Goal: Task Accomplishment & Management: Complete application form

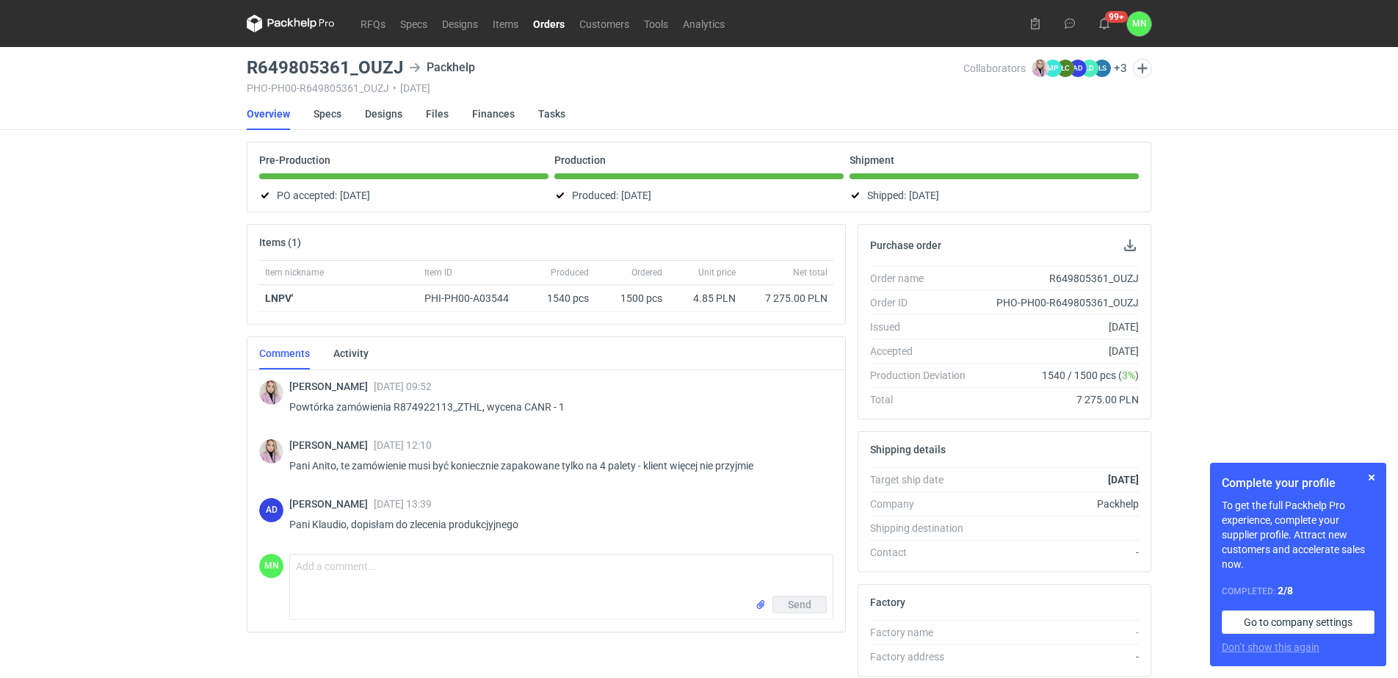
click at [549, 26] on link "Orders" at bounding box center [549, 24] width 46 height 18
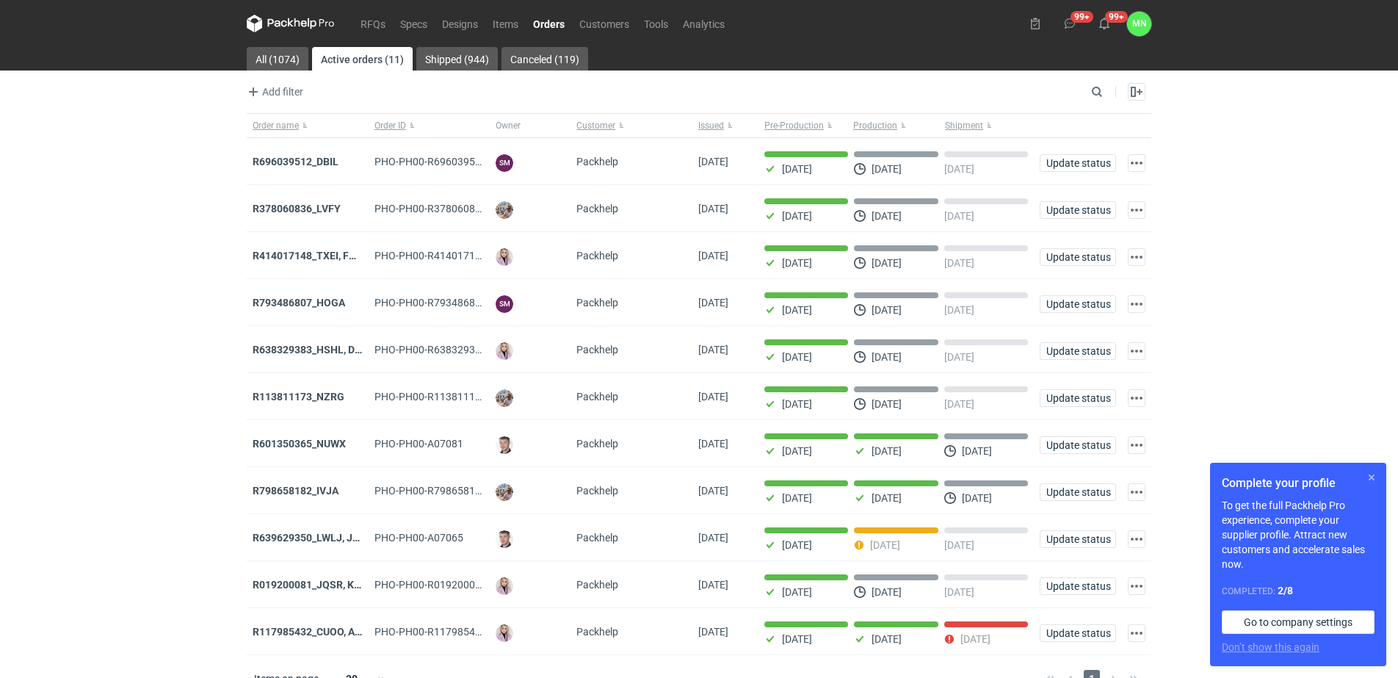
click at [1369, 475] on button "button" at bounding box center [1372, 477] width 18 height 18
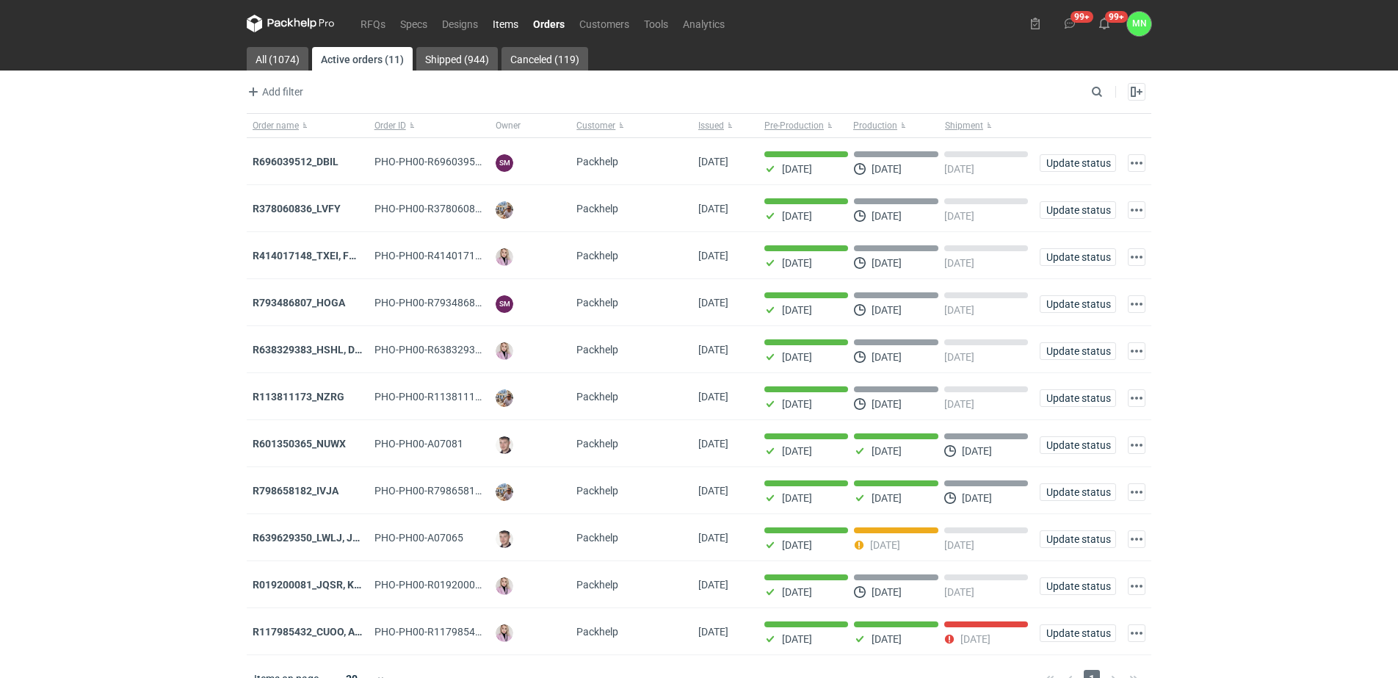
click at [507, 24] on link "Items" at bounding box center [505, 24] width 40 height 18
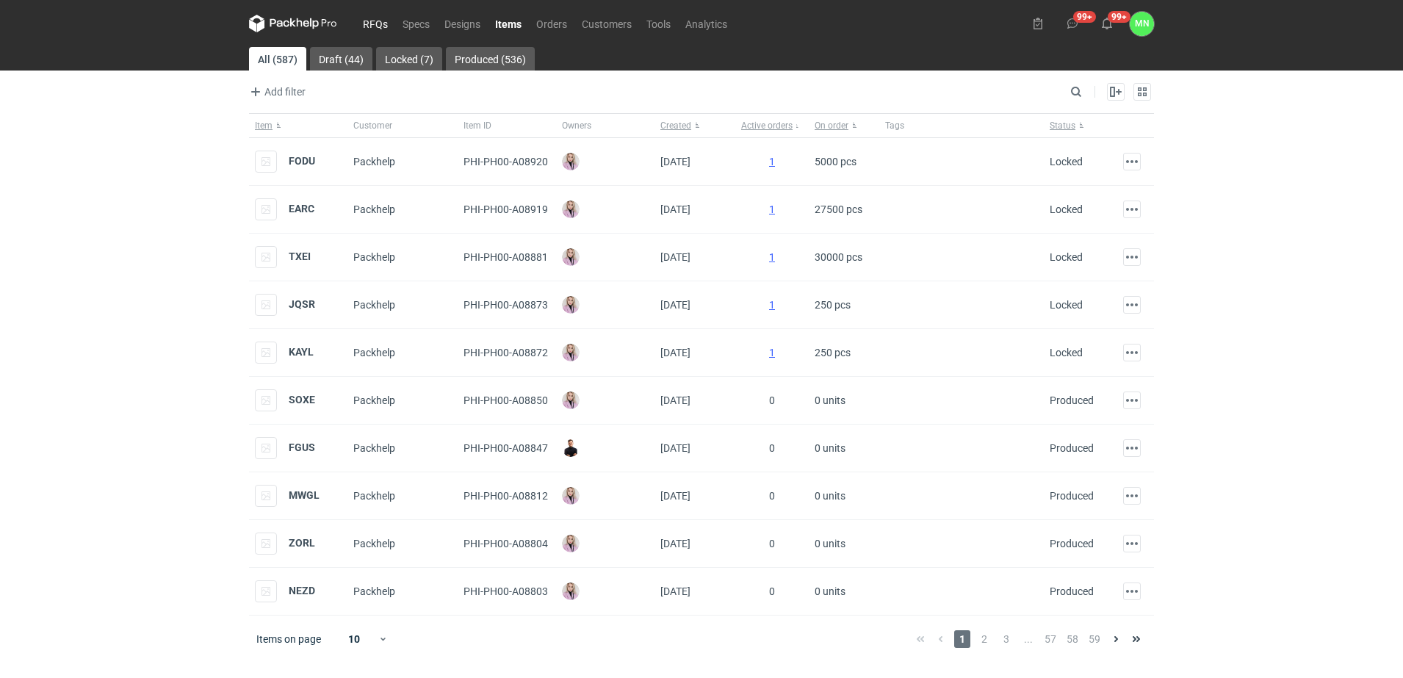
click at [377, 18] on link "RFQs" at bounding box center [375, 24] width 40 height 18
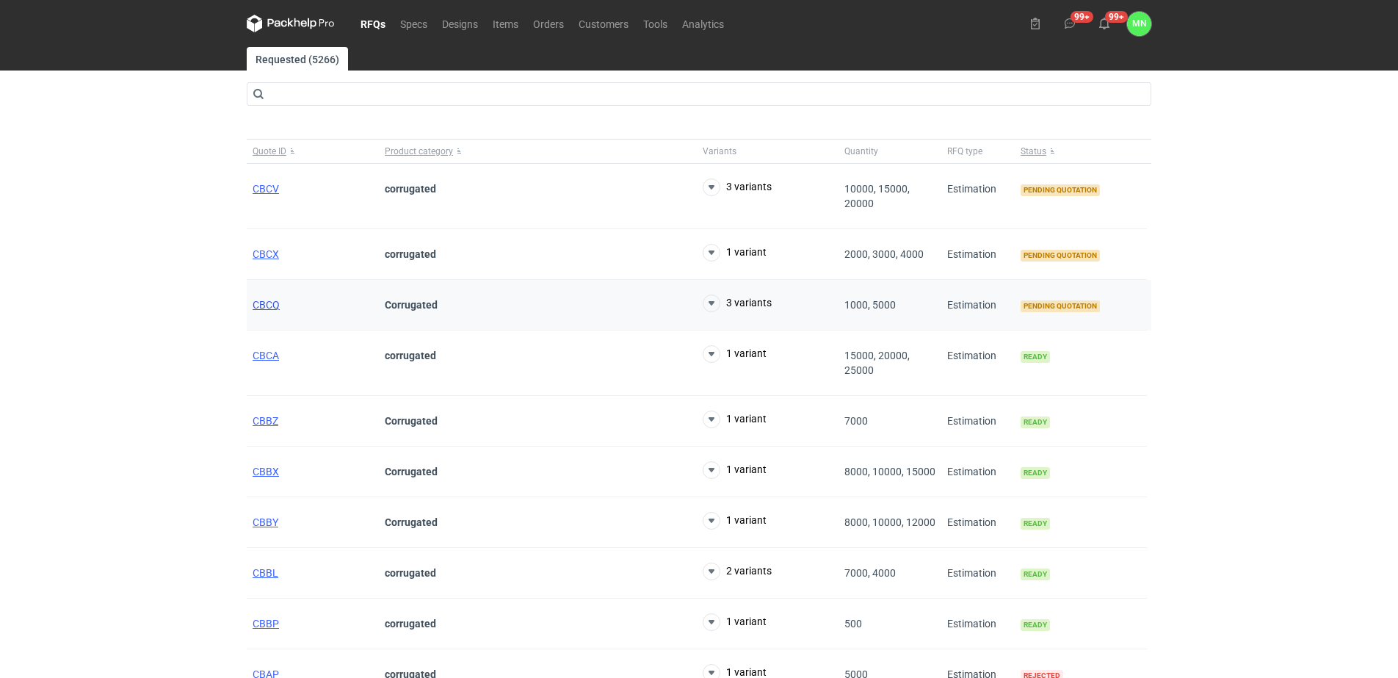
click at [270, 303] on span "CBCQ" at bounding box center [266, 305] width 27 height 12
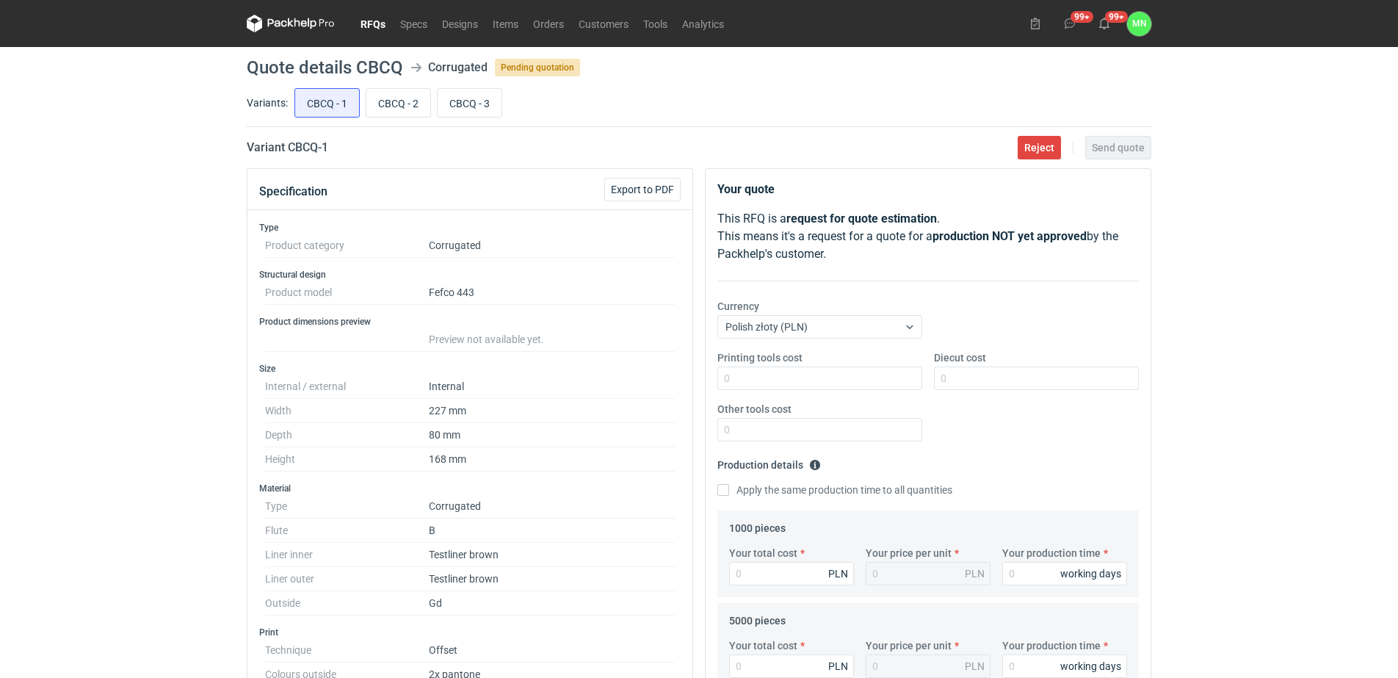
click at [363, 21] on link "RFQs" at bounding box center [373, 24] width 40 height 18
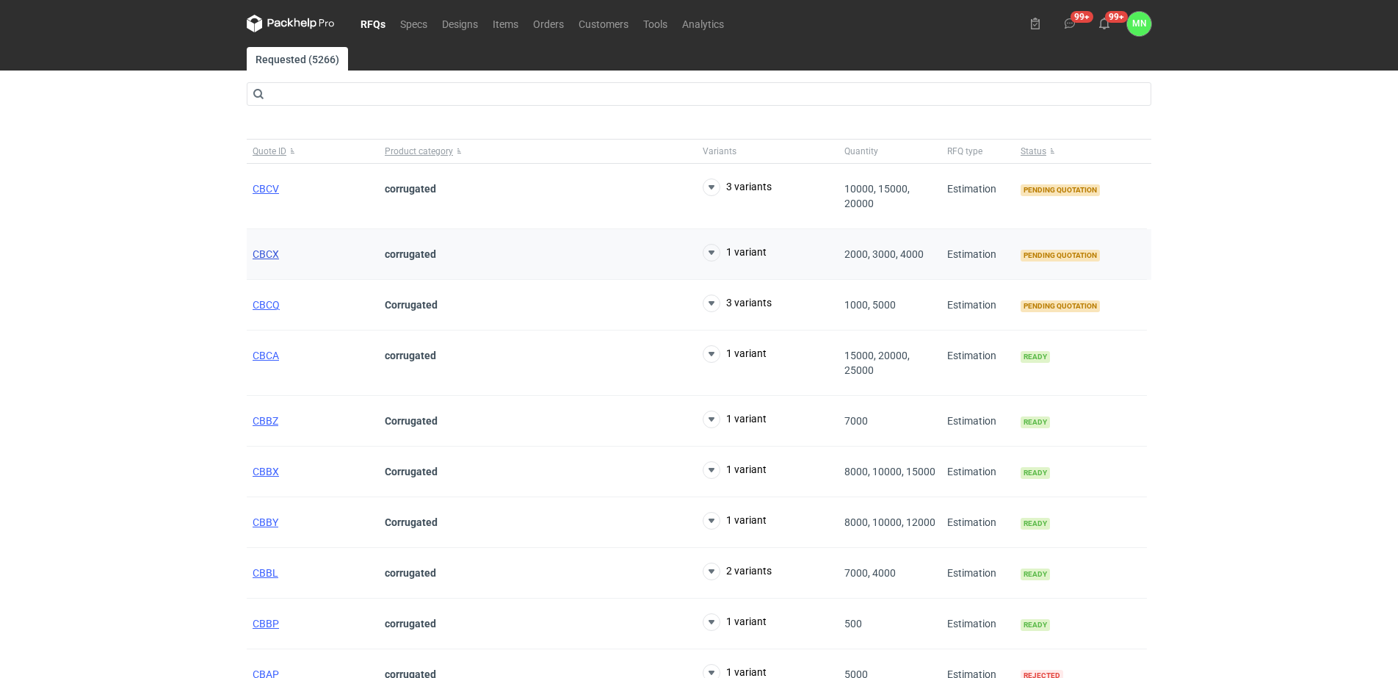
click at [268, 258] on span "CBCX" at bounding box center [266, 254] width 26 height 12
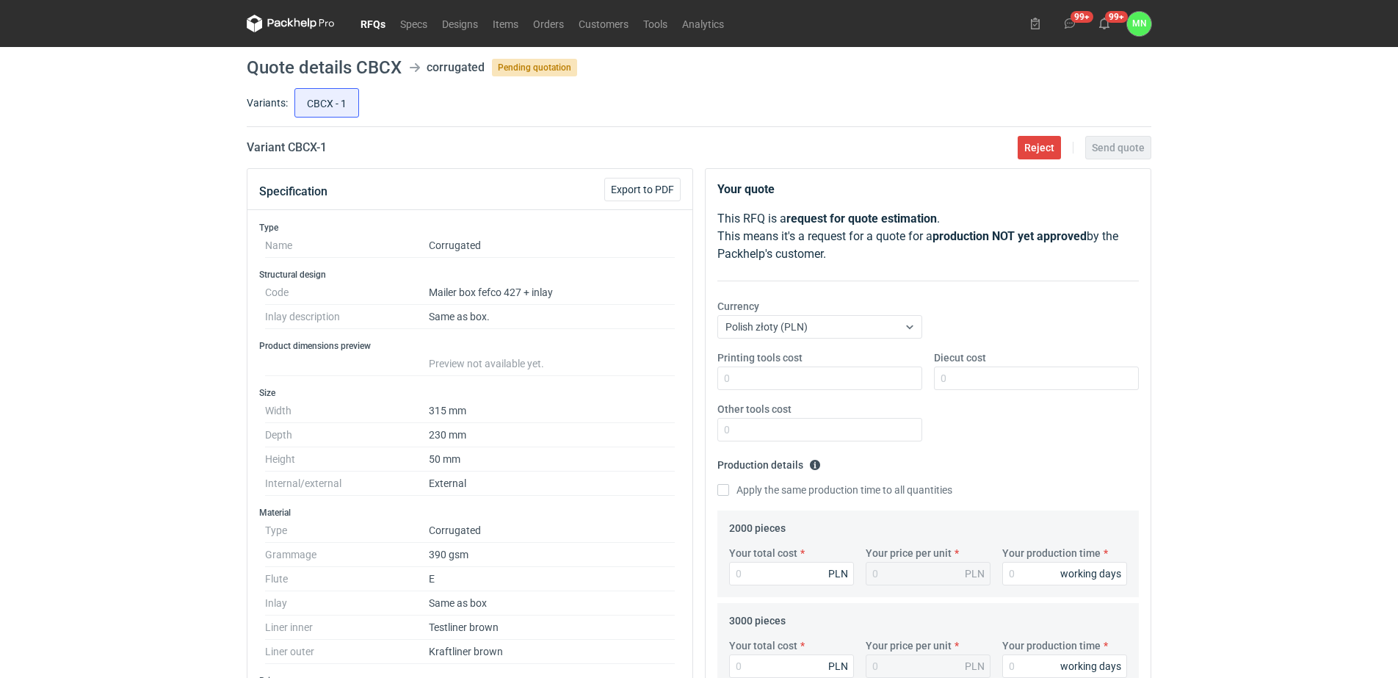
click at [372, 23] on link "RFQs" at bounding box center [373, 24] width 40 height 18
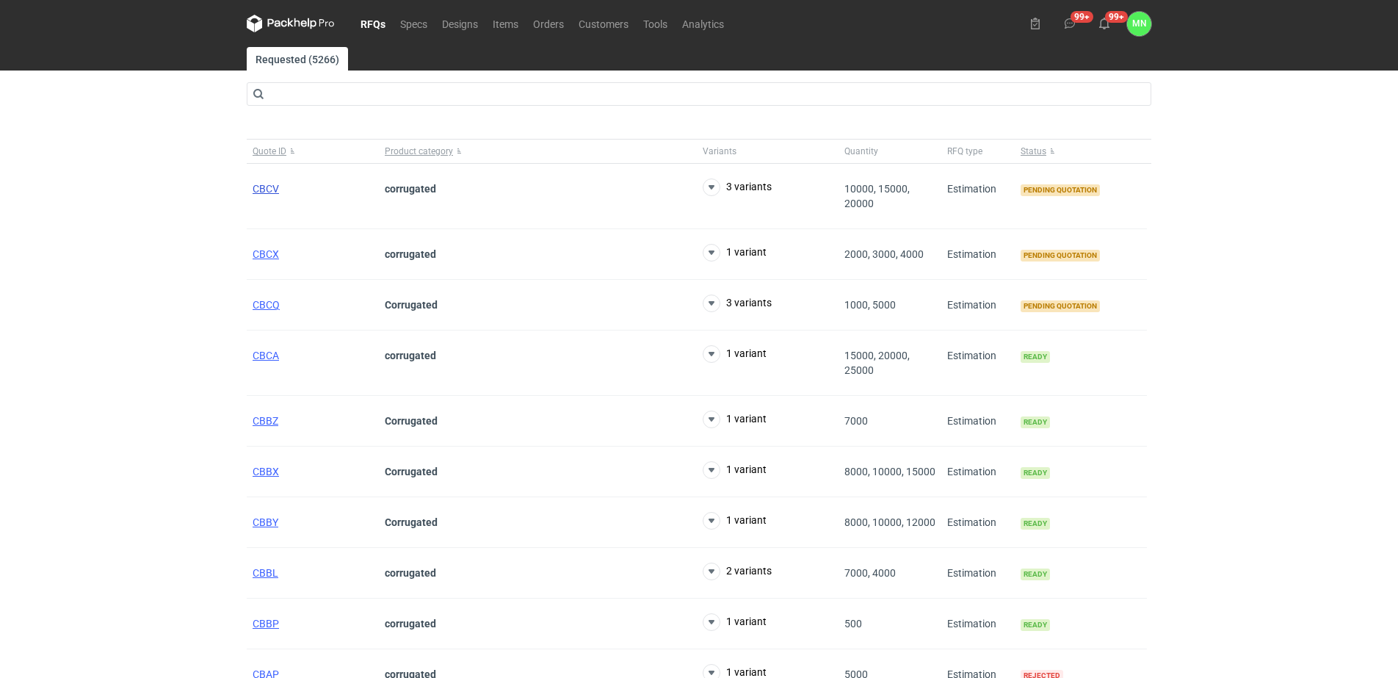
click at [273, 190] on span "CBCV" at bounding box center [266, 189] width 26 height 12
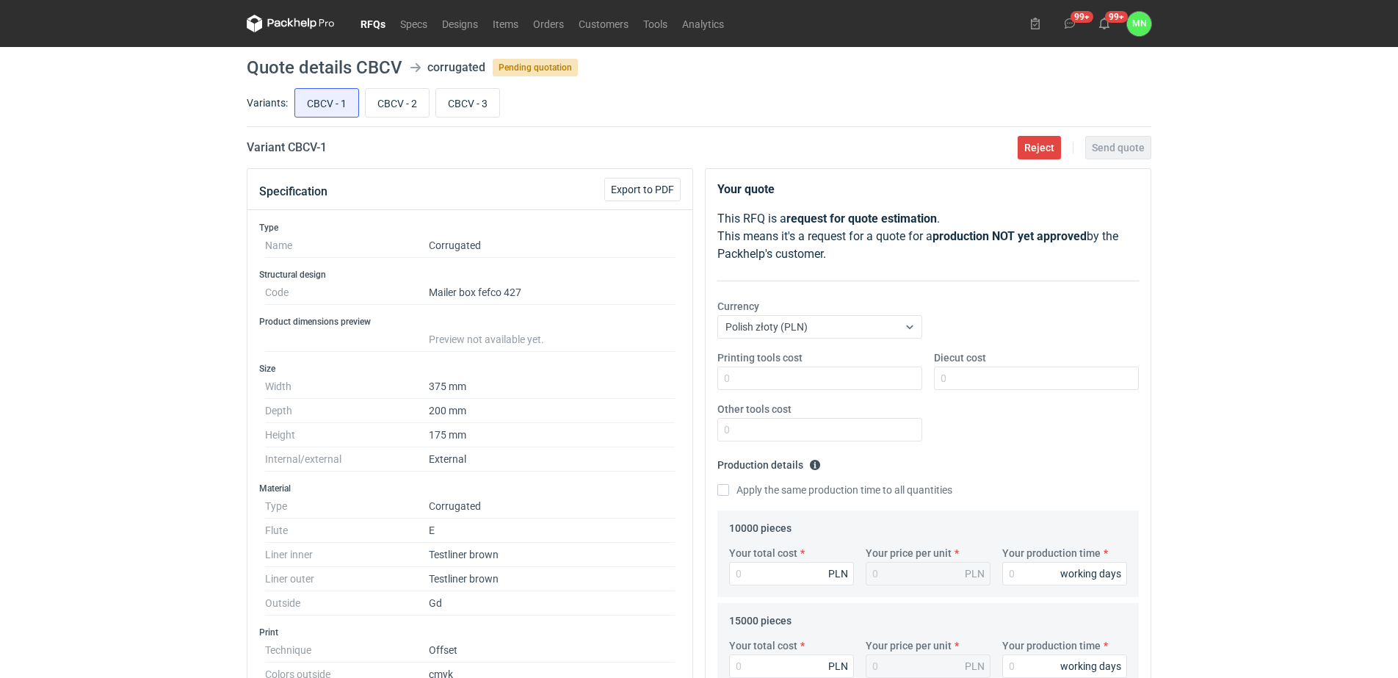
click at [378, 26] on link "RFQs" at bounding box center [373, 24] width 40 height 18
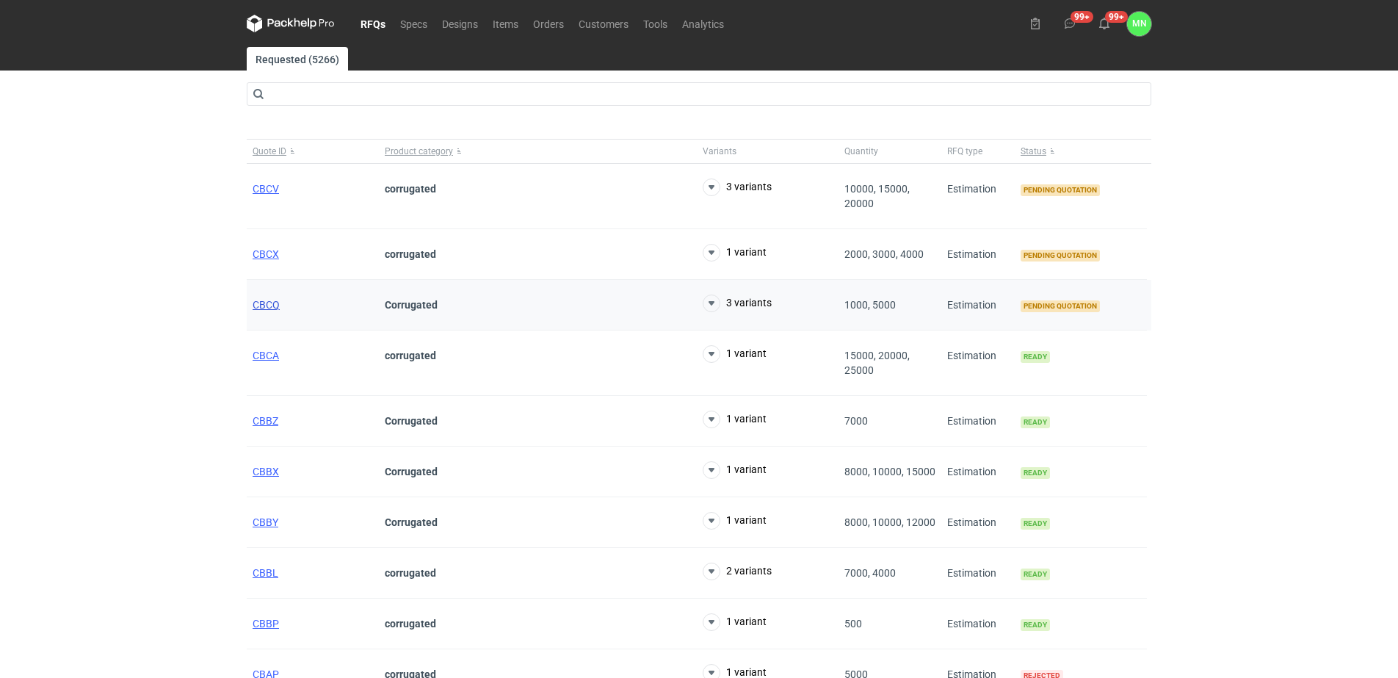
click at [268, 305] on span "CBCQ" at bounding box center [266, 305] width 27 height 12
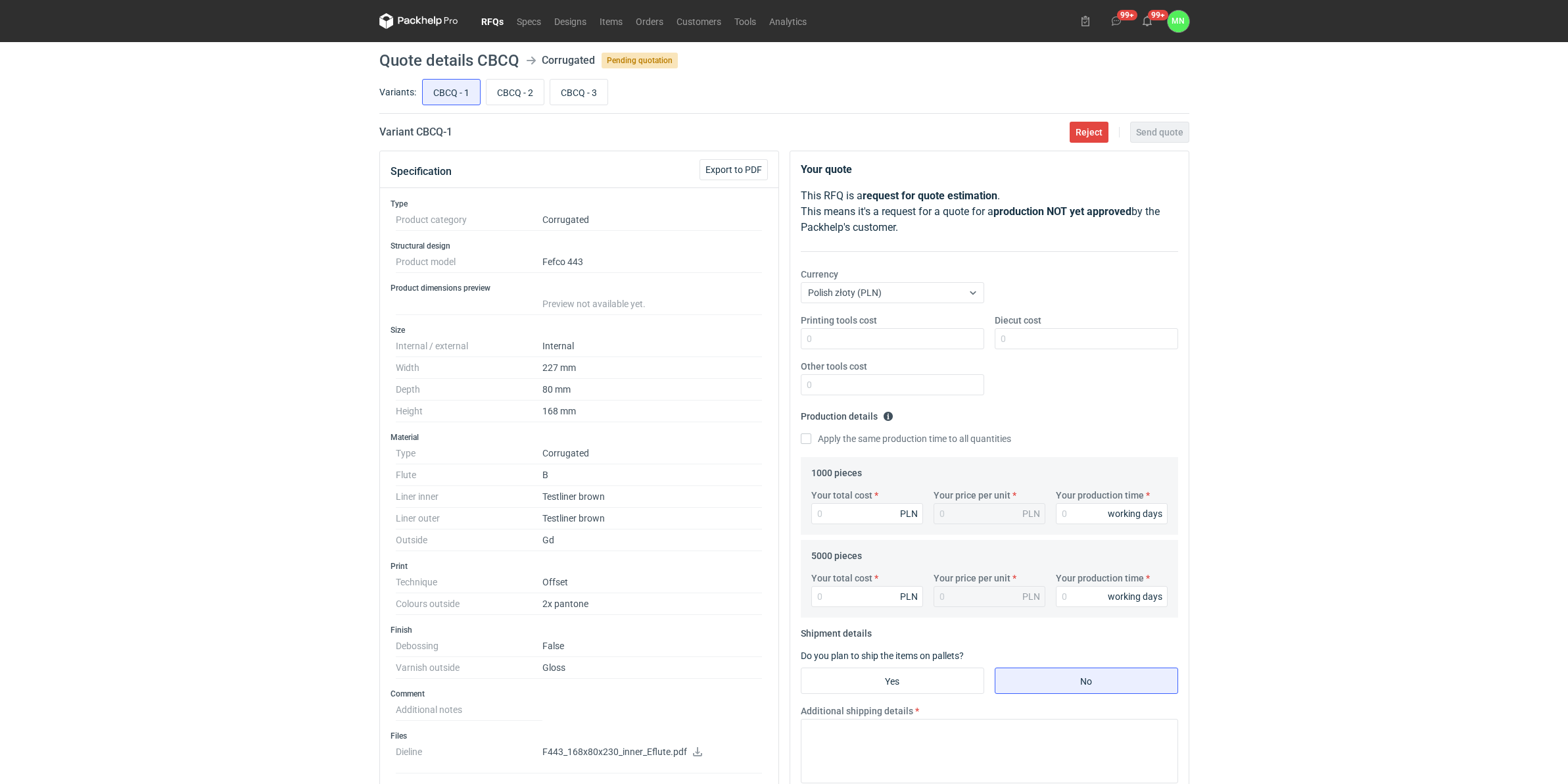
click at [858, 525] on div "Your total cost PLN Your price per unit PLN Your production time working days" at bounding box center [990, 512] width 367 height 46
click at [846, 512] on input "Your total cost" at bounding box center [867, 513] width 112 height 21
type input "0"
click at [1060, 513] on input "Your production time" at bounding box center [1111, 513] width 112 height 21
type input "0"
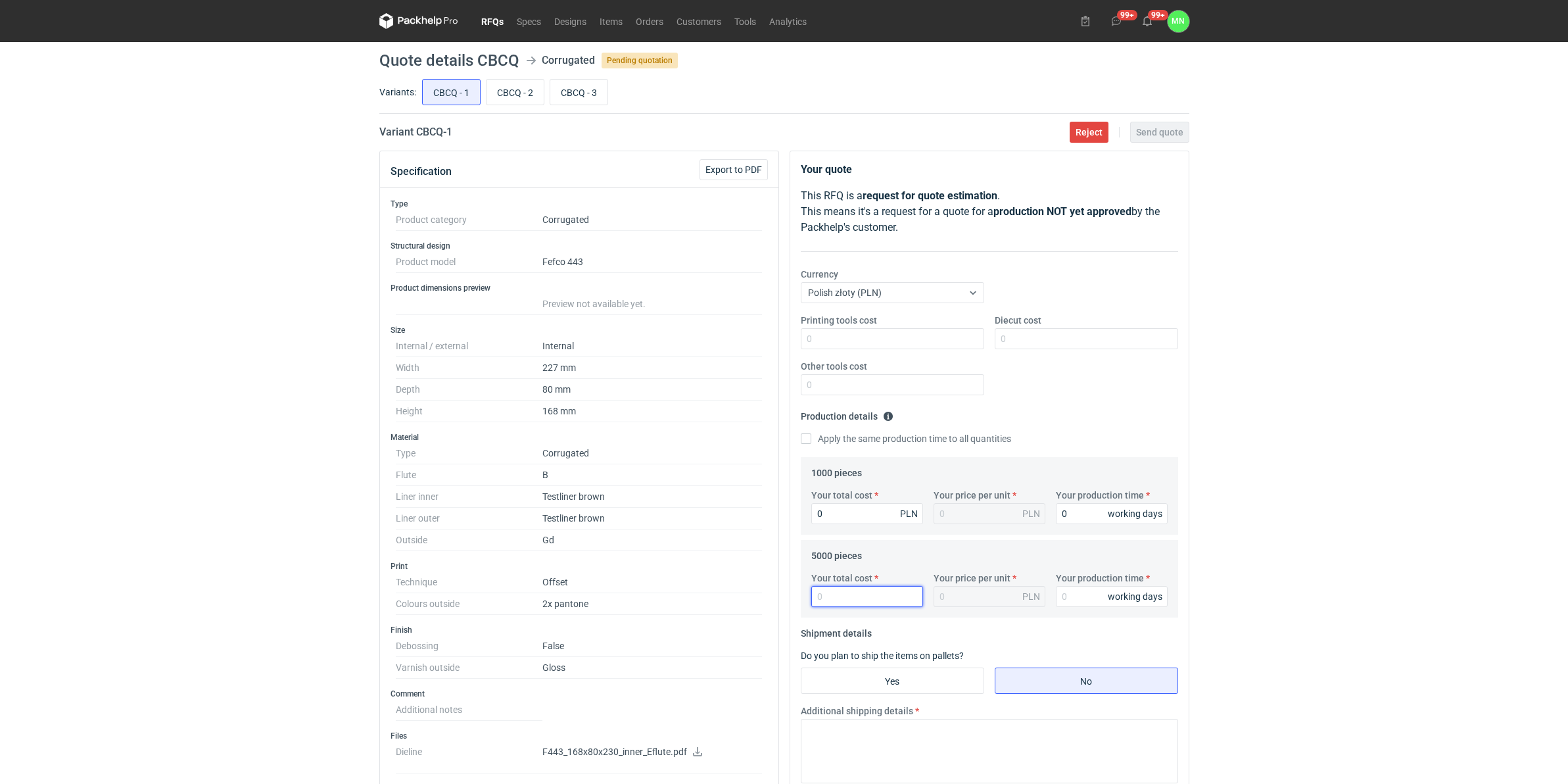
click at [877, 590] on input "Your total cost" at bounding box center [867, 596] width 112 height 21
type input "7200"
type input "1.44"
click at [1083, 600] on input "Your production time" at bounding box center [1111, 596] width 112 height 21
drag, startPoint x: 858, startPoint y: 606, endPoint x: 645, endPoint y: 569, distance: 216.2
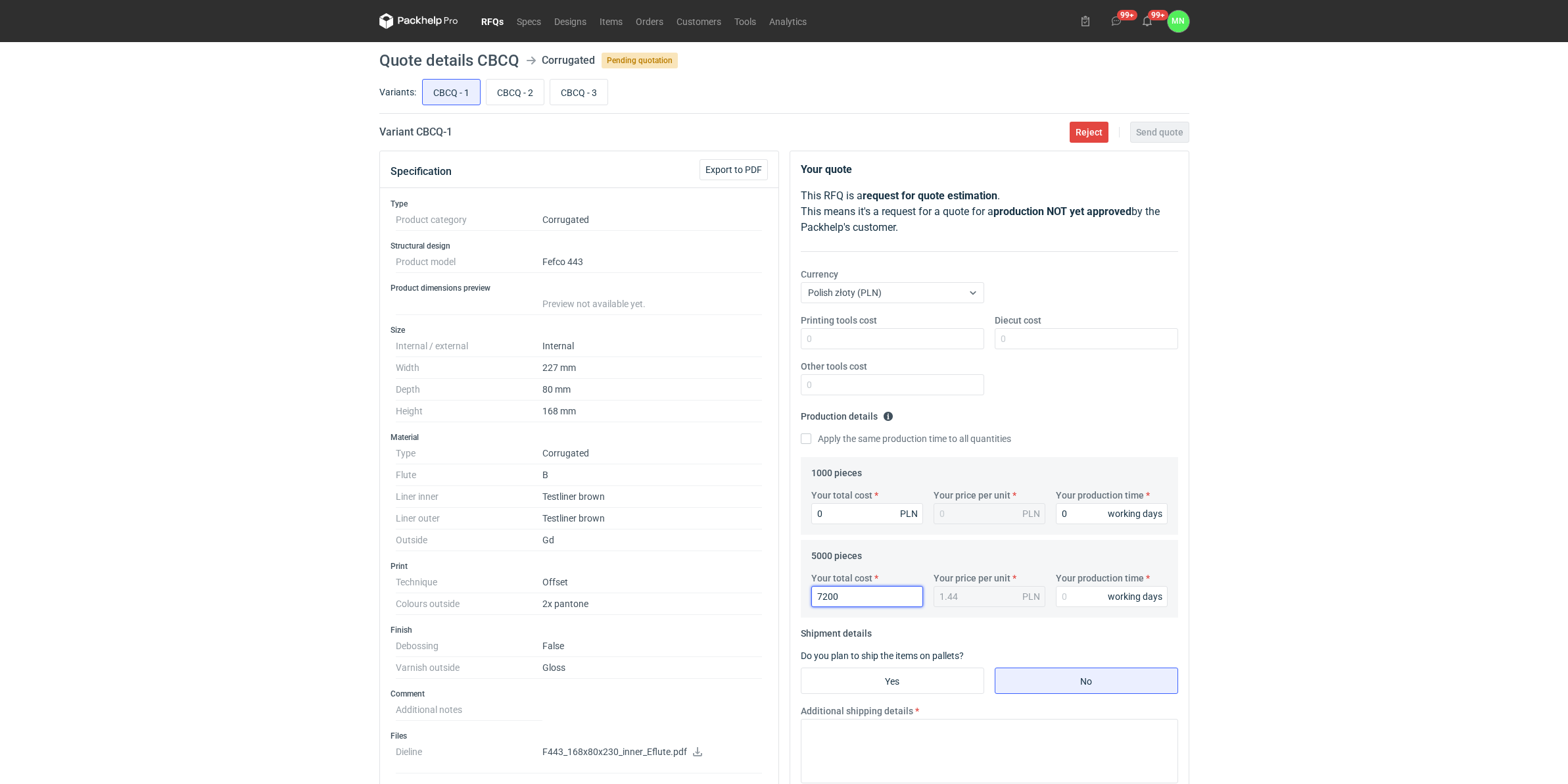
click at [712, 581] on div "Specification Export to PDF Type Product category Corrugated Structural design …" at bounding box center [784, 659] width 820 height 1017
type input "8700"
type input "1.74"
type input "8700"
click at [1080, 331] on input "Diecut cost" at bounding box center [1086, 338] width 184 height 21
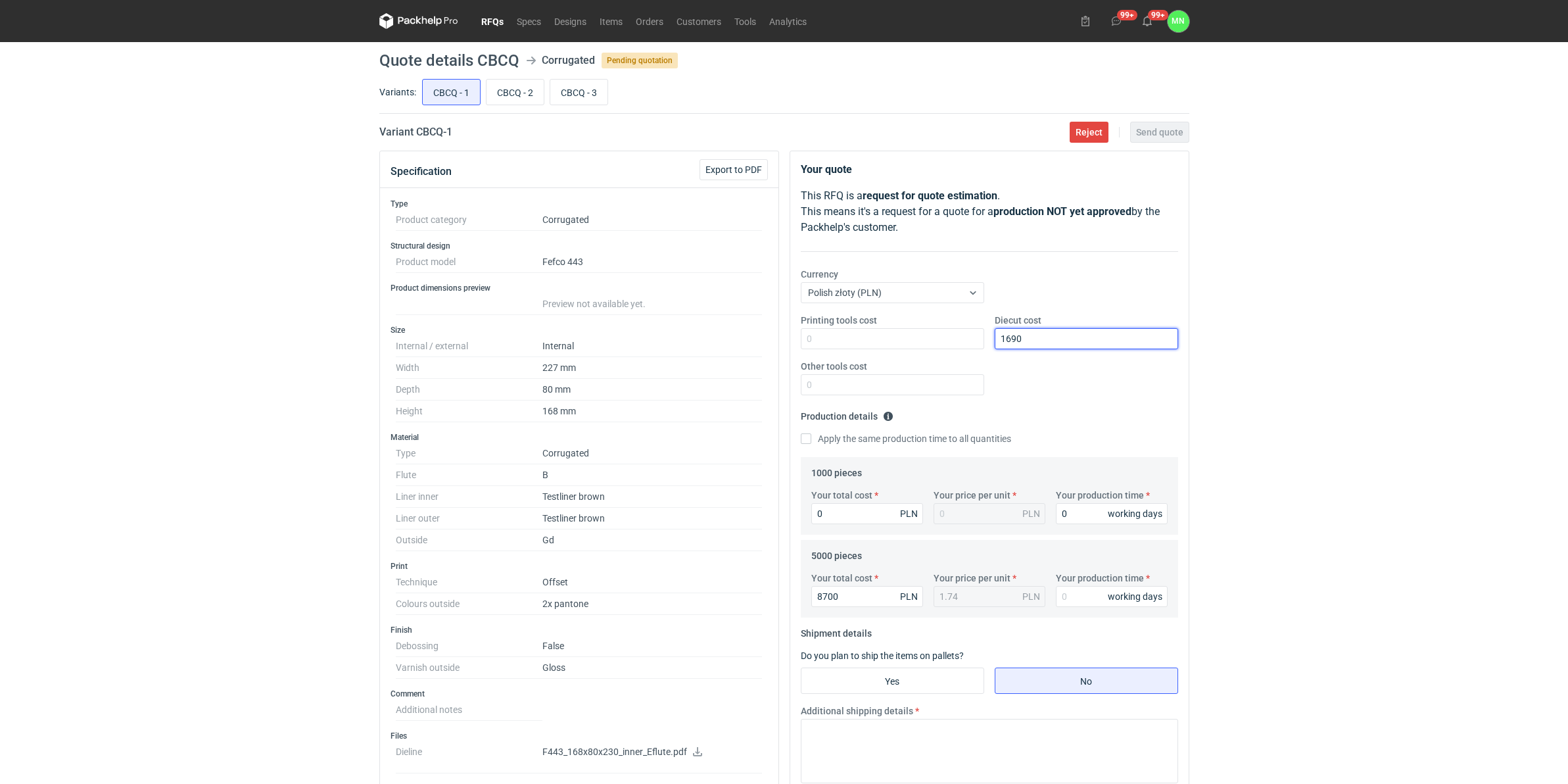
type input "1690"
click at [1251, 327] on div "RFQs Specs Designs Items Orders Customers Tools Analytics 99+ 99+ MN Małgorzata…" at bounding box center [784, 392] width 1568 height 784
click at [1101, 593] on input "Your production time" at bounding box center [1111, 596] width 112 height 21
type input "15"
drag, startPoint x: 896, startPoint y: 688, endPoint x: 886, endPoint y: 700, distance: 15.6
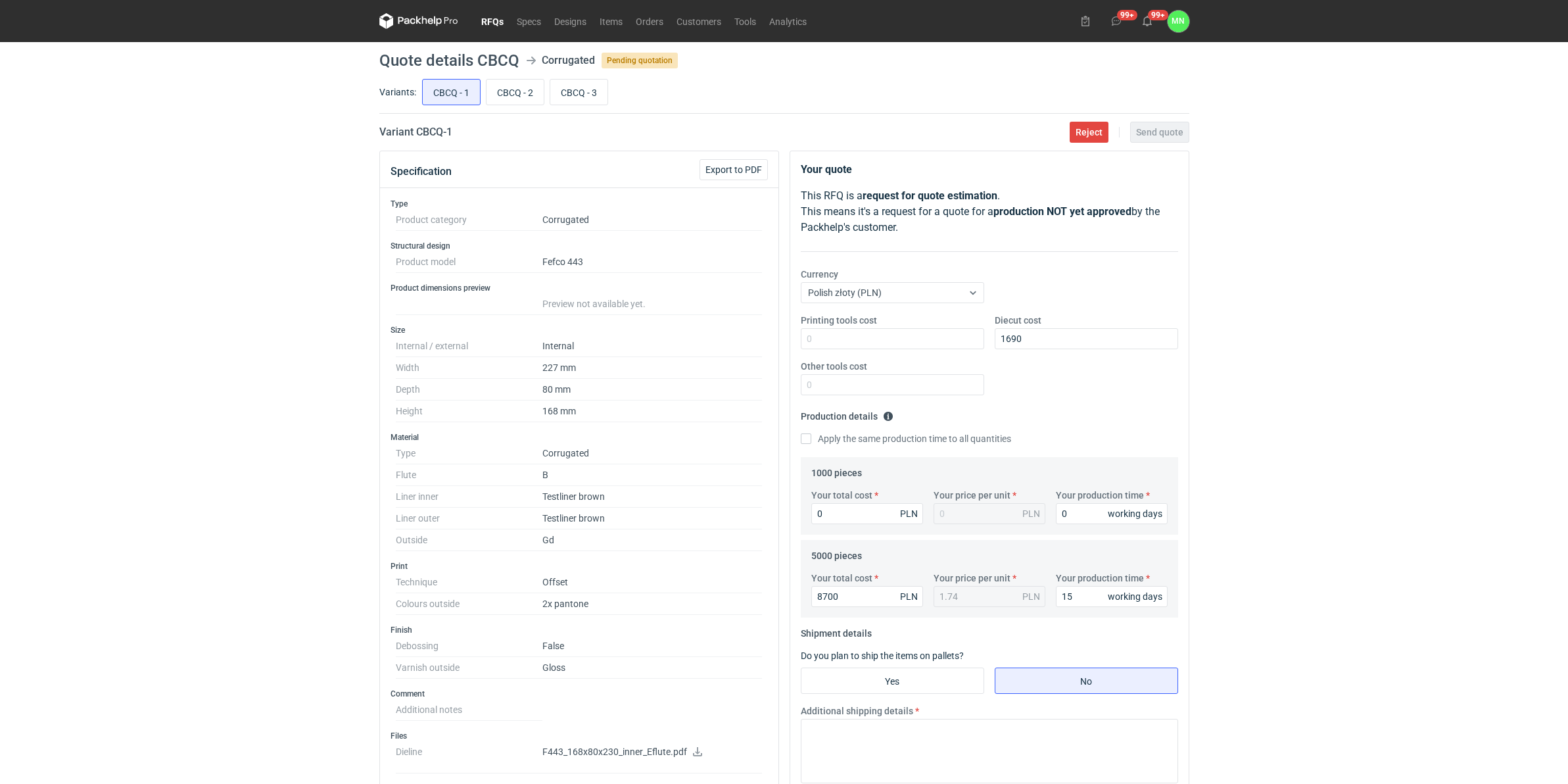
click at [896, 607] on input "Yes" at bounding box center [892, 681] width 182 height 25
radio input "true"
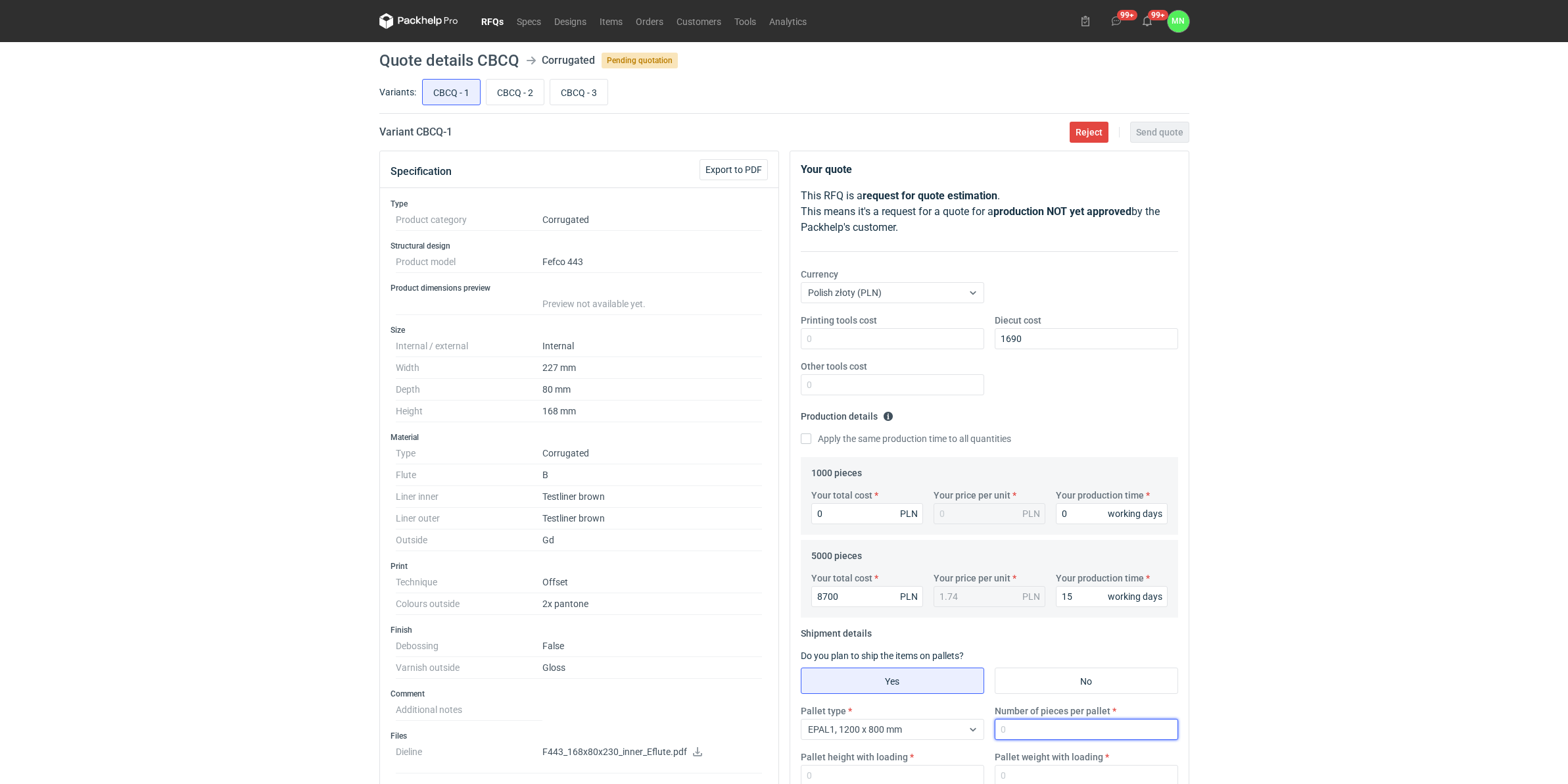
click at [1064, 607] on input "Number of pieces per pallet" at bounding box center [1086, 729] width 184 height 21
type input "2475"
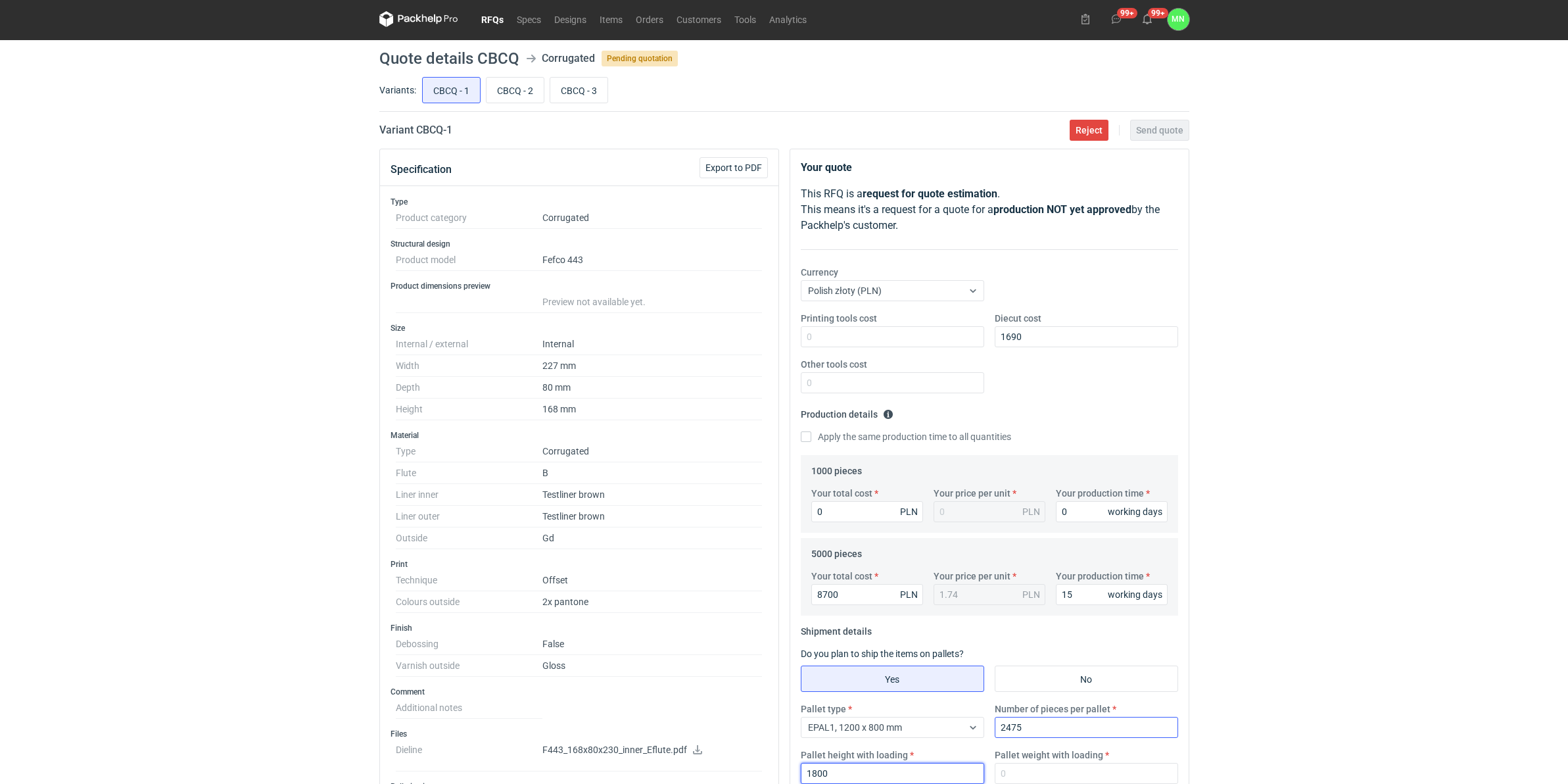
type input "1800"
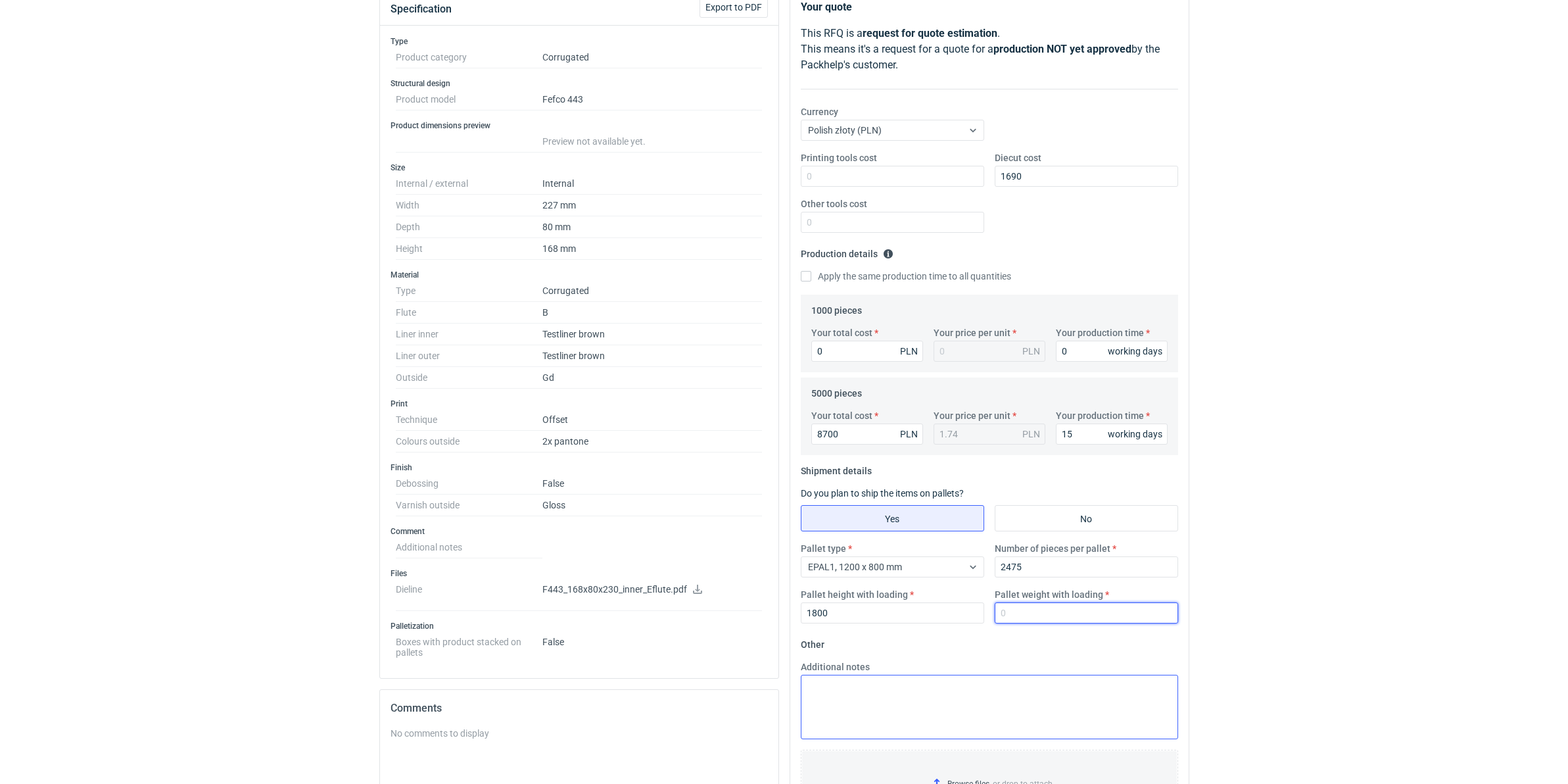
scroll to position [167, 0]
click at [835, 607] on textarea "Additional notes" at bounding box center [989, 703] width 377 height 65
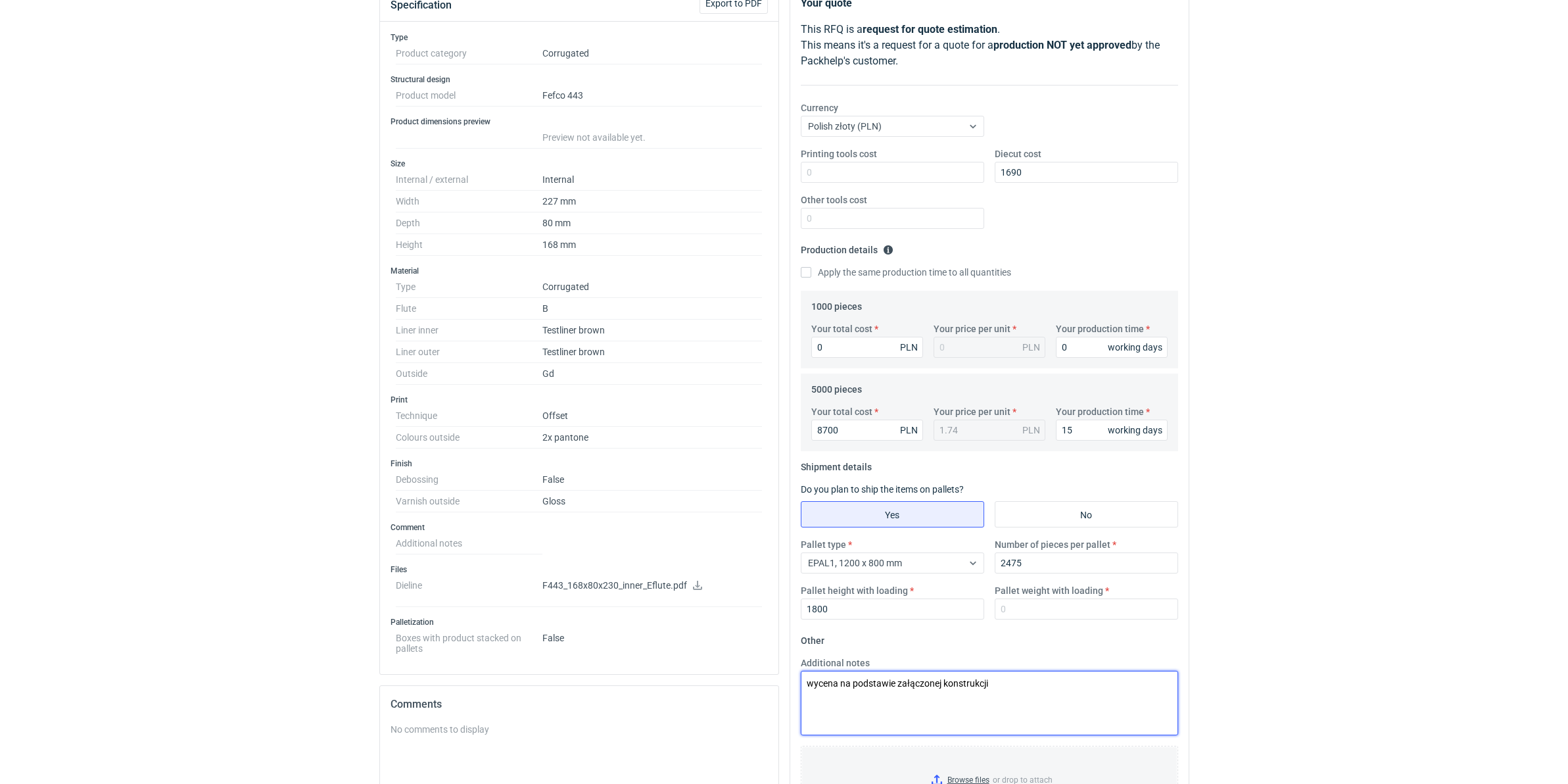
type textarea "wycena na podstawie załączonej konstrukcji"
click at [1050, 603] on input "Pallet weight with loading" at bounding box center [1086, 608] width 184 height 21
type input "420"
click at [1251, 497] on div "RFQs Specs Designs Items Orders Customers Tools Analytics 99+ 99+ MN Małgorzata…" at bounding box center [784, 225] width 1568 height 784
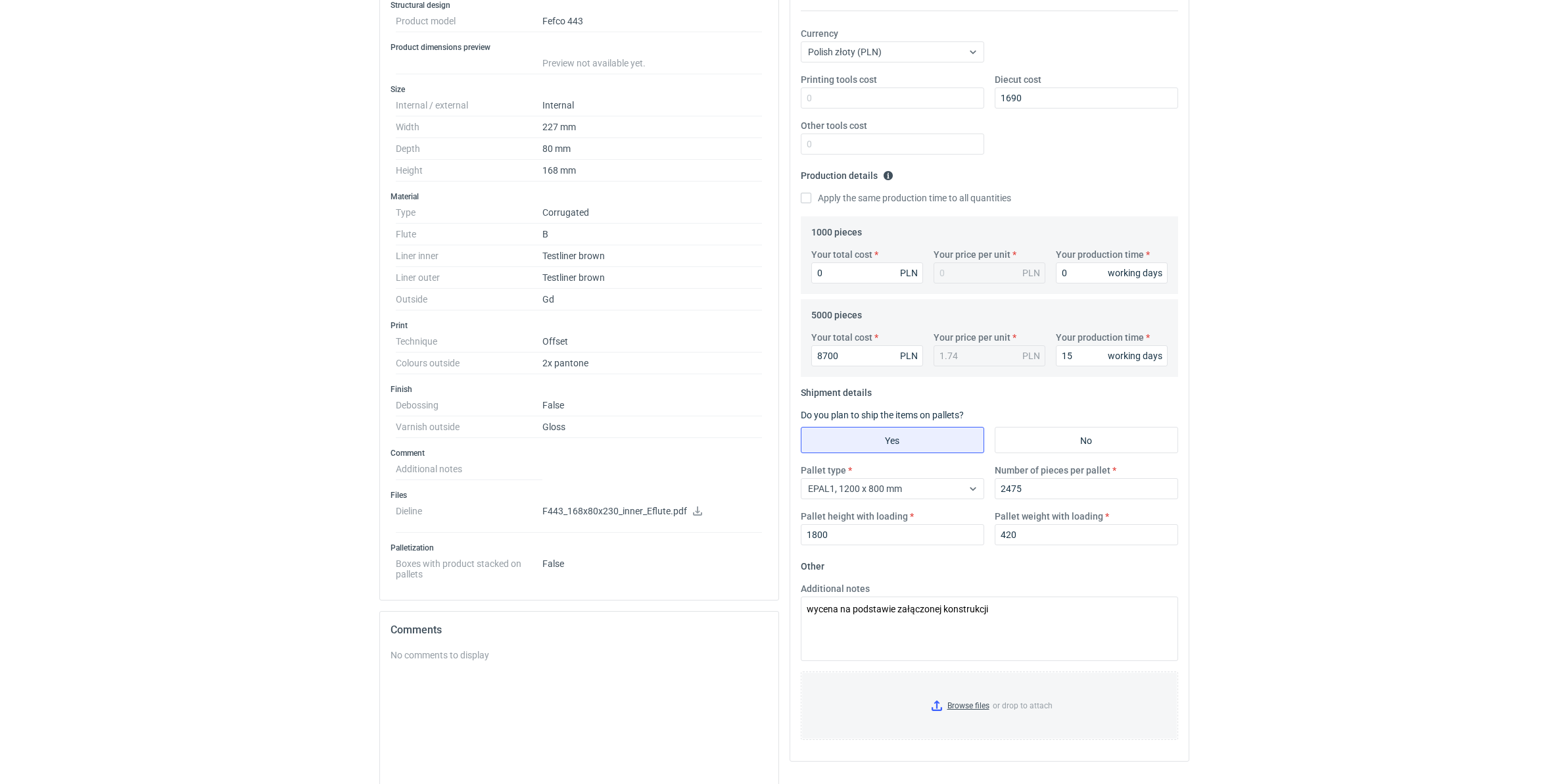
scroll to position [329, 0]
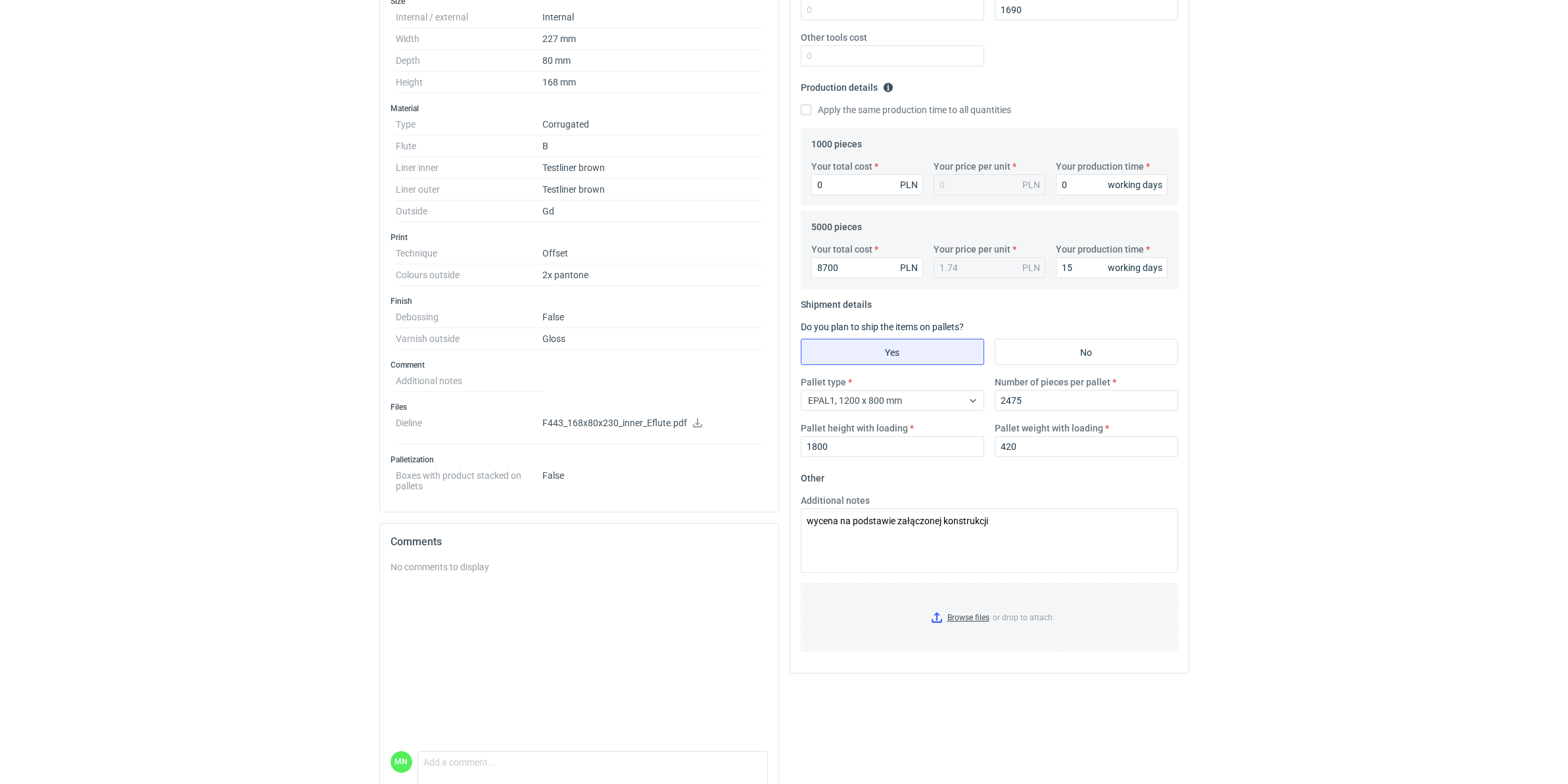
click at [576, 422] on p "F443_168x80x230_inner_Eflute.pdf" at bounding box center [653, 423] width 220 height 12
click at [695, 427] on icon at bounding box center [698, 423] width 9 height 9
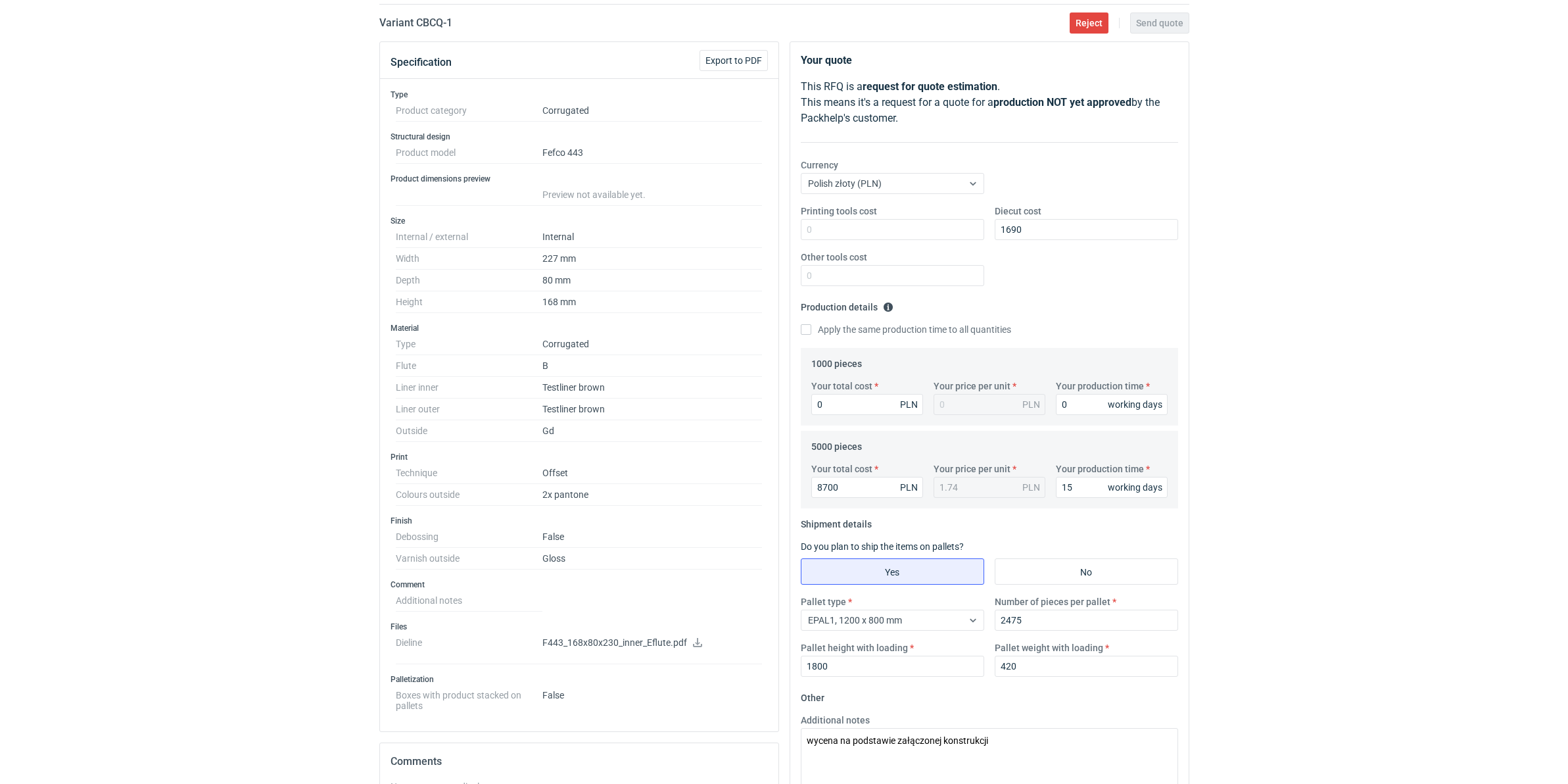
scroll to position [0, 0]
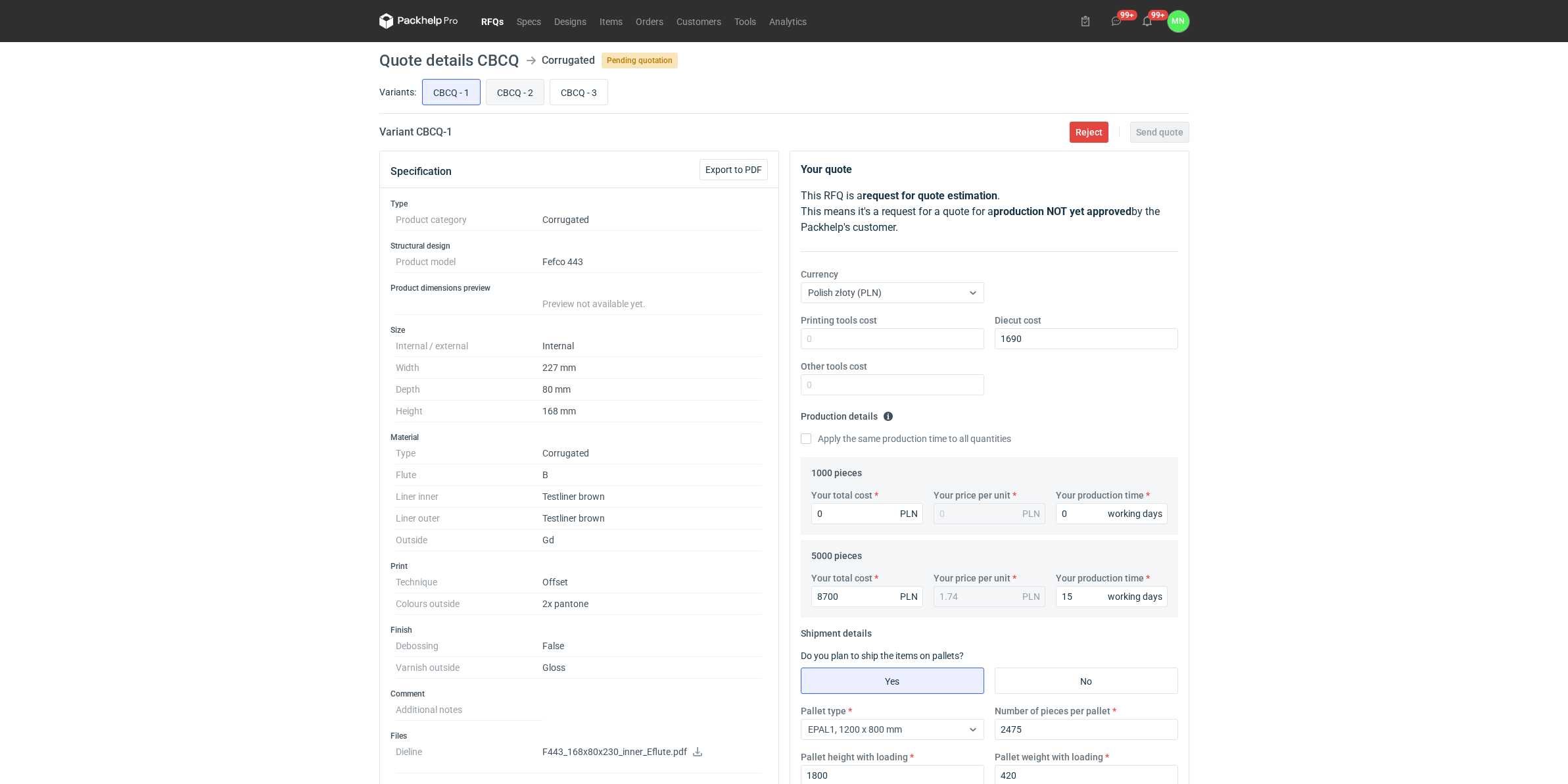
click at [513, 87] on input "CBCQ - 2" at bounding box center [515, 92] width 57 height 25
radio input "true"
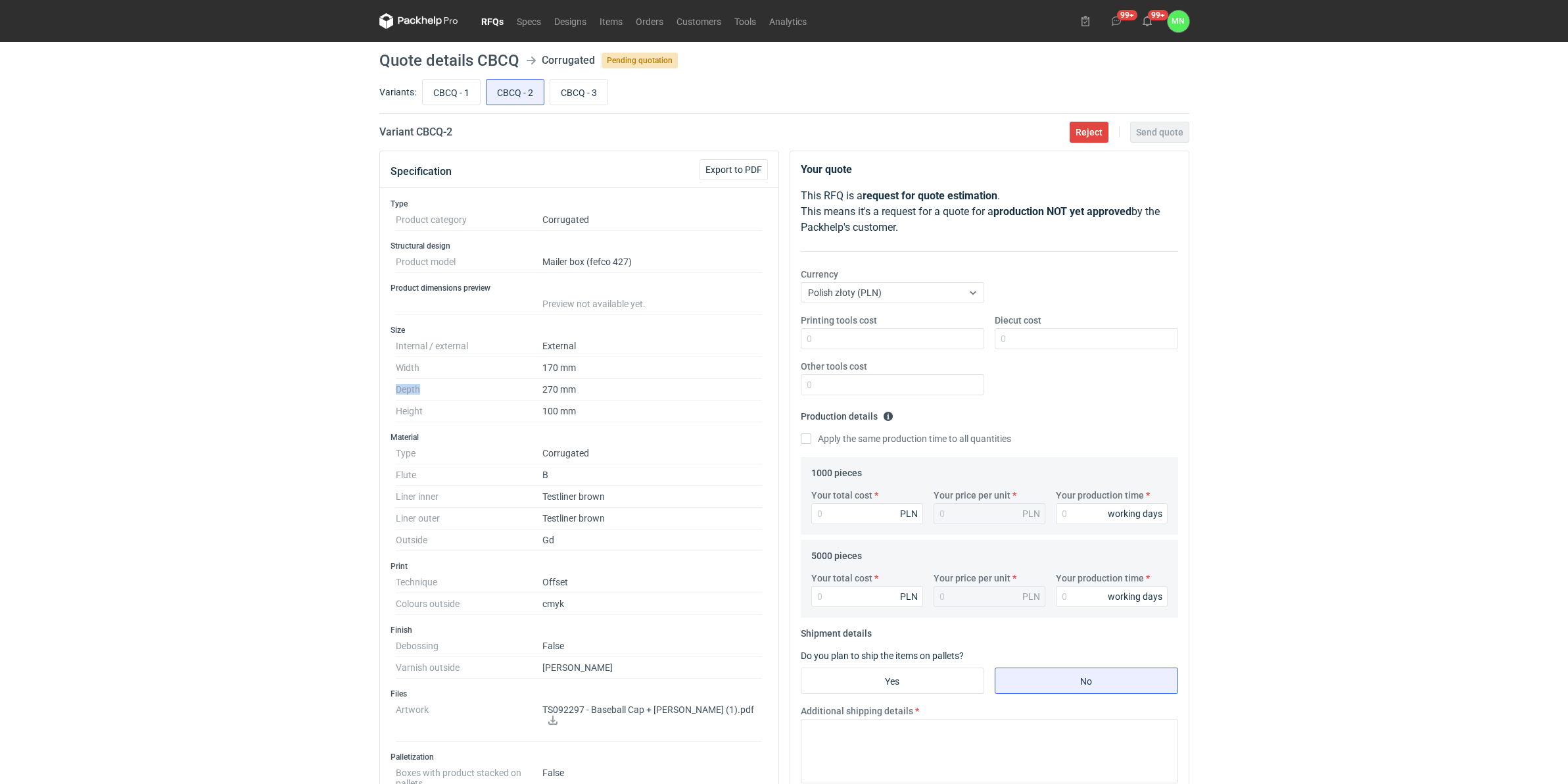
copy dt "Depth"
drag, startPoint x: 422, startPoint y: 392, endPoint x: 392, endPoint y: 389, distance: 30.1
click at [392, 389] on div "Size Internal / external External Width 170 mm Depth 270 mm Height 100 mm" at bounding box center [578, 374] width 377 height 98
drag, startPoint x: 422, startPoint y: 370, endPoint x: 390, endPoint y: 366, distance: 32.2
click at [390, 366] on div "Size Internal / external External Width 170 mm Depth 270 mm Height 100 mm" at bounding box center [578, 374] width 377 height 98
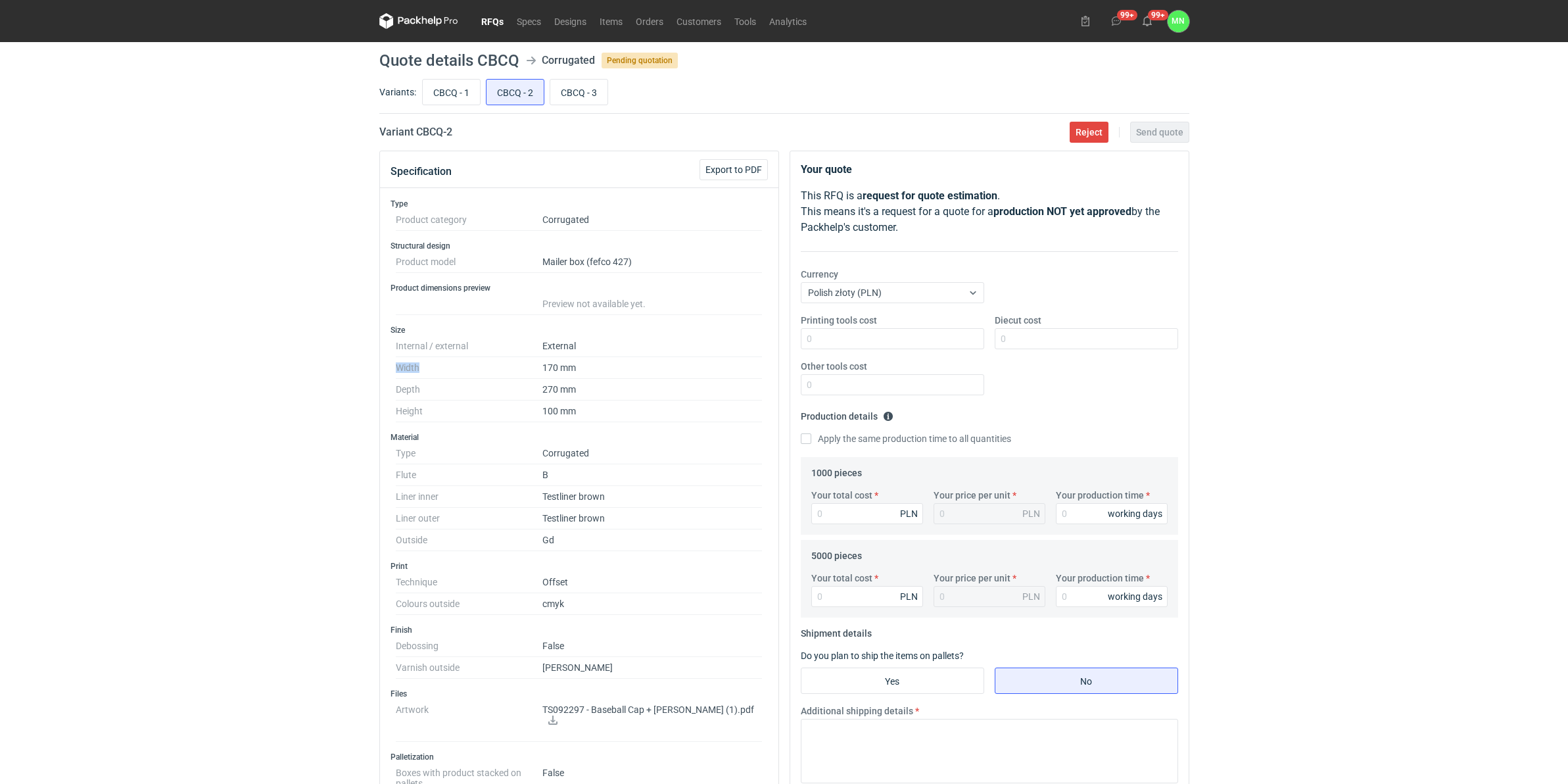
copy dt "Width"
drag, startPoint x: 465, startPoint y: 132, endPoint x: 418, endPoint y: 129, distance: 47.1
click at [418, 129] on div "Variant CBCQ - 2 Reject Send quote" at bounding box center [784, 133] width 810 height 16
copy h2 "CBCQ - 2"
drag, startPoint x: 418, startPoint y: 129, endPoint x: 343, endPoint y: 99, distance: 80.8
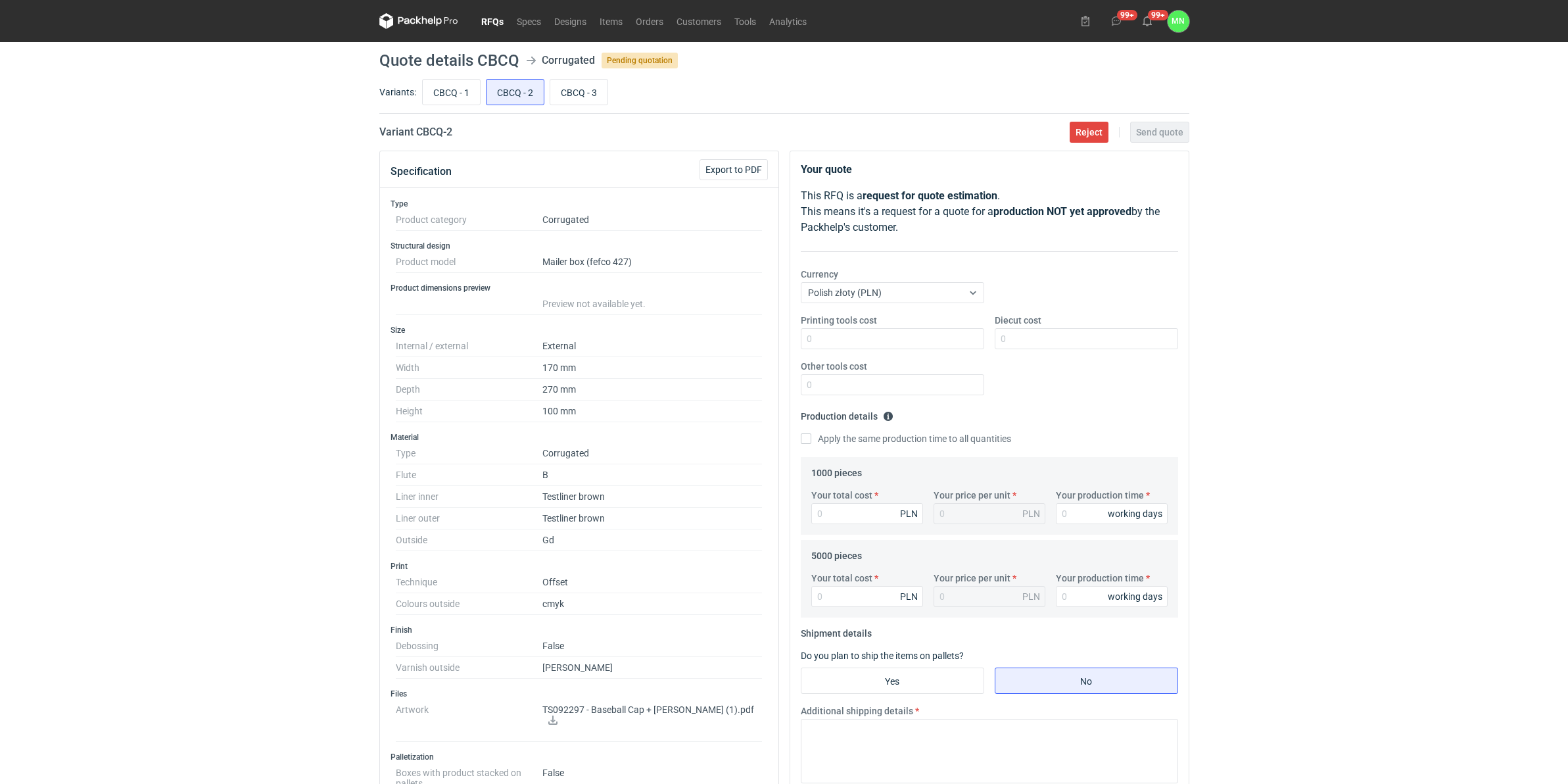
click at [338, 103] on div "RFQs Specs Designs Items Orders Customers Tools Analytics 99+ 99+ MN Małgorzata…" at bounding box center [784, 392] width 1568 height 784
click at [495, 20] on link "RFQs" at bounding box center [493, 22] width 36 height 16
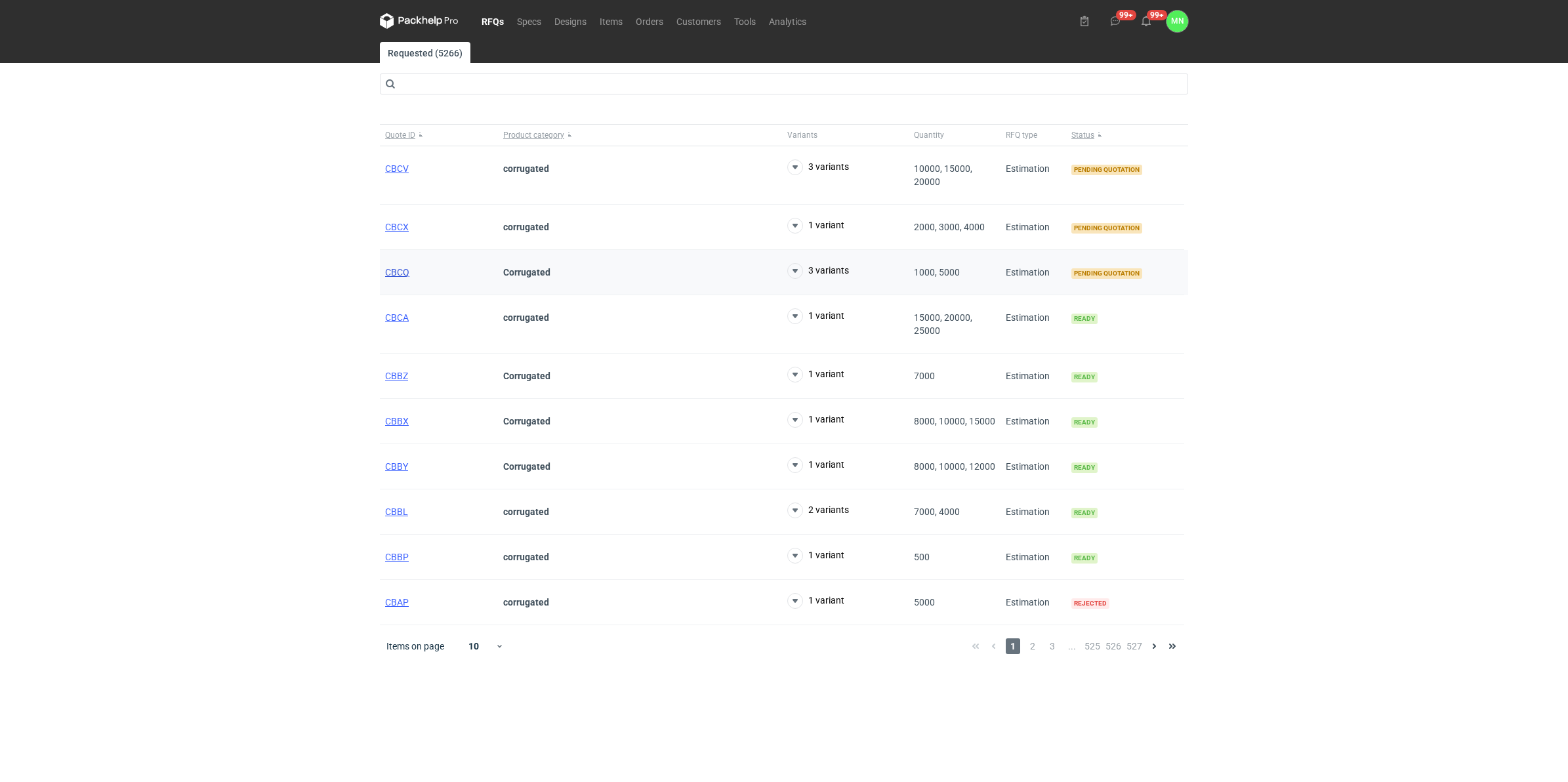
click at [398, 270] on span "CBCQ" at bounding box center [397, 273] width 24 height 11
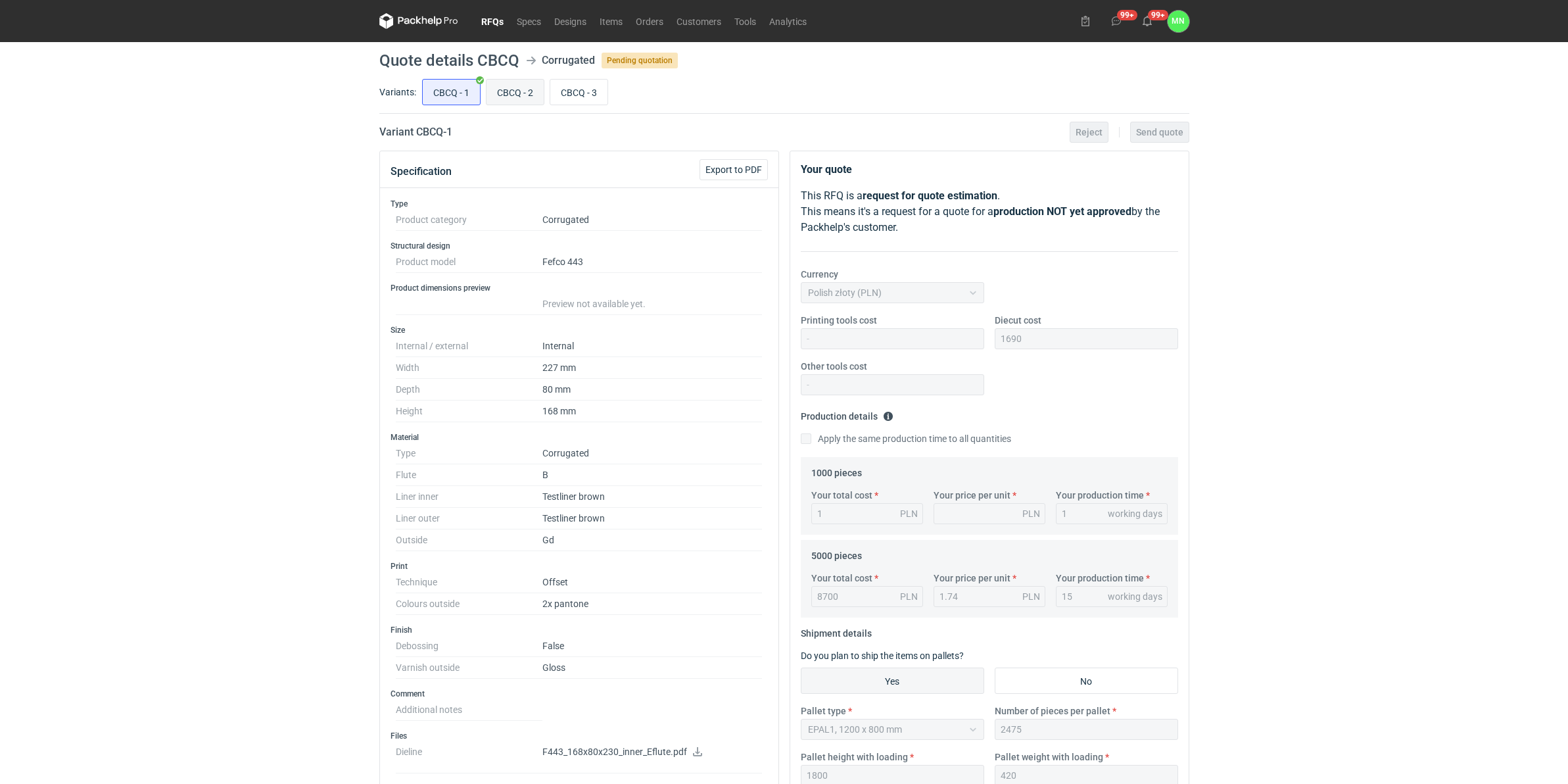
click at [520, 95] on input "CBCQ - 2" at bounding box center [515, 92] width 57 height 25
radio input "true"
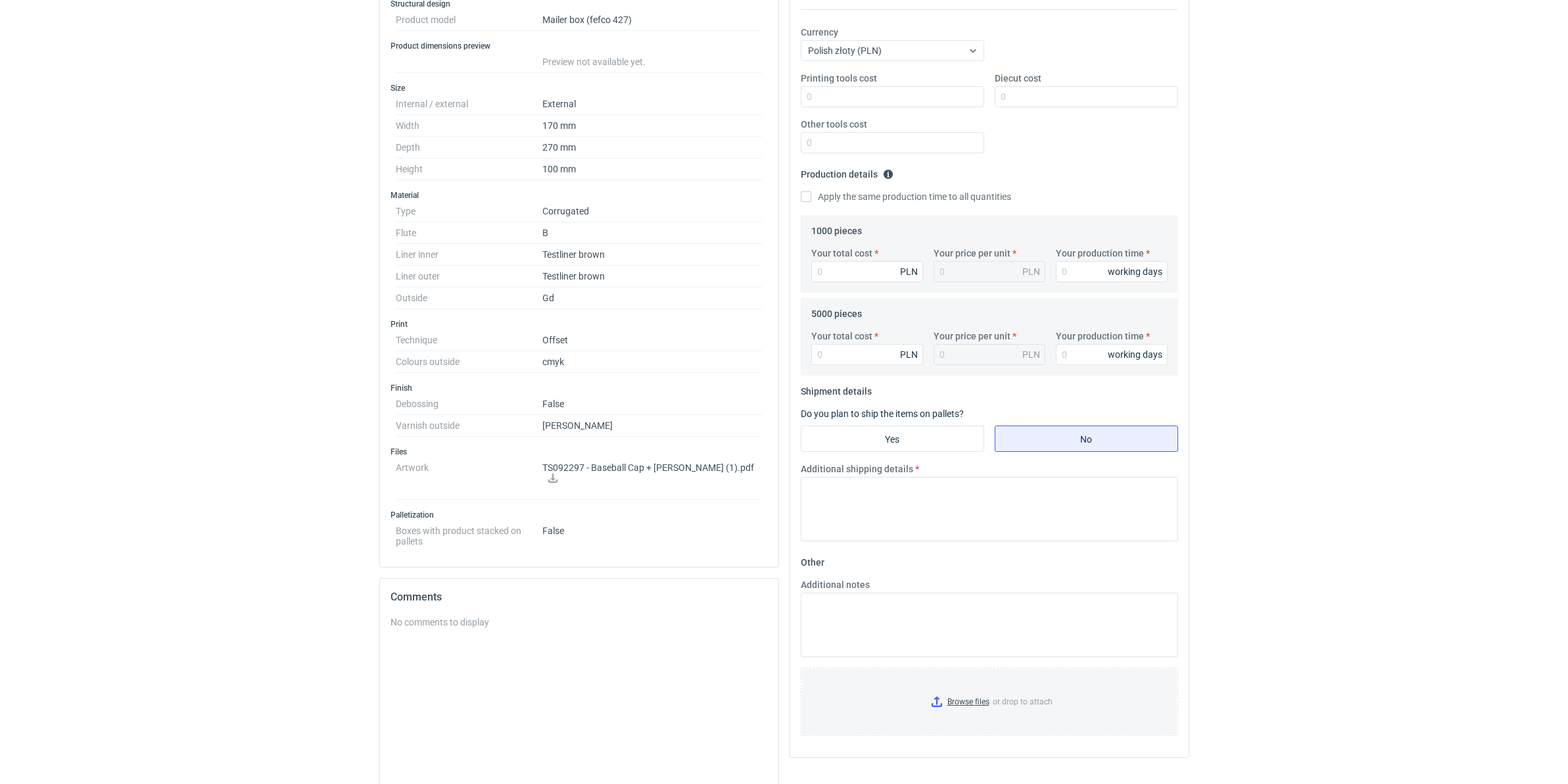
scroll to position [329, 0]
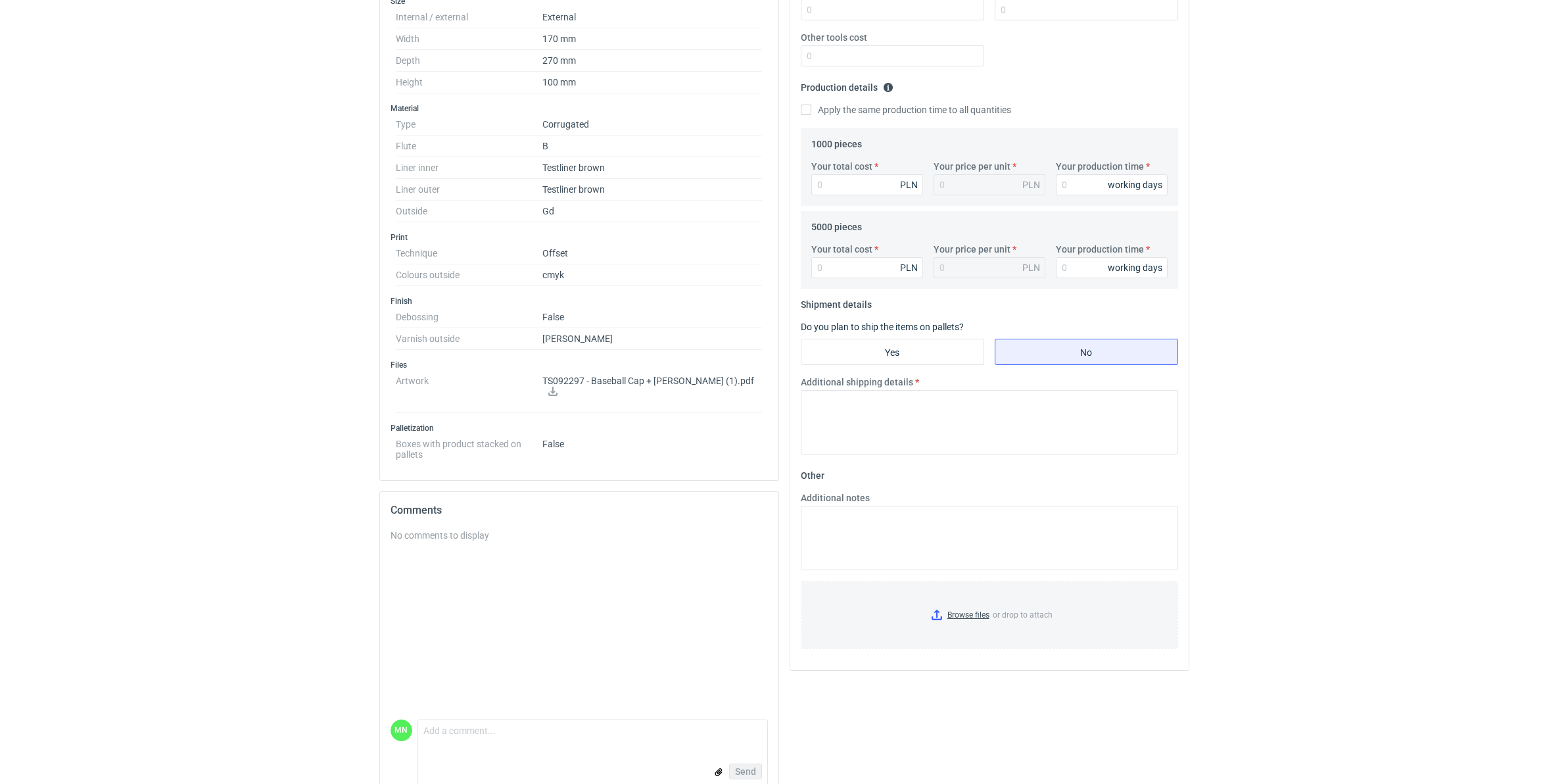
click at [842, 163] on label "Your total cost" at bounding box center [842, 166] width 61 height 13
click at [842, 175] on input "Your total cost" at bounding box center [867, 185] width 112 height 21
click at [846, 189] on input "Your total cost" at bounding box center [867, 185] width 112 height 21
type input "4830"
type input "4.83"
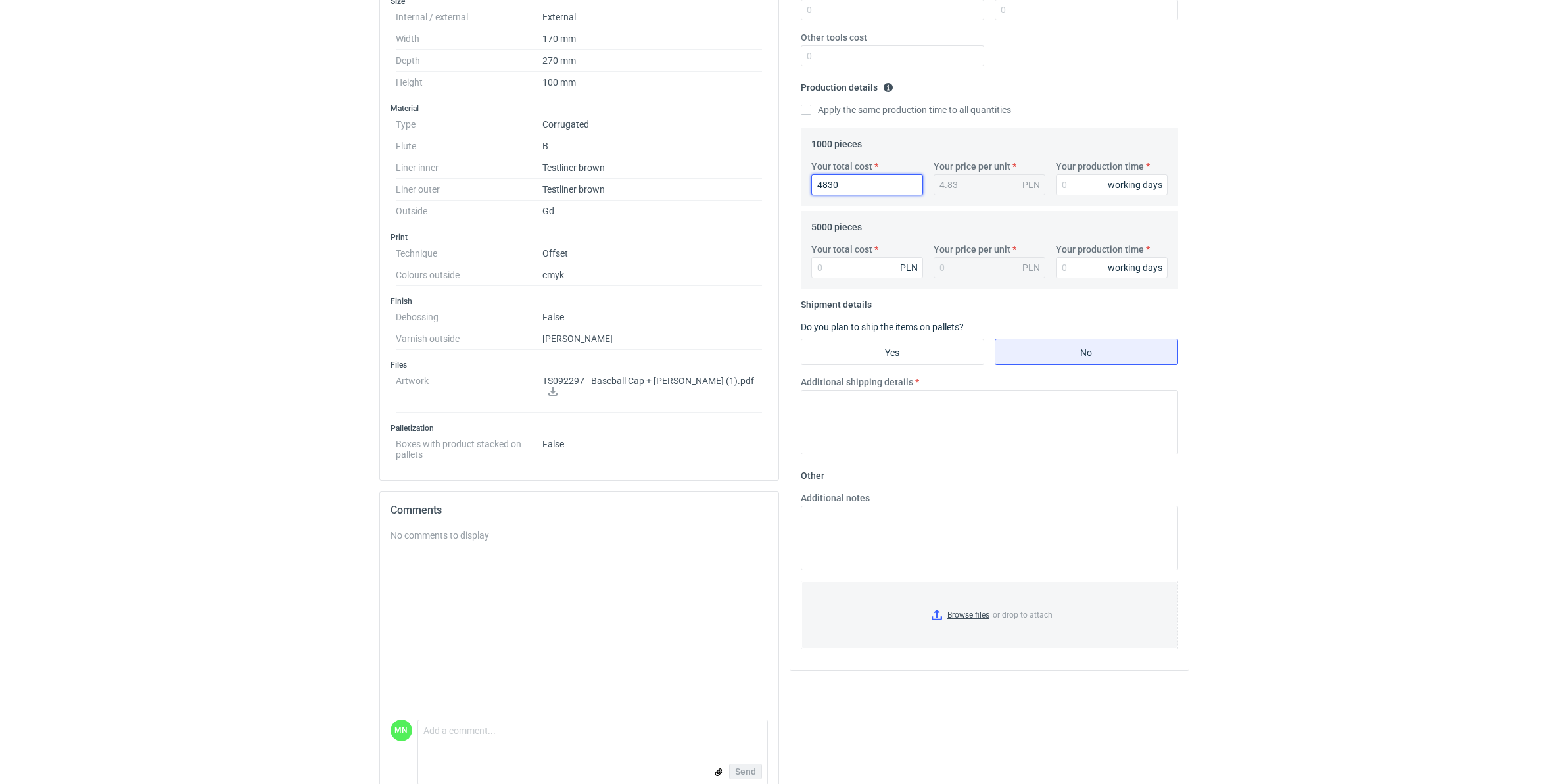
drag, startPoint x: 845, startPoint y: 185, endPoint x: 760, endPoint y: 172, distance: 86.0
click at [775, 175] on div "Specification Export to PDF Type Product category Corrugated Structural design …" at bounding box center [784, 314] width 820 height 986
type input "4910"
type input "4.91"
type input "4910"
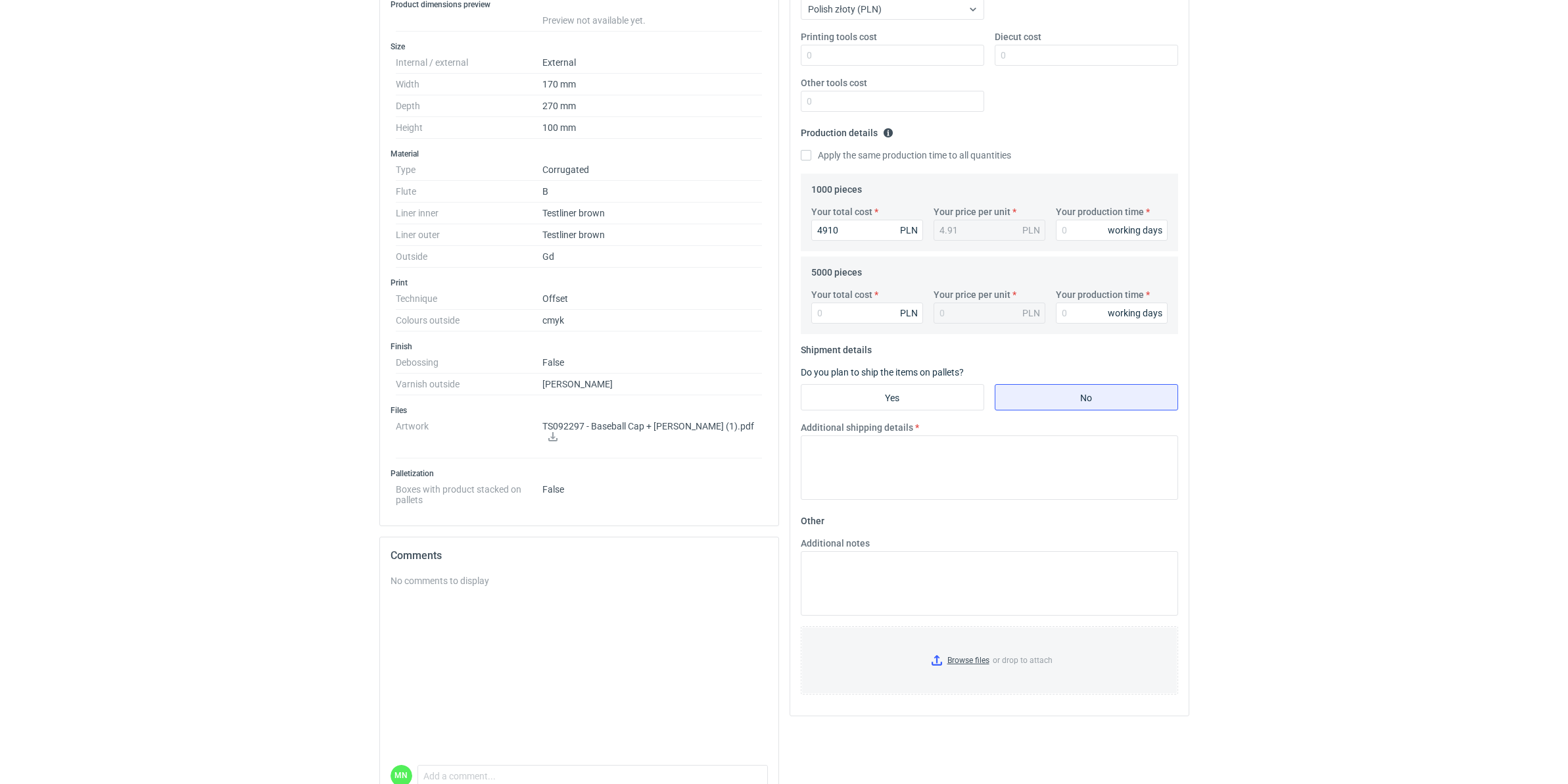
scroll to position [165, 0]
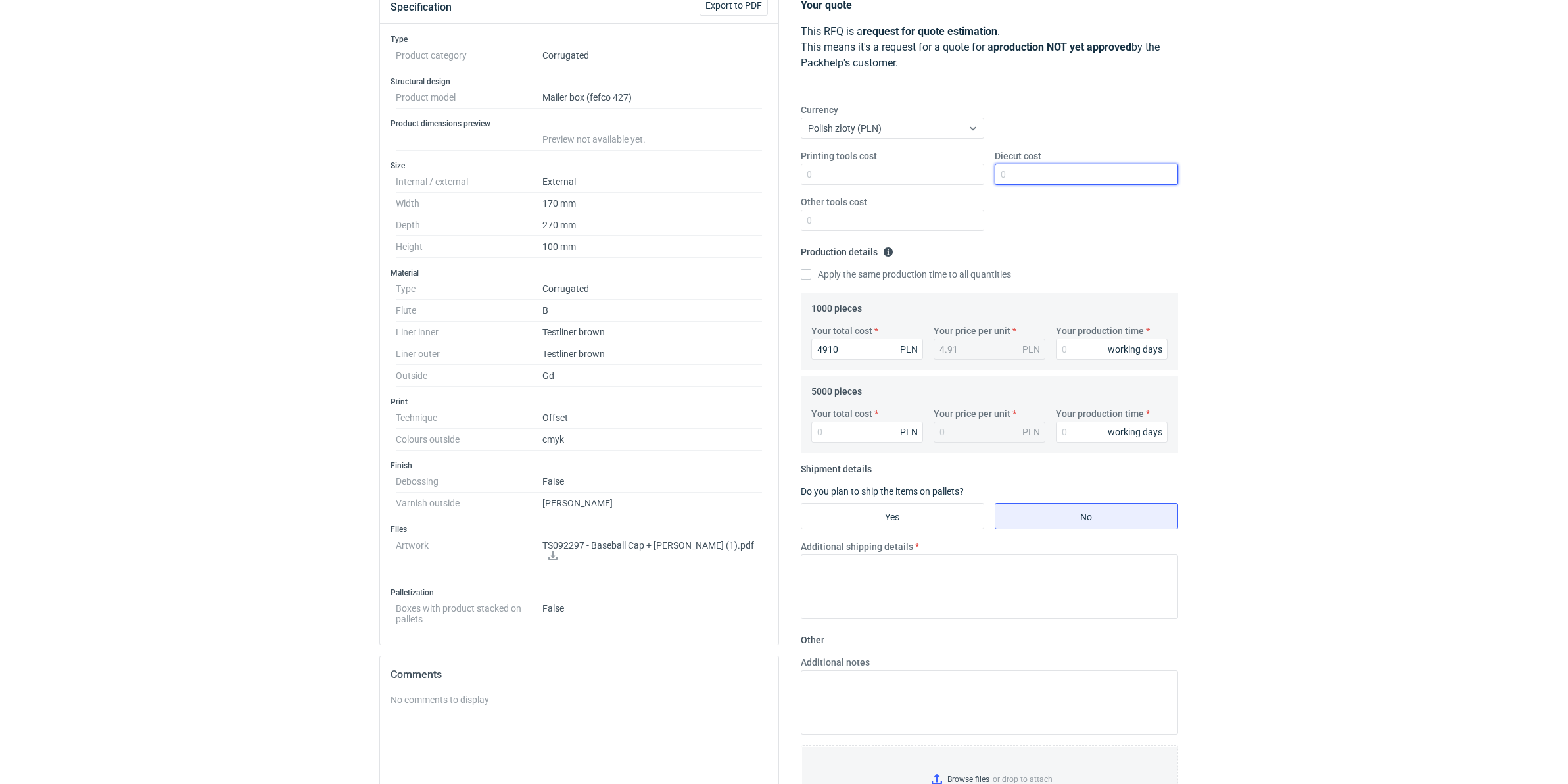
click at [1047, 177] on input "Diecut cost" at bounding box center [1086, 174] width 184 height 21
type input "2210"
click at [843, 422] on input "Your total cost" at bounding box center [867, 432] width 112 height 21
type input "10300"
type input "2.06"
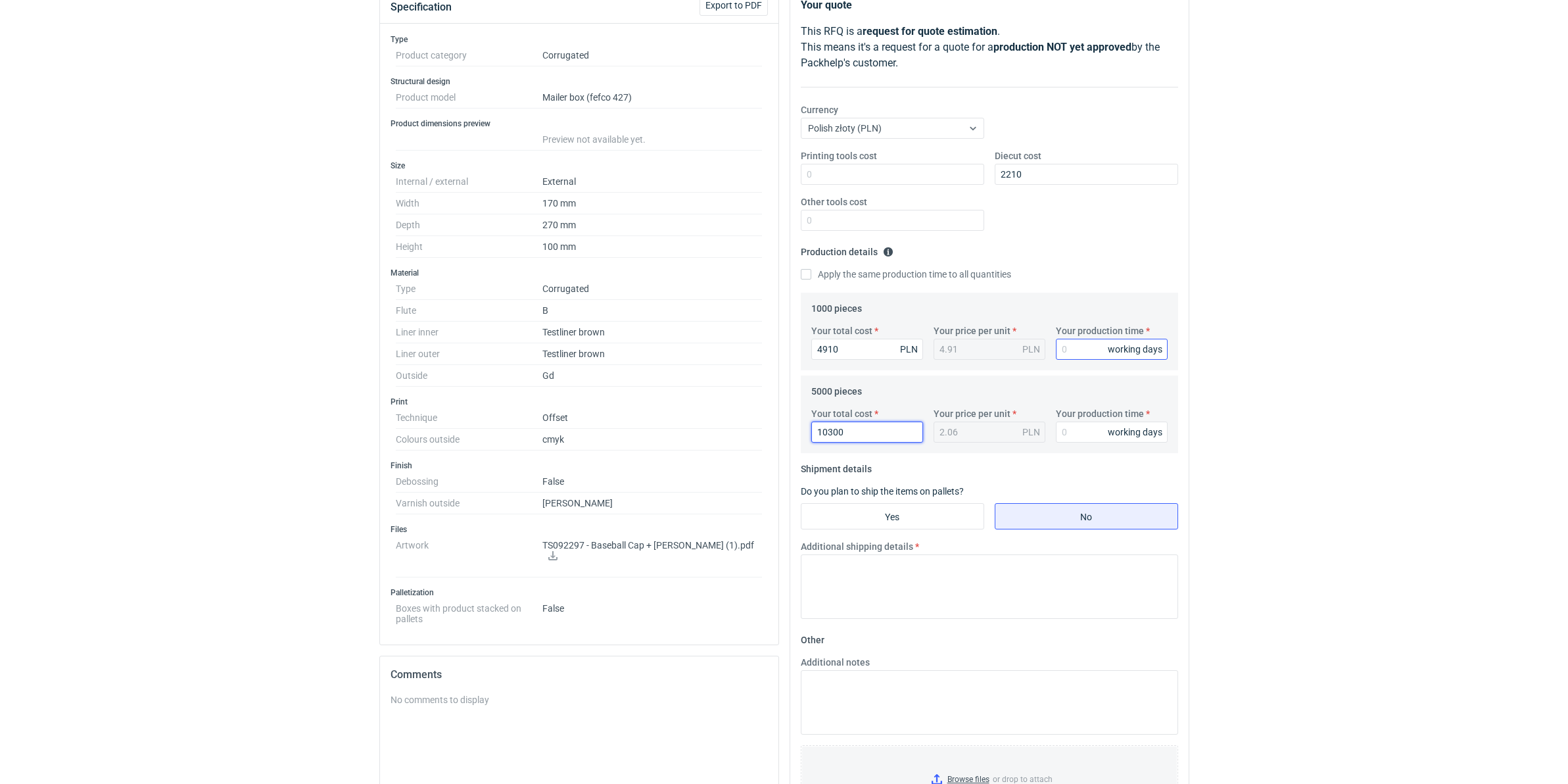
type input "10300"
click at [1084, 354] on input "Your production time" at bounding box center [1111, 349] width 112 height 21
type input "15"
click at [1100, 430] on input "Your production time" at bounding box center [1111, 432] width 112 height 21
type input "15"
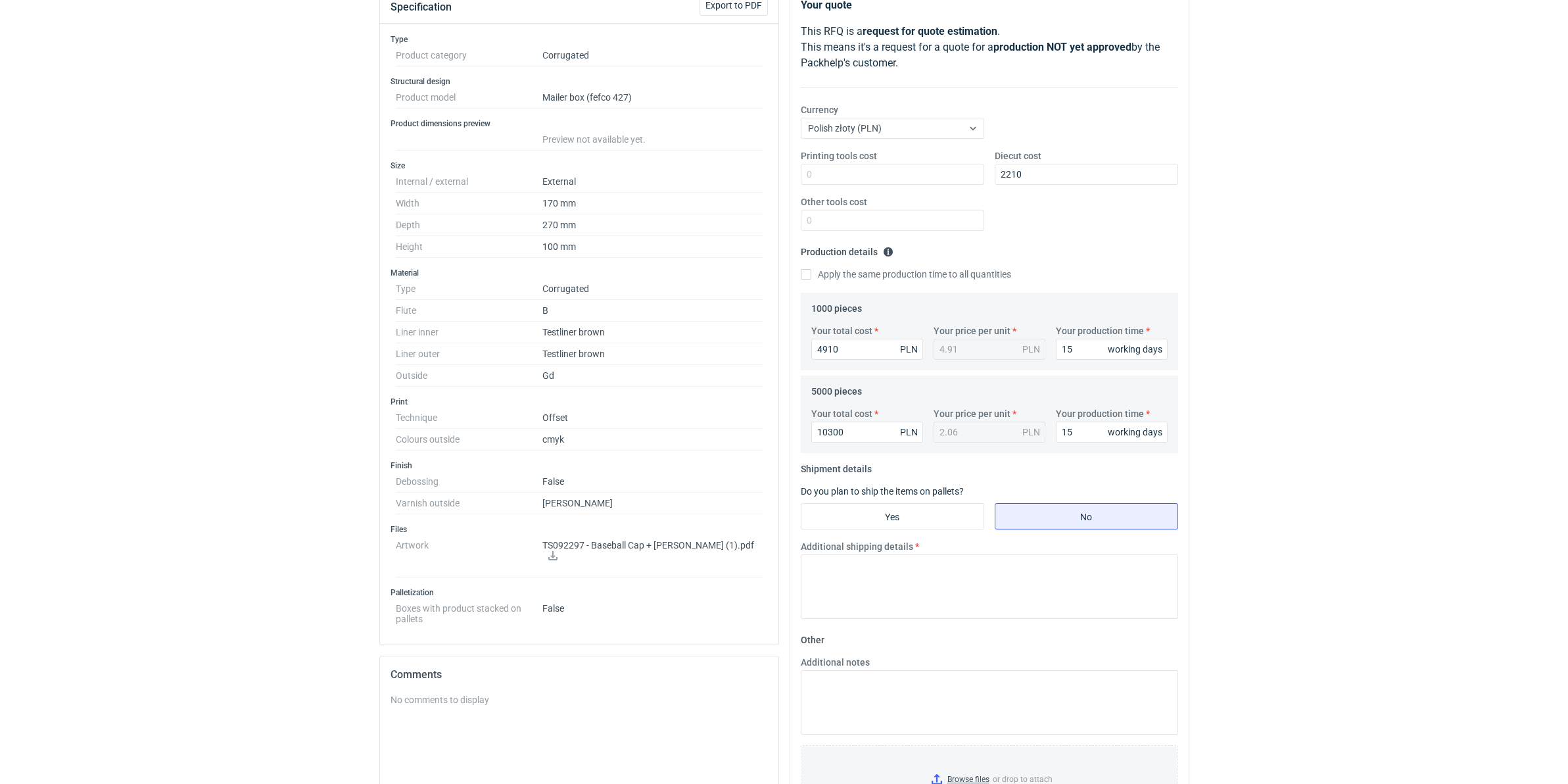
drag, startPoint x: 921, startPoint y: 520, endPoint x: 902, endPoint y: 533, distance: 23.0
click at [921, 520] on input "Yes" at bounding box center [892, 516] width 182 height 25
radio input "true"
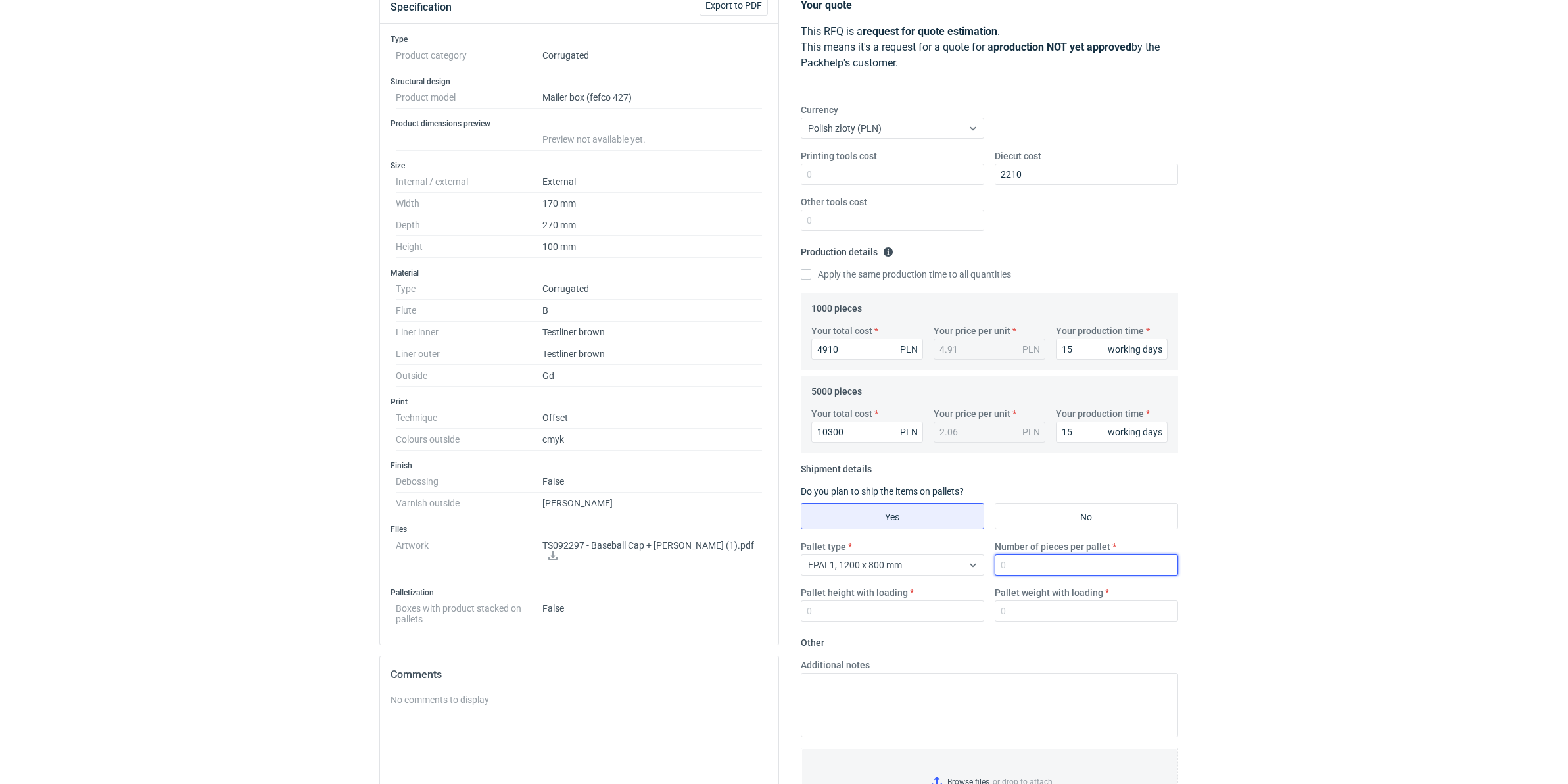
click at [1072, 561] on input "Number of pieces per pallet" at bounding box center [1086, 564] width 184 height 21
type input "825"
type input "1800"
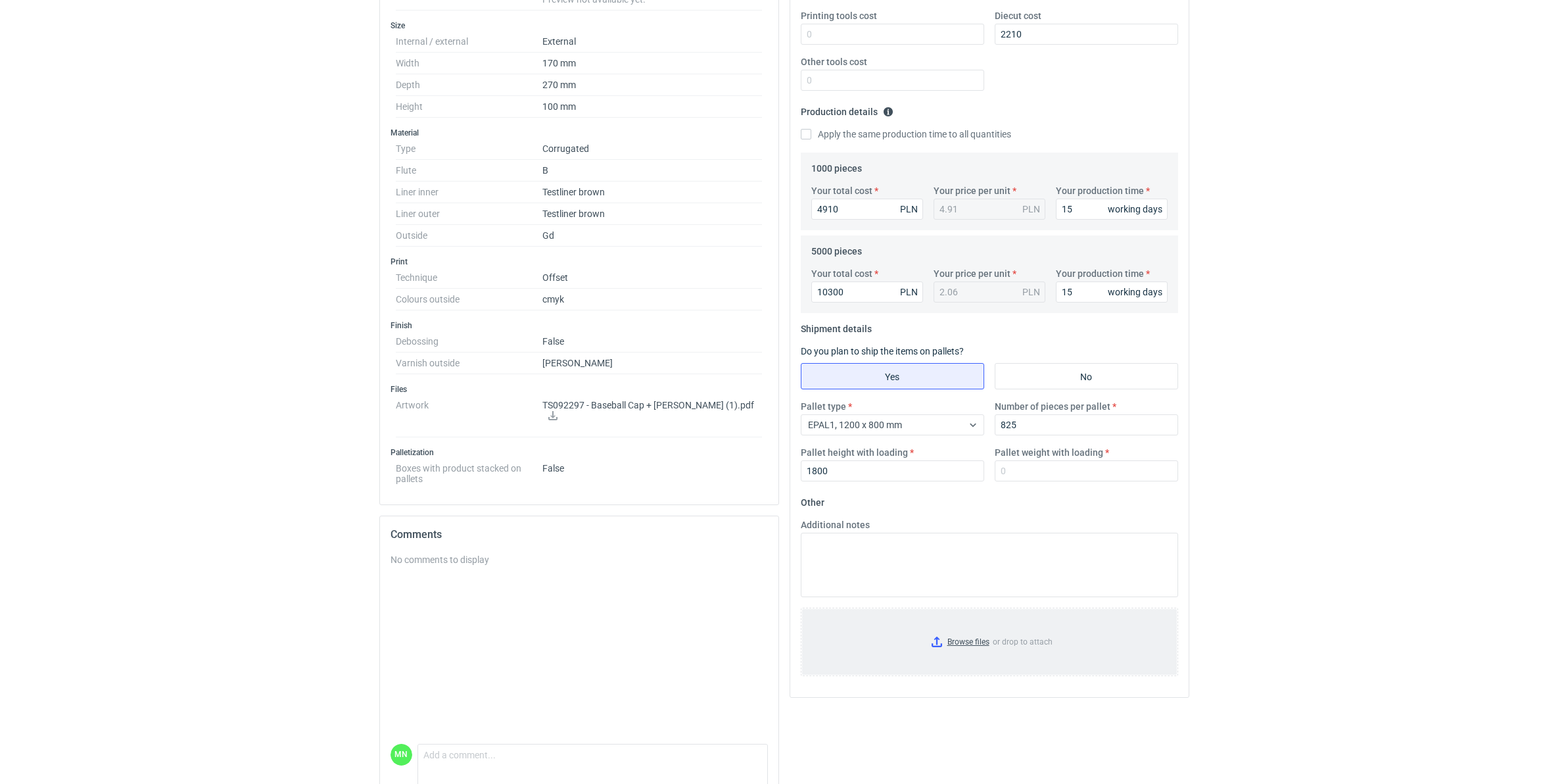
scroll to position [329, 0]
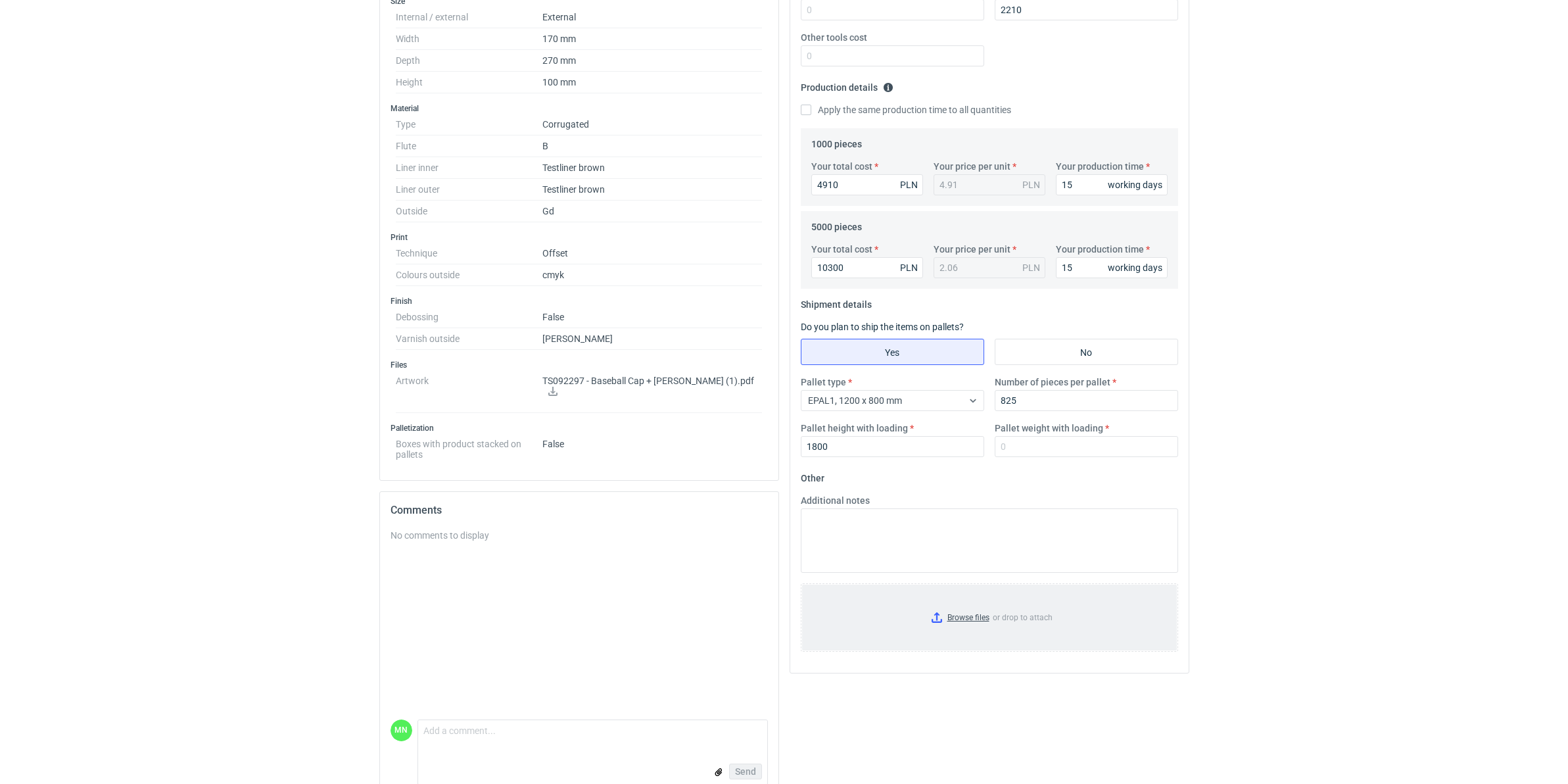
click at [981, 607] on input "Browse files or drop to attach" at bounding box center [990, 617] width 375 height 65
click at [1011, 454] on input "Pallet weight with loading" at bounding box center [1086, 446] width 184 height 21
type input "260"
click at [1251, 403] on div "RFQs Specs Designs Items Orders Customers Tools Analytics 99+ 99+ MN Małgorzata…" at bounding box center [784, 63] width 1568 height 784
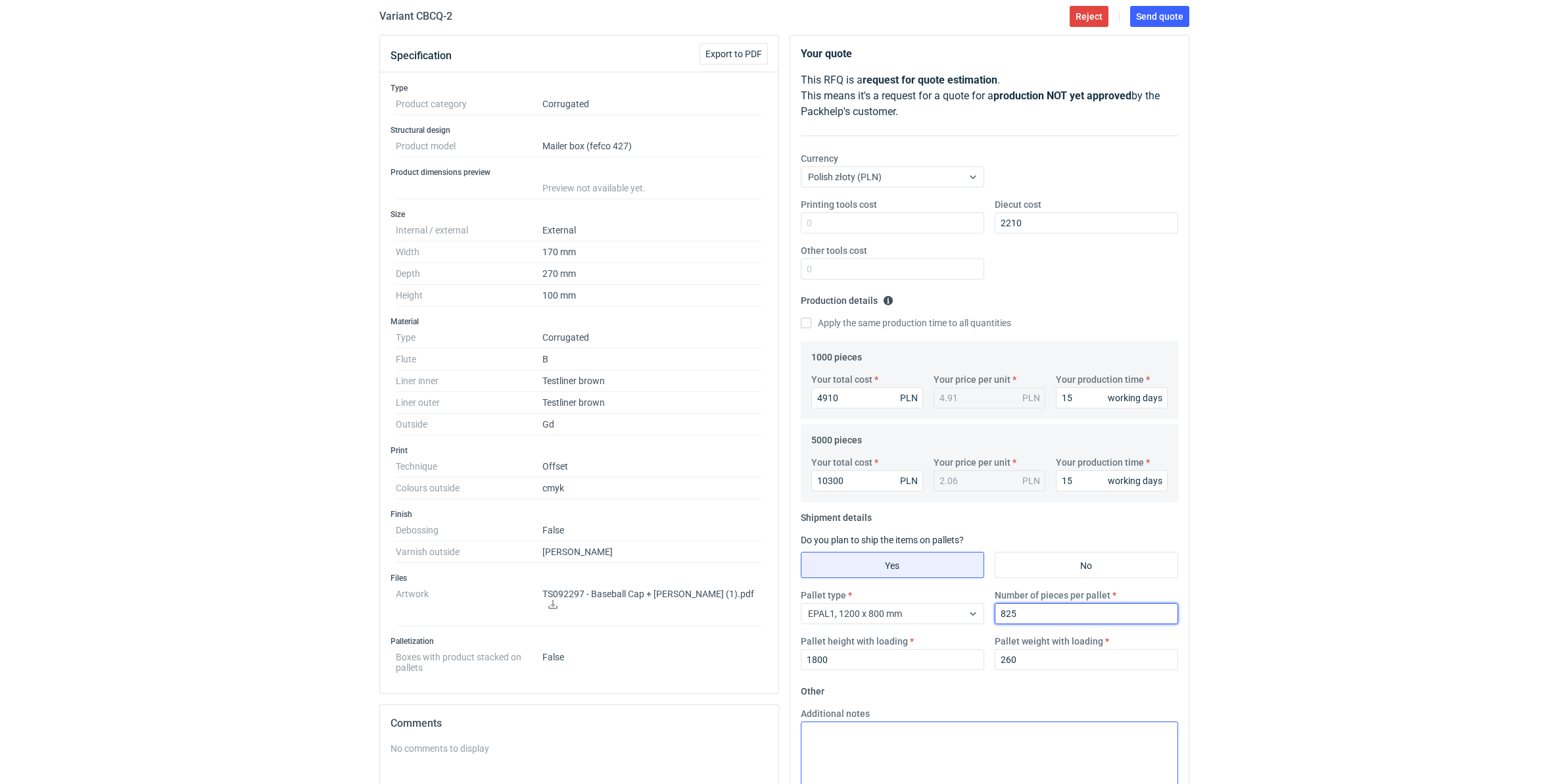
scroll to position [246, 0]
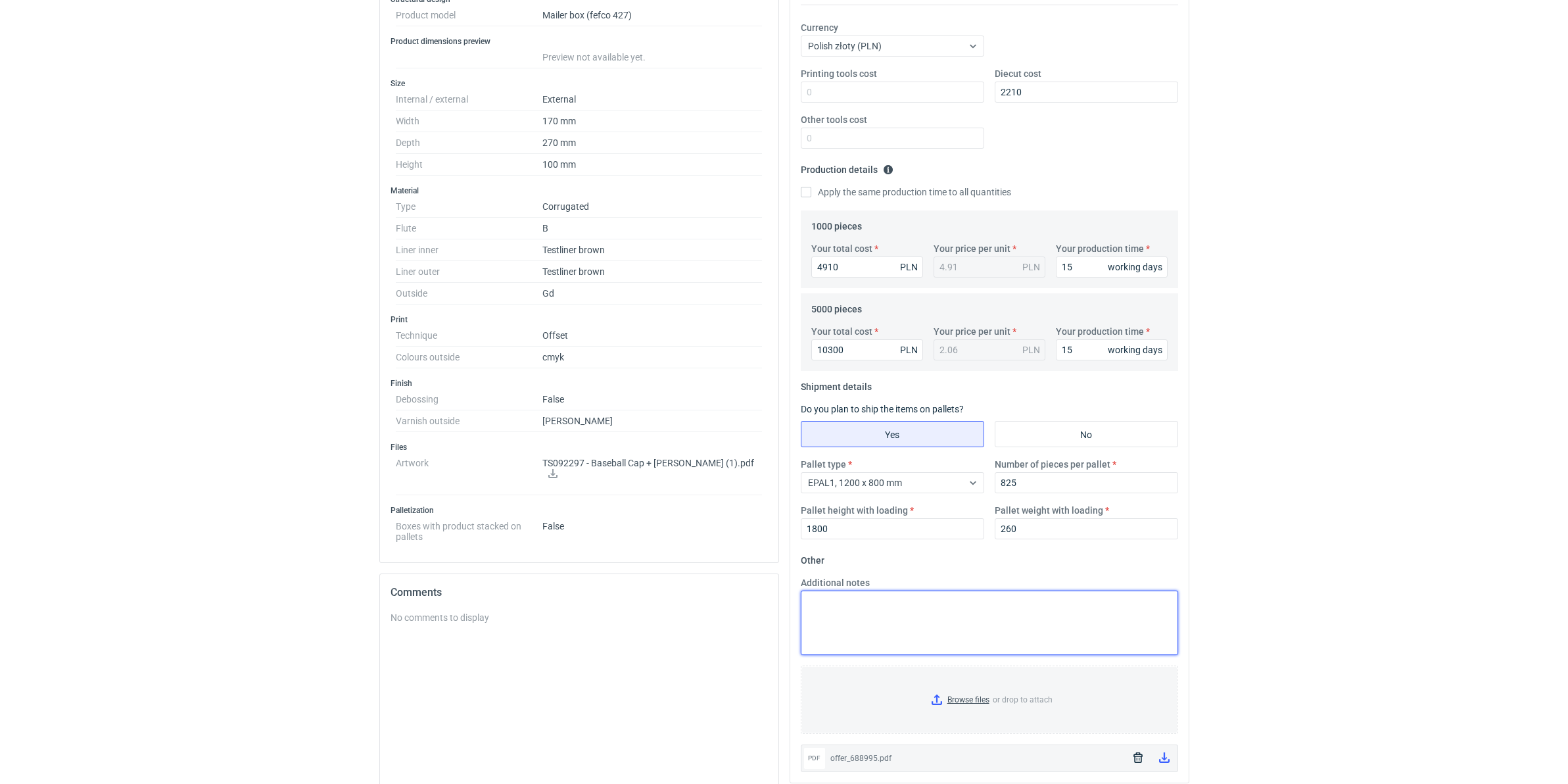
click at [908, 598] on textarea "Additional notes" at bounding box center [989, 623] width 377 height 65
click at [829, 603] on textarea "wymioary zamienione aby opakowanie lepiej się składało 270x170x100" at bounding box center [989, 623] width 377 height 65
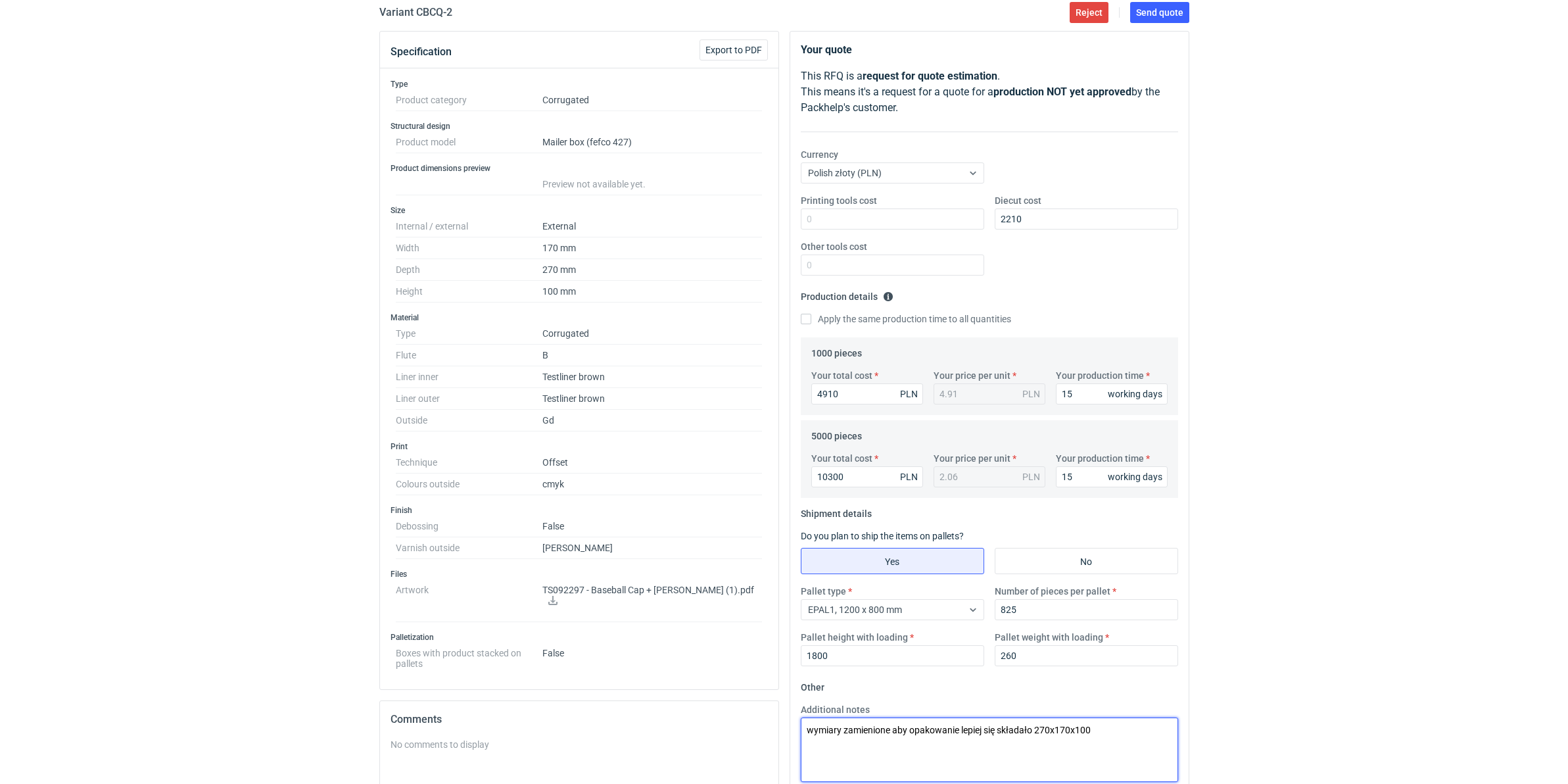
scroll to position [82, 0]
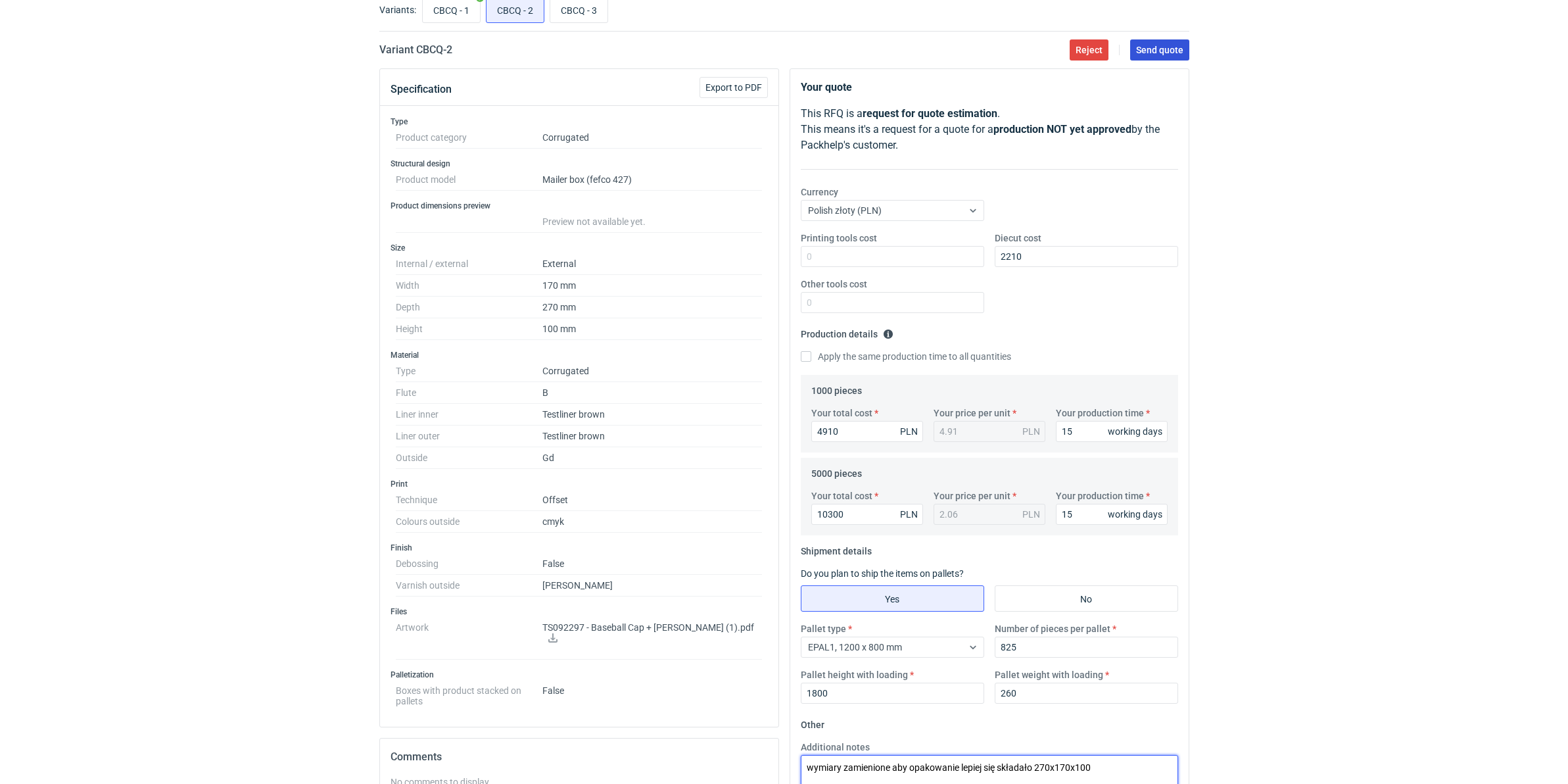
type textarea "wymiary zamienione aby opakowanie lepiej się składało 270x170x100"
click at [1151, 51] on span "Send quote" at bounding box center [1160, 50] width 47 height 9
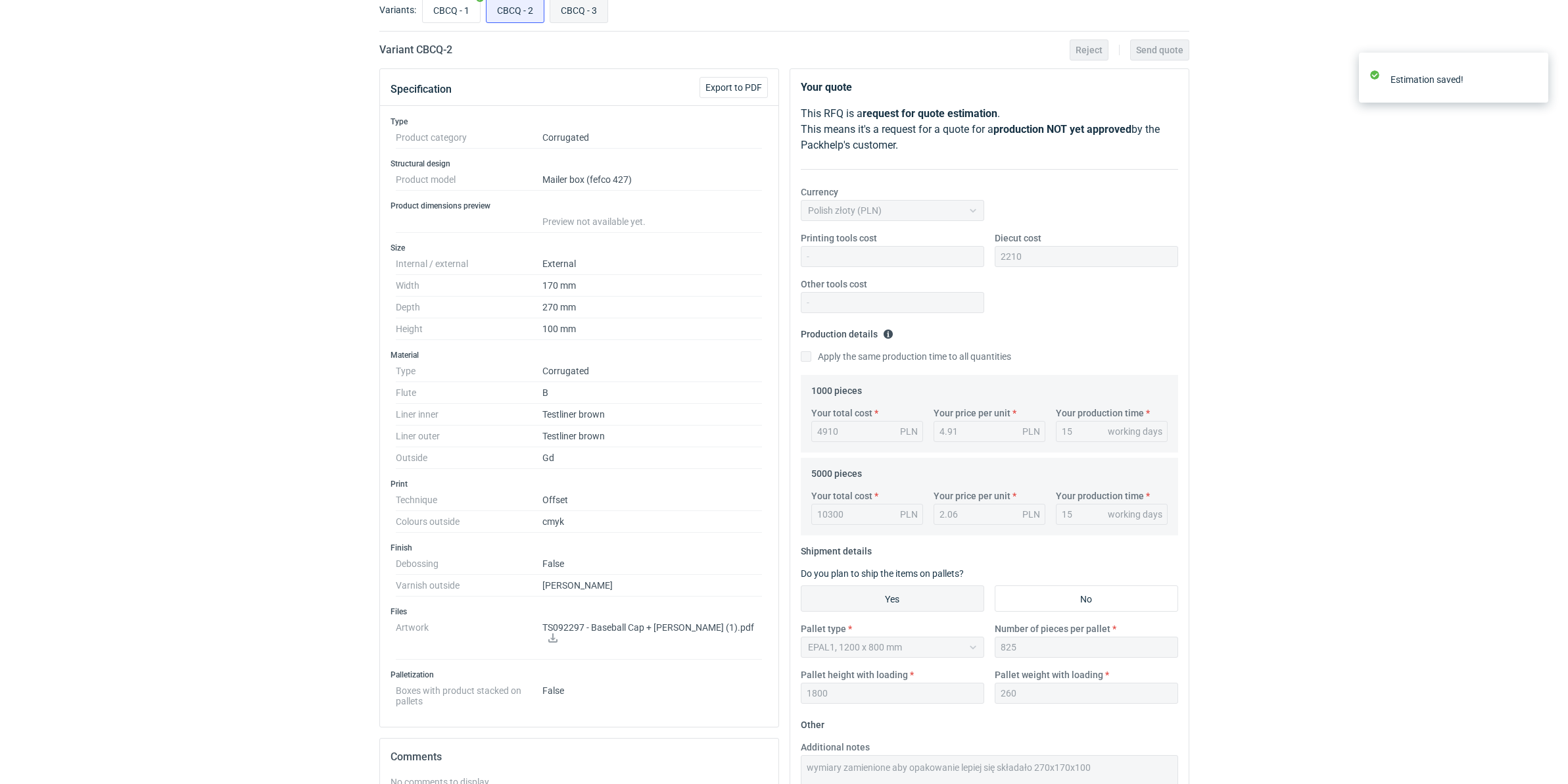
click at [578, 14] on input "CBCQ - 3" at bounding box center [579, 10] width 57 height 25
radio input "true"
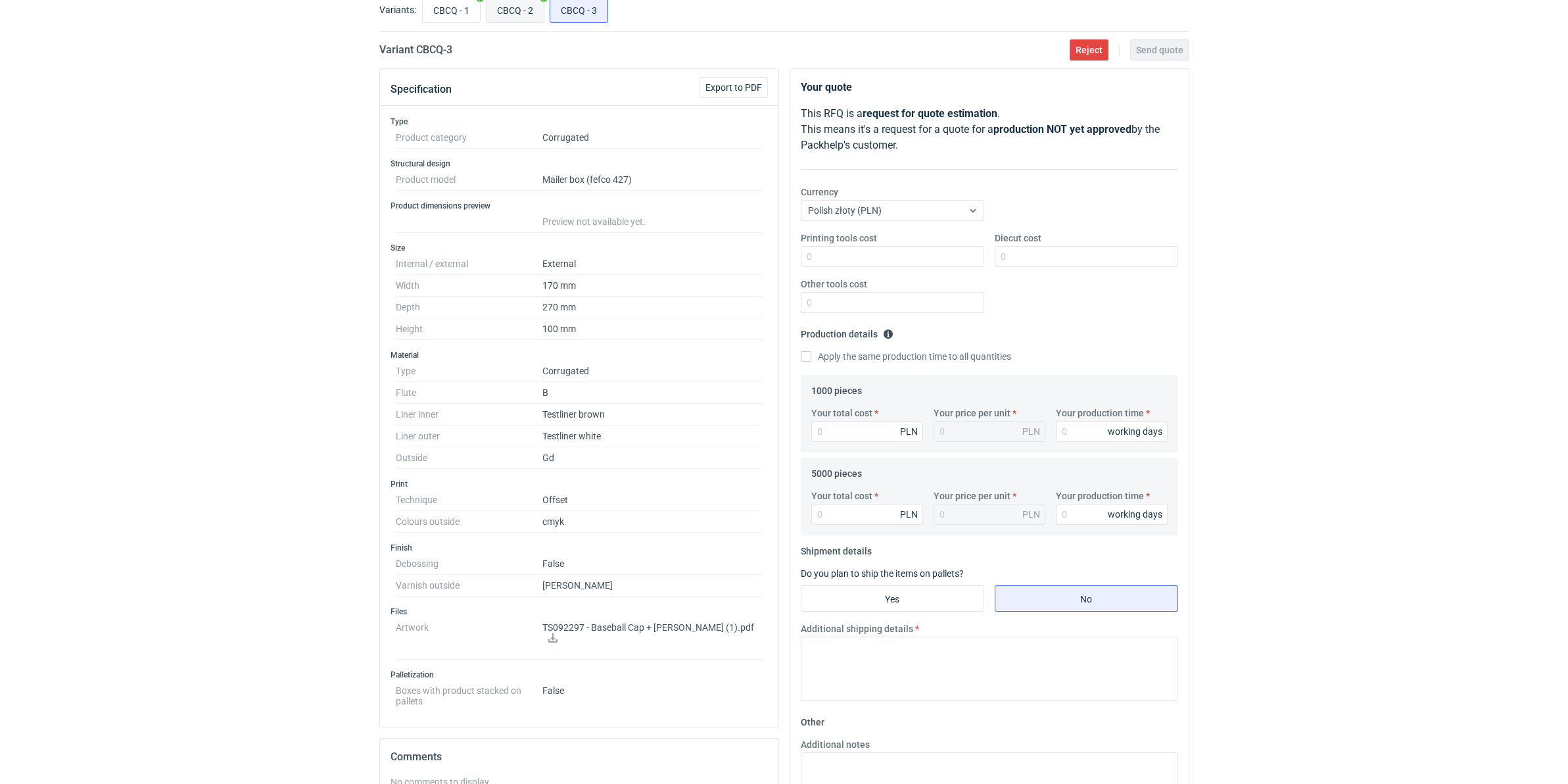
click at [524, 11] on input "CBCQ - 2" at bounding box center [515, 10] width 57 height 25
radio input "true"
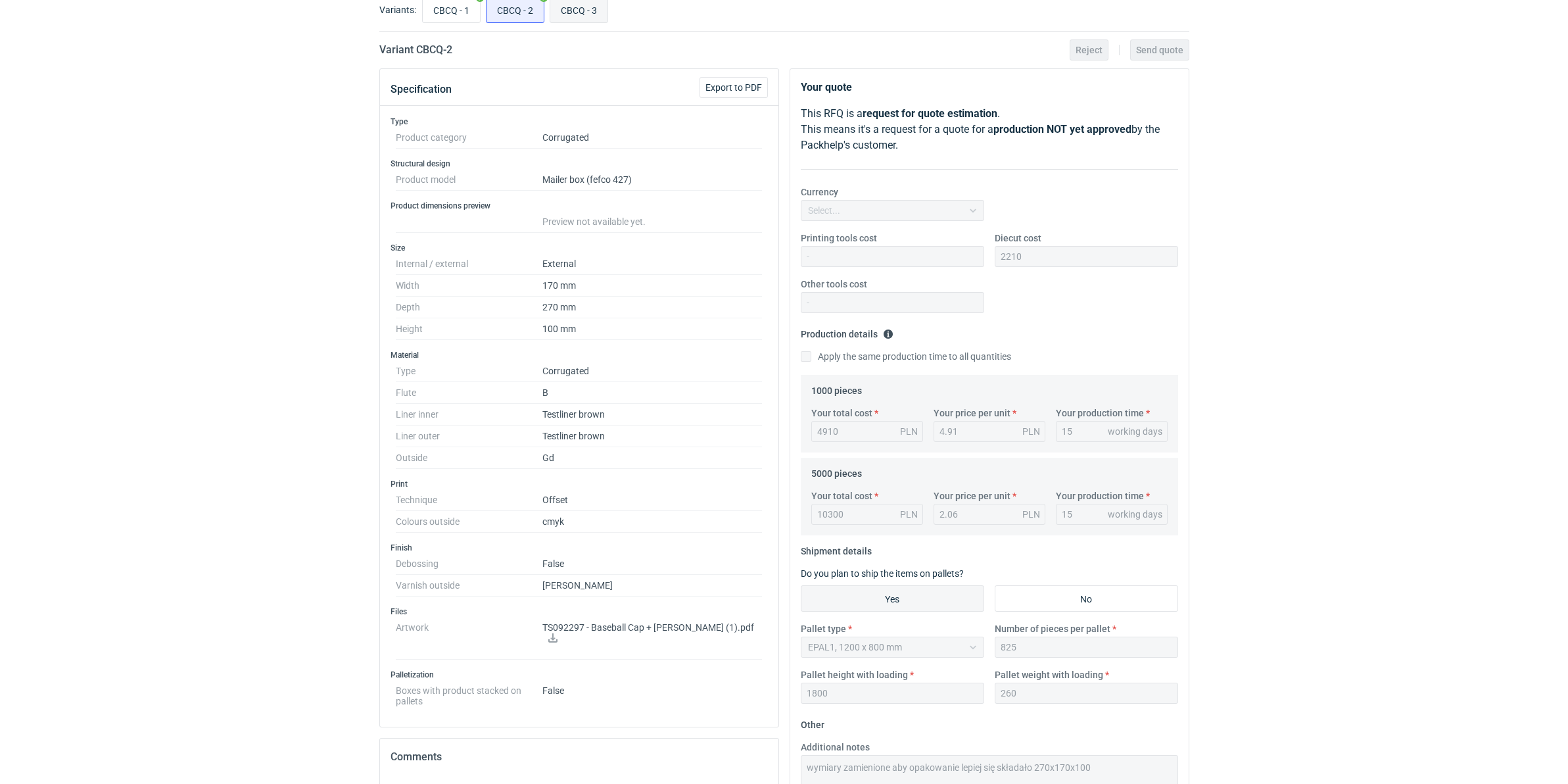
click at [586, 4] on input "CBCQ - 3" at bounding box center [579, 10] width 57 height 25
radio input "true"
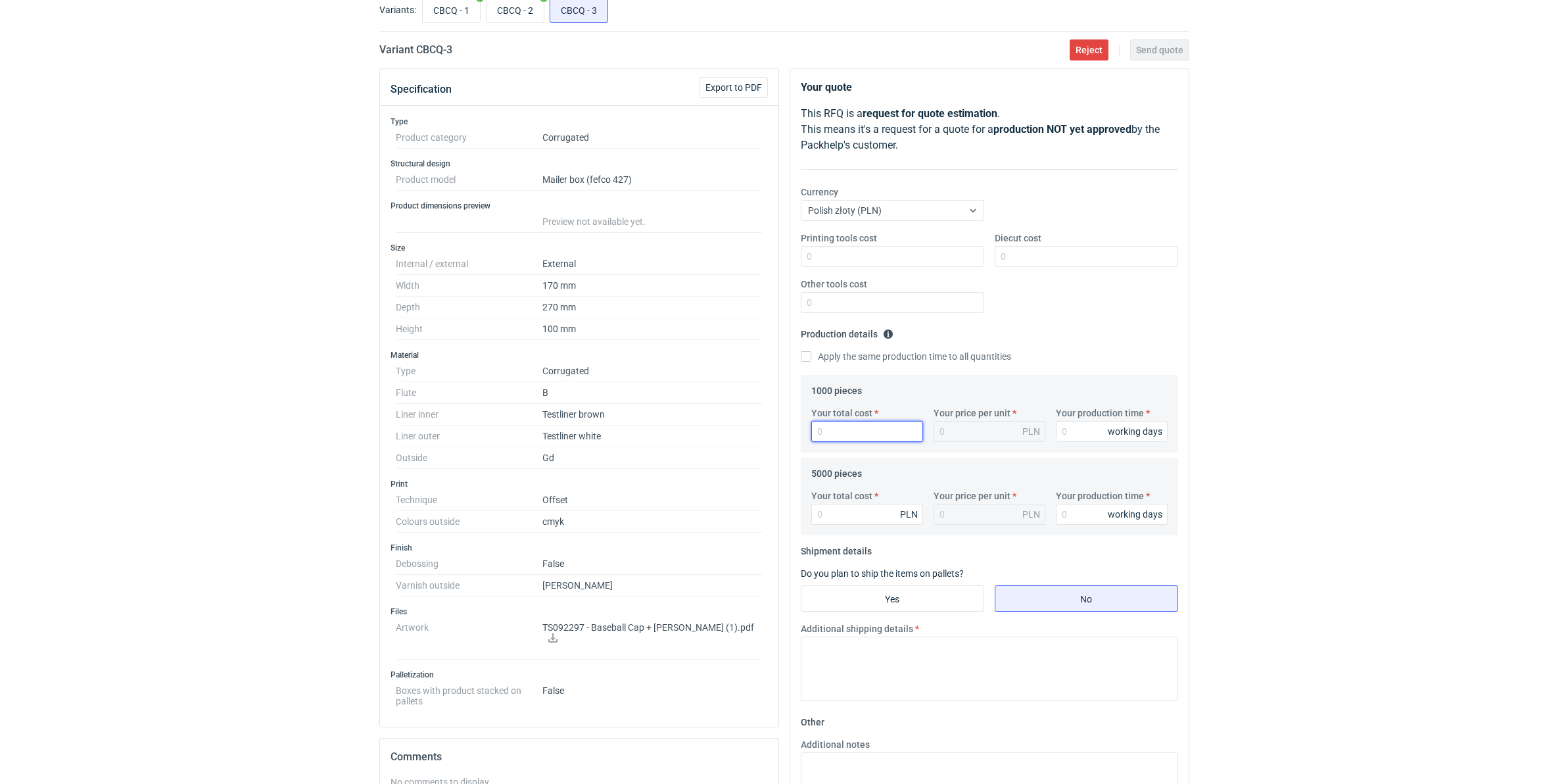
click at [840, 422] on input "Your total cost" at bounding box center [867, 431] width 112 height 21
type input "4920"
type input "4.92"
drag, startPoint x: 855, startPoint y: 431, endPoint x: 478, endPoint y: 455, distance: 377.8
click at [598, 444] on div "Specification Export to PDF Type Product category Corrugated Structural design …" at bounding box center [784, 561] width 820 height 986
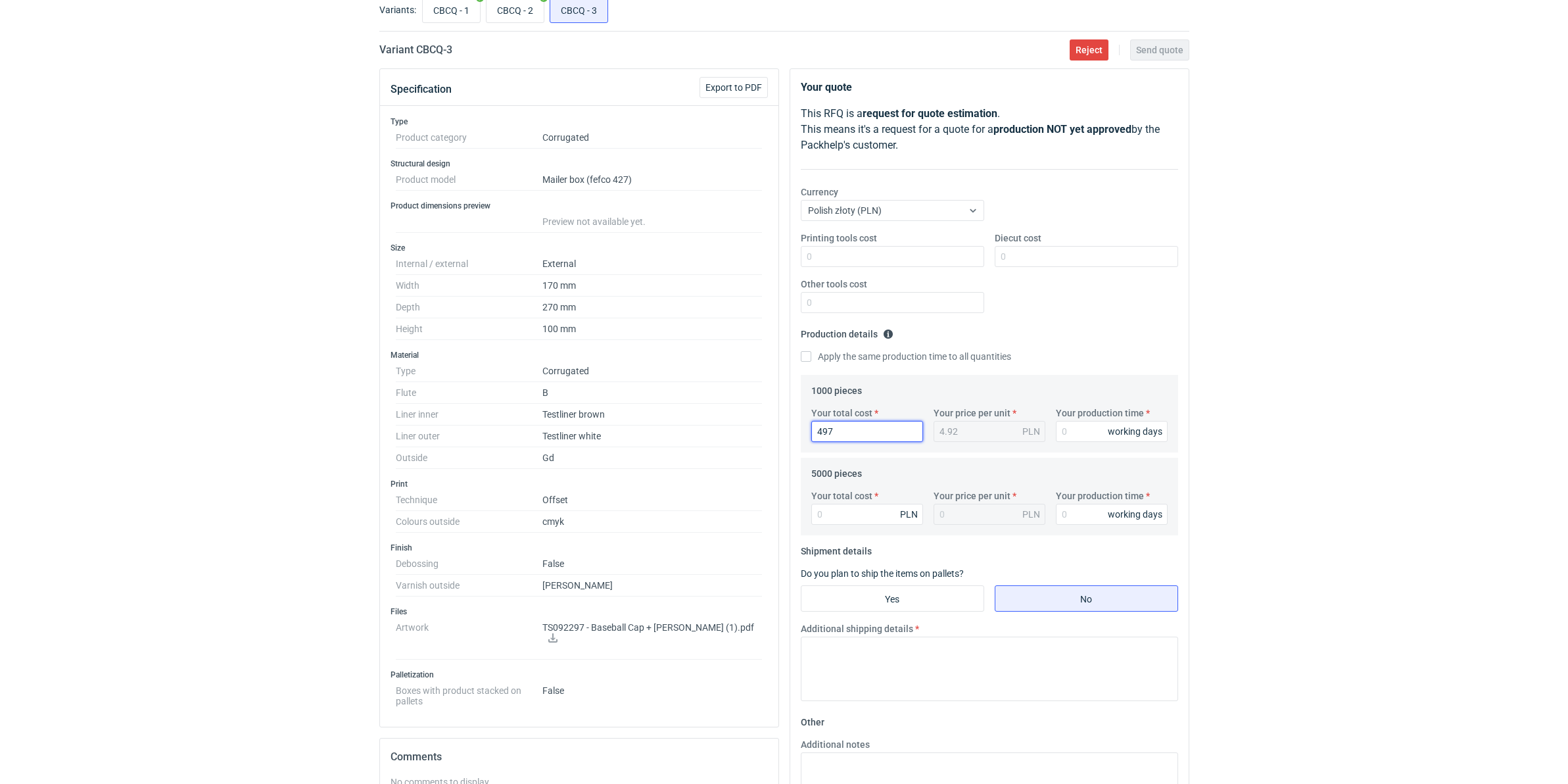
type input "4970"
type input "4.97"
type input "4970"
click at [1031, 250] on input "Diecut cost" at bounding box center [1086, 256] width 184 height 21
type input "2210"
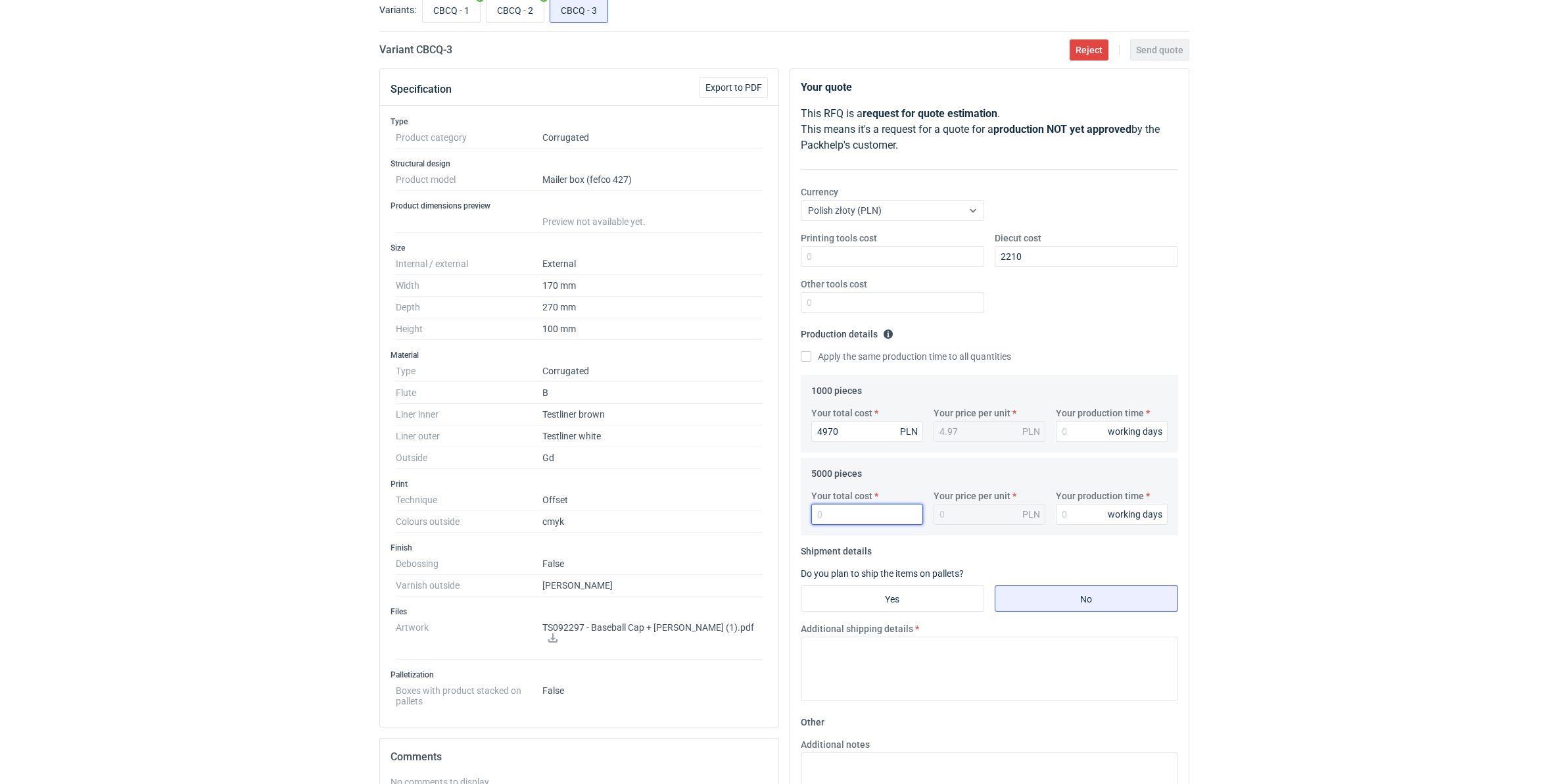
click at [832, 511] on input "Your total cost" at bounding box center [867, 513] width 112 height 21
type input "10700"
type input "2.14"
click at [1070, 432] on input "Your production time" at bounding box center [1111, 431] width 112 height 21
type input "5"
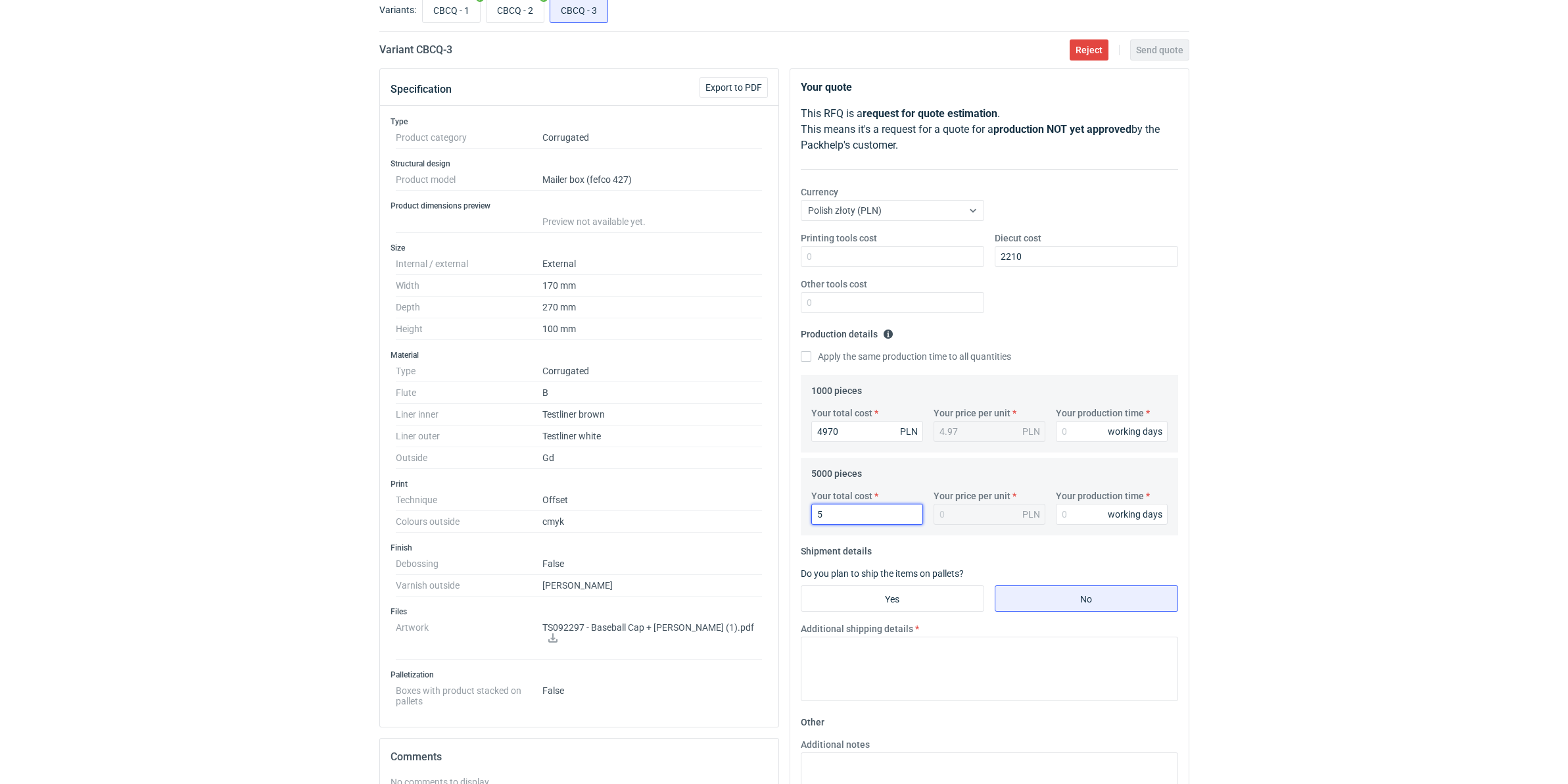
type input "10700"
type input "2.14"
click at [1066, 429] on input "Your production time" at bounding box center [1111, 431] width 112 height 21
type input "15"
click at [1087, 519] on input "1" at bounding box center [1111, 513] width 112 height 21
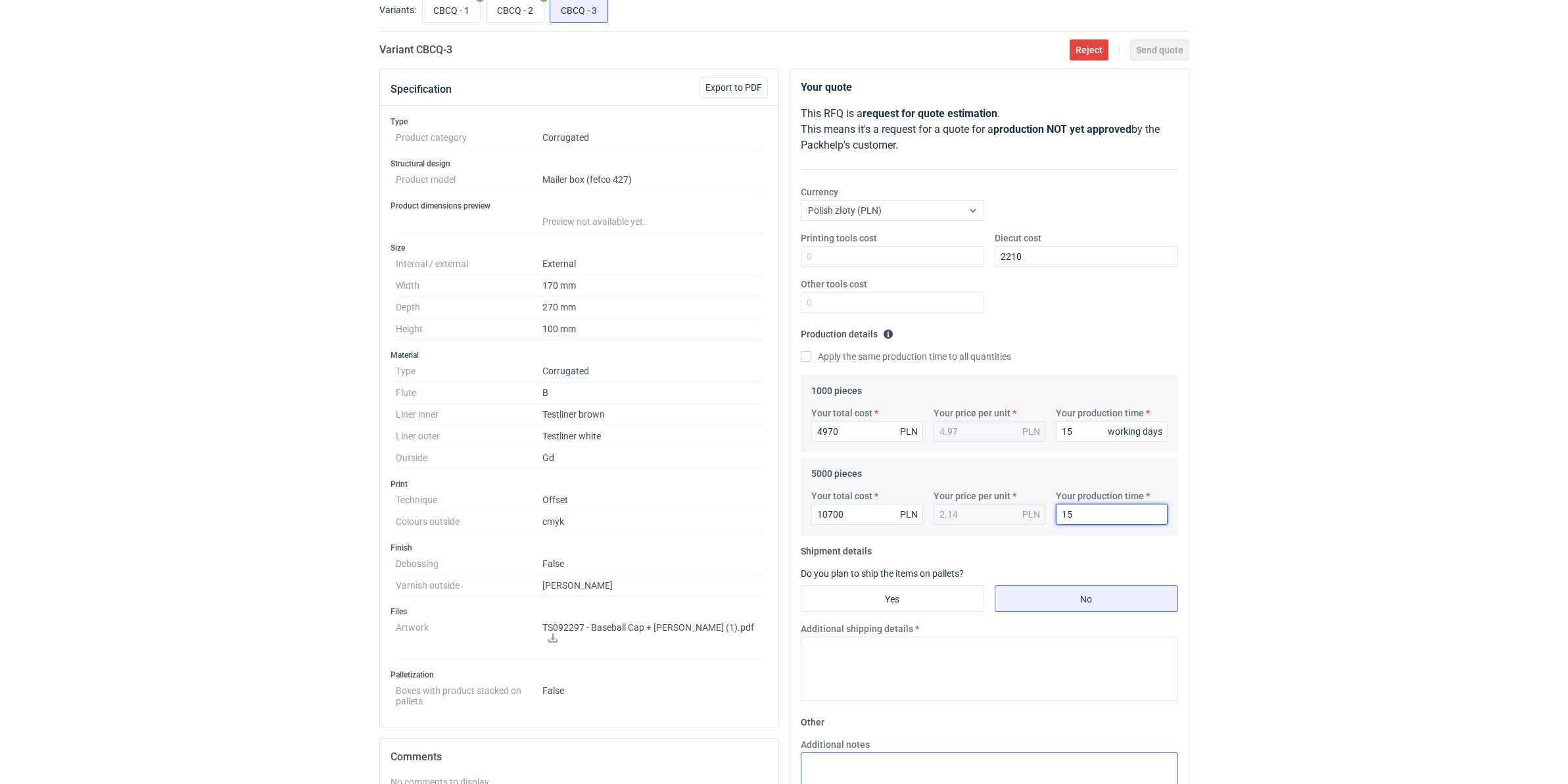
type input "15"
click at [921, 590] on input "Yes" at bounding box center [892, 599] width 182 height 25
radio input "true"
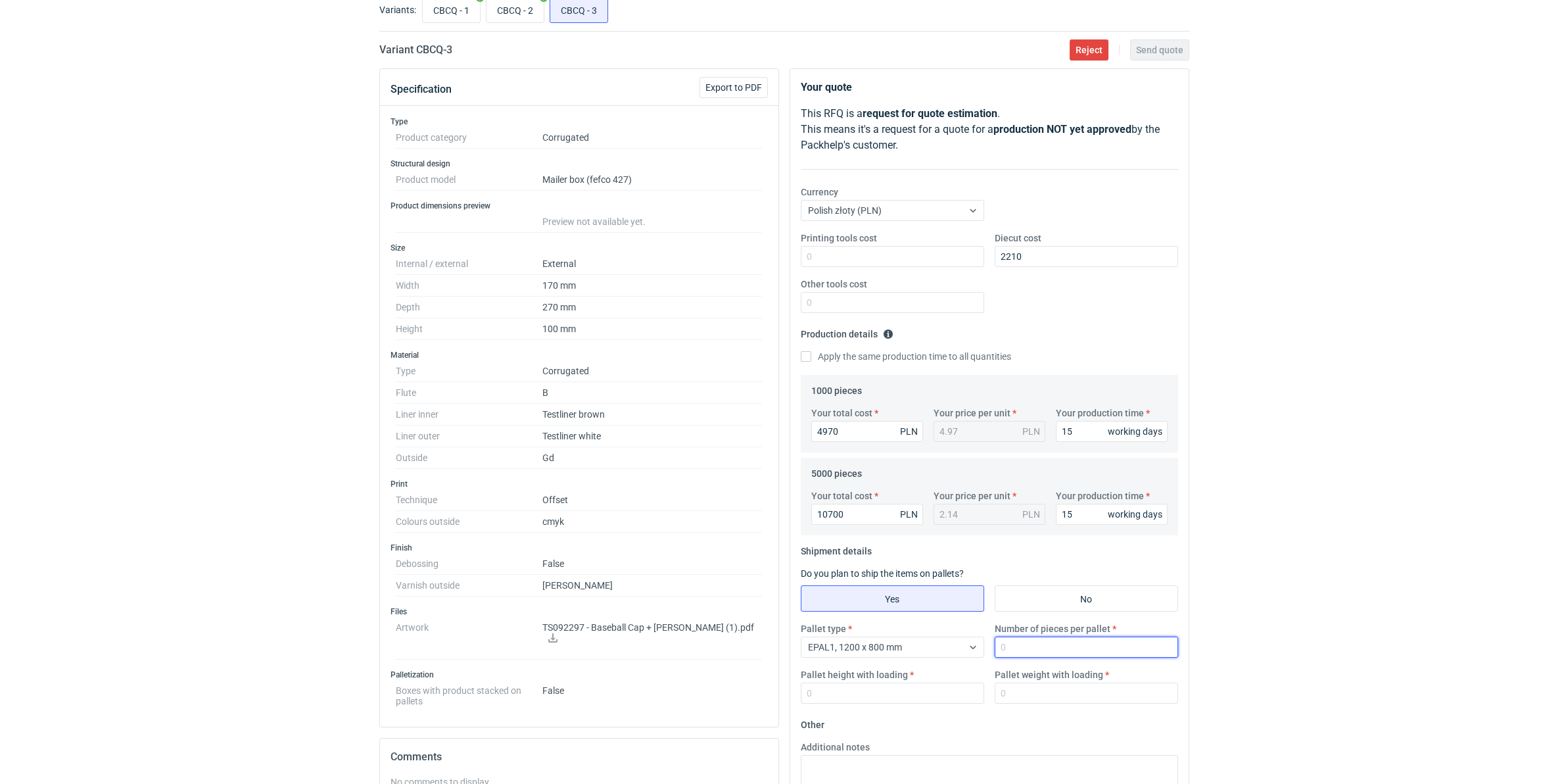
click at [1085, 607] on input "Number of pieces per pallet" at bounding box center [1086, 647] width 184 height 21
type input "825"
type input "1800"
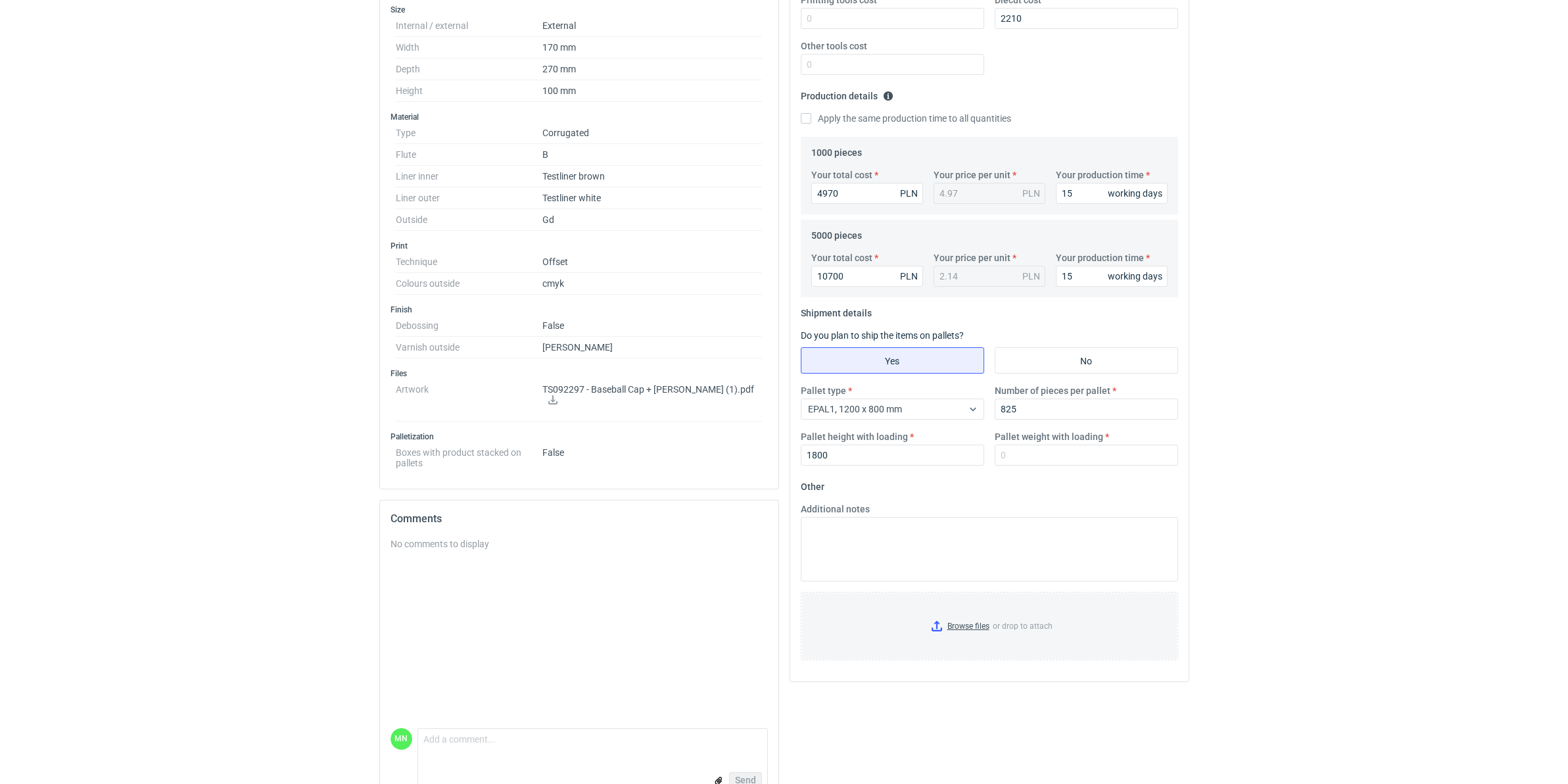
scroll to position [329, 0]
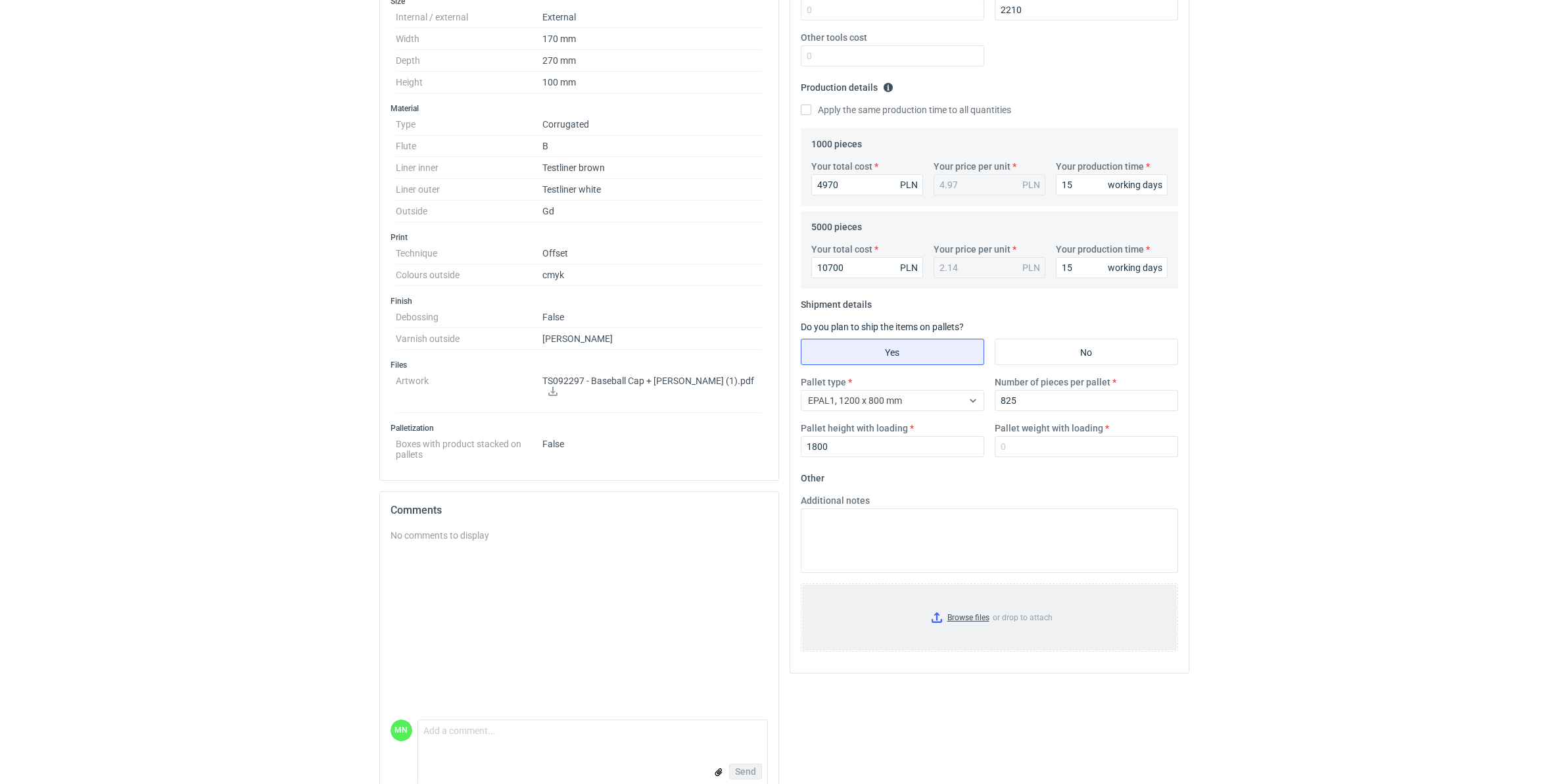
click at [955, 607] on input "Browse files or drop to attach" at bounding box center [990, 617] width 375 height 65
click at [1011, 443] on input "Pallet weight with loading" at bounding box center [1086, 446] width 184 height 21
type input "260"
click at [1251, 321] on div "RFQs Specs Designs Items Orders Customers Tools Analytics 99+ 99+ MN Małgorzata…" at bounding box center [784, 63] width 1568 height 784
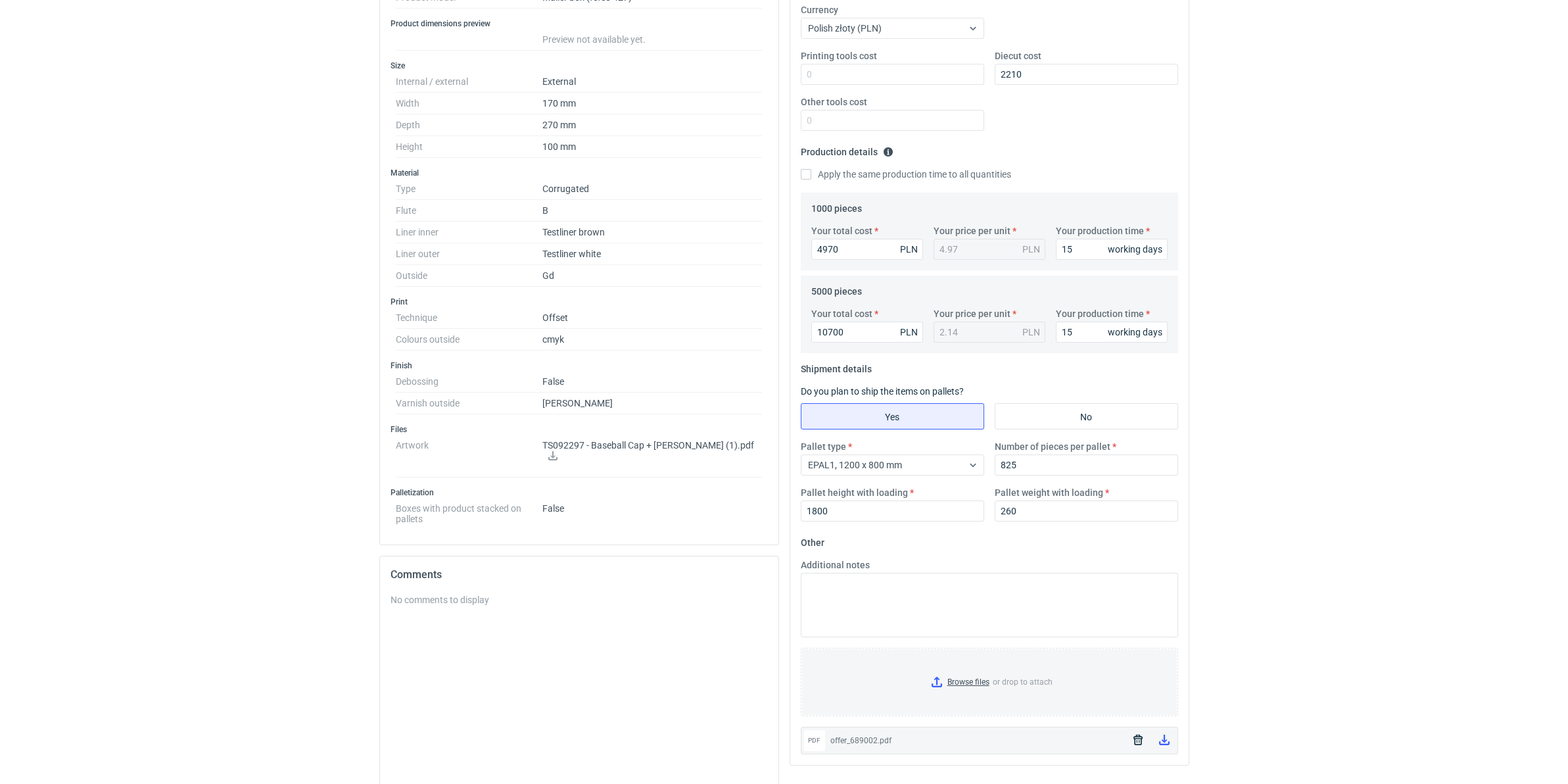
scroll to position [0, 0]
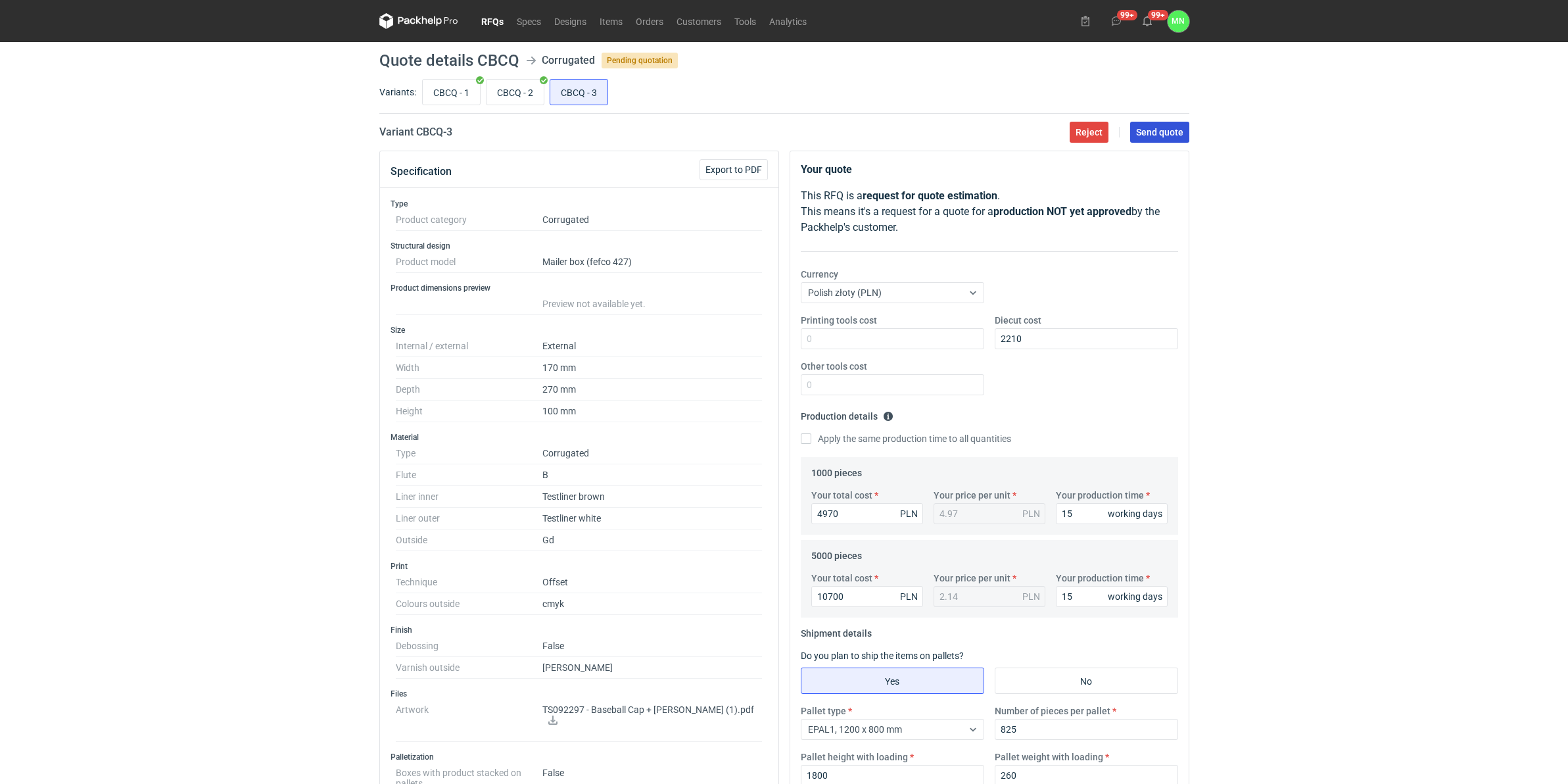
click at [1154, 129] on span "Send quote" at bounding box center [1160, 132] width 47 height 9
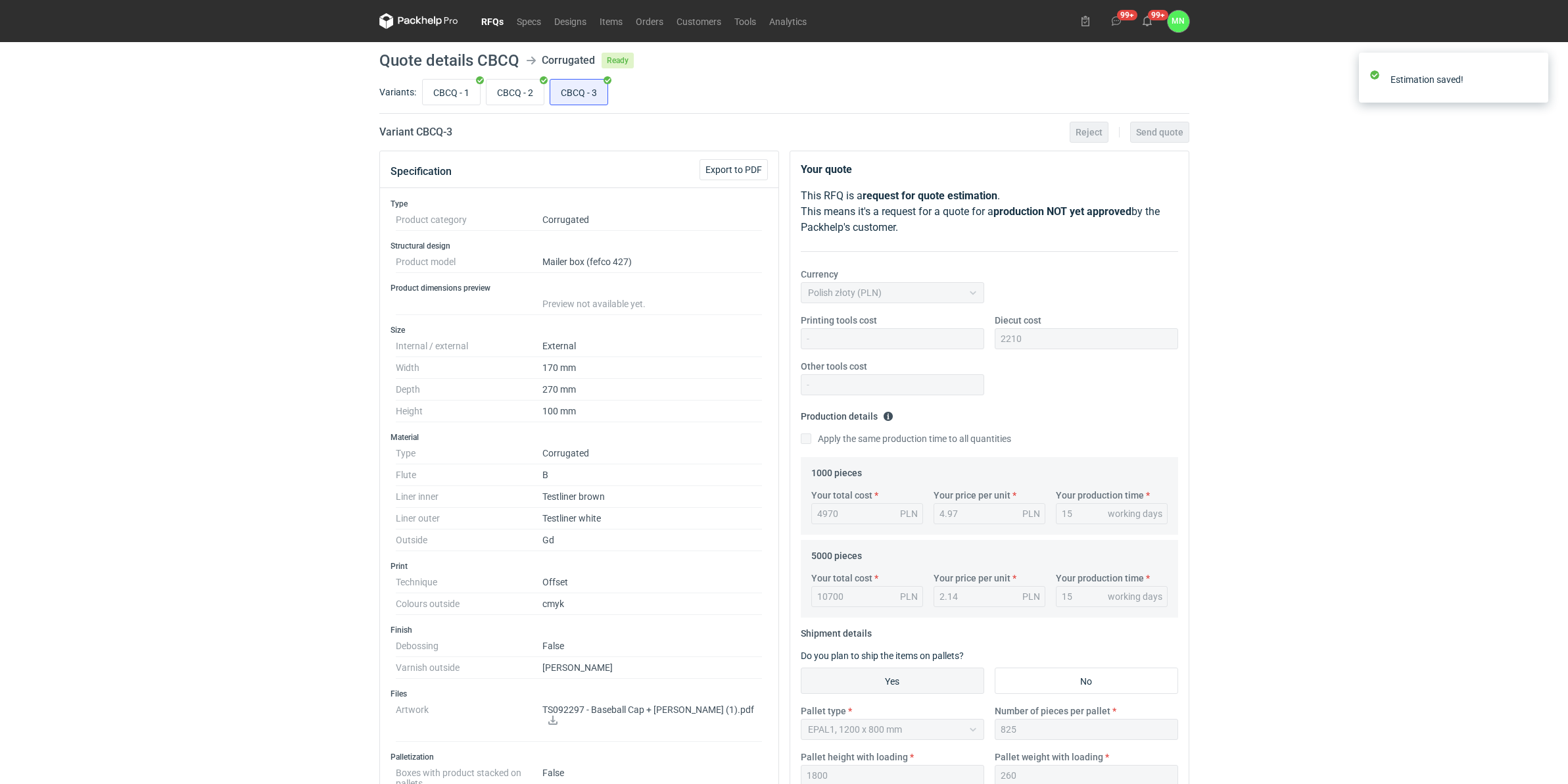
click at [494, 19] on link "RFQs" at bounding box center [493, 22] width 36 height 16
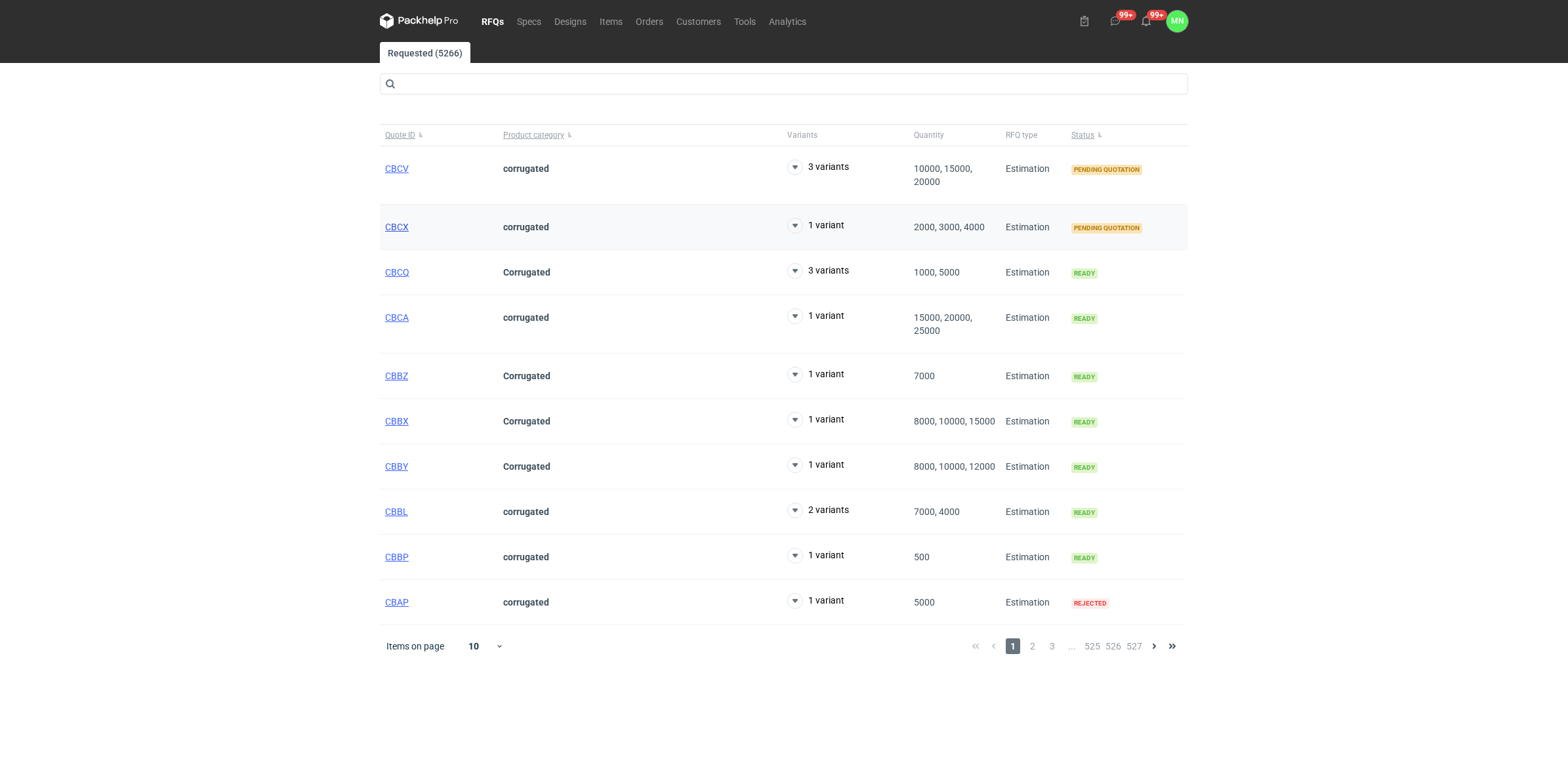
click at [404, 223] on span "CBCX" at bounding box center [397, 227] width 23 height 11
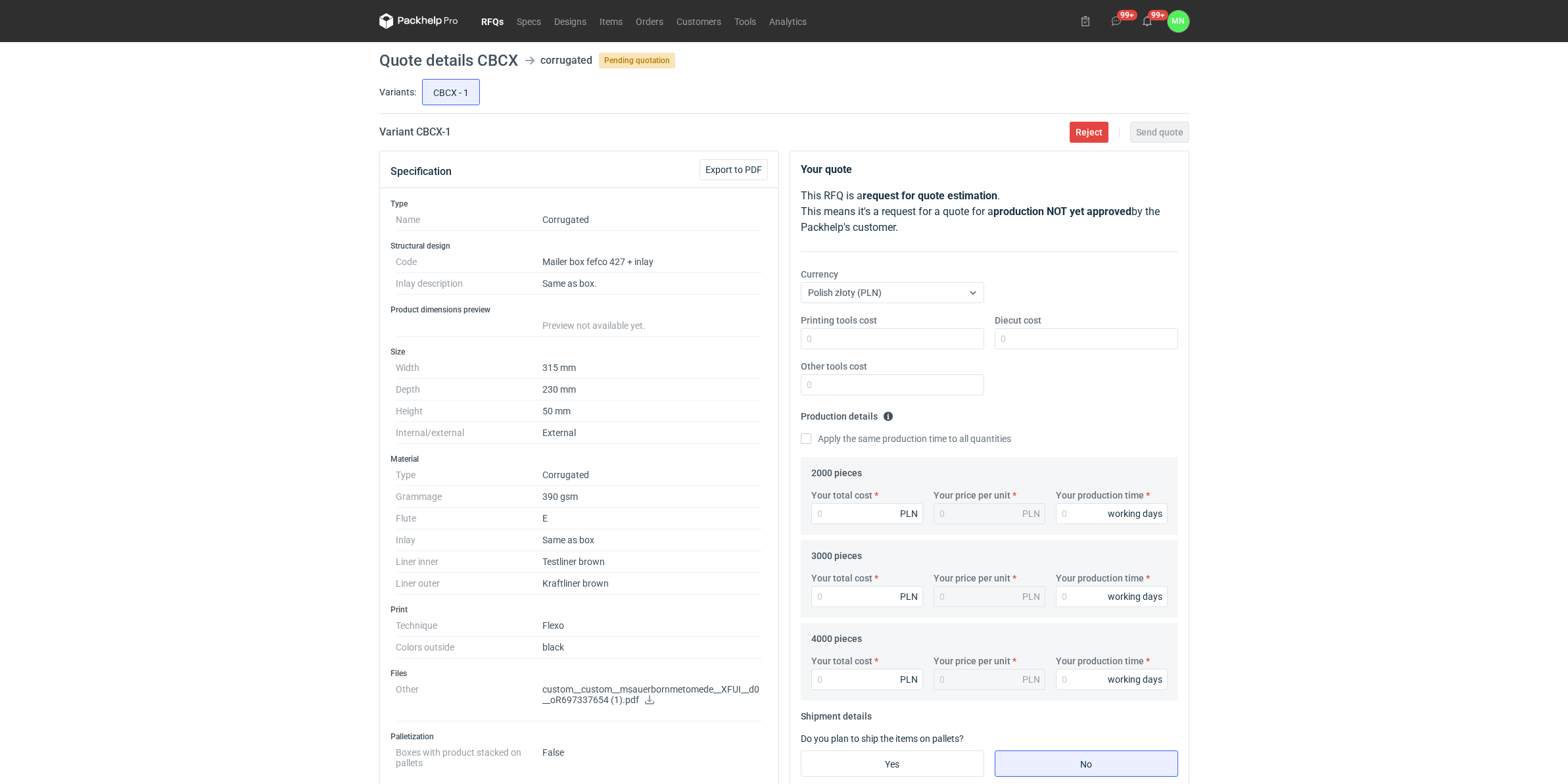
click at [651, 607] on icon at bounding box center [650, 700] width 11 height 9
click at [485, 16] on link "RFQs" at bounding box center [493, 22] width 36 height 16
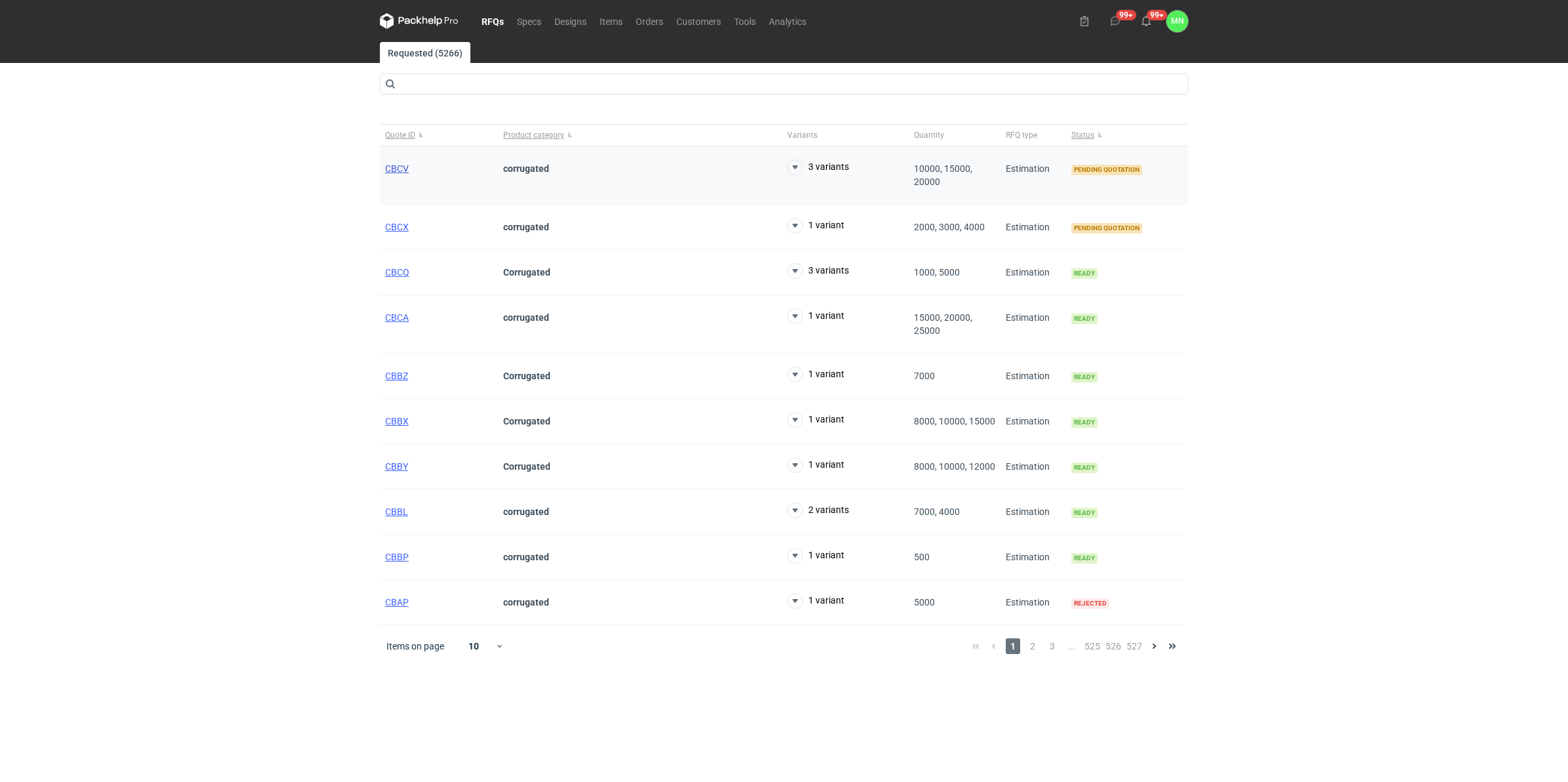
click at [400, 166] on span "CBCV" at bounding box center [397, 169] width 23 height 11
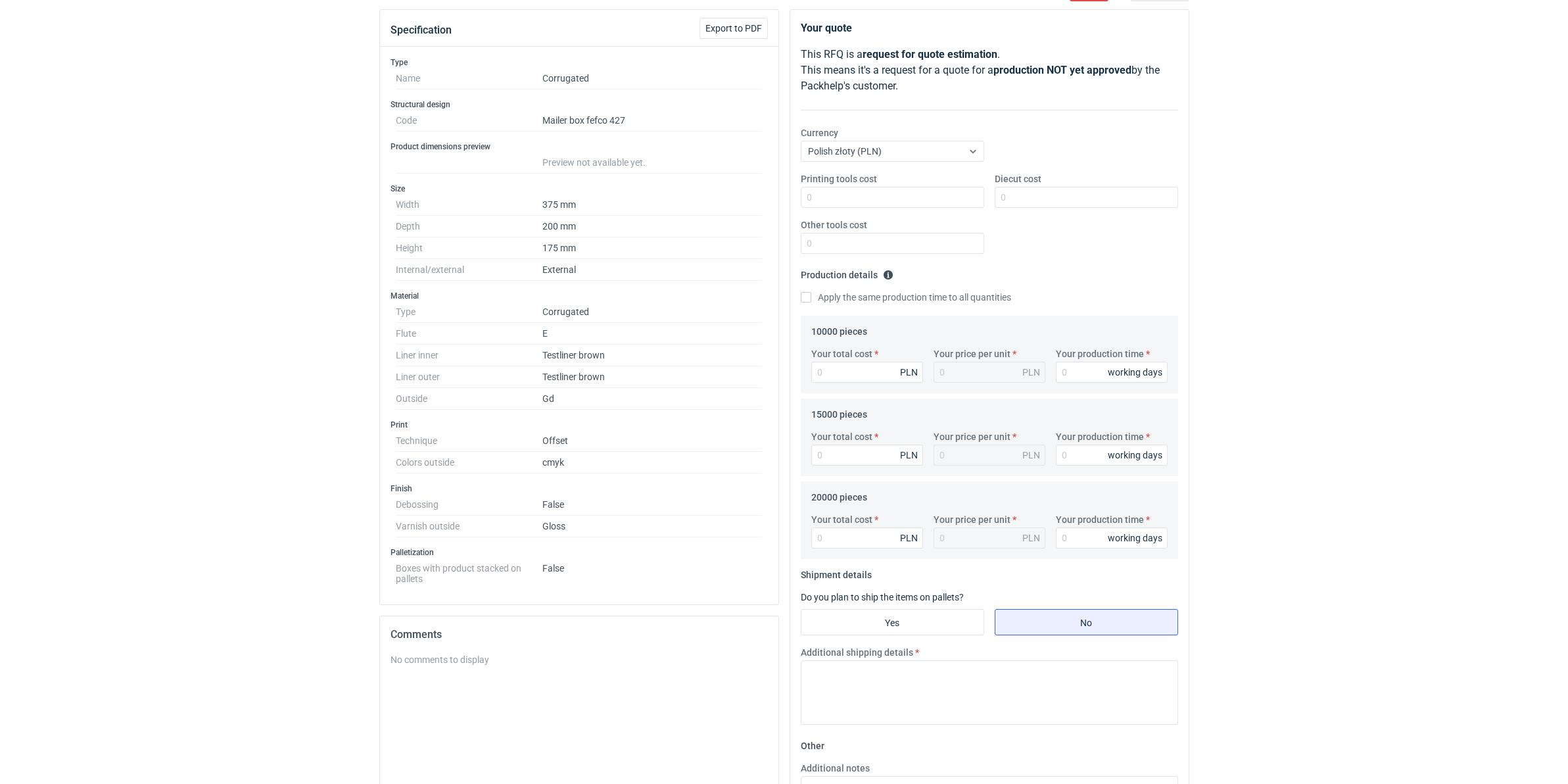
scroll to position [82, 0]
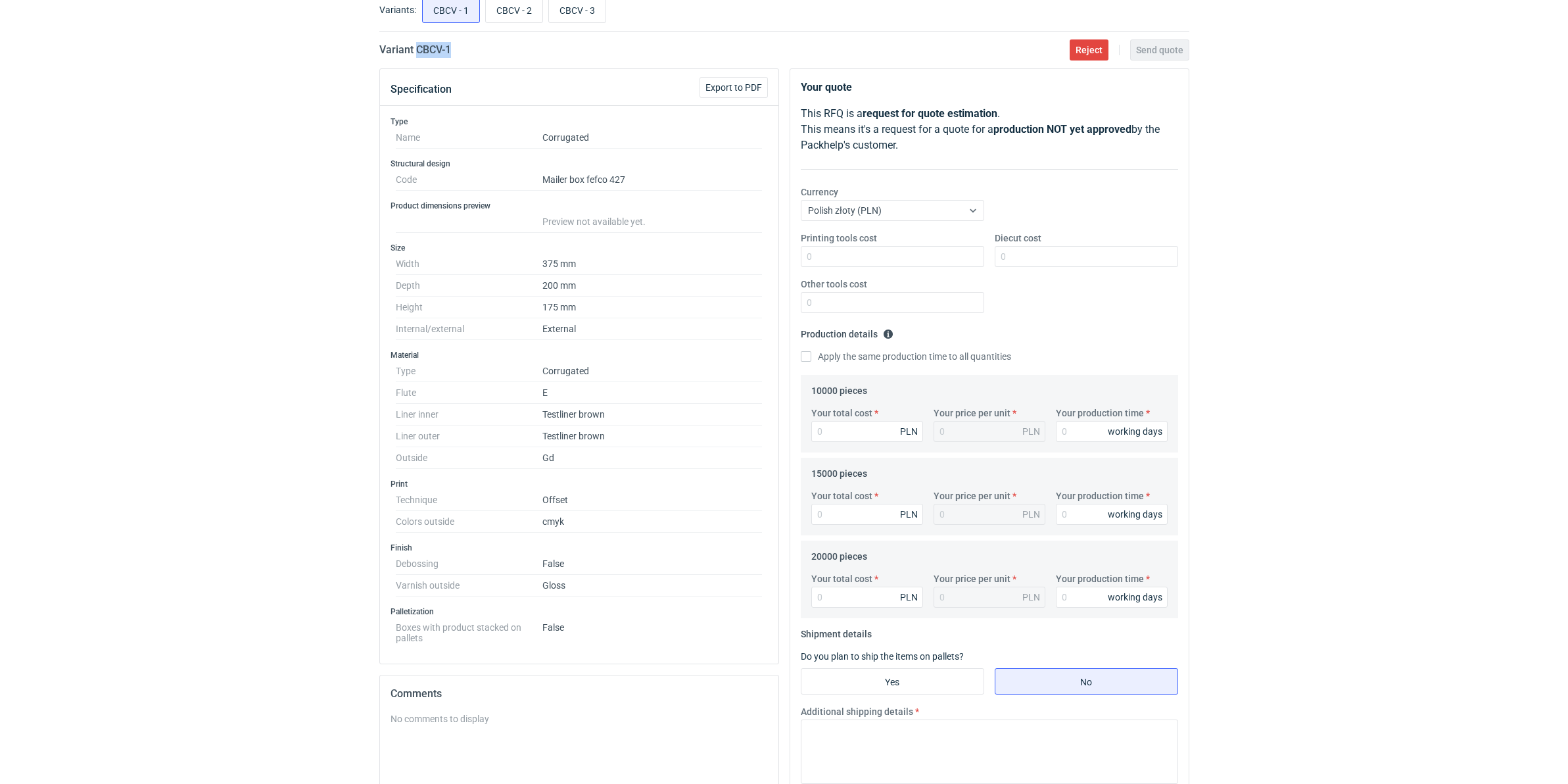
drag, startPoint x: 465, startPoint y: 49, endPoint x: 418, endPoint y: 49, distance: 47.0
click at [418, 49] on div "Variant CBCV - 1 Reject Send quote" at bounding box center [784, 50] width 810 height 16
copy h2 "CBCV - 1"
click at [842, 426] on input "Your total cost" at bounding box center [867, 431] width 112 height 21
type input "32800"
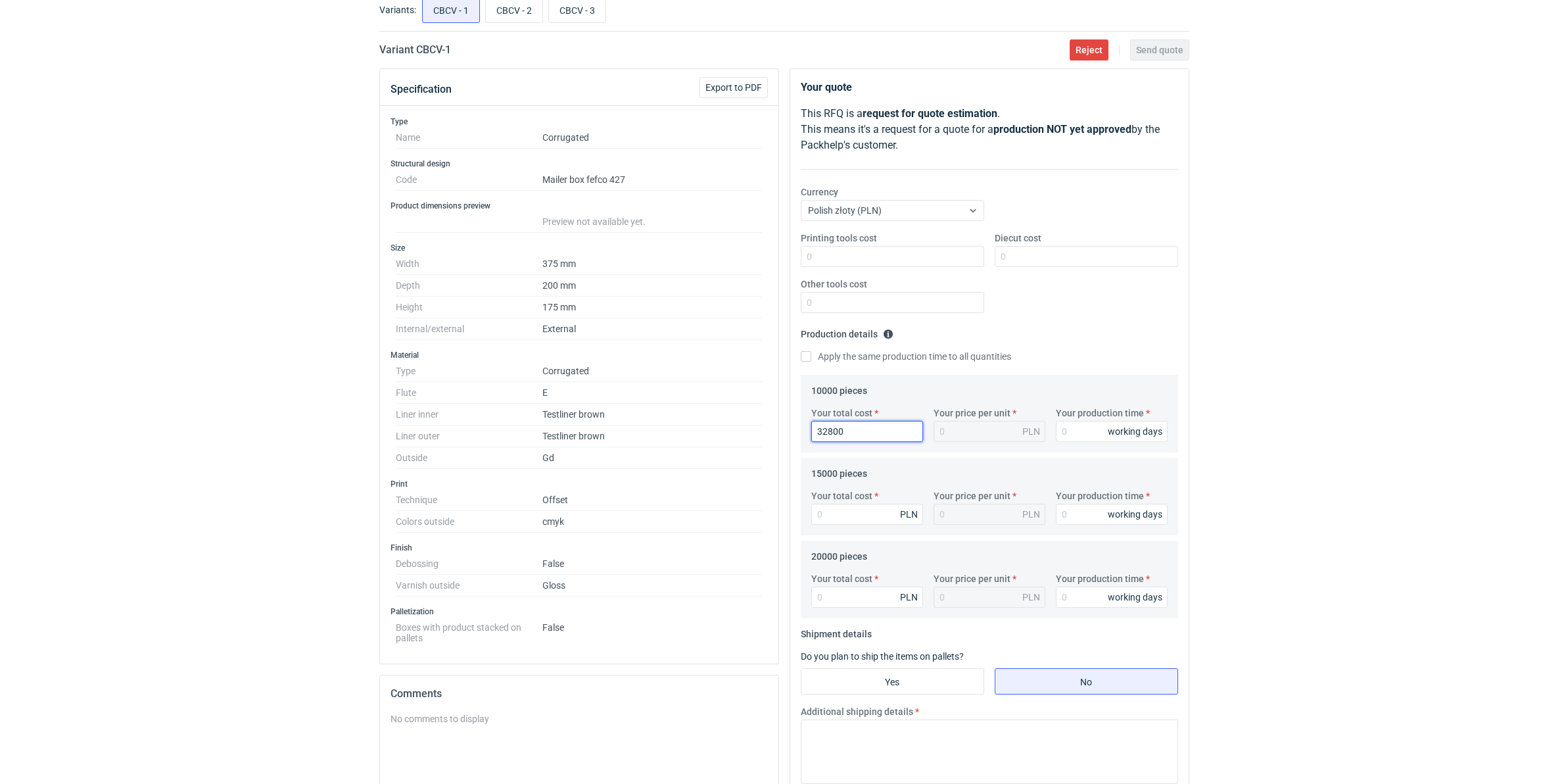
type input "3.28"
type input "32800"
click at [1066, 261] on input "Diecut cost" at bounding box center [1086, 256] width 184 height 21
type input "1690"
click at [846, 516] on input "Your total cost" at bounding box center [867, 513] width 112 height 21
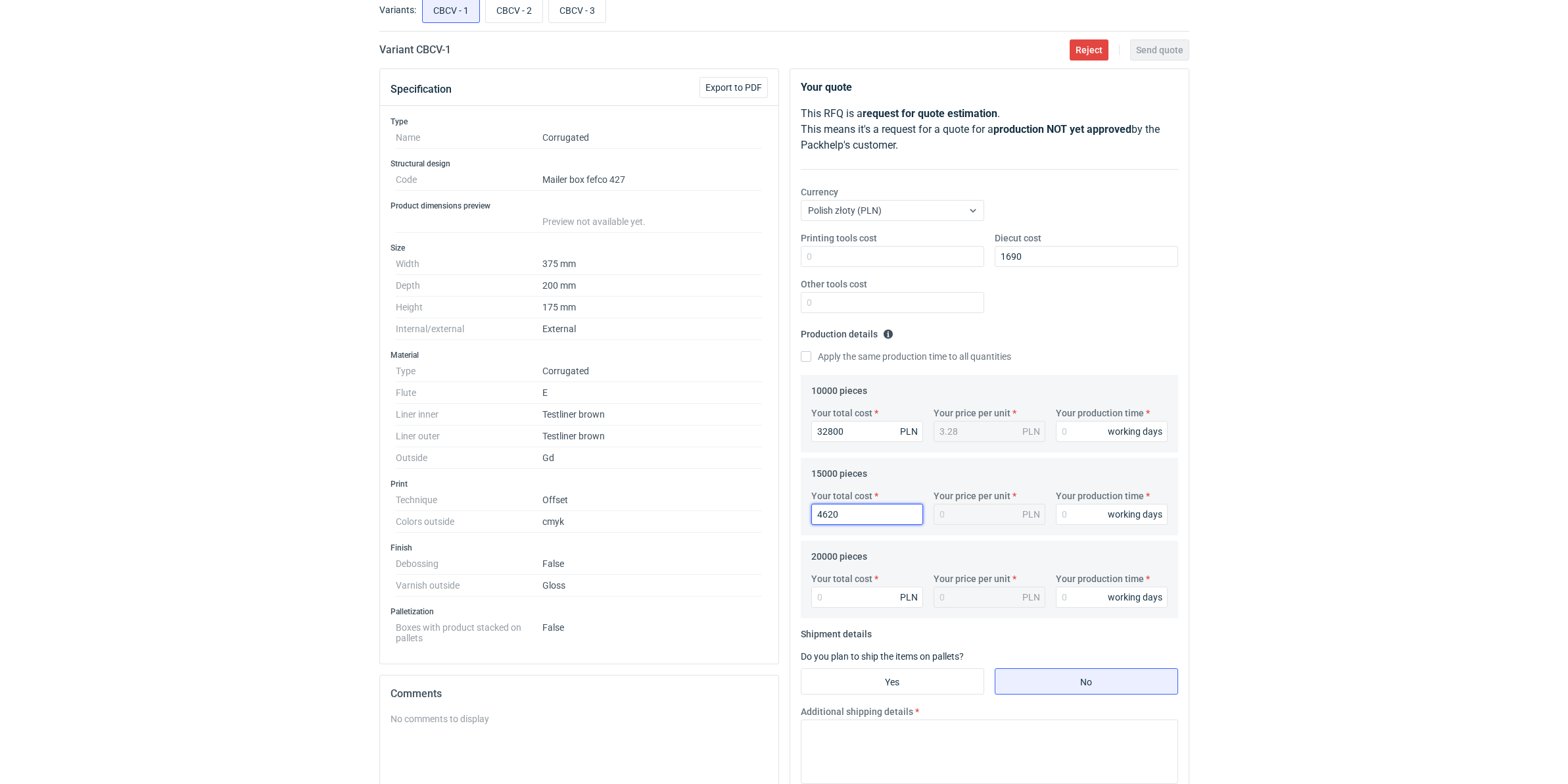
type input "46200"
type input "3.08"
type input "46200"
click at [833, 607] on input "Your total cost" at bounding box center [867, 597] width 112 height 21
type input "59400"
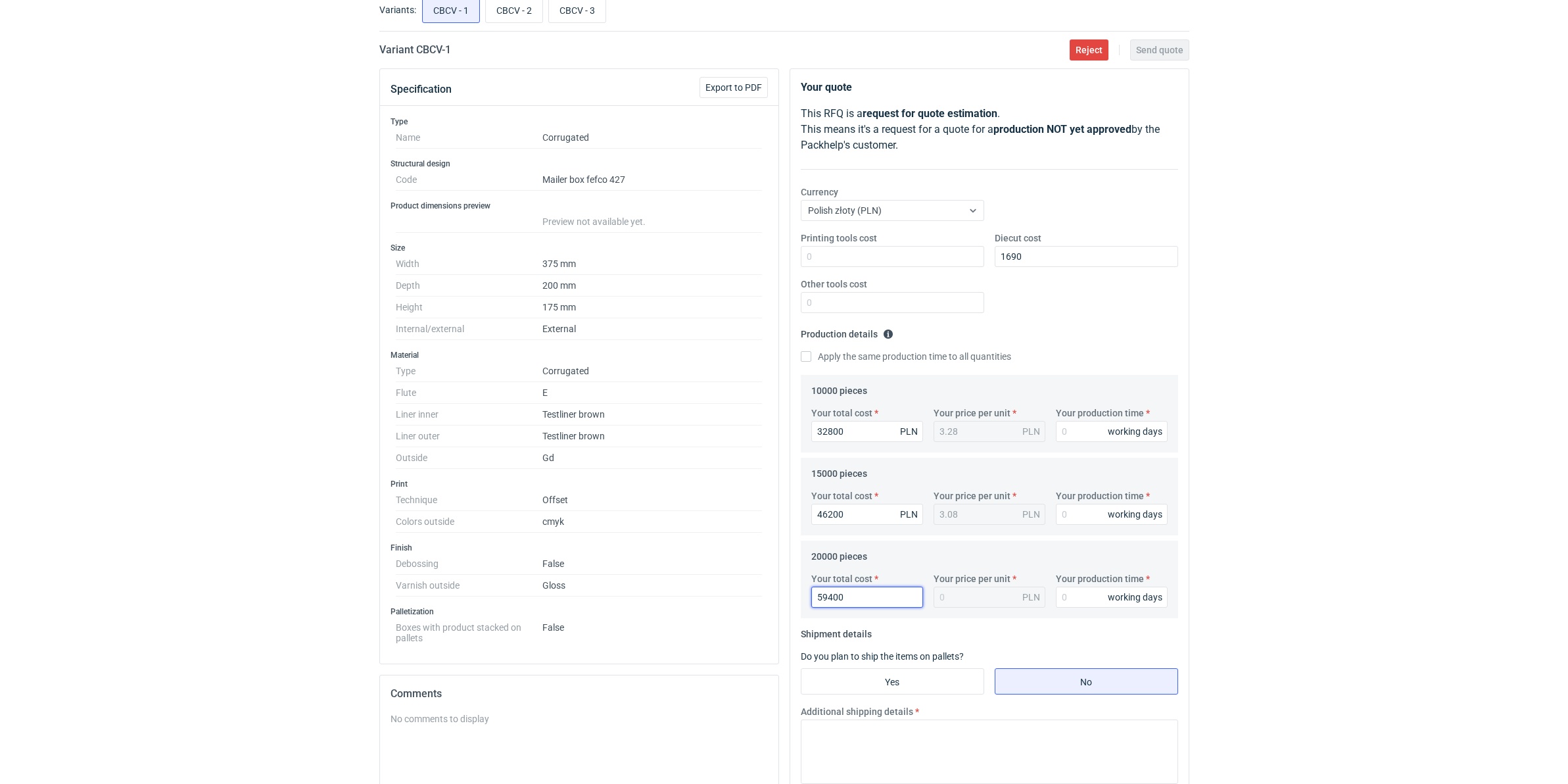
type input "2.97"
type input "59400"
type input "15"
click at [1090, 432] on input "Your production time" at bounding box center [1111, 431] width 112 height 21
type input "15"
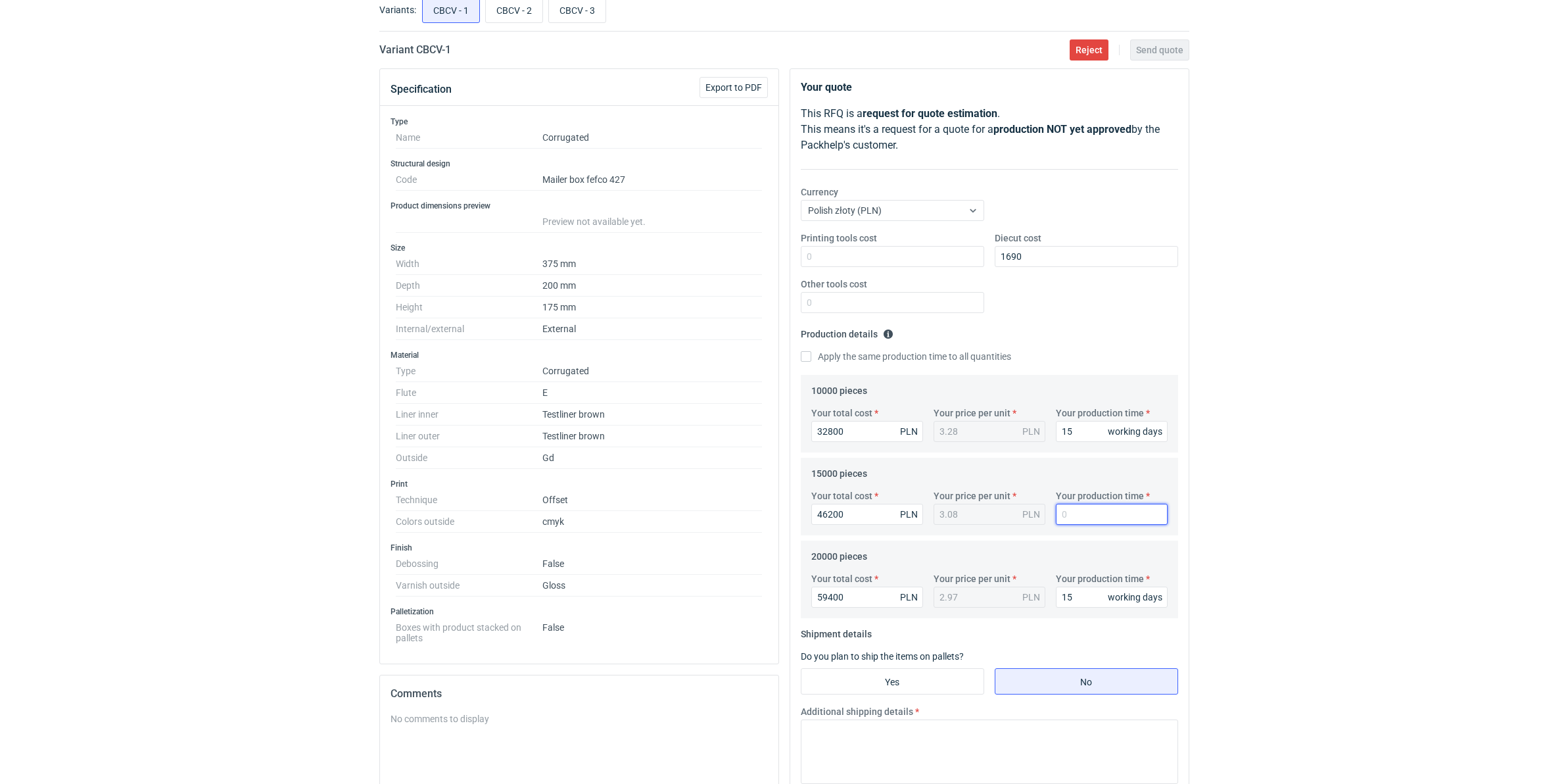
click at [1089, 512] on input "Your production time" at bounding box center [1111, 513] width 112 height 21
type input "15"
click at [922, 607] on input "Yes" at bounding box center [892, 682] width 182 height 25
radio input "true"
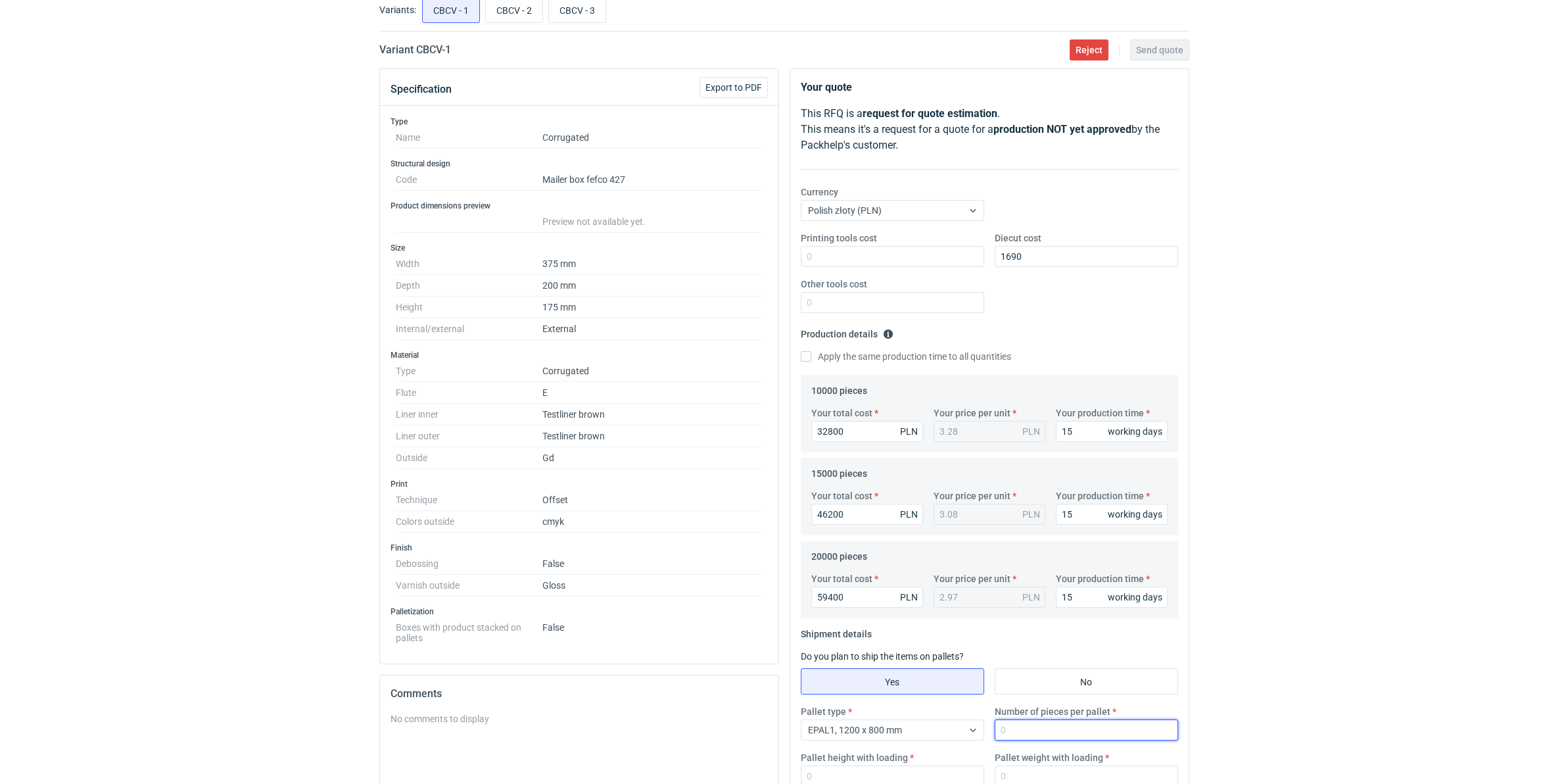
click at [1043, 607] on input "Number of pieces per pallet" at bounding box center [1086, 729] width 184 height 21
type input "825"
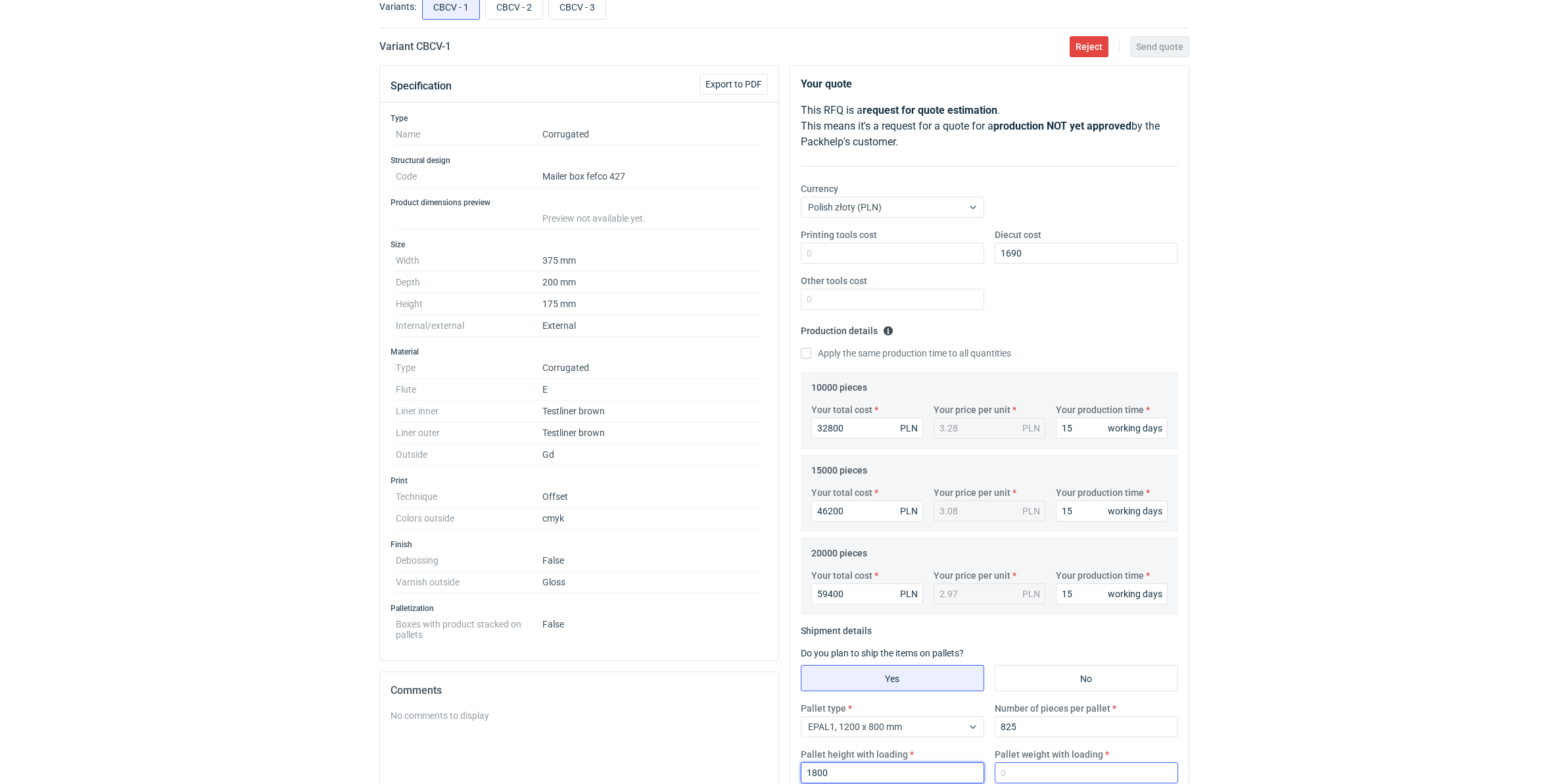
type input "1800"
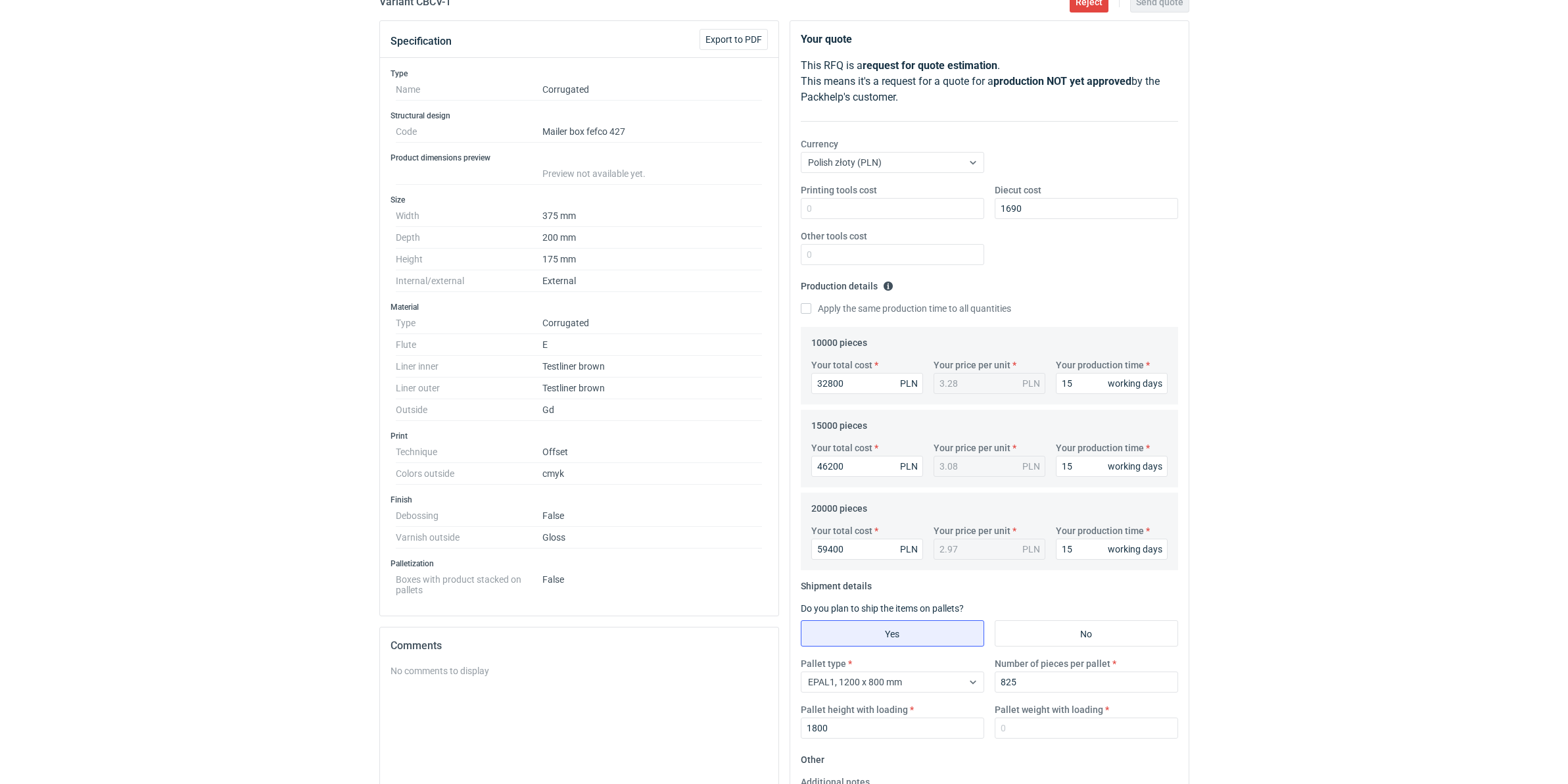
scroll to position [314, 0]
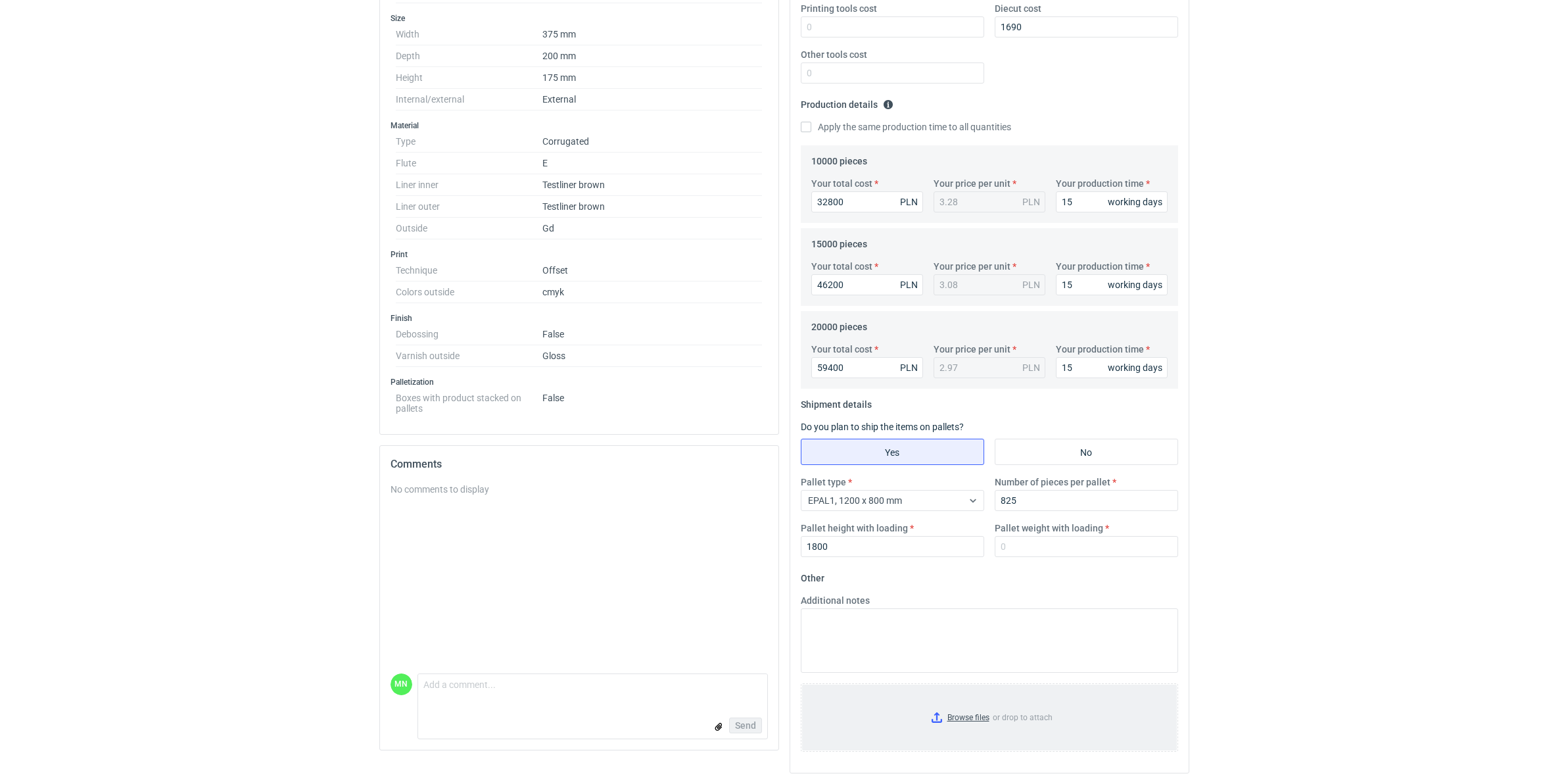
click at [954, 607] on input "Browse files or drop to attach" at bounding box center [990, 717] width 375 height 65
click at [1090, 545] on input "Pallet weight with loading" at bounding box center [1086, 545] width 184 height 21
type input "520"
click at [1251, 246] on div "RFQs Specs Designs Items Orders Customers Tools Analytics 99+ 99+ MN Małgorzata…" at bounding box center [784, 78] width 1568 height 784
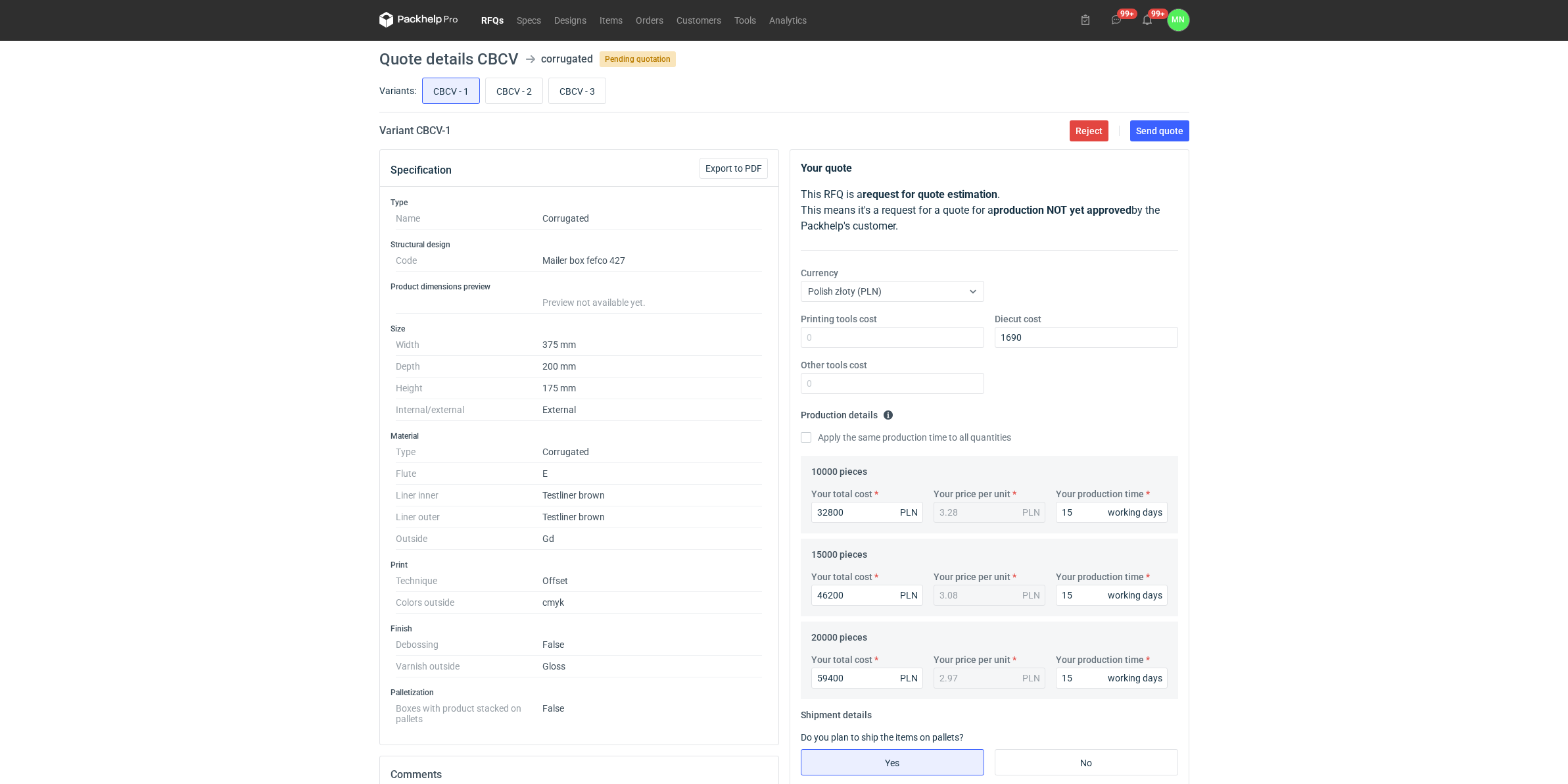
scroll to position [0, 0]
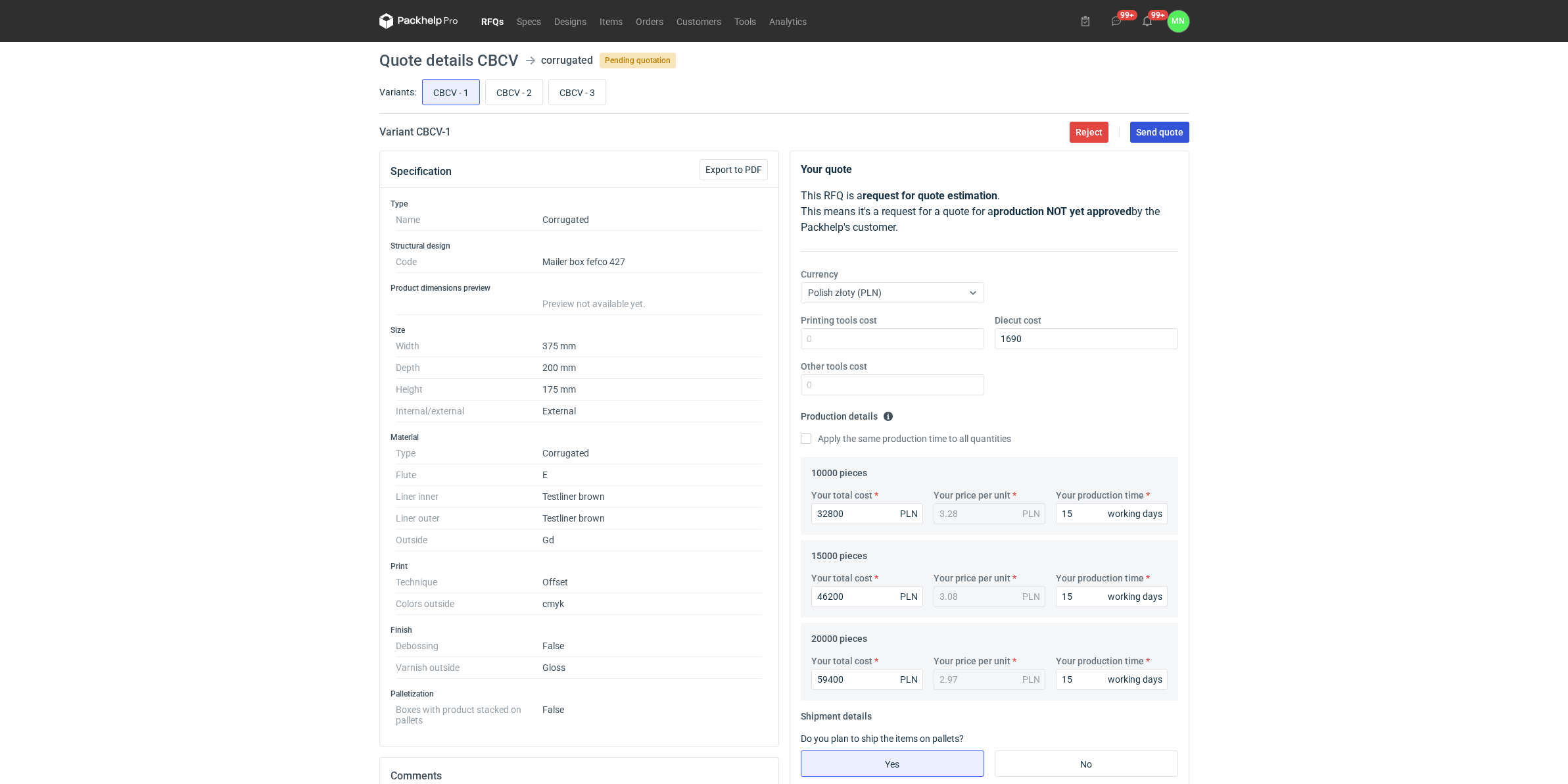
click at [1178, 132] on span "Send quote" at bounding box center [1160, 132] width 47 height 9
click at [484, 18] on link "RFQs" at bounding box center [493, 22] width 36 height 16
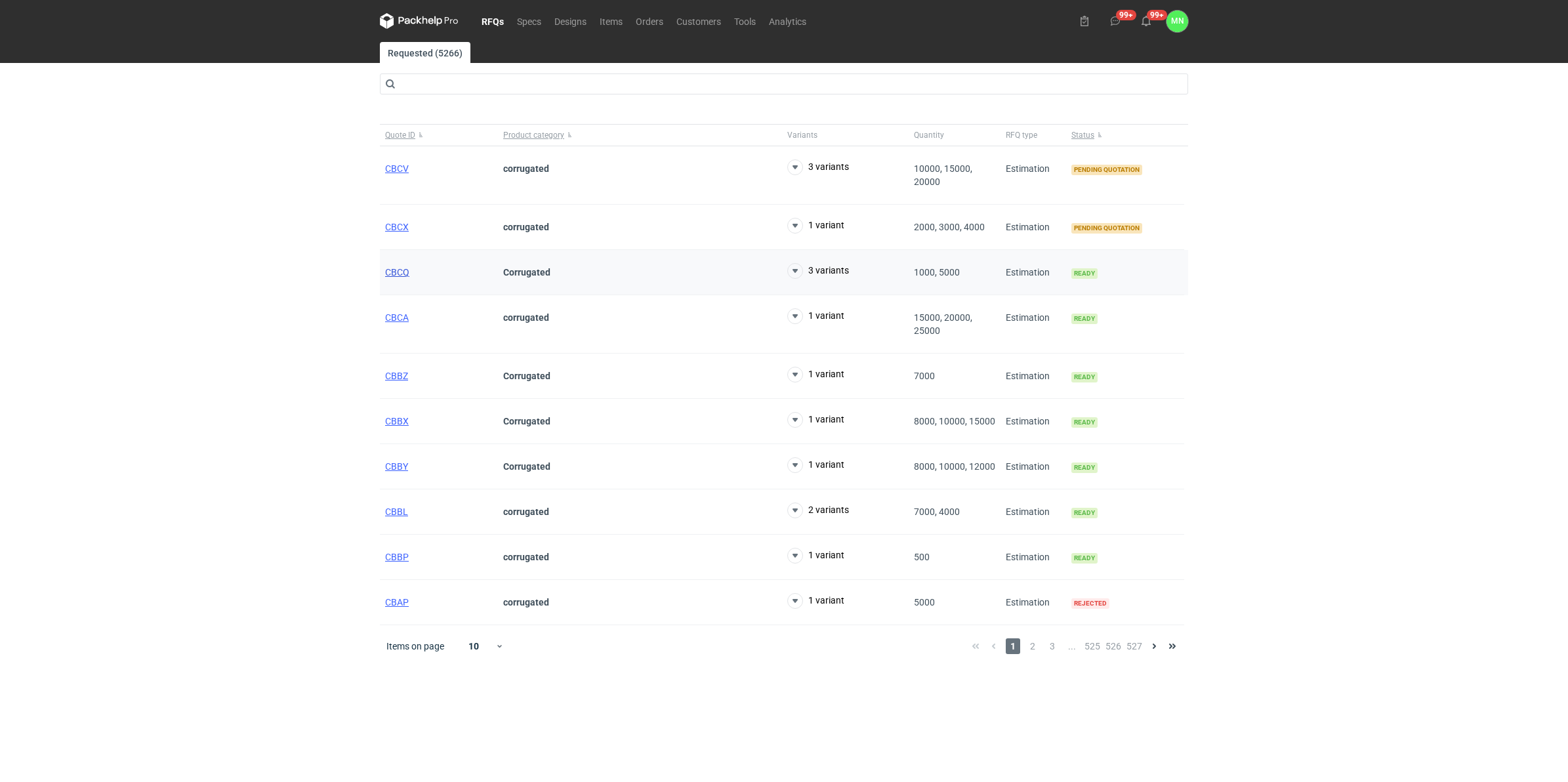
click at [394, 269] on span "CBCQ" at bounding box center [397, 273] width 24 height 11
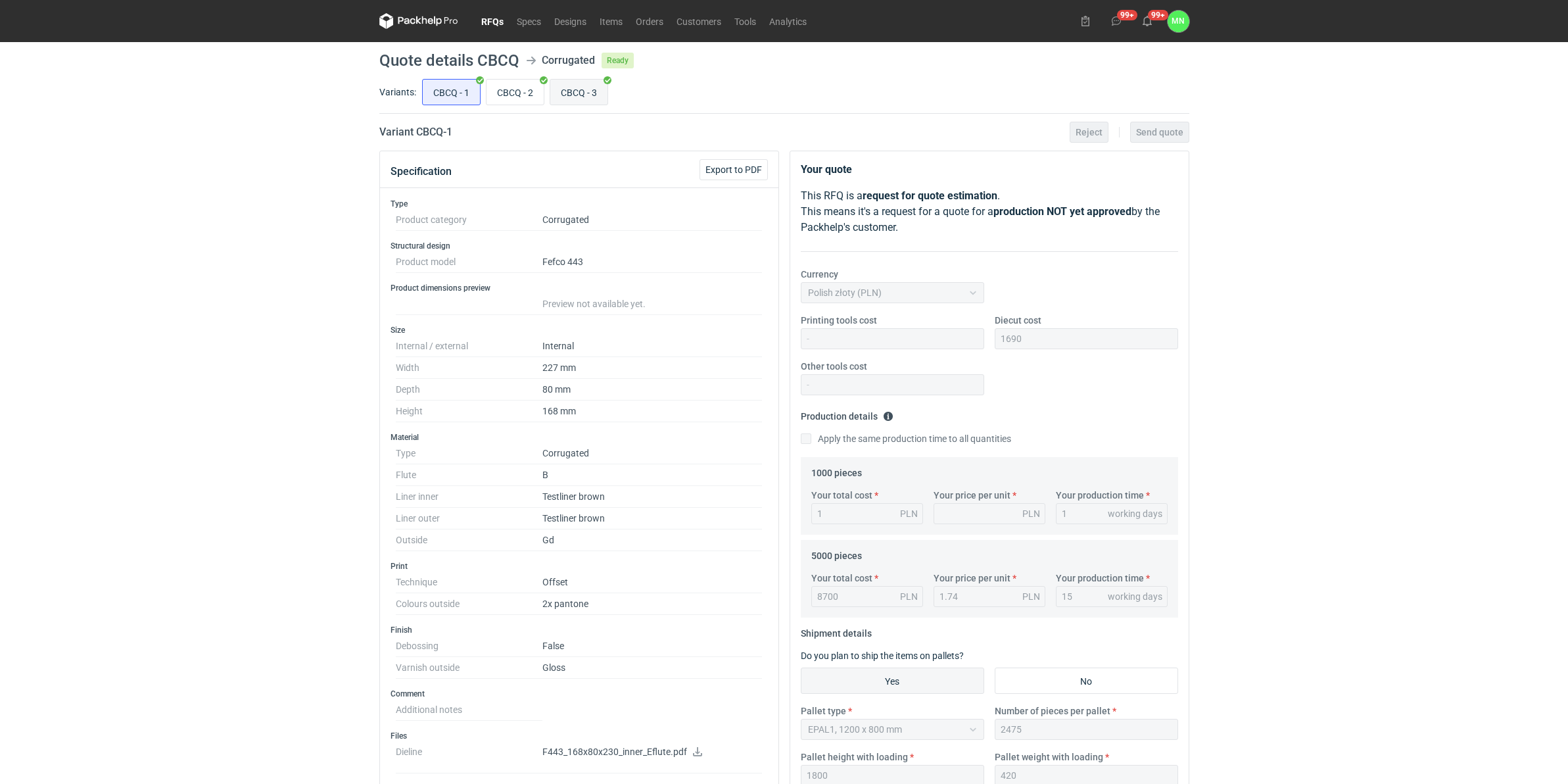
click at [560, 81] on input "CBCQ - 3" at bounding box center [579, 92] width 57 height 25
radio input "true"
click at [529, 81] on input "CBCQ - 2" at bounding box center [515, 92] width 57 height 25
radio input "true"
click at [584, 82] on input "CBCQ - 3" at bounding box center [579, 92] width 57 height 25
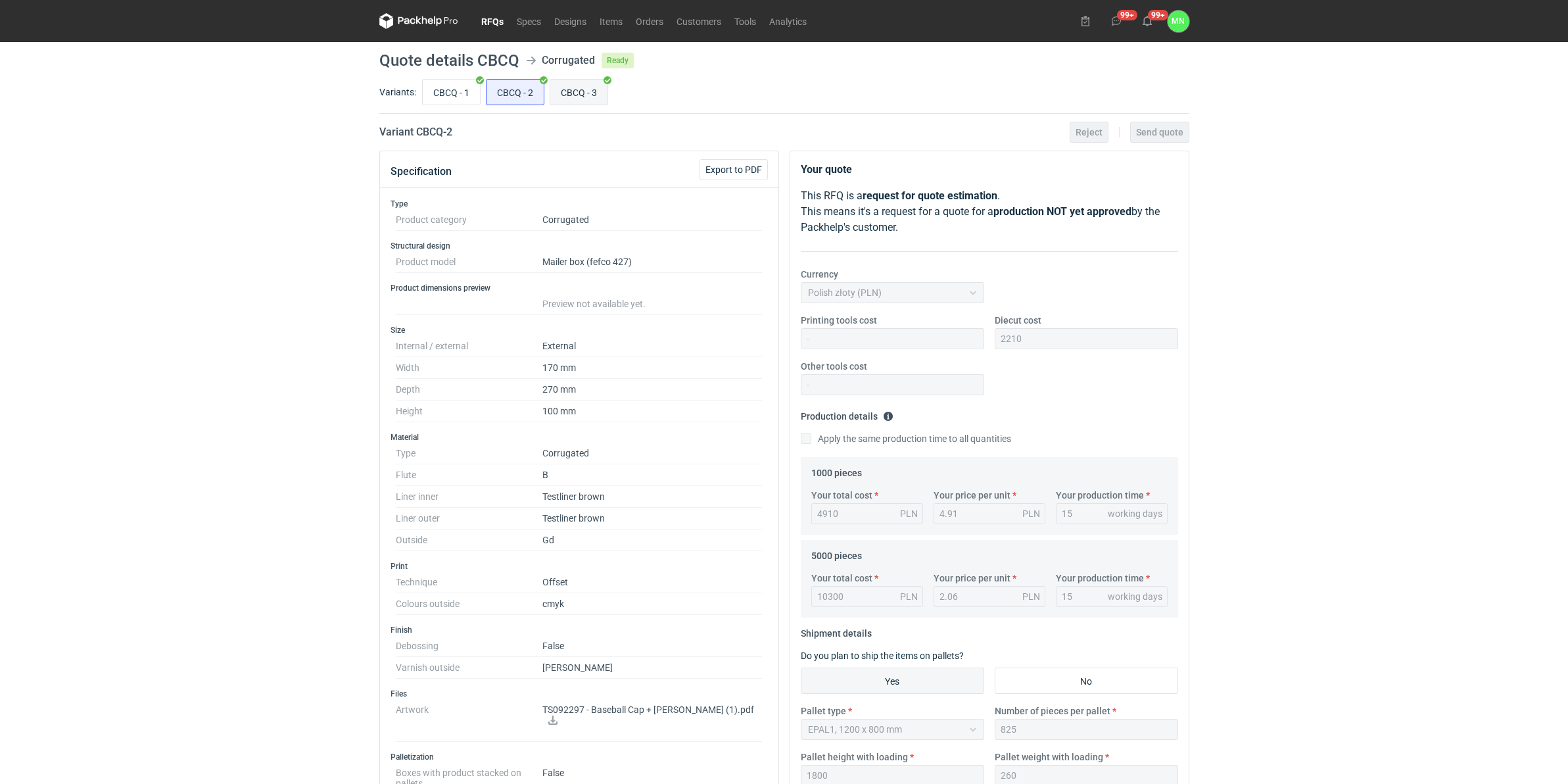
radio input "true"
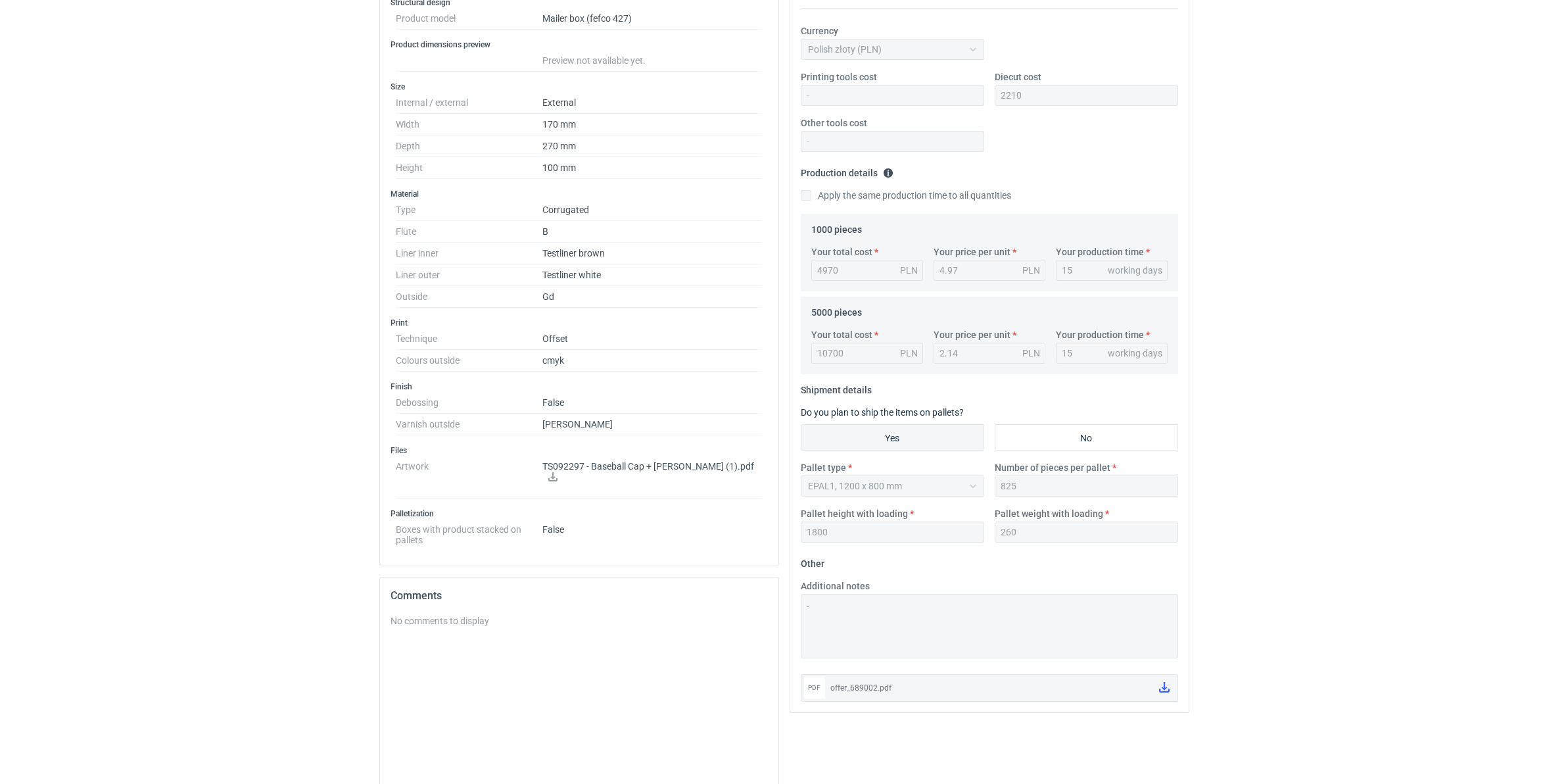
scroll to position [343, 0]
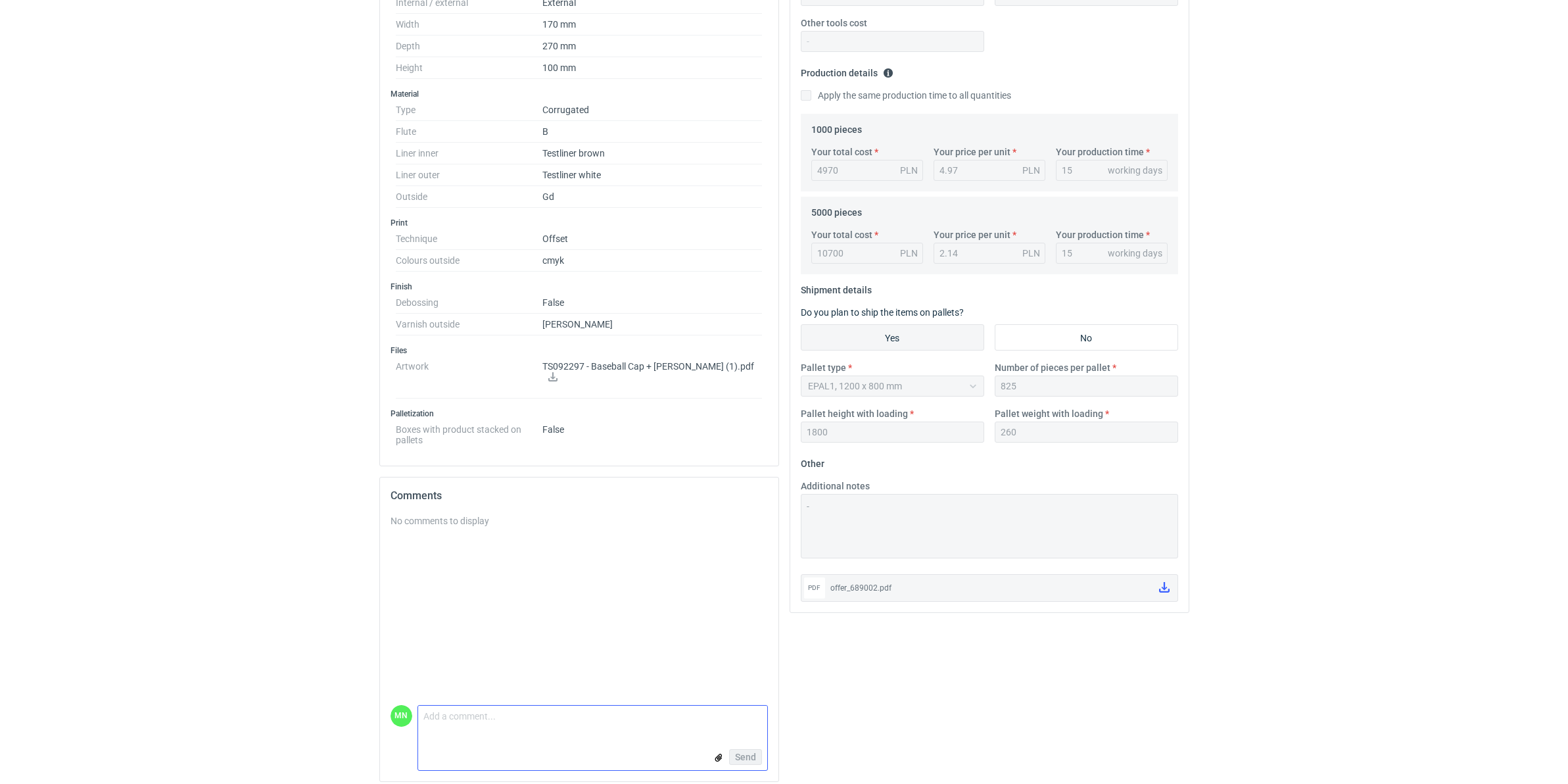
click at [531, 607] on textarea "Comment message" at bounding box center [593, 719] width 349 height 28
paste textarea "wymiary zamienione aby opakowanie lepiej się składało 270x170x100"
type textarea "wymiary zamienione aby opakowanie lepiej się składało 270x170x100"
click at [755, 607] on button "Send" at bounding box center [745, 757] width 33 height 16
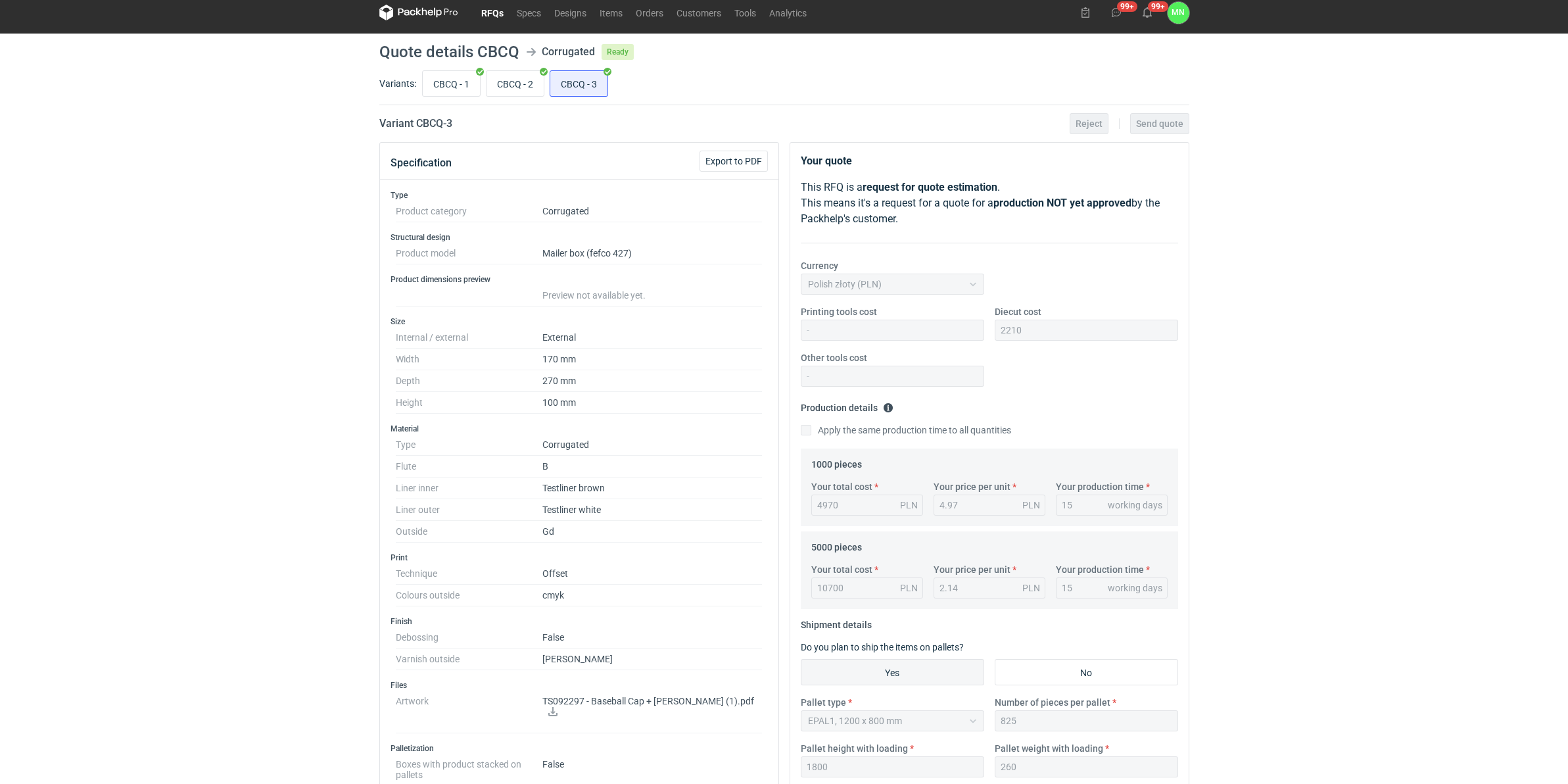
scroll to position [0, 0]
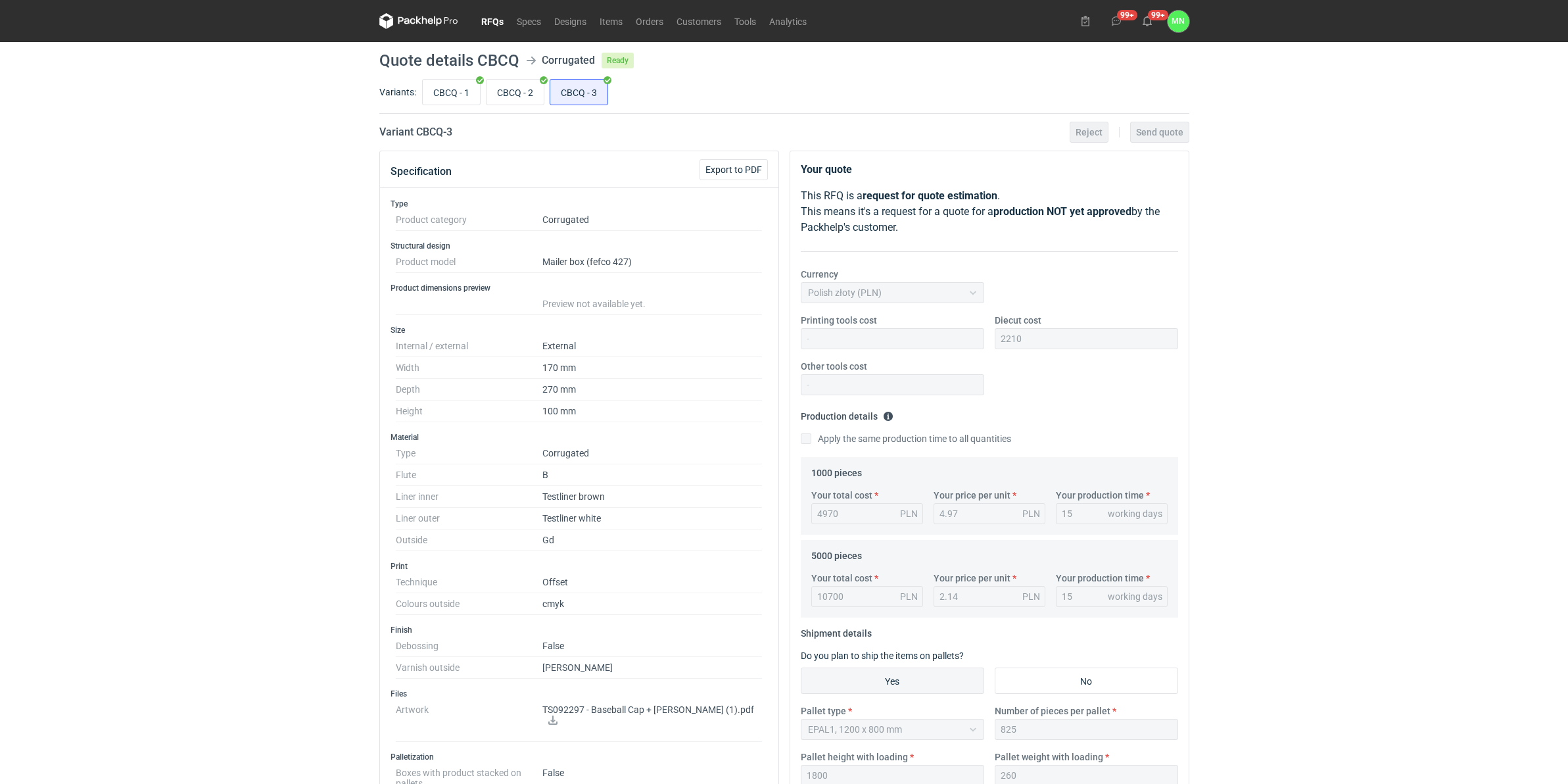
drag, startPoint x: 493, startPoint y: 19, endPoint x: 513, endPoint y: 64, distance: 49.2
click at [493, 20] on link "RFQs" at bounding box center [493, 22] width 36 height 16
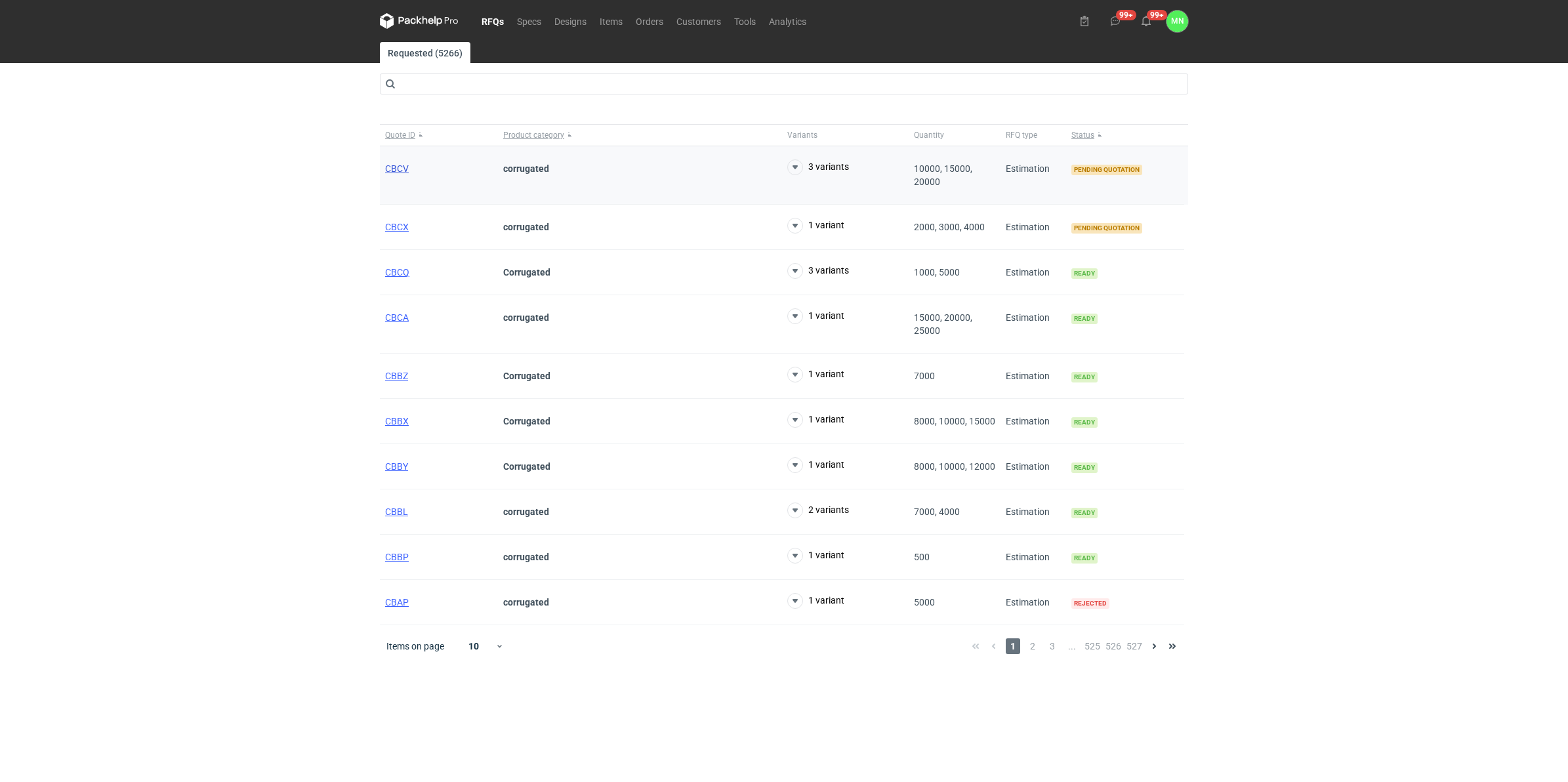
click at [394, 168] on span "CBCV" at bounding box center [397, 169] width 23 height 11
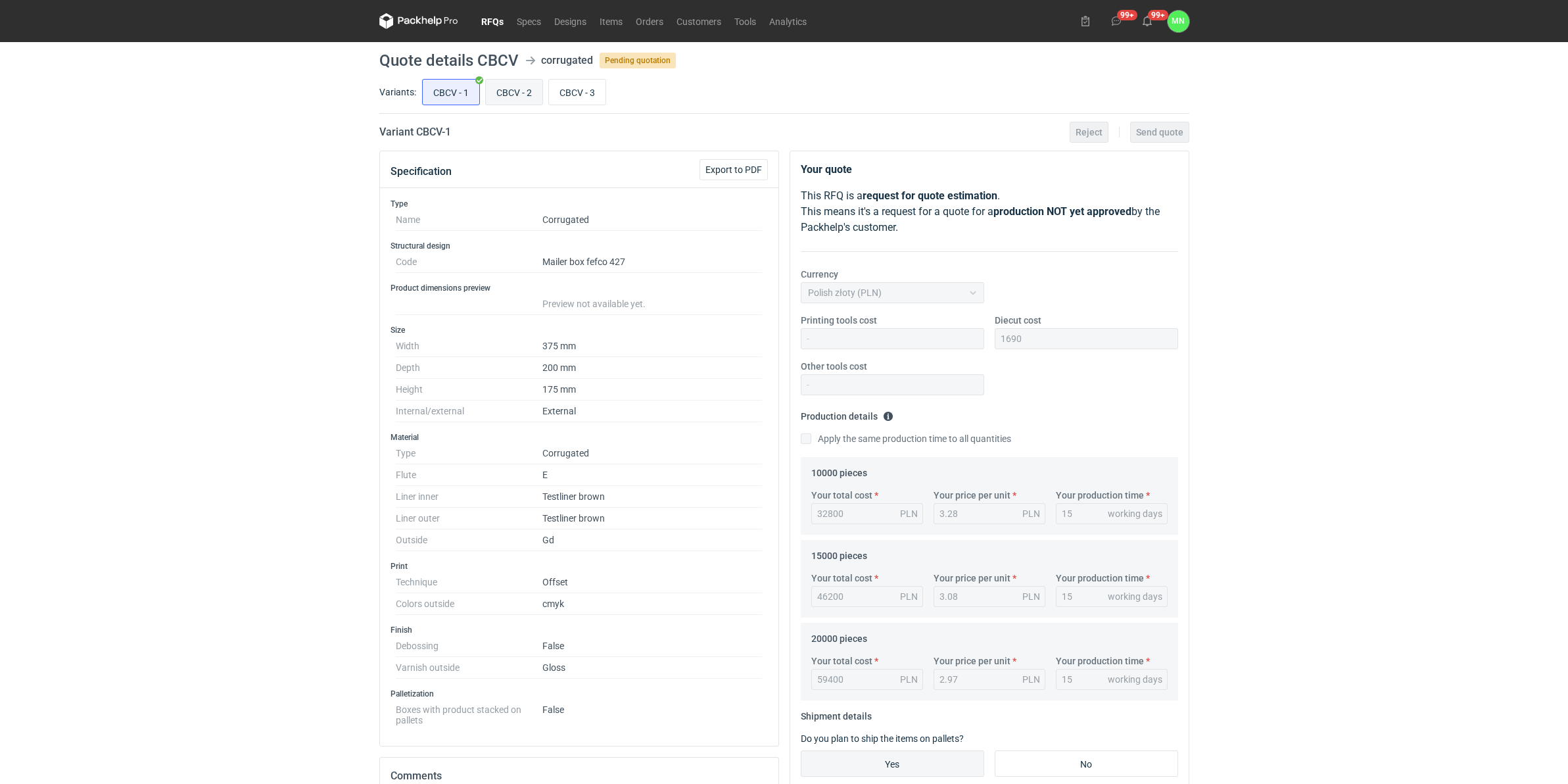
click at [496, 92] on input "CBCV - 2" at bounding box center [514, 92] width 56 height 25
radio input "true"
click at [441, 87] on input "CBCV - 1" at bounding box center [450, 92] width 56 height 25
radio input "true"
click at [482, 89] on div "CBCV - 1 CBCV - 2 CBCV - 3" at bounding box center [804, 91] width 770 height 31
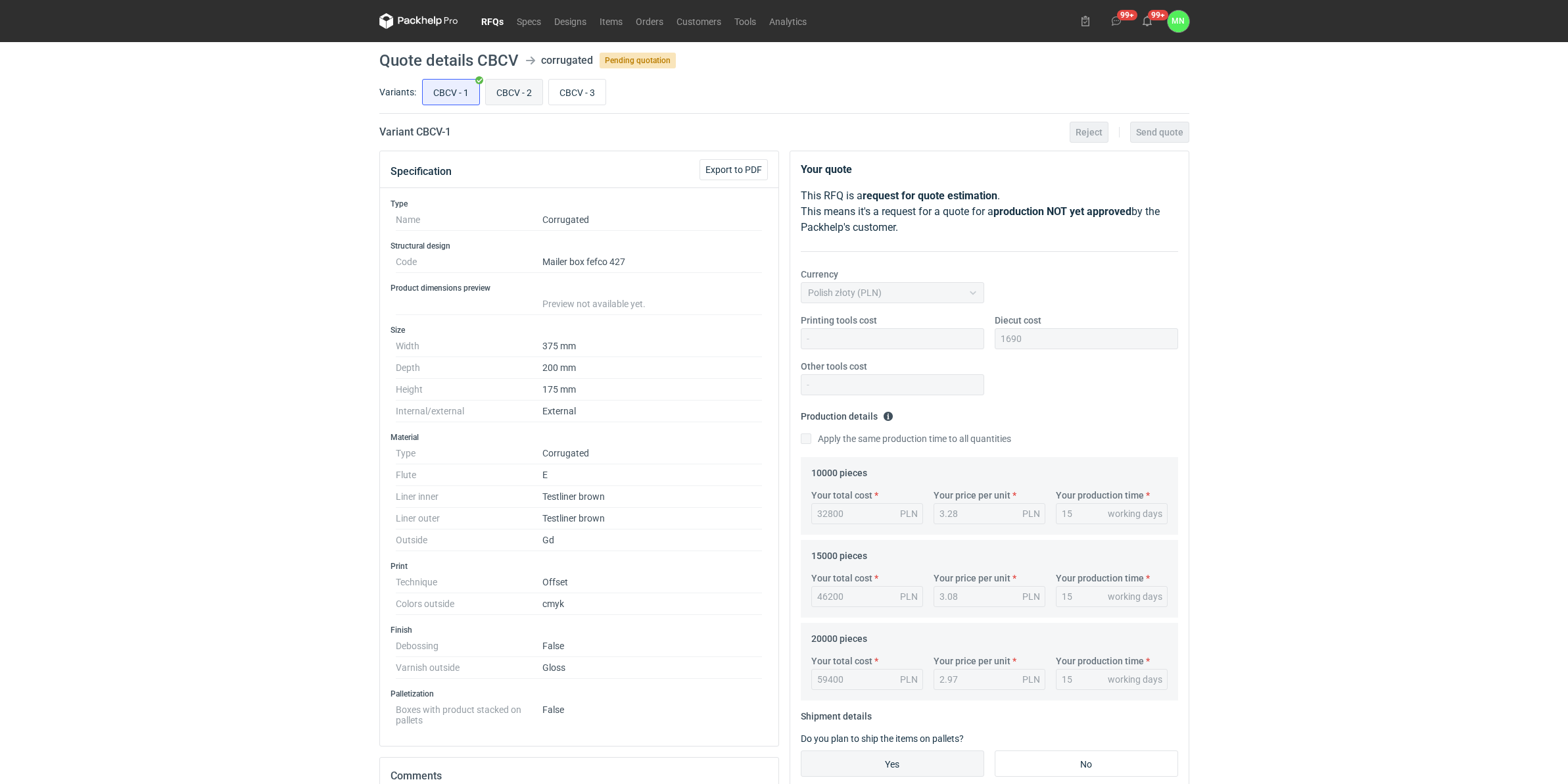
click at [498, 87] on input "CBCV - 2" at bounding box center [514, 92] width 56 height 25
radio input "true"
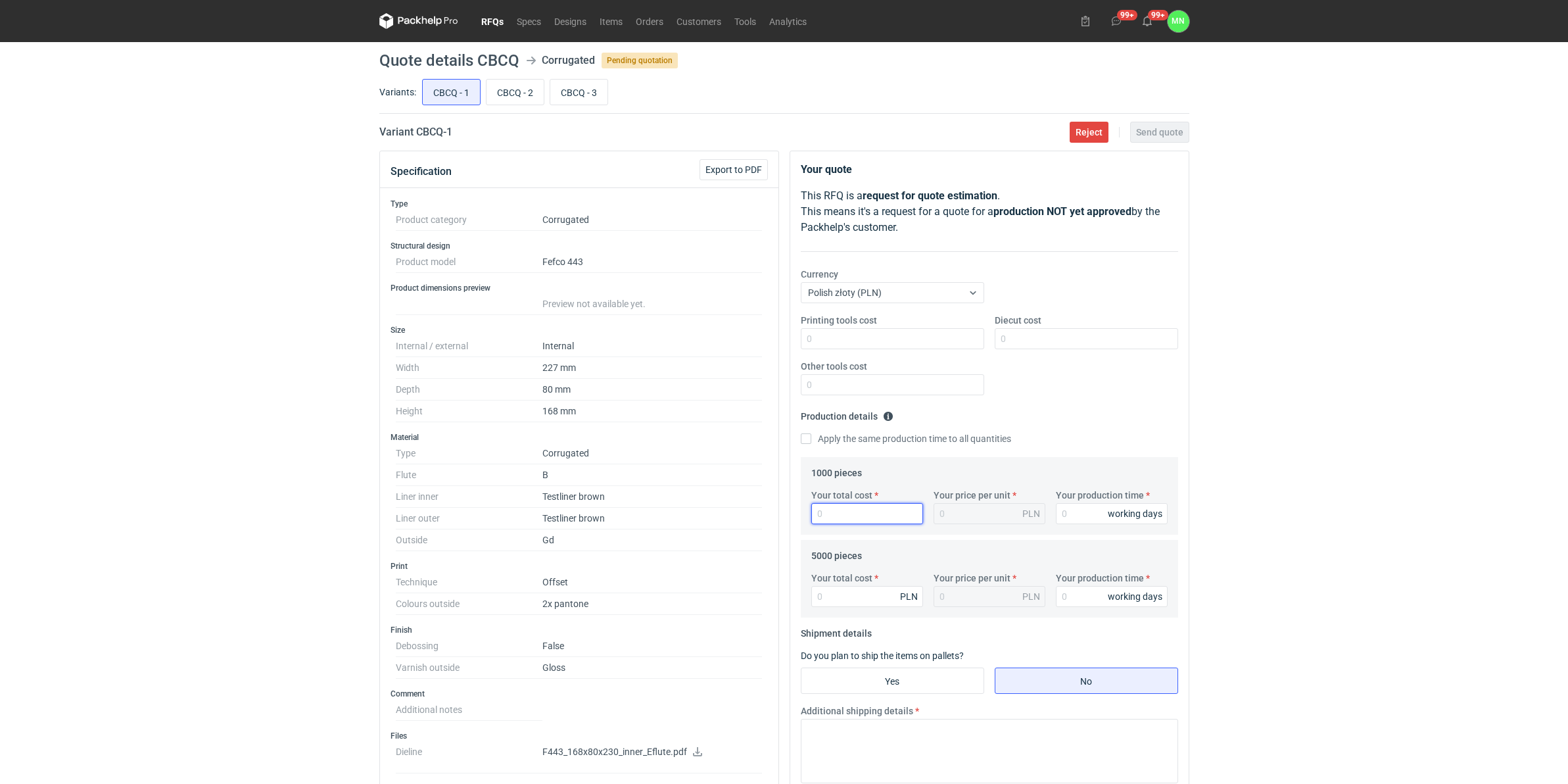
click at [812, 520] on input "Your total cost" at bounding box center [867, 513] width 112 height 21
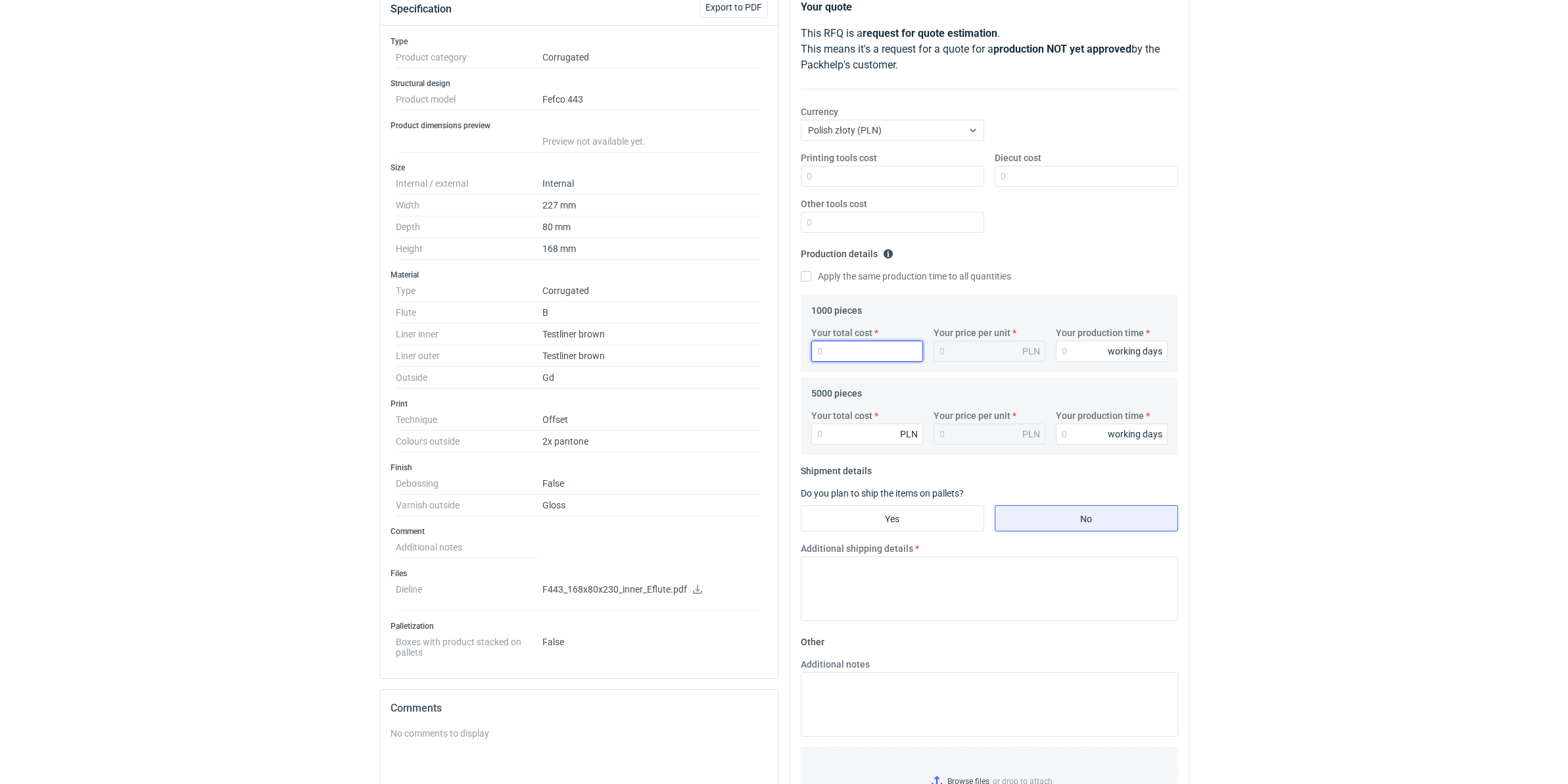
scroll to position [165, 0]
type input "0"
click at [838, 440] on input "Your total cost" at bounding box center [867, 432] width 112 height 21
click at [879, 516] on input "Yes" at bounding box center [892, 516] width 182 height 25
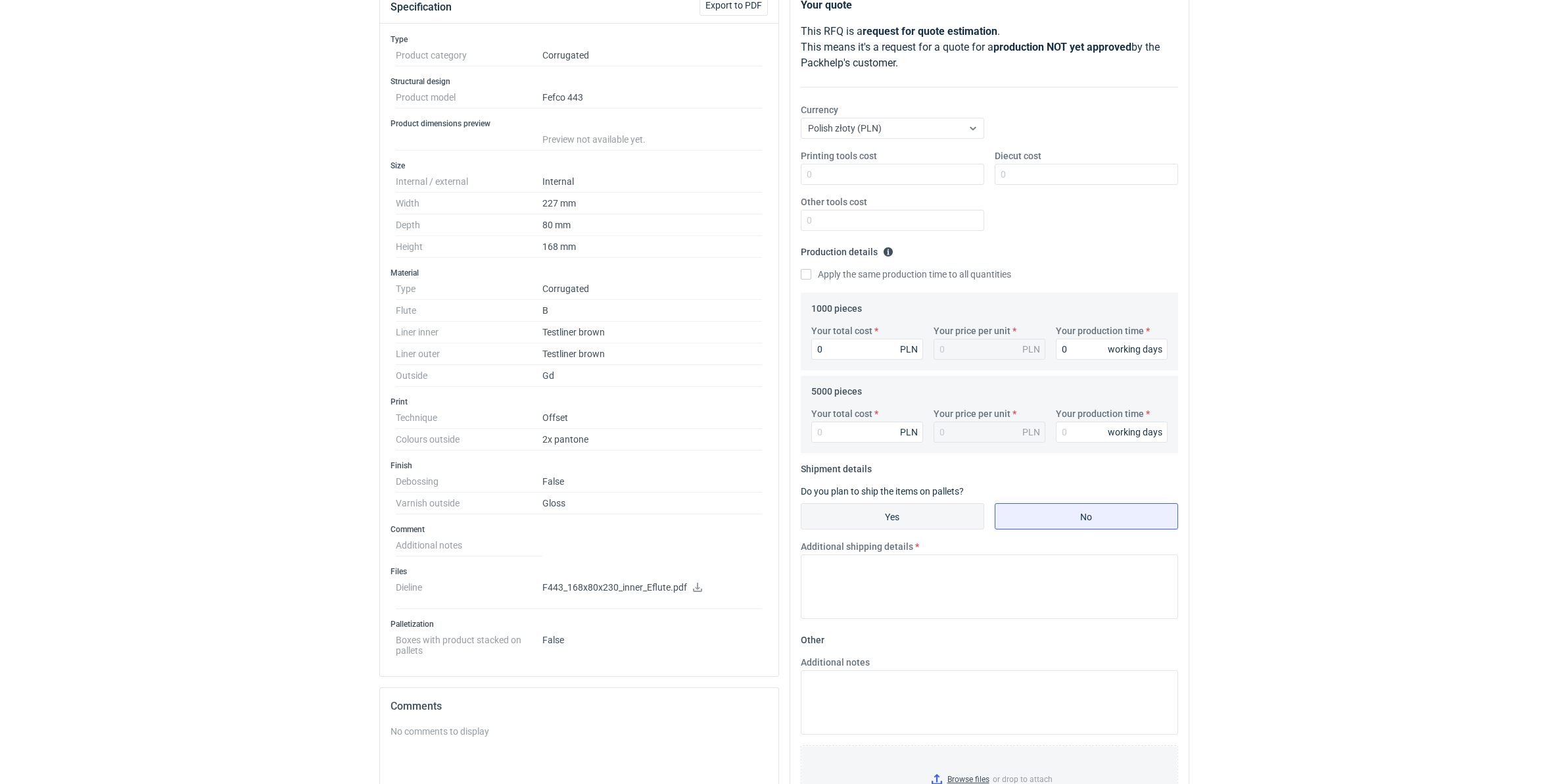
radio input "true"
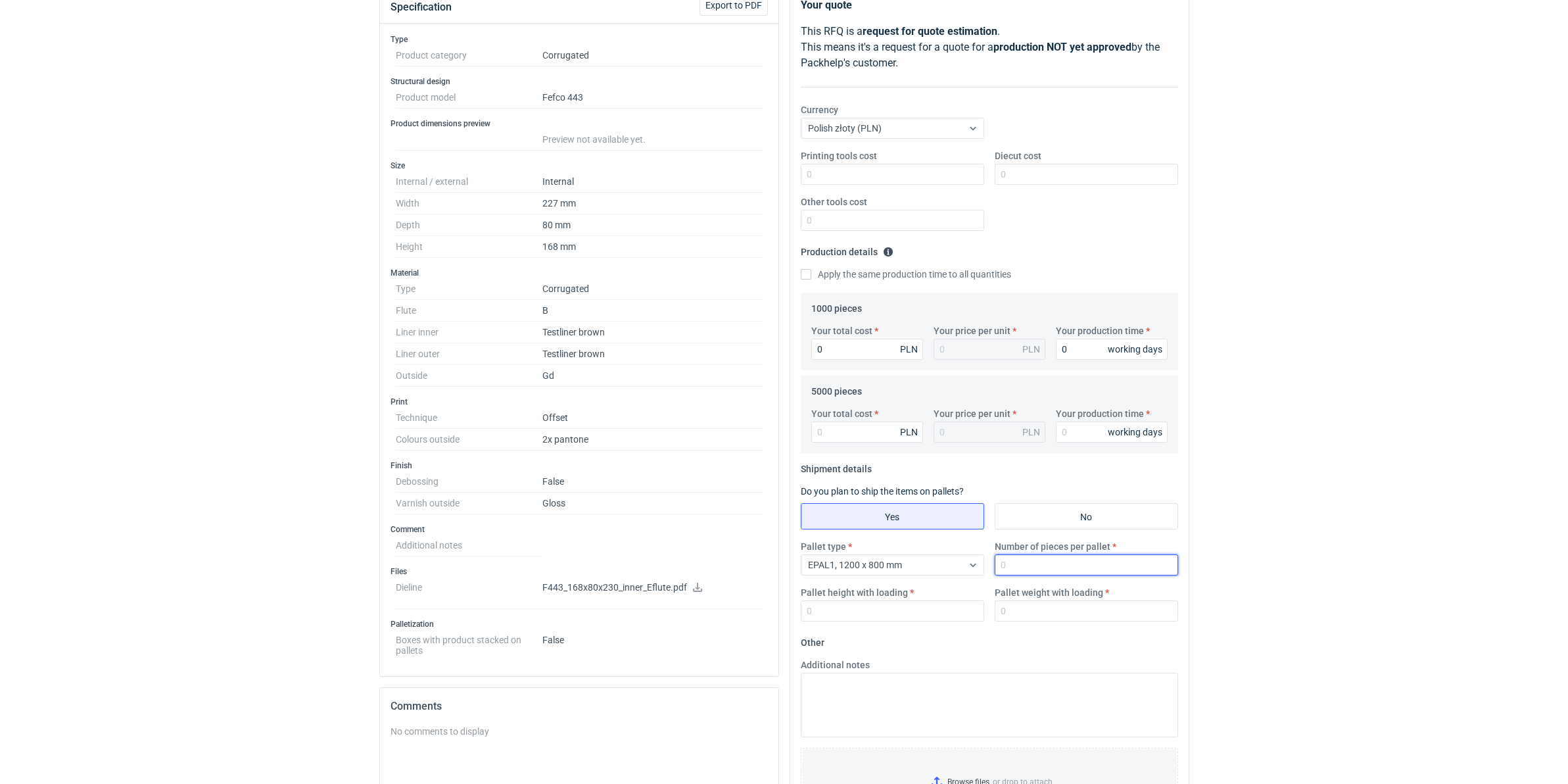
click at [1041, 563] on input "Number of pieces per pallet" at bounding box center [1086, 564] width 184 height 21
type input "2475"
type input "1800"
click at [1077, 606] on input "Pallet weight with loading" at bounding box center [1086, 610] width 184 height 21
type input "420"
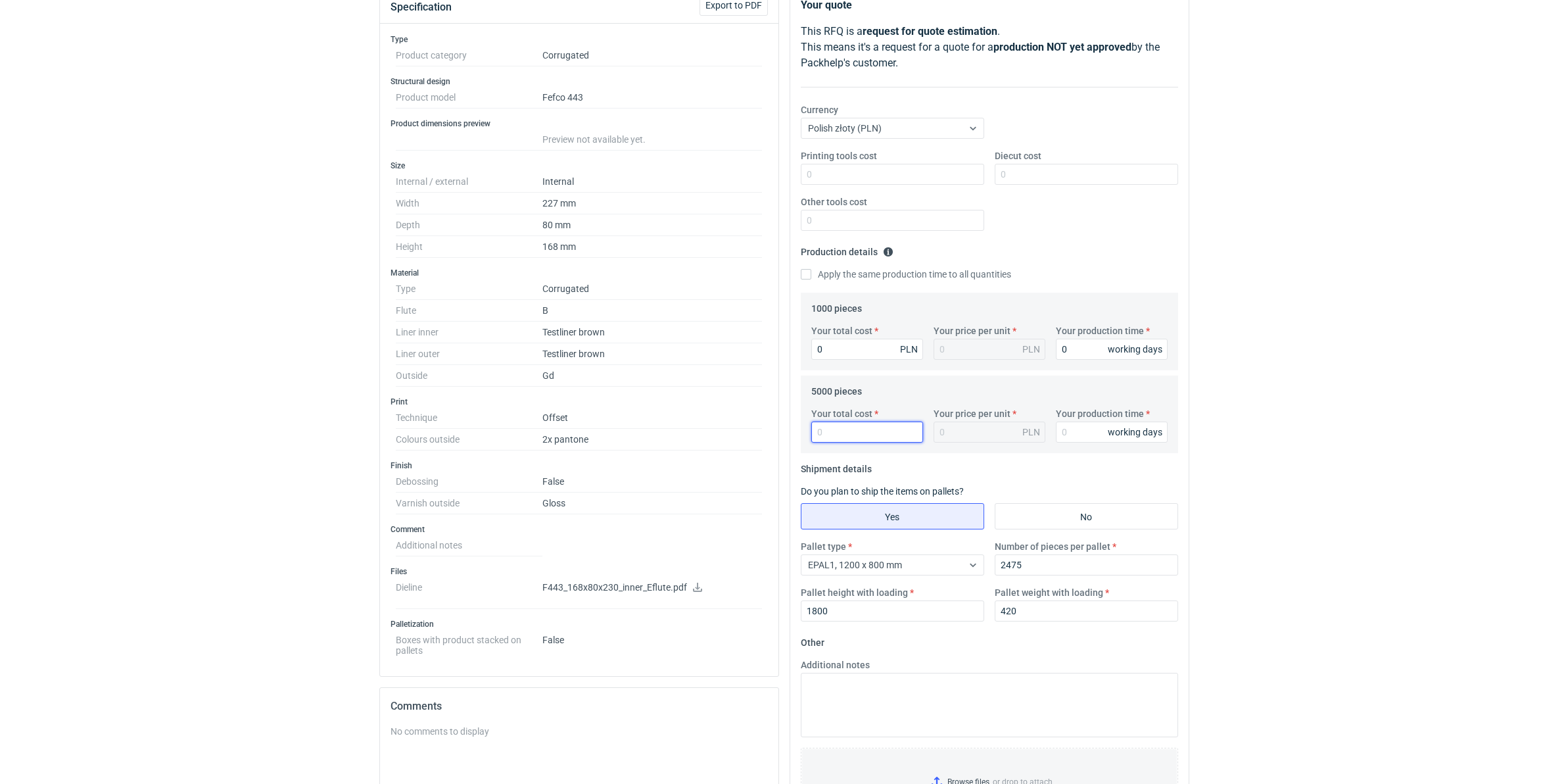
drag, startPoint x: 856, startPoint y: 435, endPoint x: 852, endPoint y: 451, distance: 16.5
click at [855, 435] on input "Your total cost" at bounding box center [867, 432] width 112 height 21
click at [833, 430] on input "Your total cost" at bounding box center [867, 432] width 112 height 21
type input "8700"
type input "1.74"
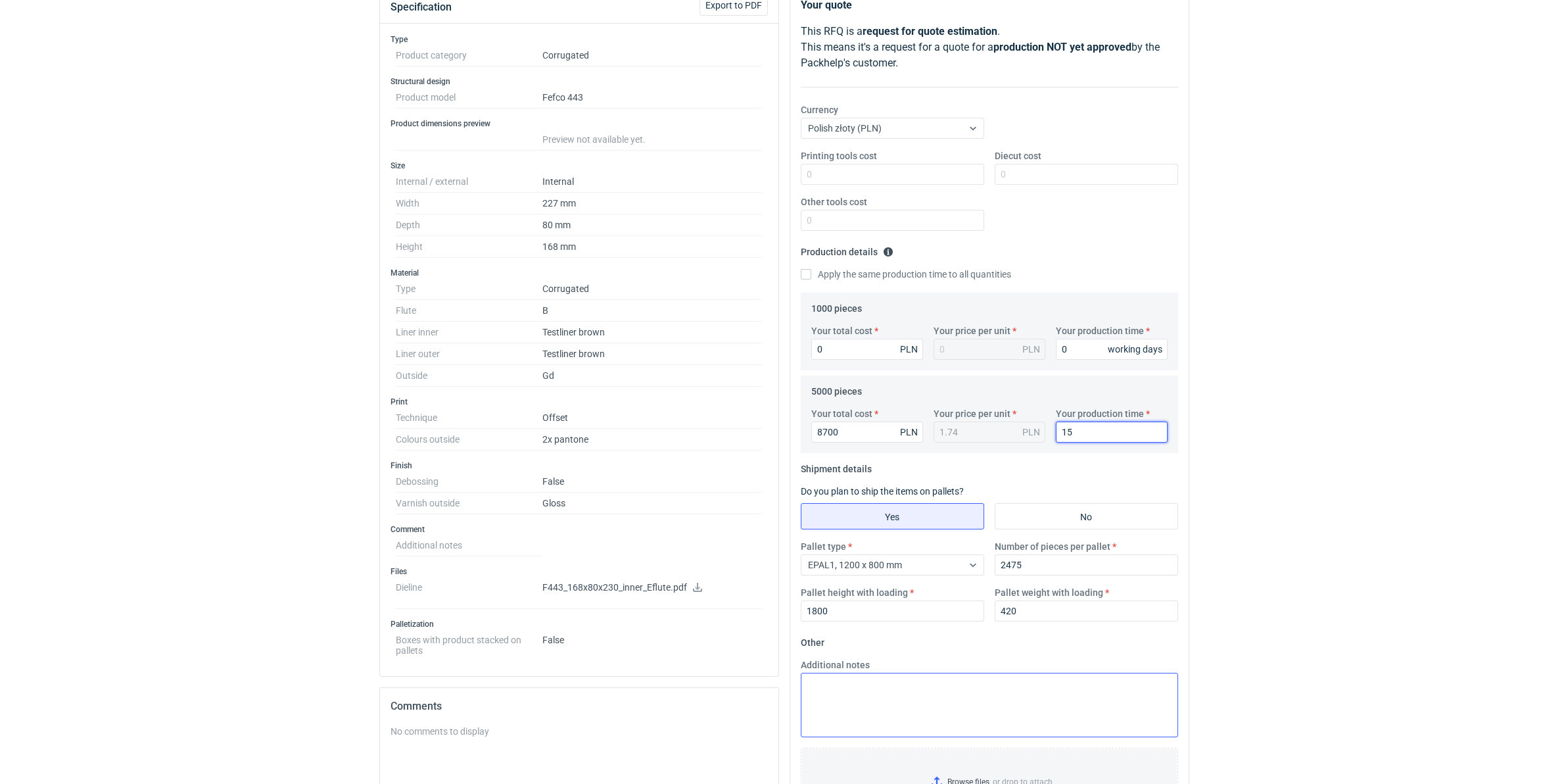
type input "15"
click at [853, 692] on textarea "Additional notes" at bounding box center [989, 705] width 377 height 65
click at [1015, 683] on textarea "wycena na podstawie załączonej konstrukcji, fala E, 1000 sztuk jest poniżej min…" at bounding box center [989, 705] width 377 height 65
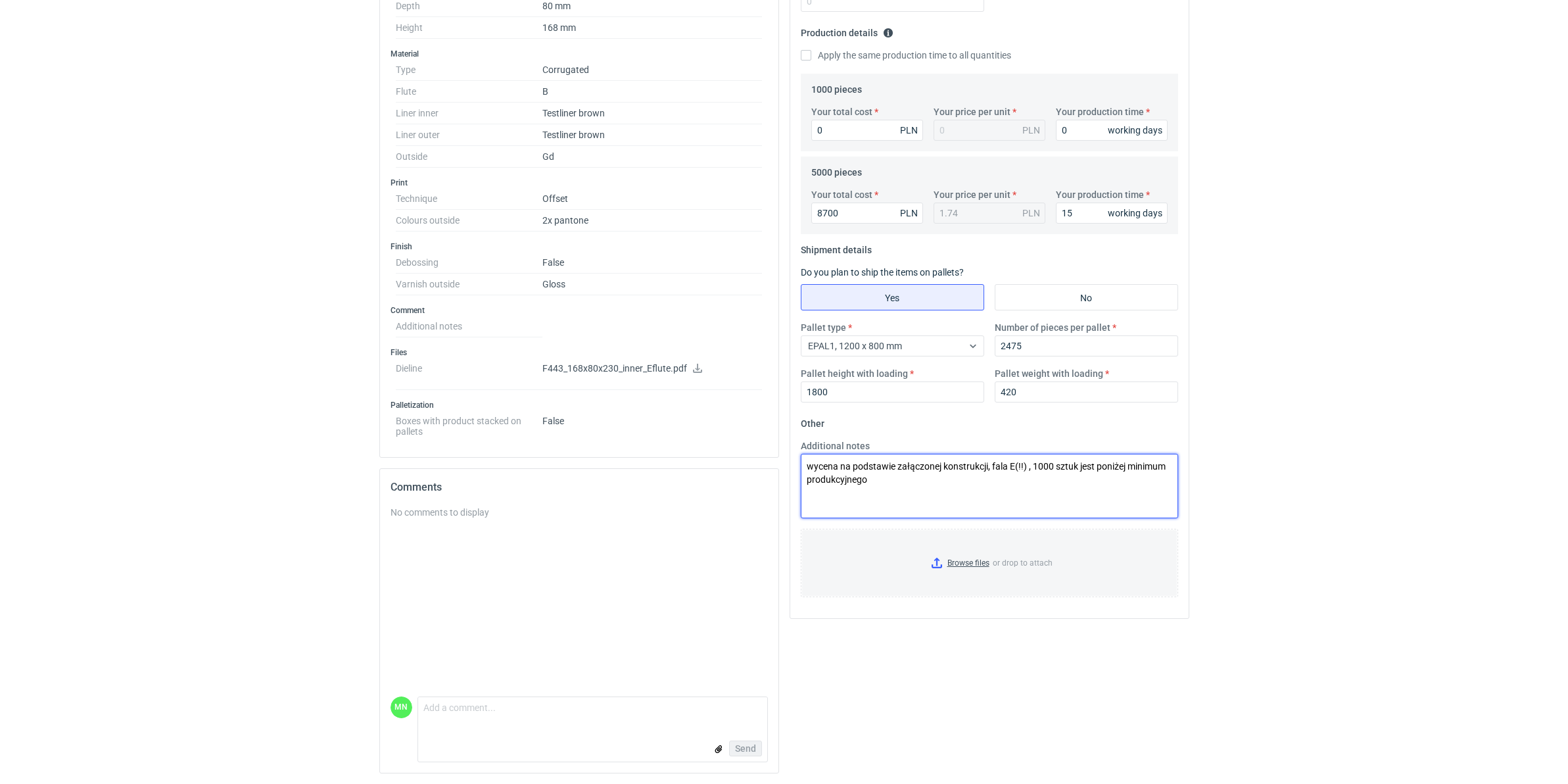
scroll to position [386, 0]
type textarea "wycena na podstawie załączonej konstrukcji, fala E(!!) , 1000 sztuk jest poniże…"
click at [971, 556] on input "Browse files or drop to attach" at bounding box center [990, 563] width 375 height 65
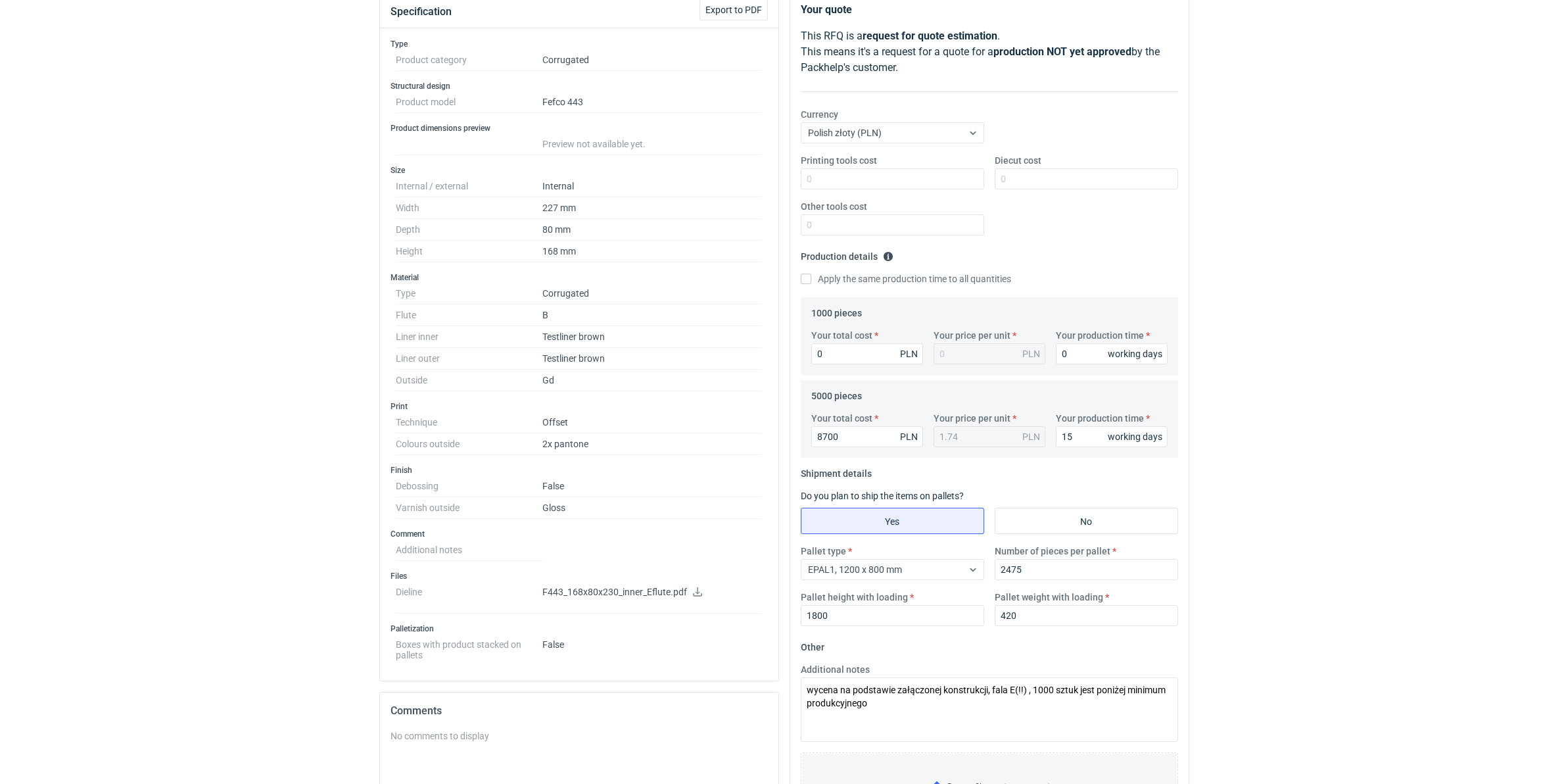
scroll to position [165, 0]
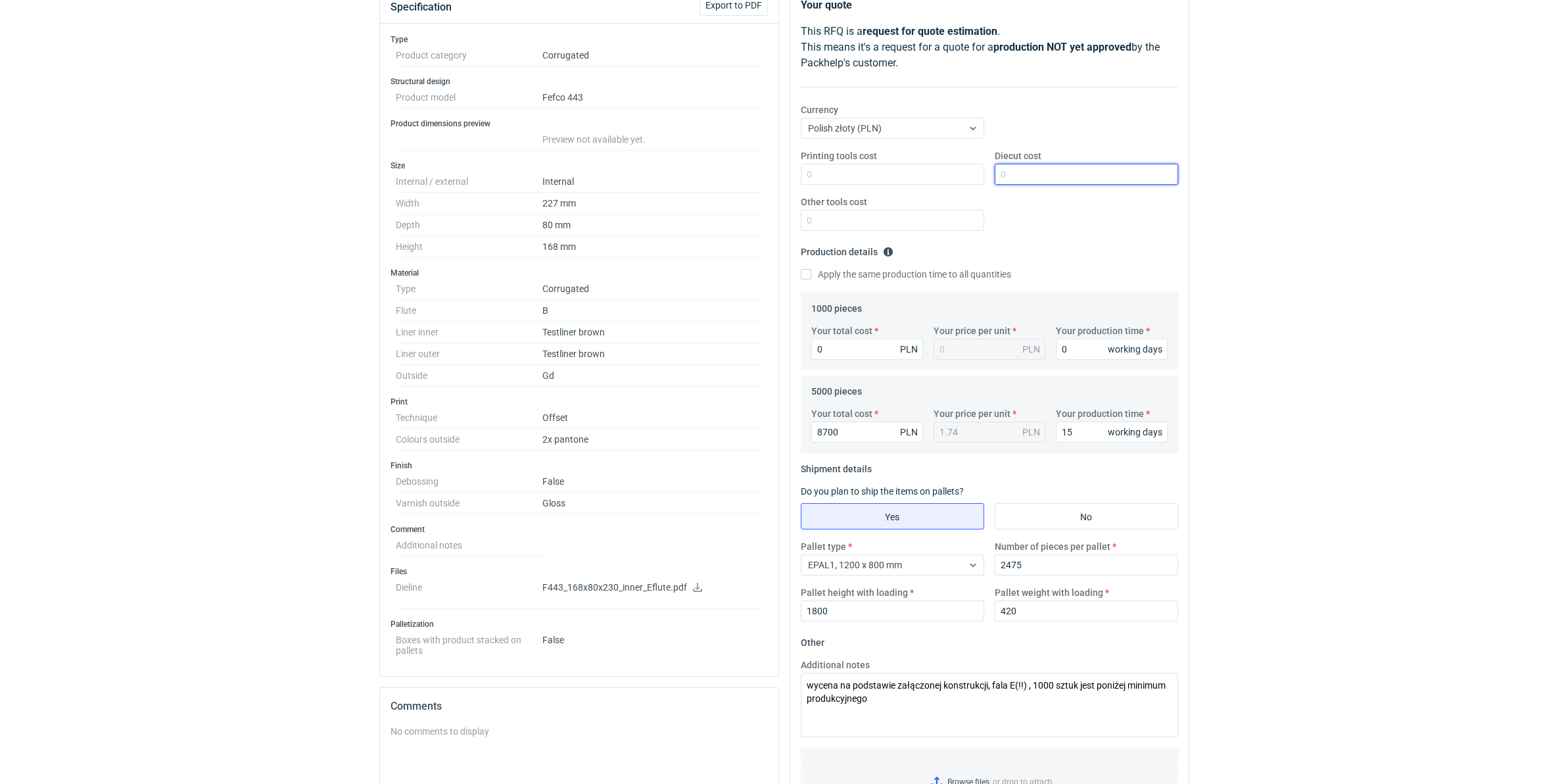
click at [1014, 175] on input "Diecut cost" at bounding box center [1086, 174] width 184 height 21
type input "1690"
click at [1335, 250] on div "RFQs Specs Designs Items Orders Customers Tools Analytics 99+ 99+ MN Małgorzata…" at bounding box center [784, 227] width 1568 height 784
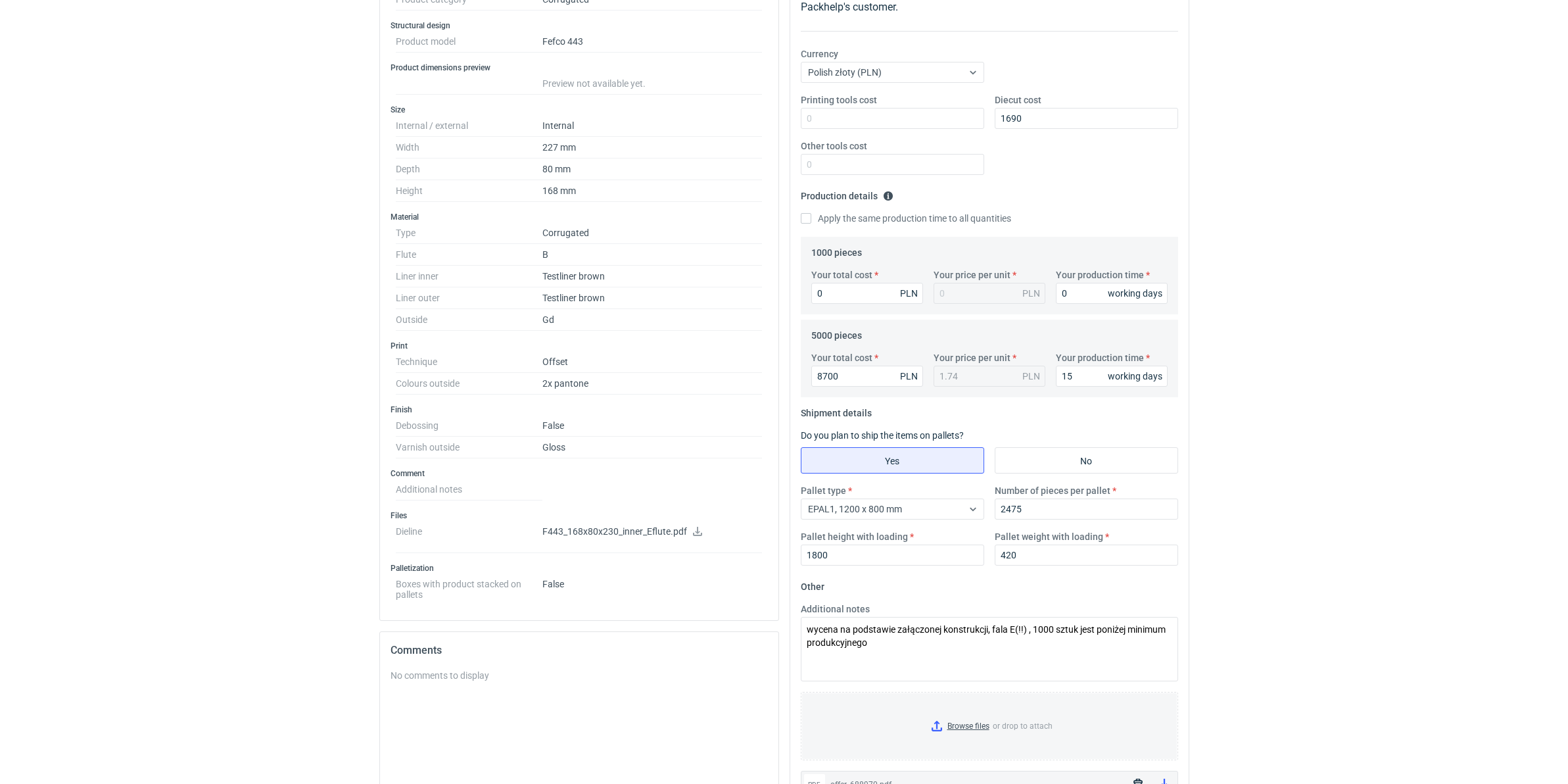
scroll to position [221, 0]
drag, startPoint x: 835, startPoint y: 293, endPoint x: 812, endPoint y: 295, distance: 23.1
click at [812, 295] on input "0" at bounding box center [867, 291] width 112 height 21
type input "1"
drag, startPoint x: 1073, startPoint y: 295, endPoint x: 1033, endPoint y: 295, distance: 40.0
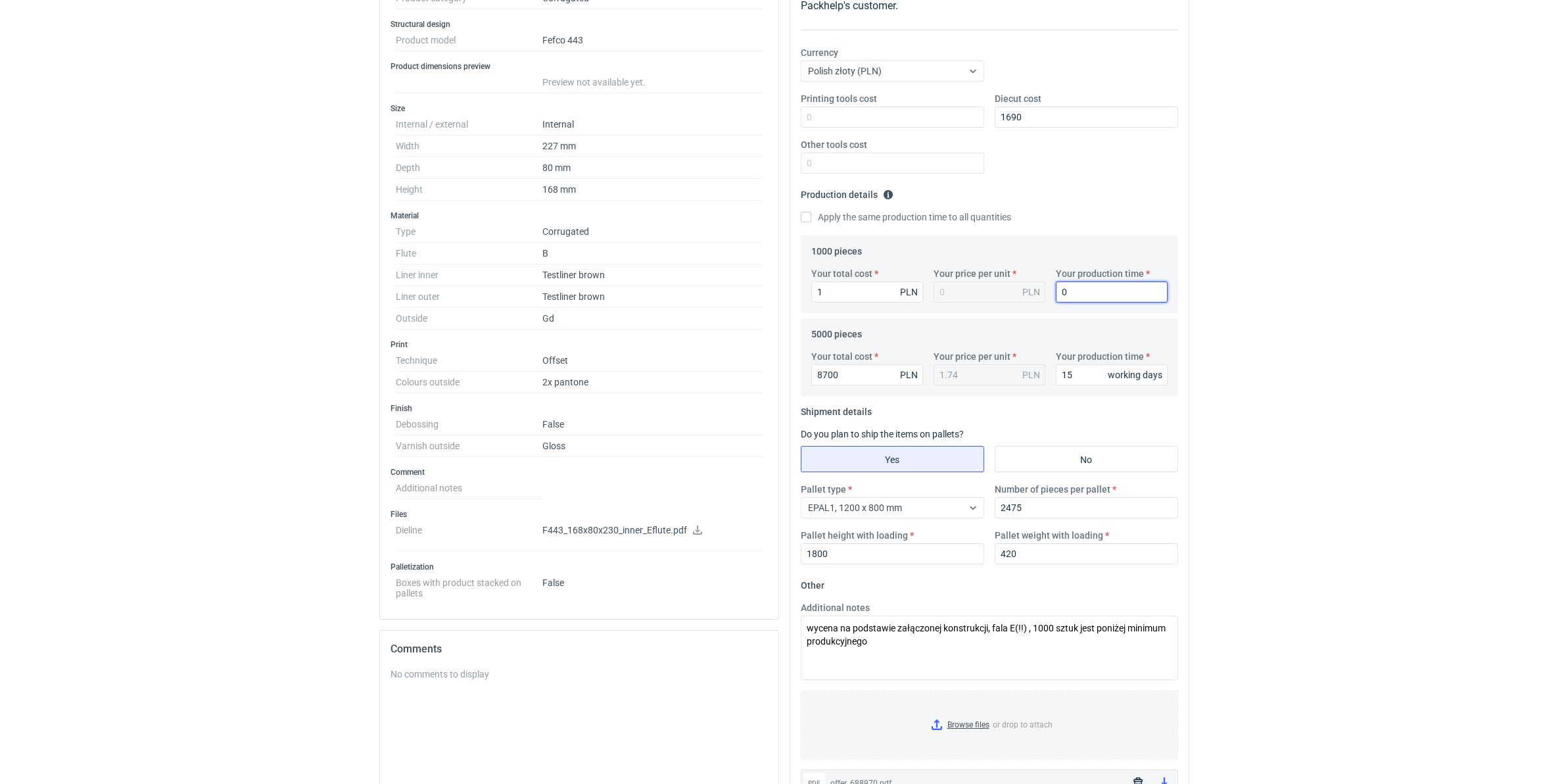
click at [1033, 295] on div "Your total cost 1 PLN Your price per unit PLN Your production time 0 working da…" at bounding box center [990, 289] width 367 height 46
type input "1"
click at [1518, 274] on div "RFQs Specs Designs Items Orders Customers Tools Analytics 99+ 99+ MN Małgorzata…" at bounding box center [784, 170] width 1568 height 784
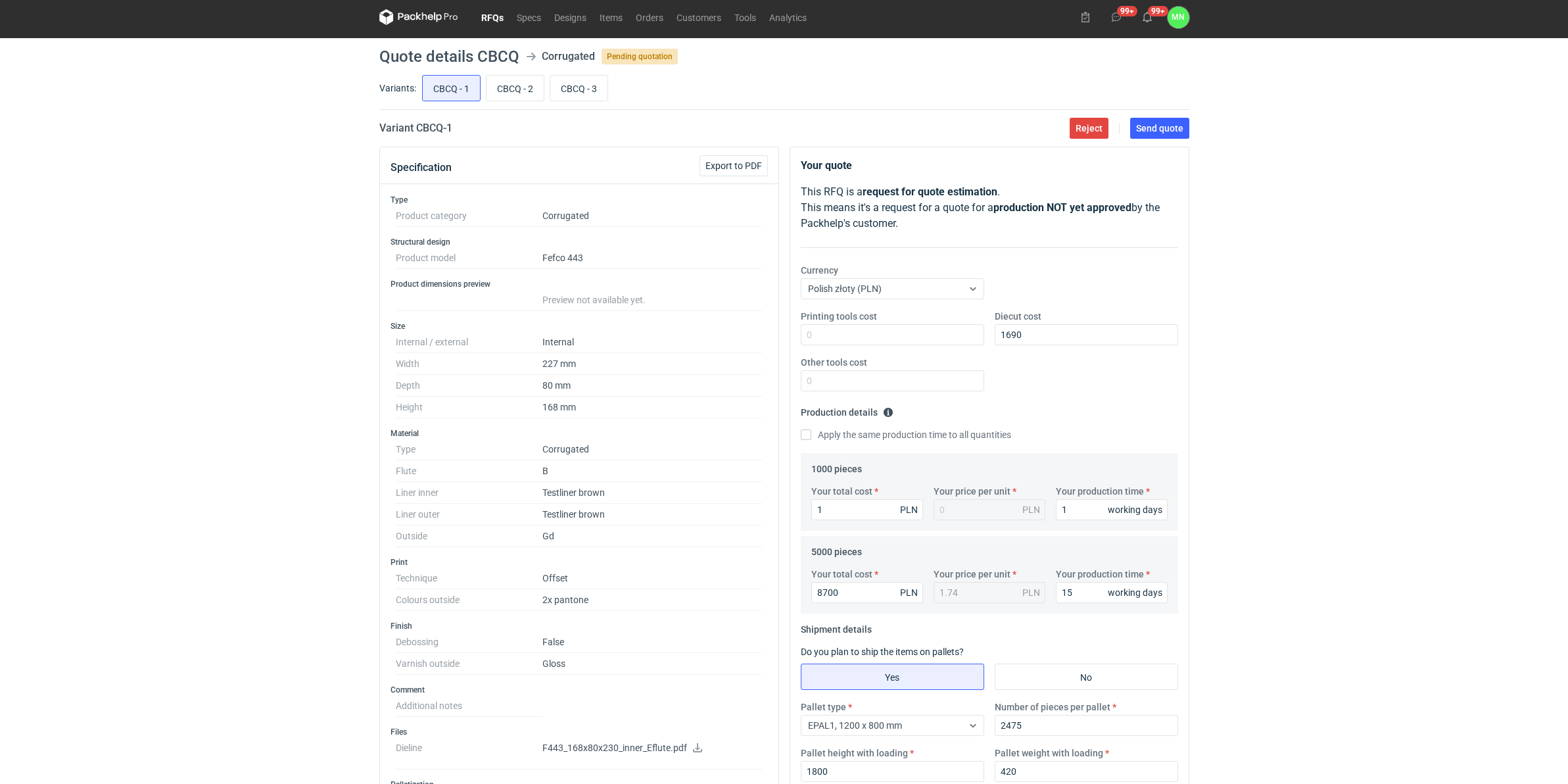
scroll to position [0, 0]
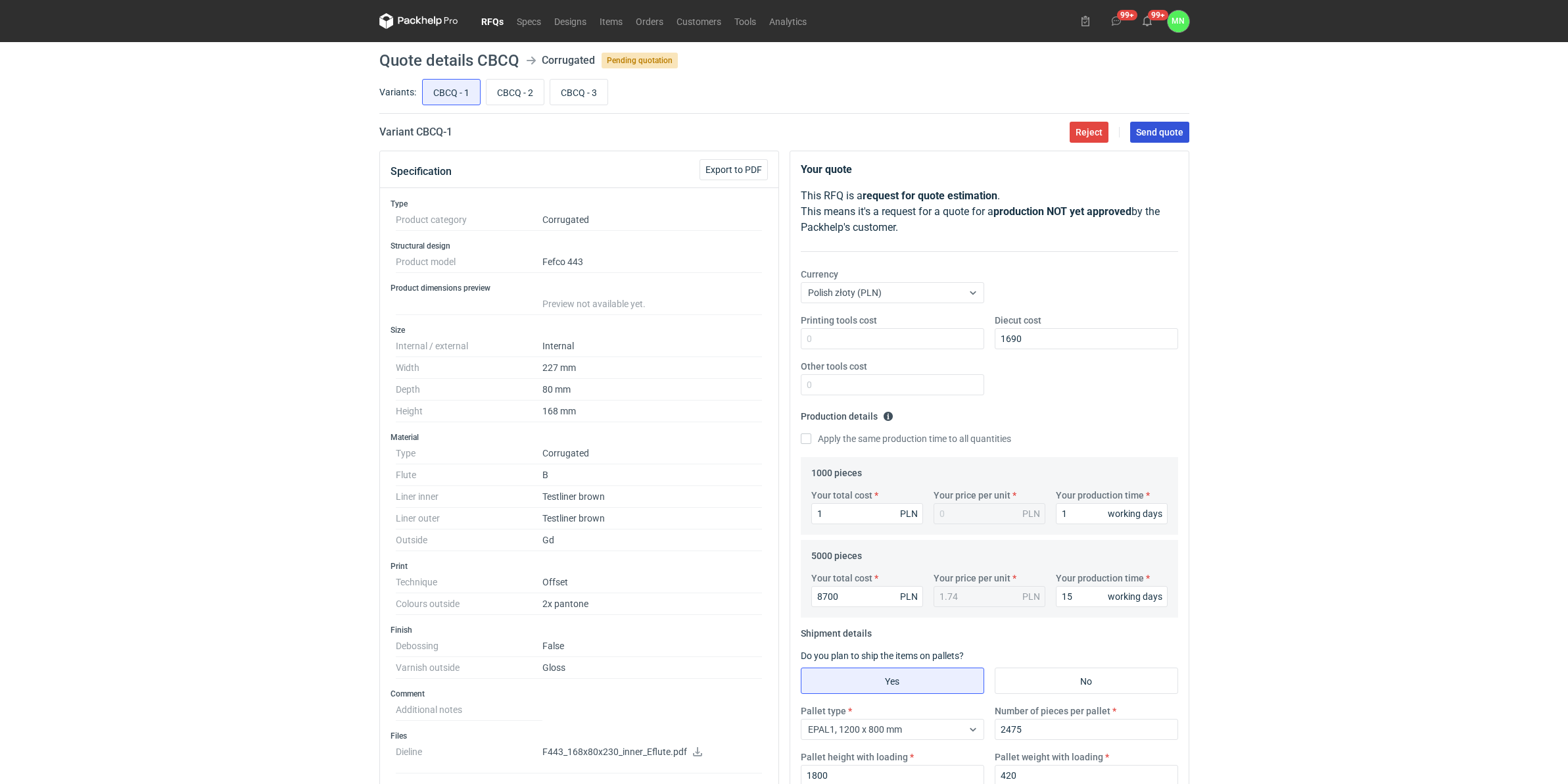
drag, startPoint x: 1169, startPoint y: 130, endPoint x: 577, endPoint y: 338, distance: 627.5
click at [1164, 130] on span "Send quote" at bounding box center [1160, 132] width 47 height 9
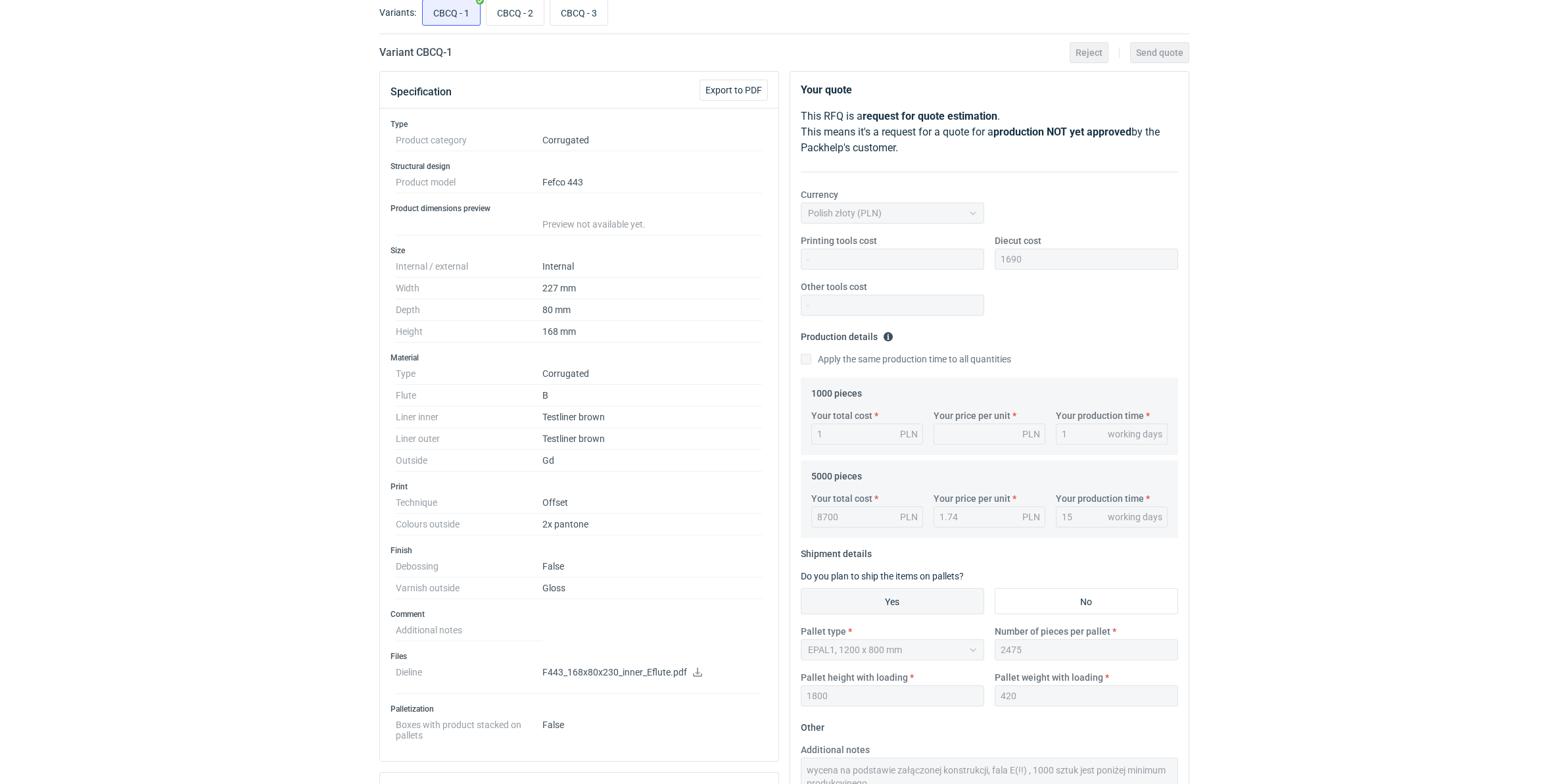
scroll to position [82, 0]
click at [504, 10] on input "CBCQ - 2" at bounding box center [515, 10] width 57 height 25
radio input "true"
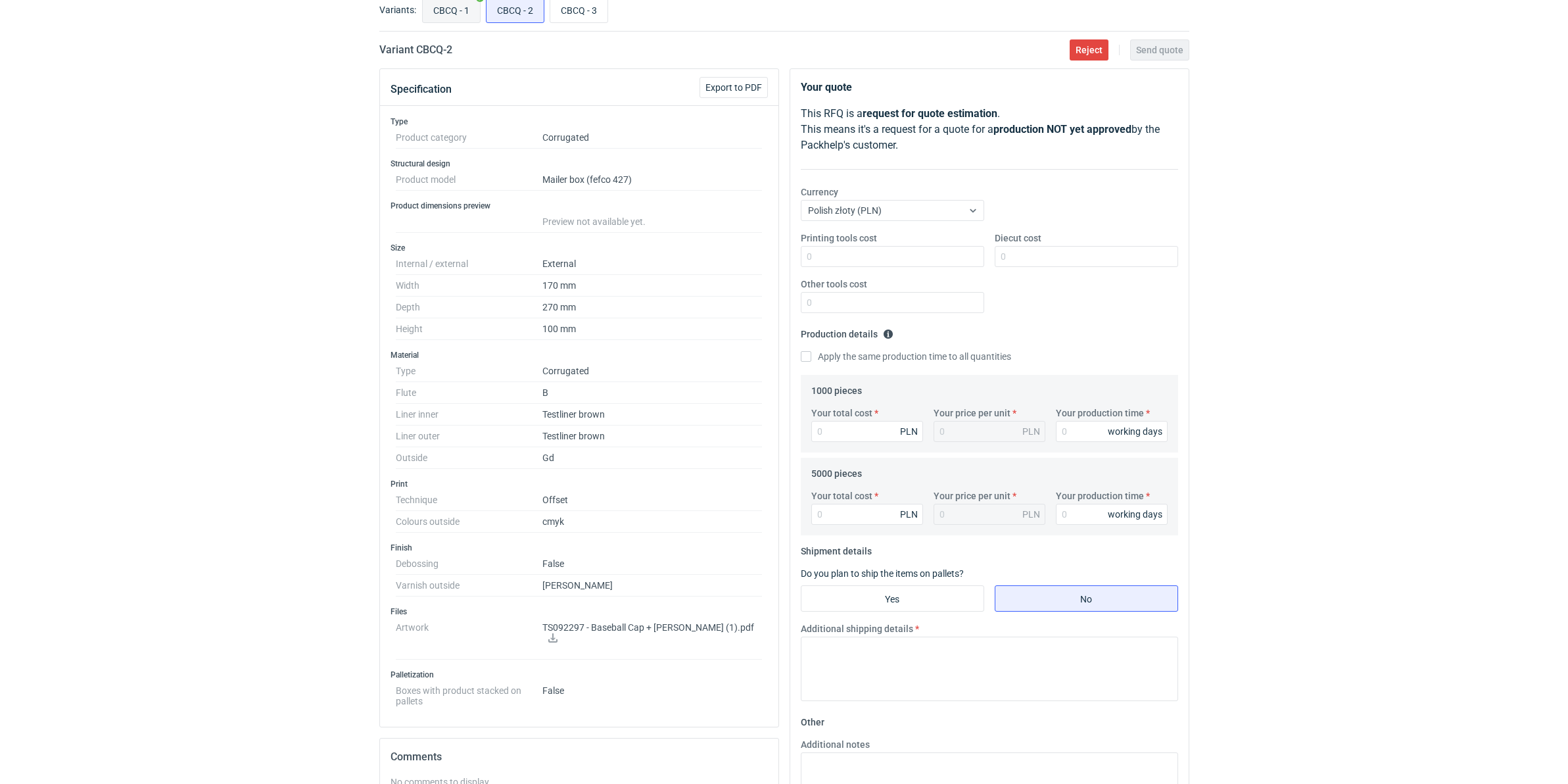
click at [455, 13] on input "CBCQ - 1" at bounding box center [451, 10] width 57 height 25
radio input "true"
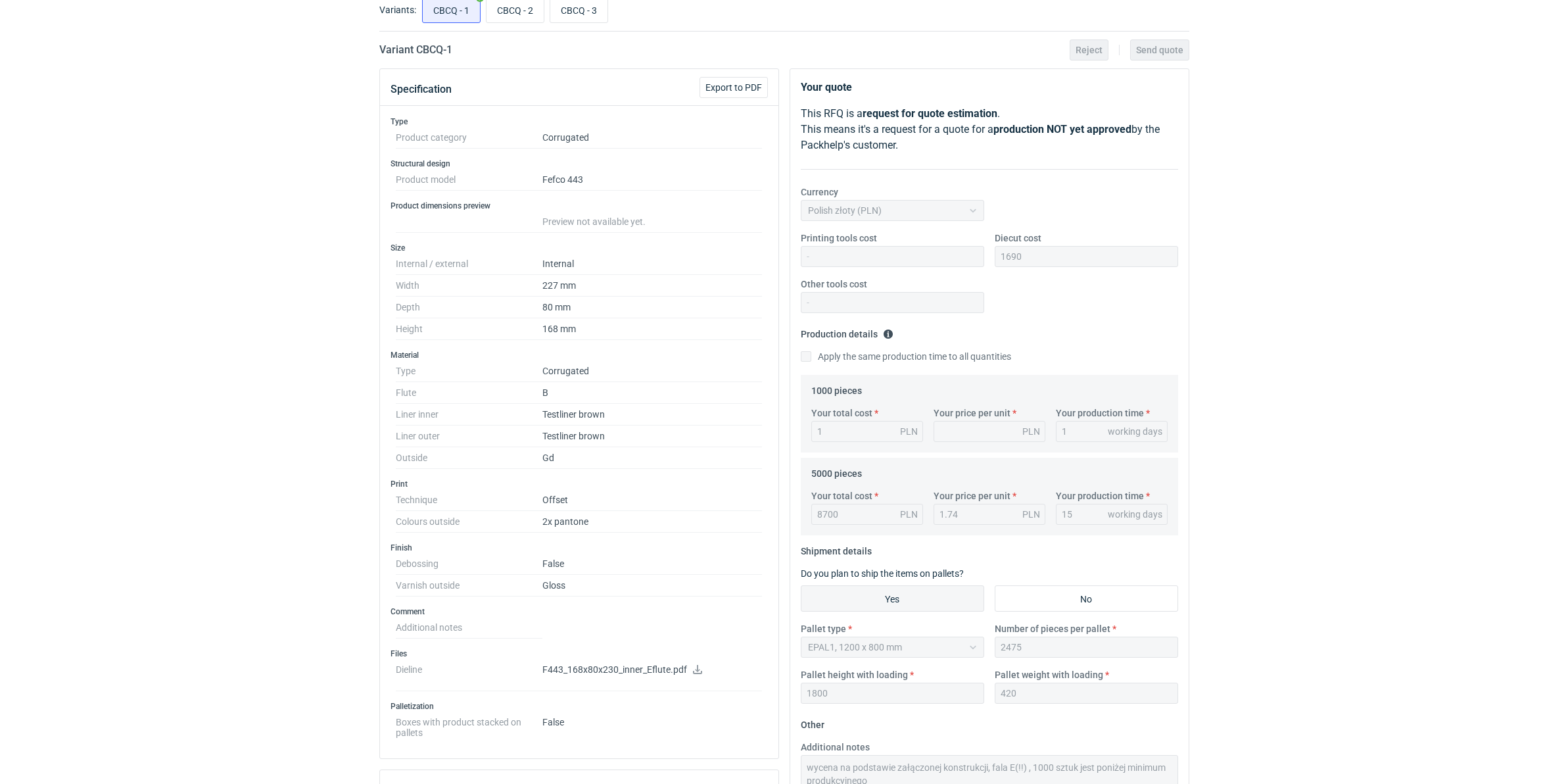
click at [701, 672] on icon at bounding box center [698, 669] width 11 height 9
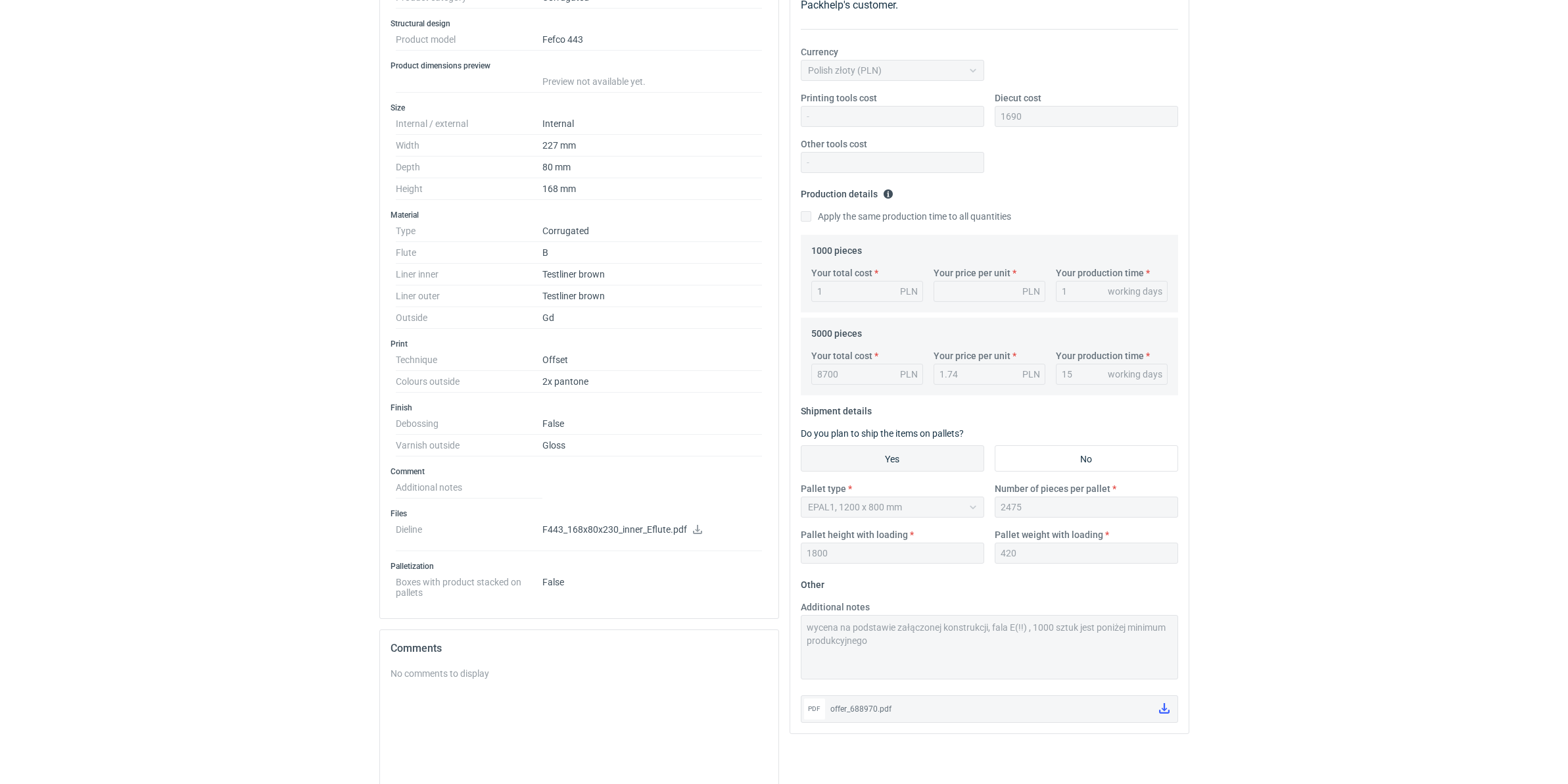
scroll to position [246, 0]
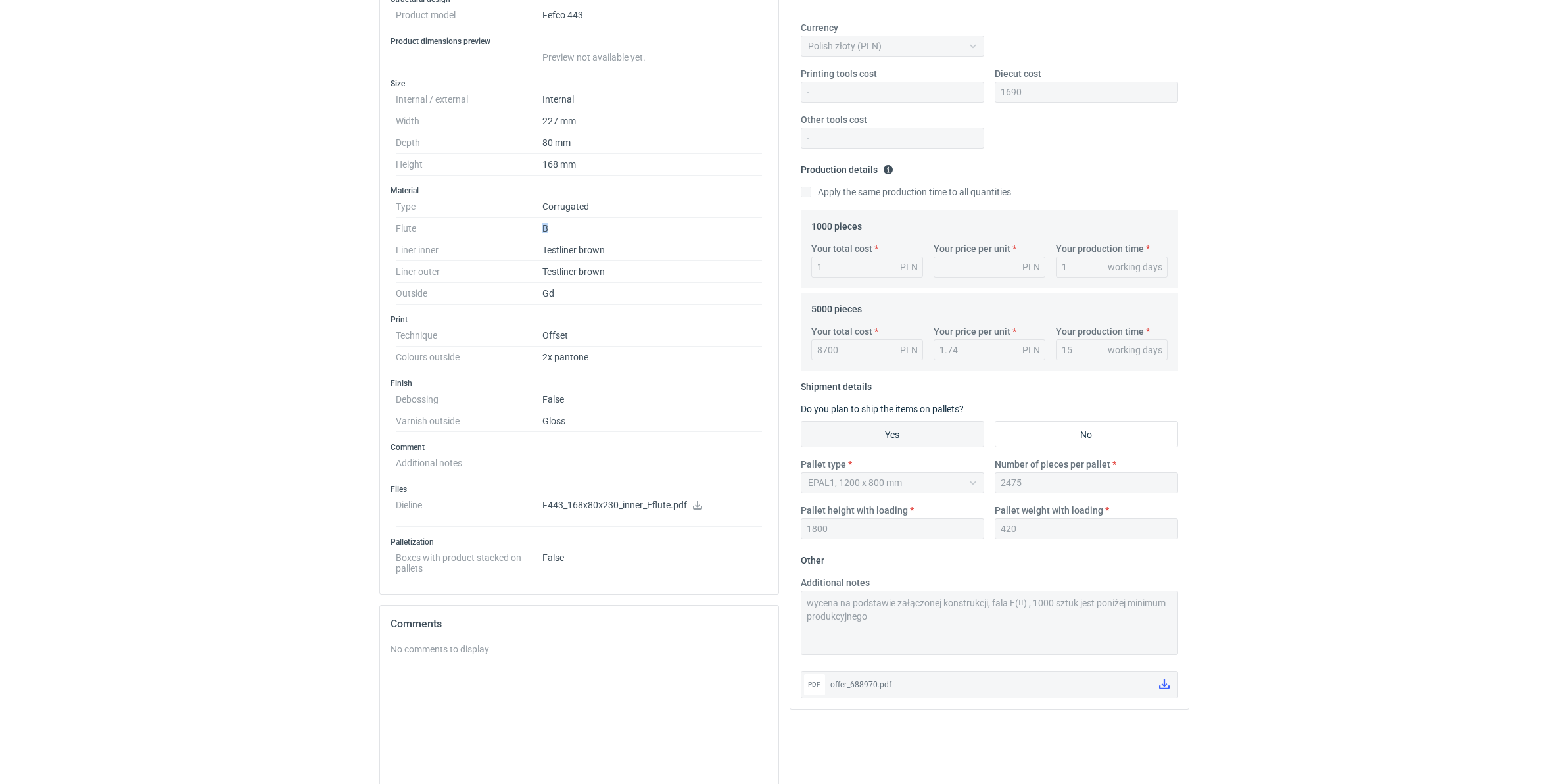
click at [534, 234] on dl "Type Corrugated Flute B Liner inner Testliner brown Liner outer Testliner brown…" at bounding box center [579, 250] width 367 height 108
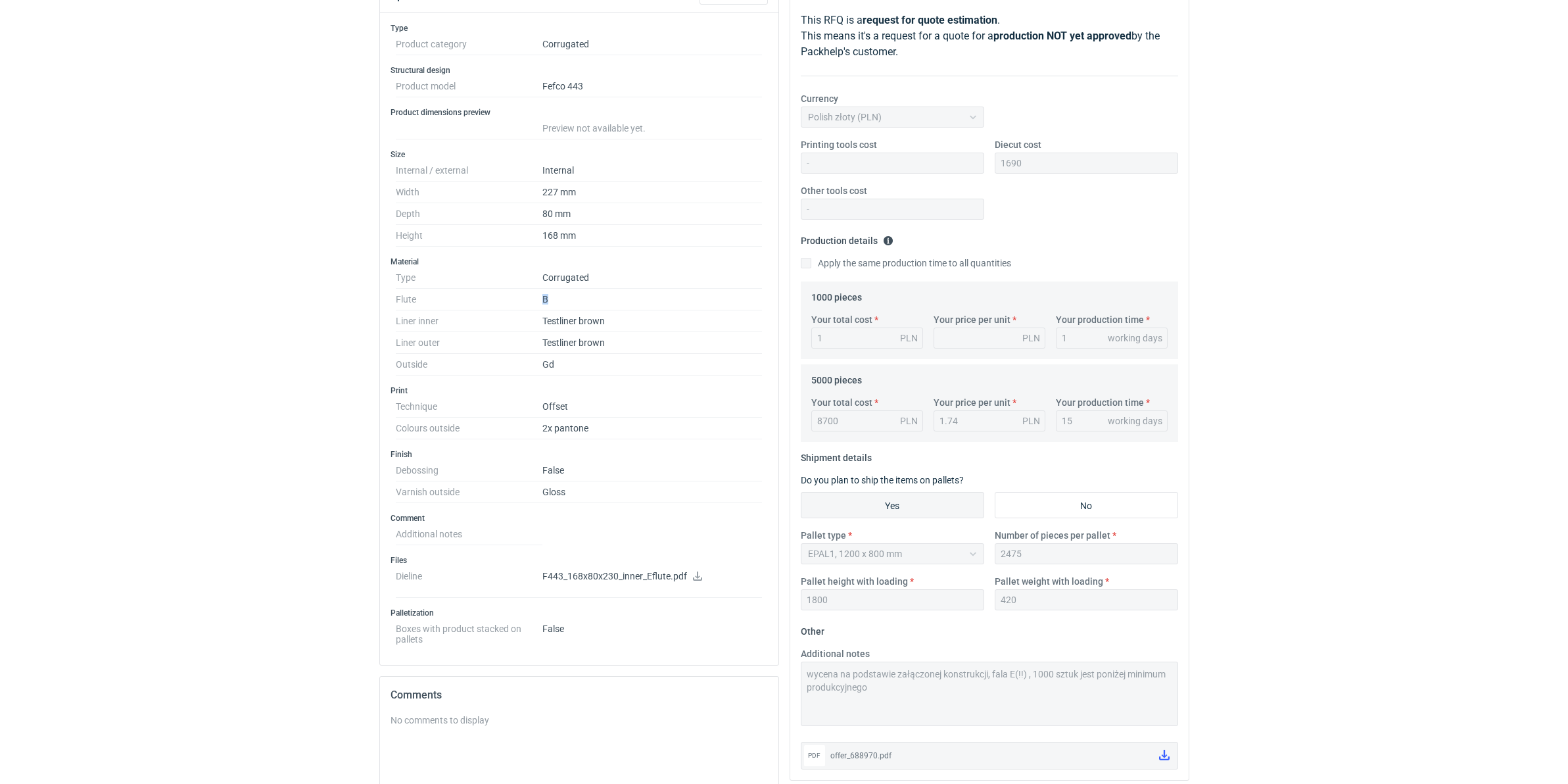
scroll to position [0, 0]
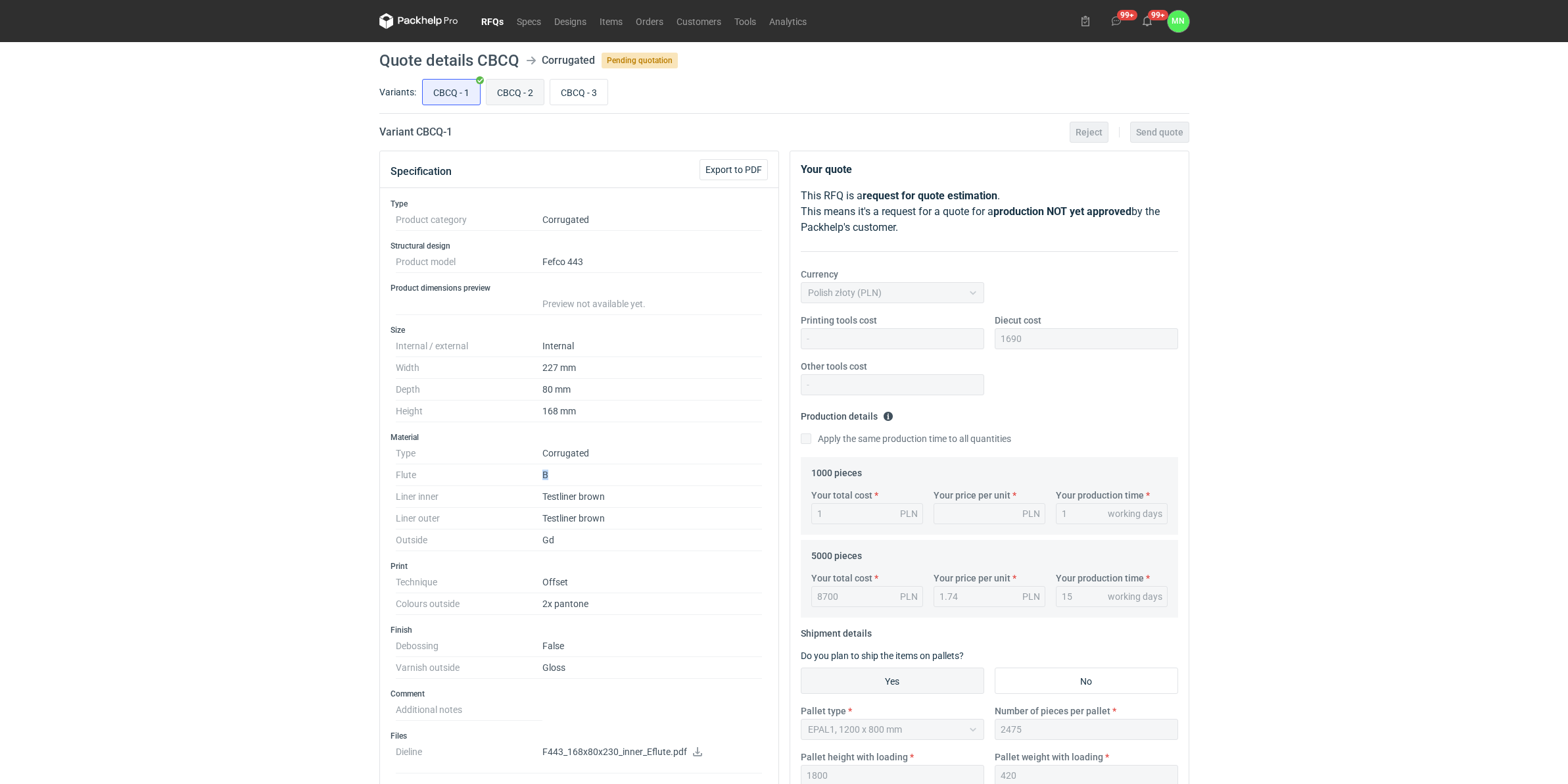
click at [508, 87] on input "CBCQ - 2" at bounding box center [515, 92] width 57 height 25
radio input "true"
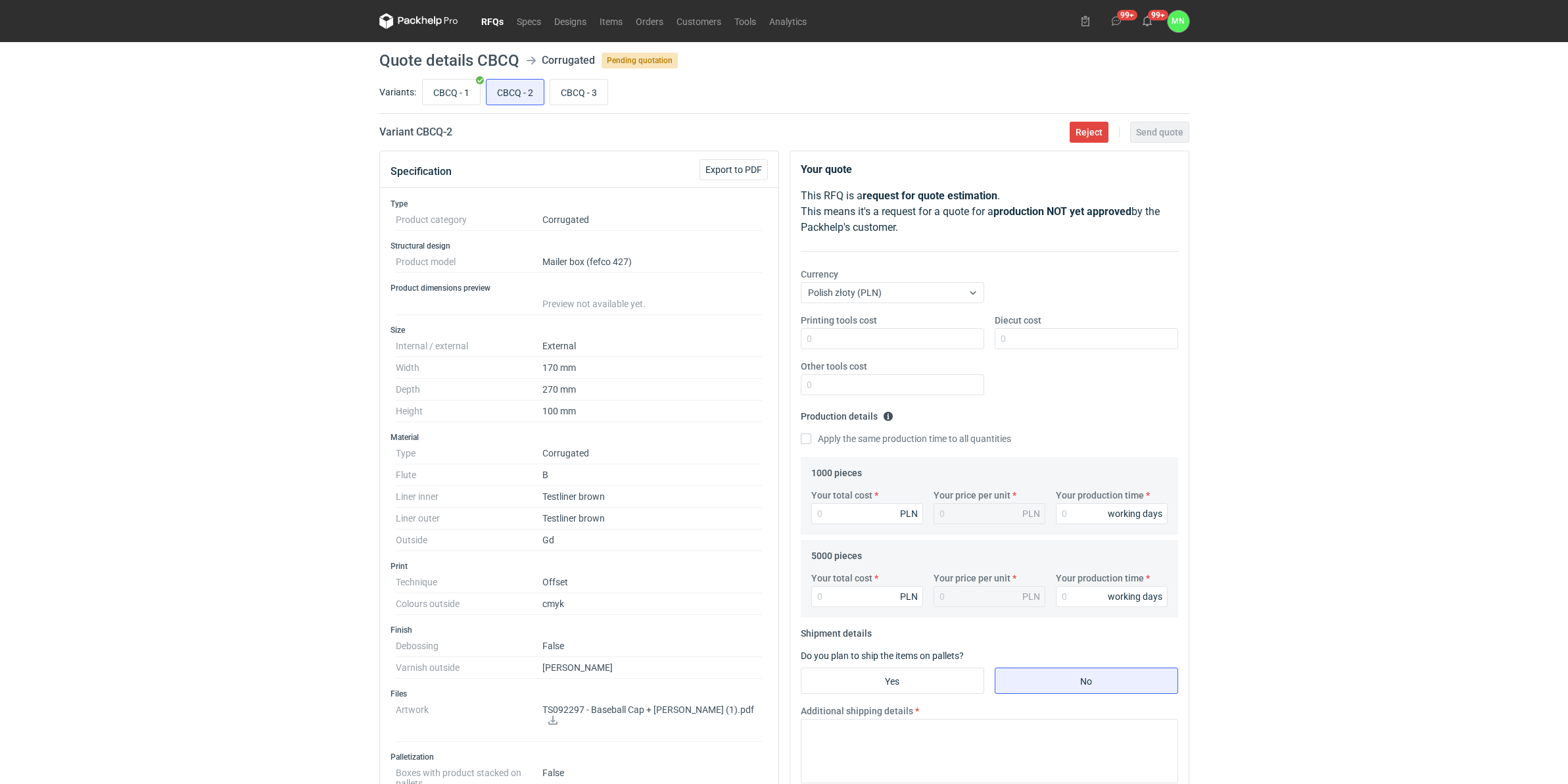
click at [558, 716] on icon at bounding box center [553, 720] width 11 height 9
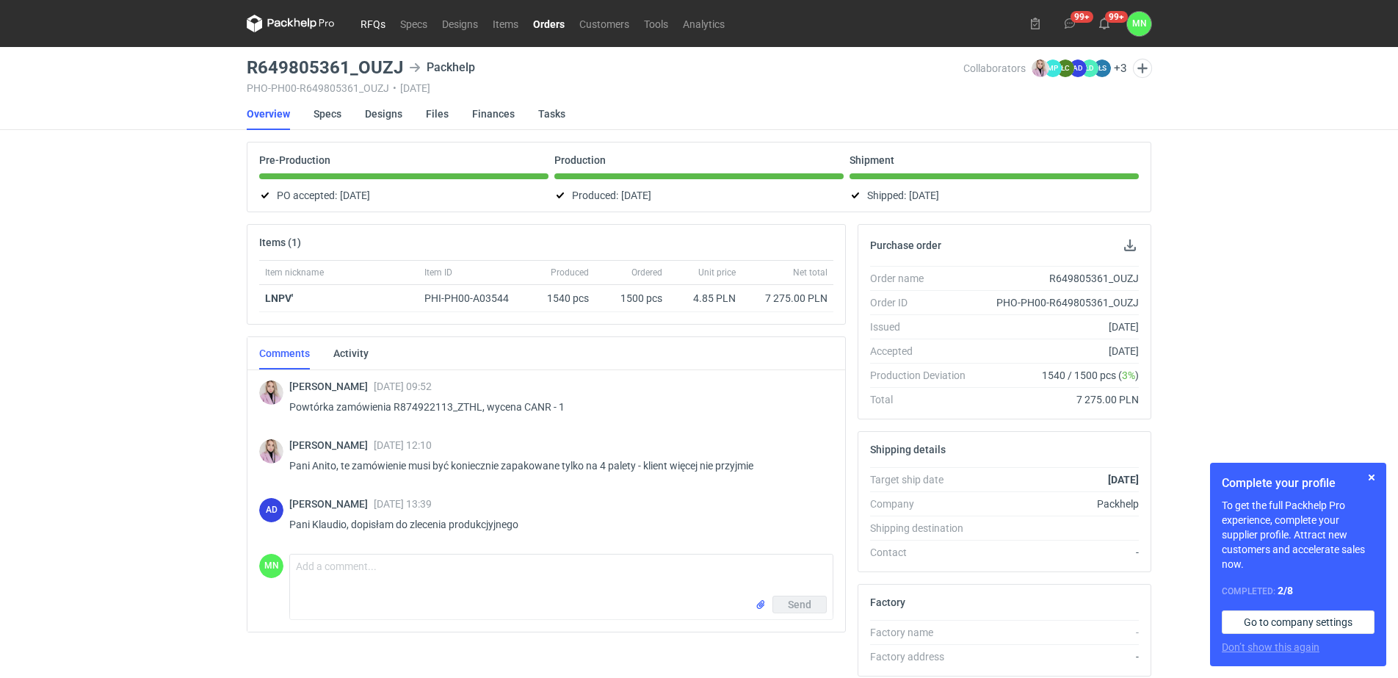
click at [374, 20] on link "RFQs" at bounding box center [373, 24] width 40 height 18
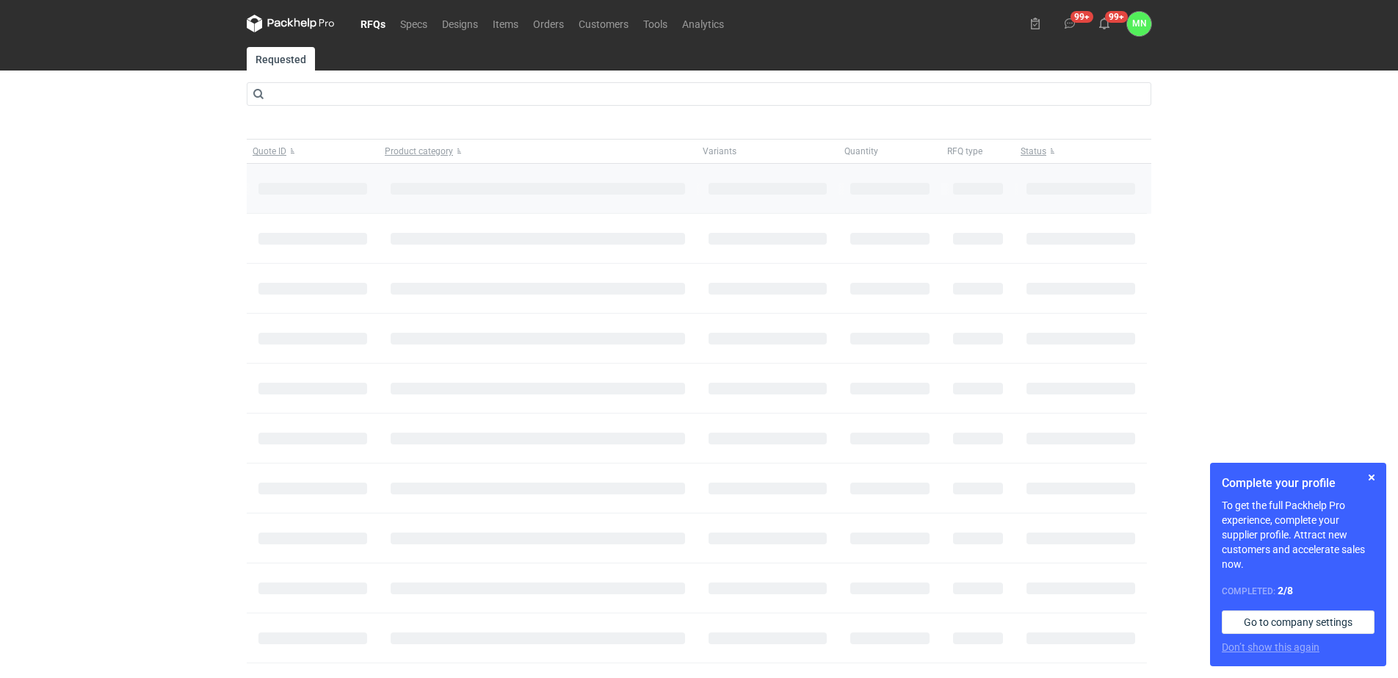
click at [288, 194] on div at bounding box center [313, 189] width 132 height 50
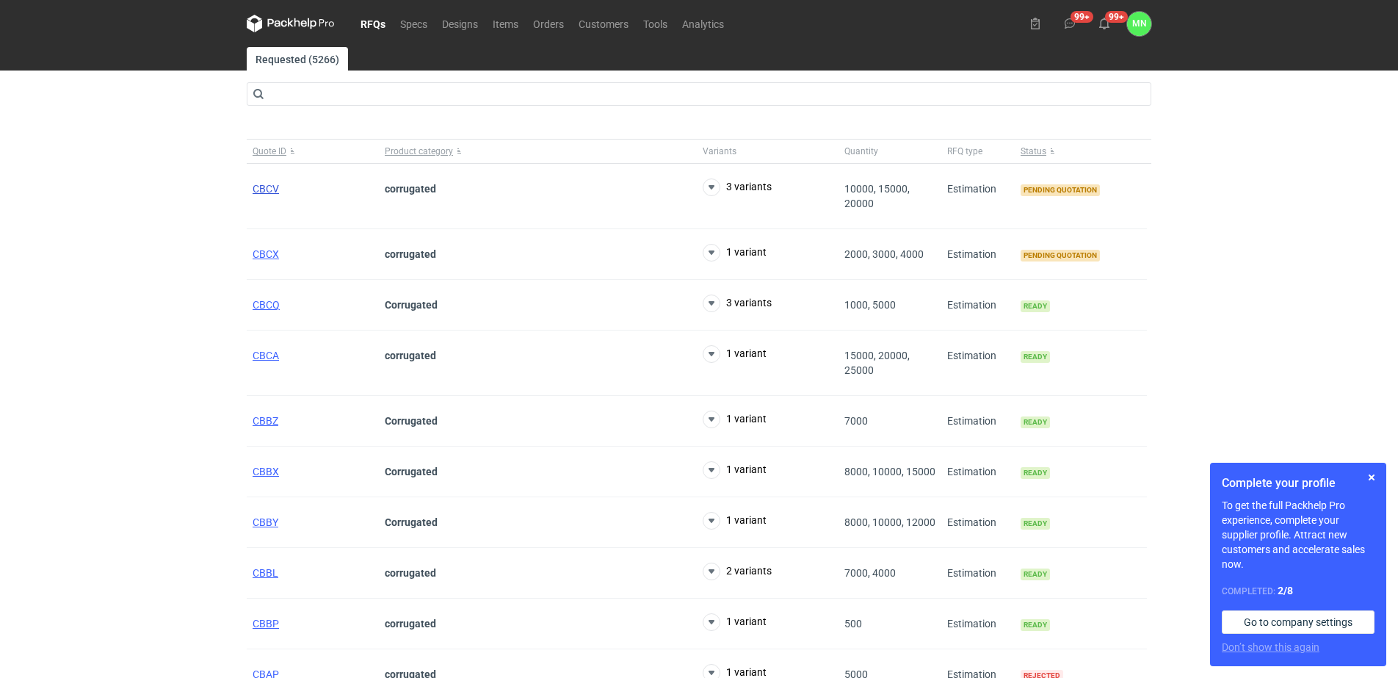
click at [272, 187] on span "CBCV" at bounding box center [266, 189] width 26 height 12
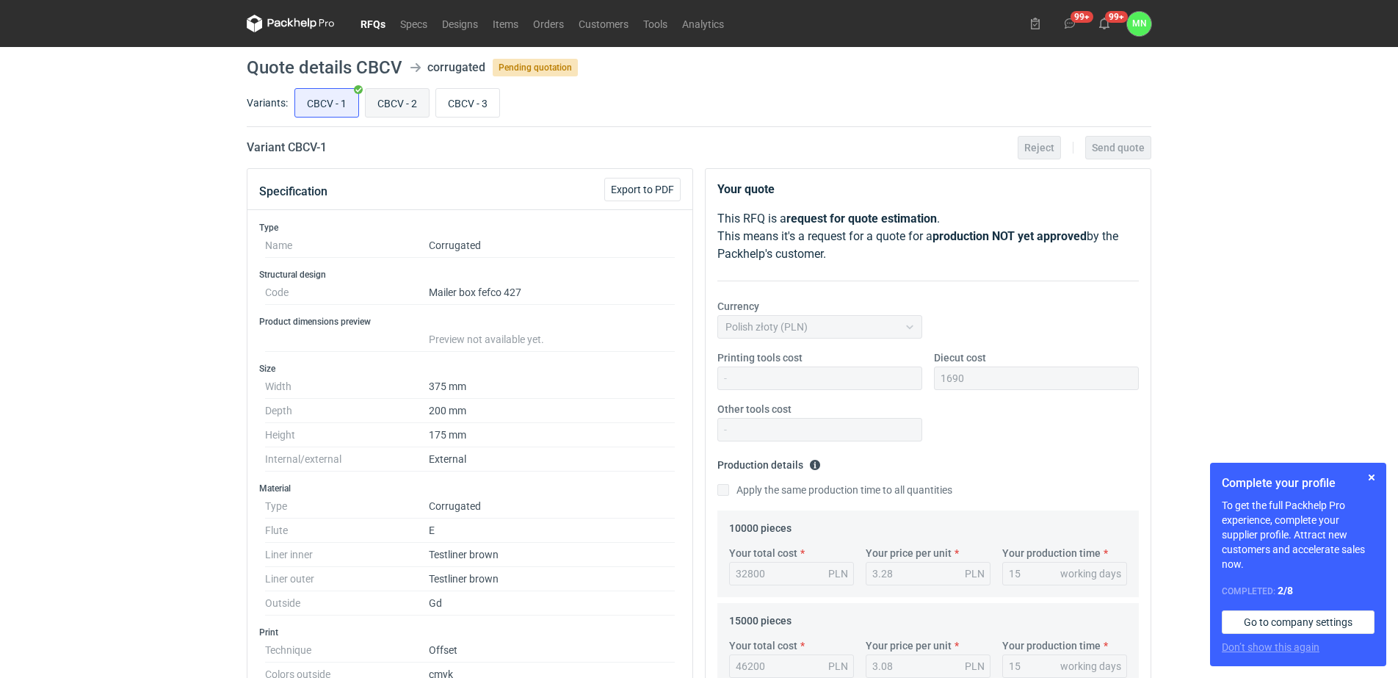
click at [389, 102] on input "CBCV - 2" at bounding box center [397, 103] width 63 height 28
radio input "true"
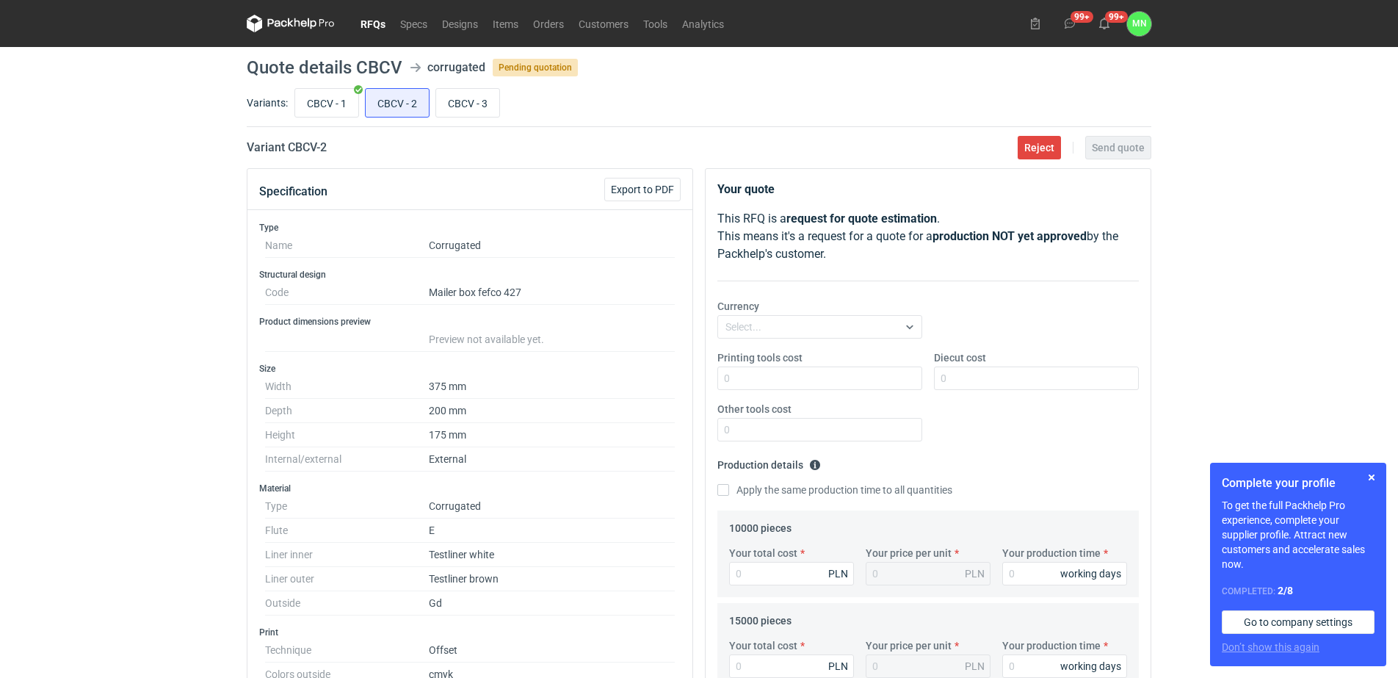
click at [281, 98] on label "Variants:" at bounding box center [267, 102] width 41 height 15
click at [330, 105] on input "CBCV - 1" at bounding box center [326, 103] width 63 height 28
radio input "true"
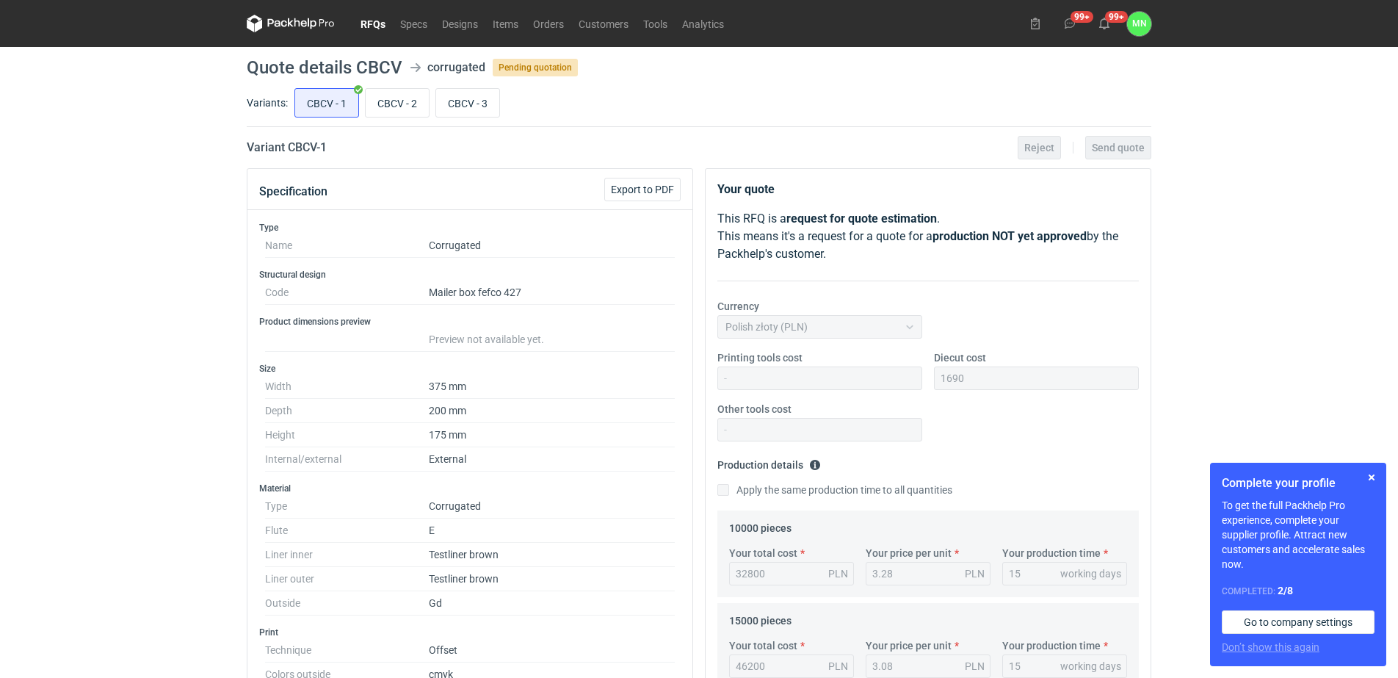
drag, startPoint x: 385, startPoint y: 101, endPoint x: 412, endPoint y: 120, distance: 33.6
click at [385, 100] on input "CBCV - 2" at bounding box center [397, 103] width 63 height 28
radio input "true"
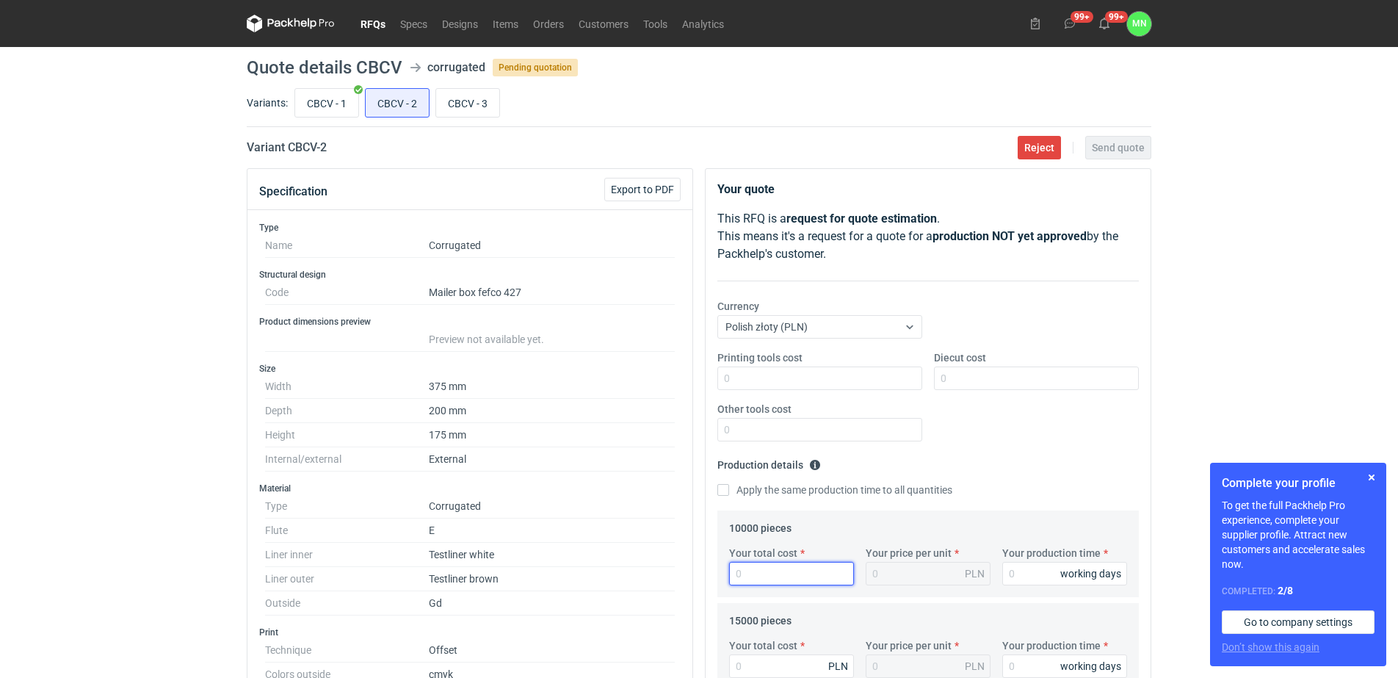
click at [788, 573] on input "Your total cost" at bounding box center [791, 573] width 125 height 23
type input "34900"
type input "3.49"
type input "34900"
click at [315, 104] on input "CBCV - 1" at bounding box center [326, 103] width 63 height 28
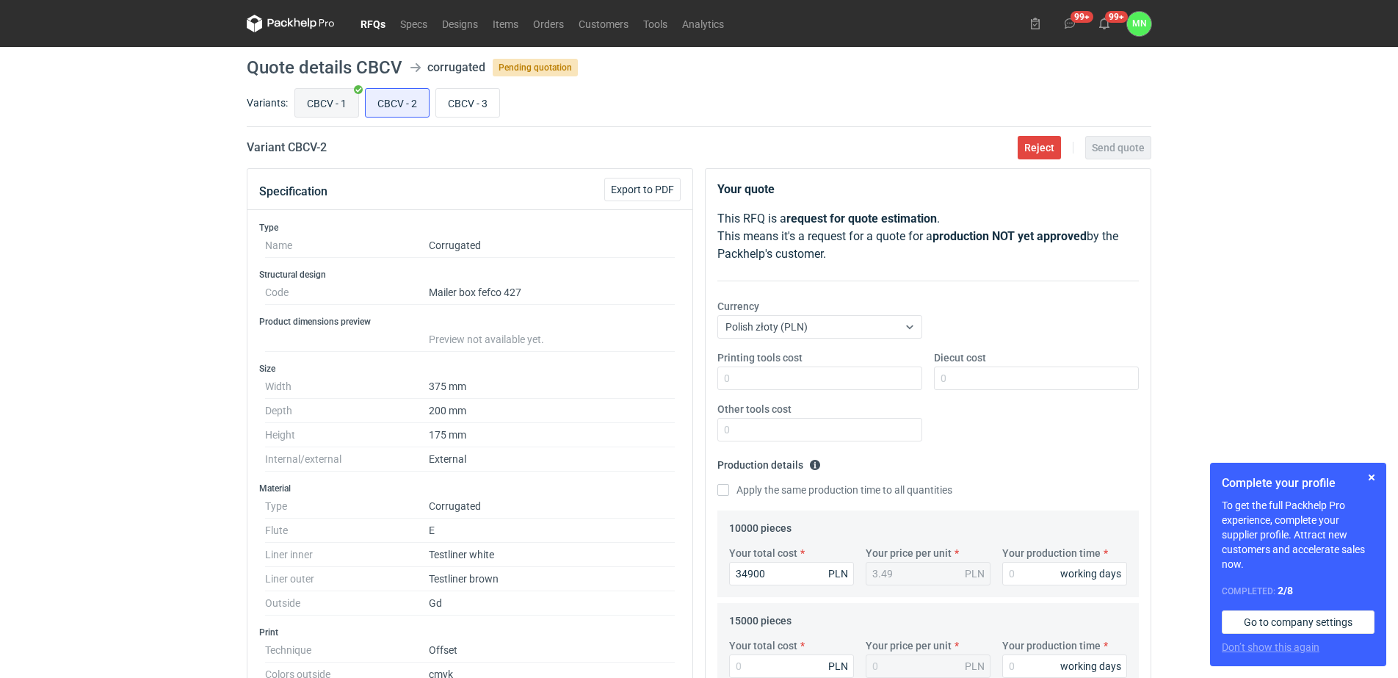
radio input "true"
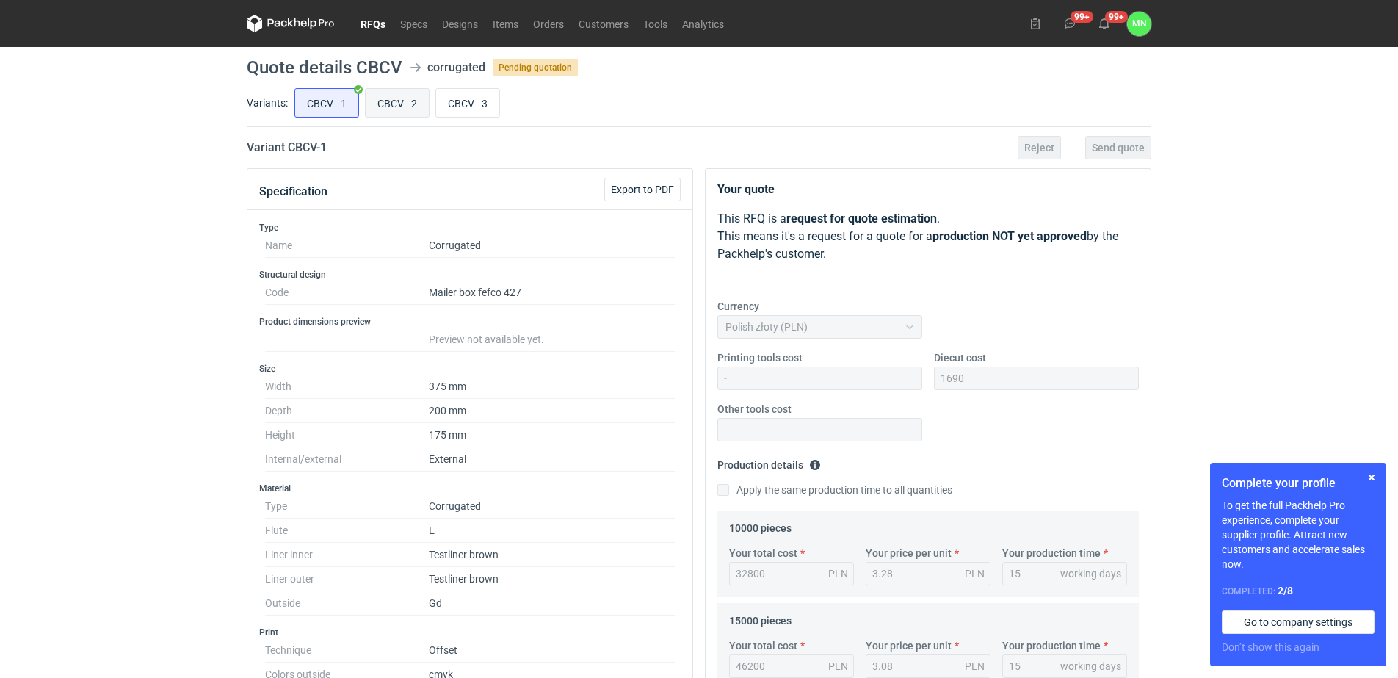
click at [397, 102] on input "CBCV - 2" at bounding box center [397, 103] width 63 height 28
radio input "true"
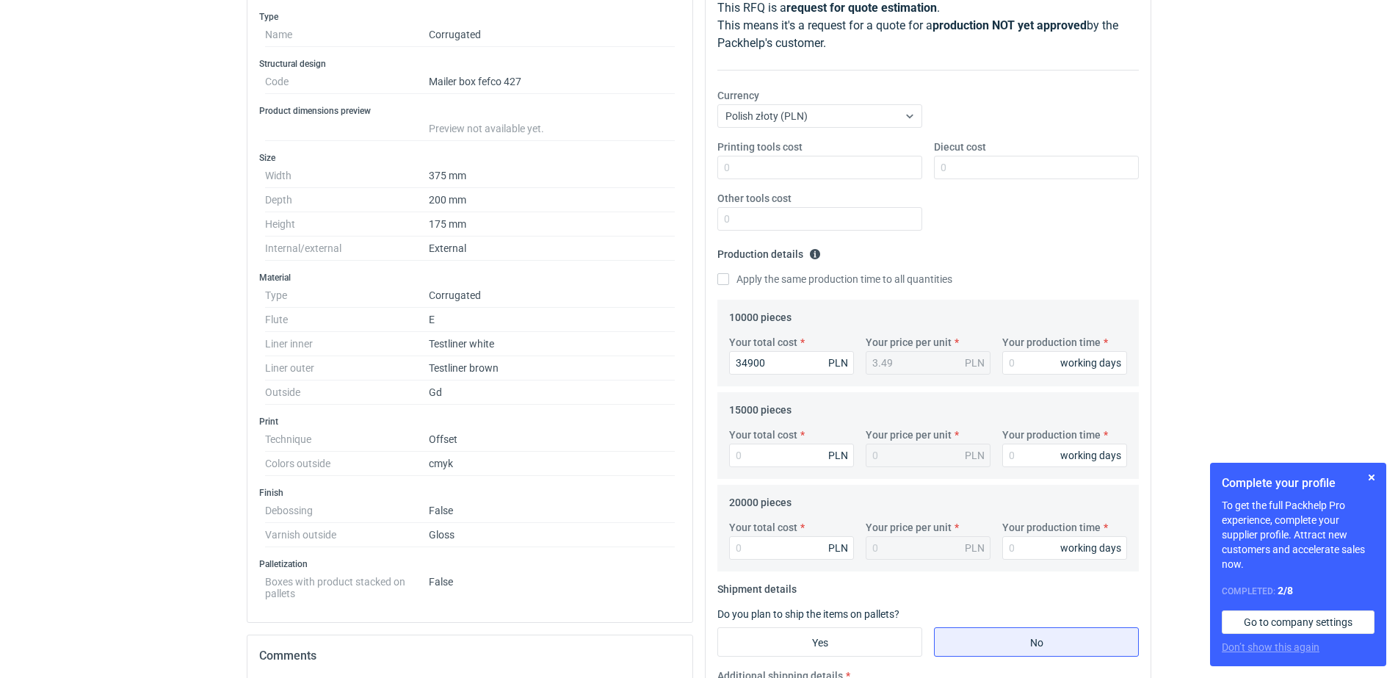
scroll to position [184, 0]
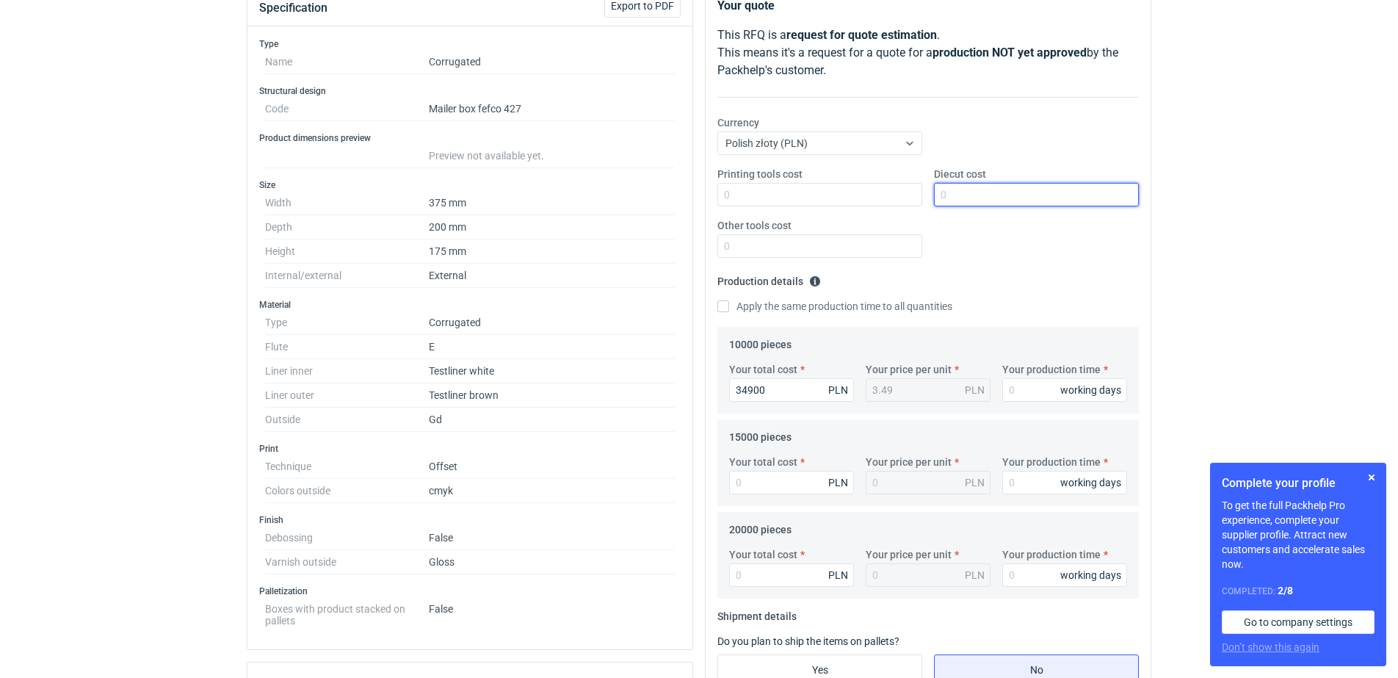
drag, startPoint x: 965, startPoint y: 187, endPoint x: 945, endPoint y: 187, distance: 19.8
click at [963, 187] on input "Diecut cost" at bounding box center [1036, 194] width 205 height 23
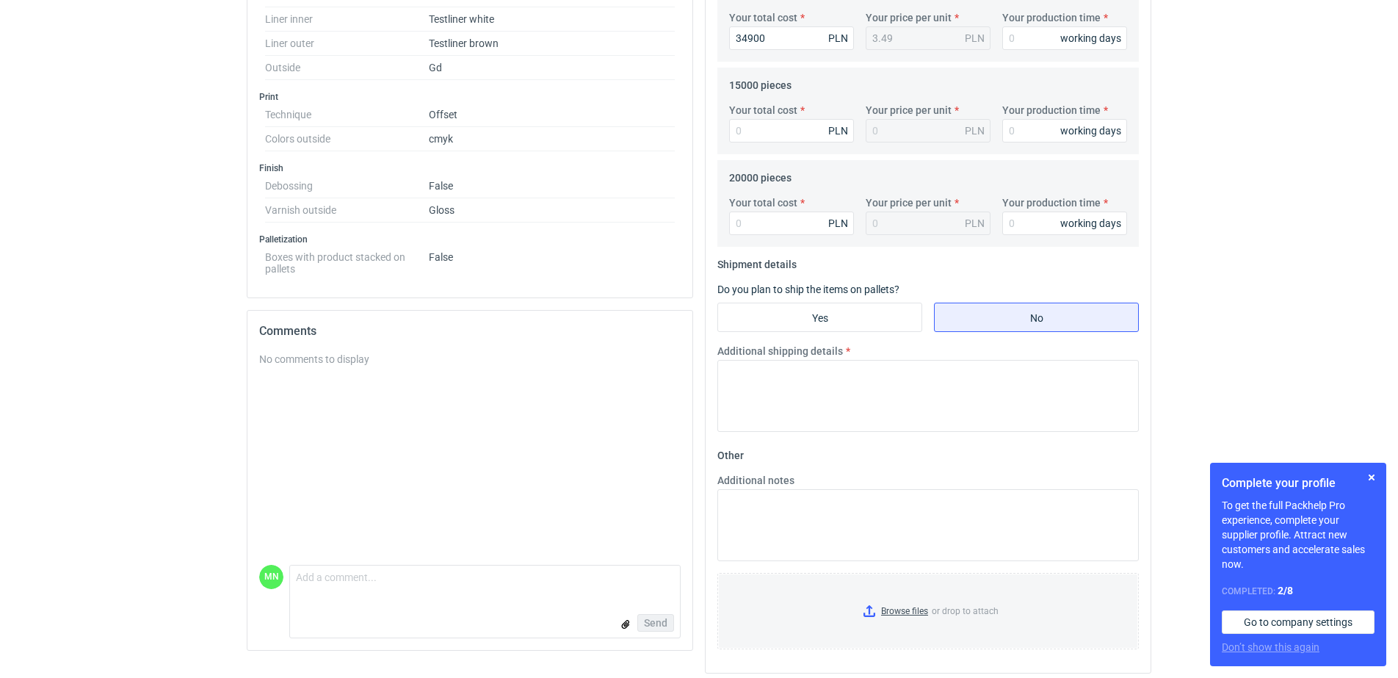
scroll to position [543, 0]
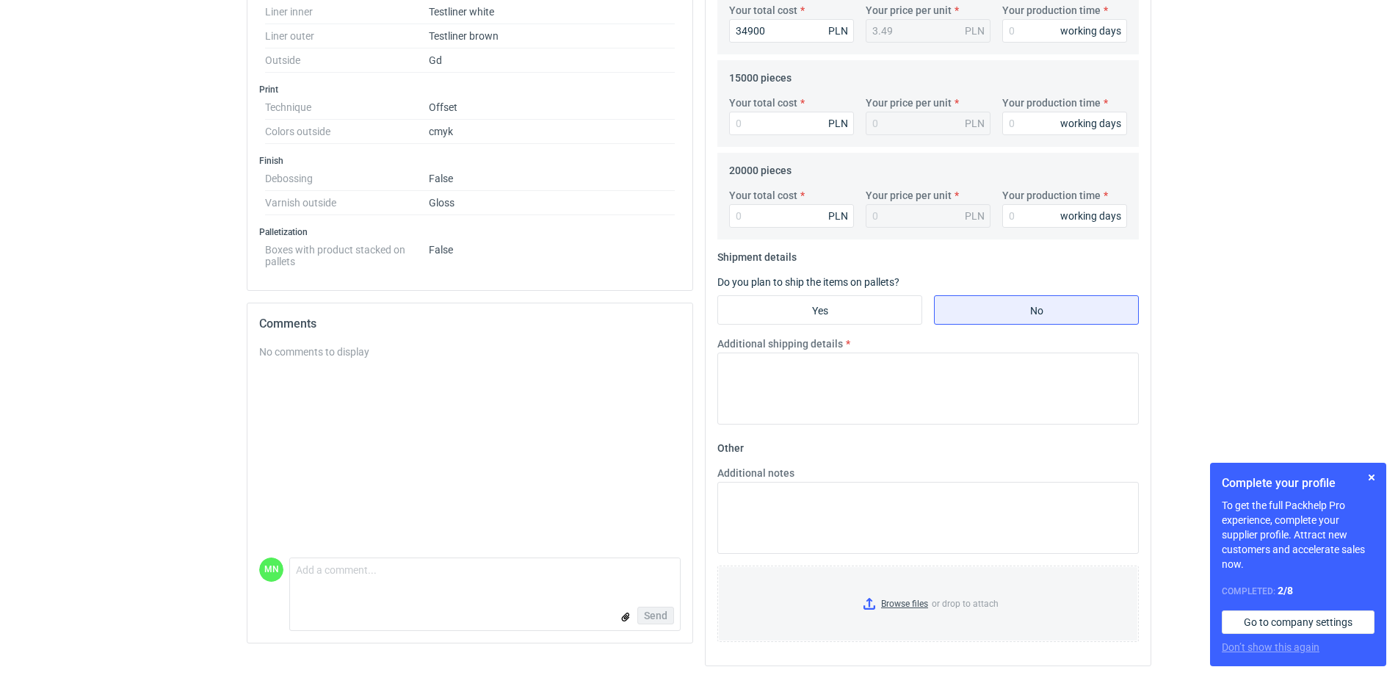
type input "1690"
click at [759, 131] on input "Your total cost" at bounding box center [791, 123] width 125 height 23
type input "48000"
type input "3.2"
type input "48000"
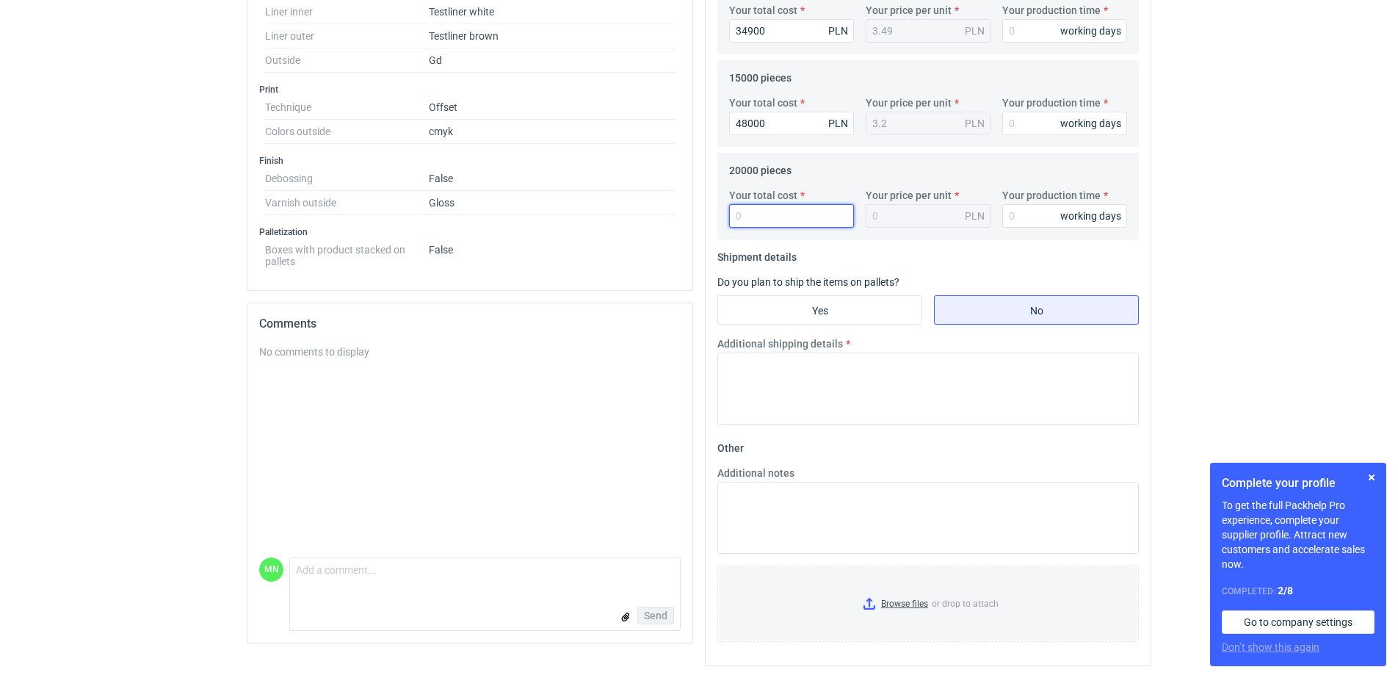
click at [729, 219] on input "Your total cost" at bounding box center [791, 215] width 125 height 23
type input "63000"
type input "3.15"
type input "63000"
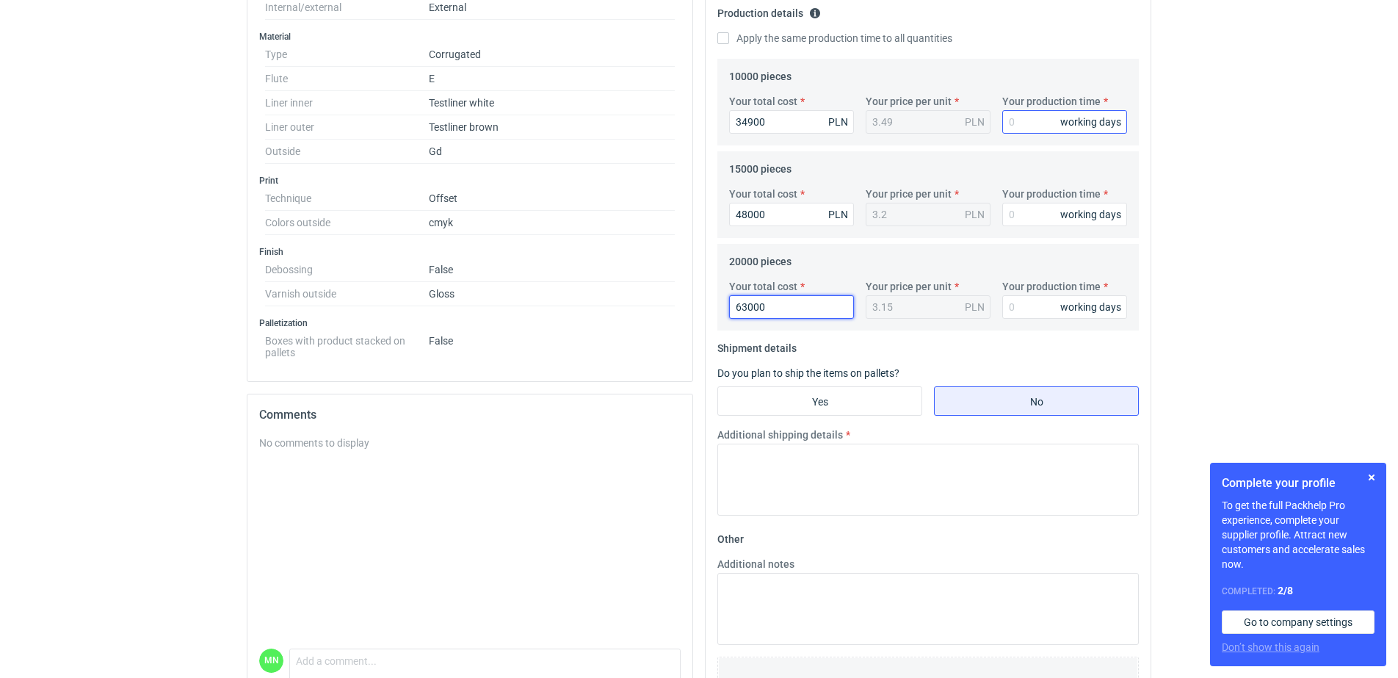
scroll to position [451, 0]
click at [1030, 111] on input "Your production time" at bounding box center [1064, 122] width 125 height 23
type input "15"
click at [1028, 215] on input "Your production time" at bounding box center [1064, 214] width 125 height 23
type input "15"
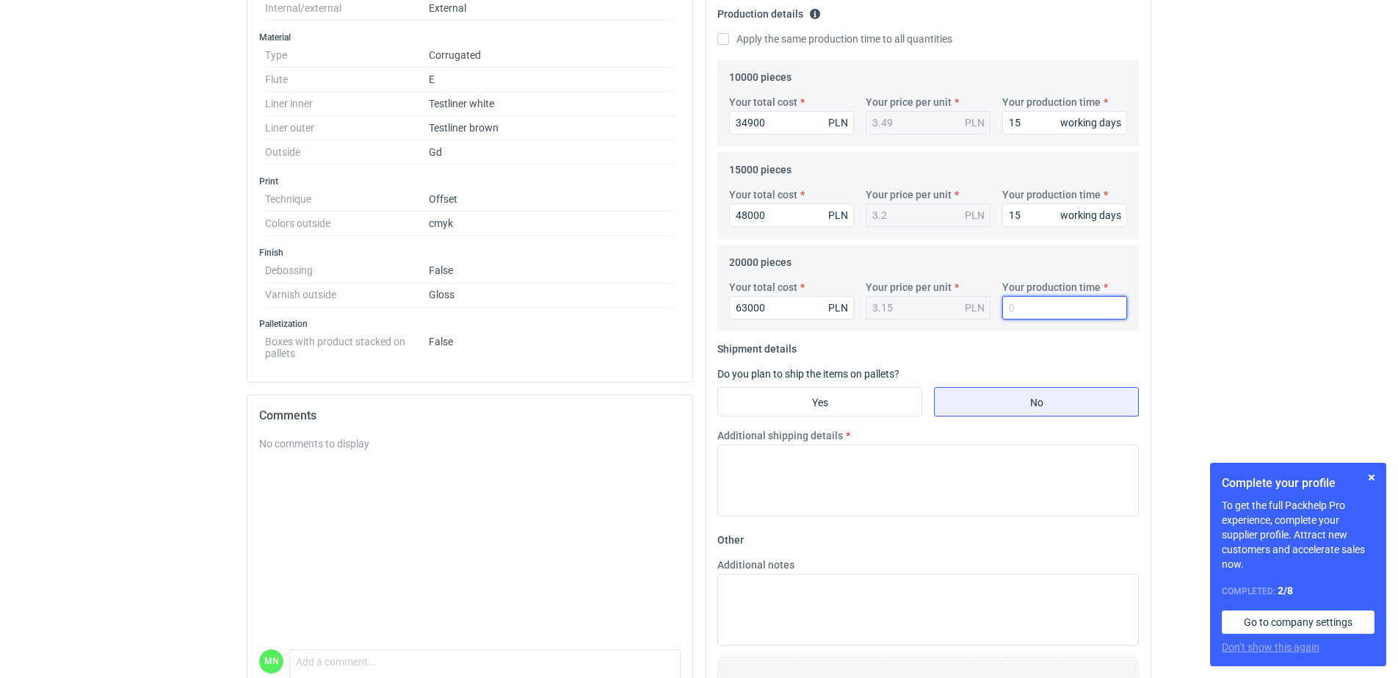
click at [1030, 303] on input "Your production time" at bounding box center [1064, 307] width 125 height 23
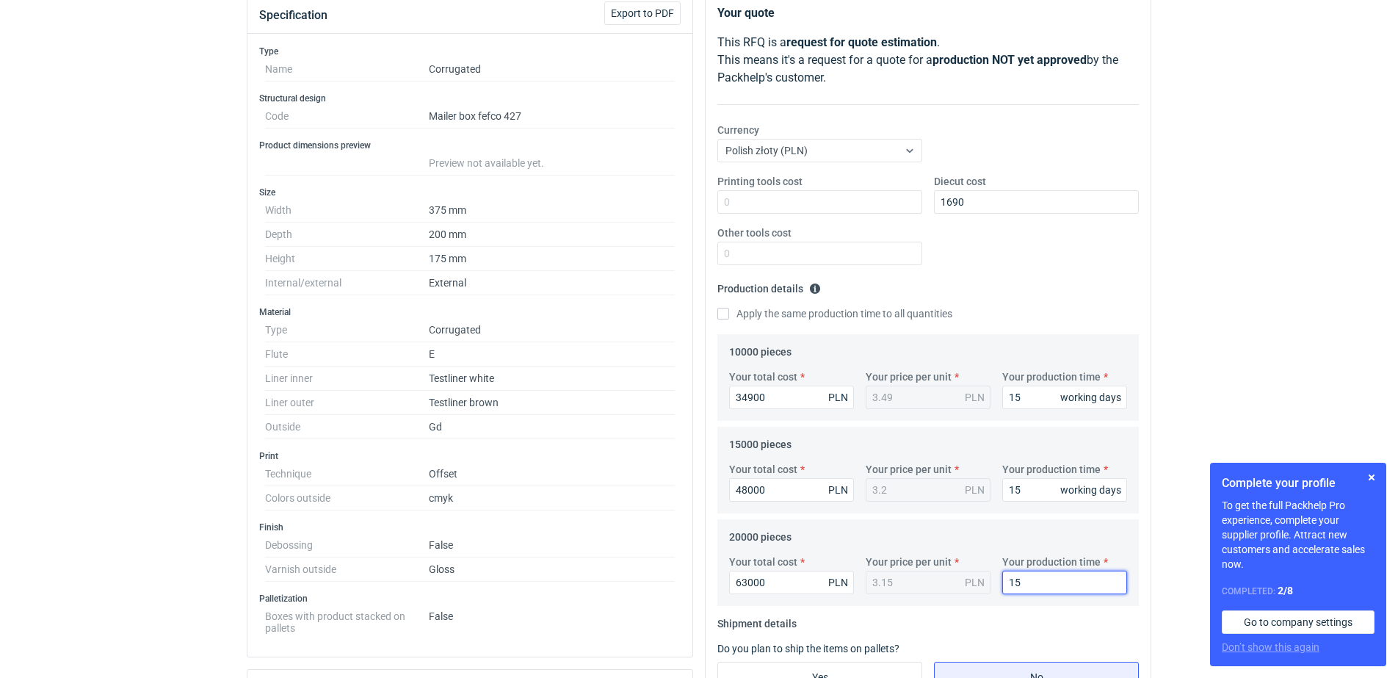
scroll to position [175, 0]
type input "15"
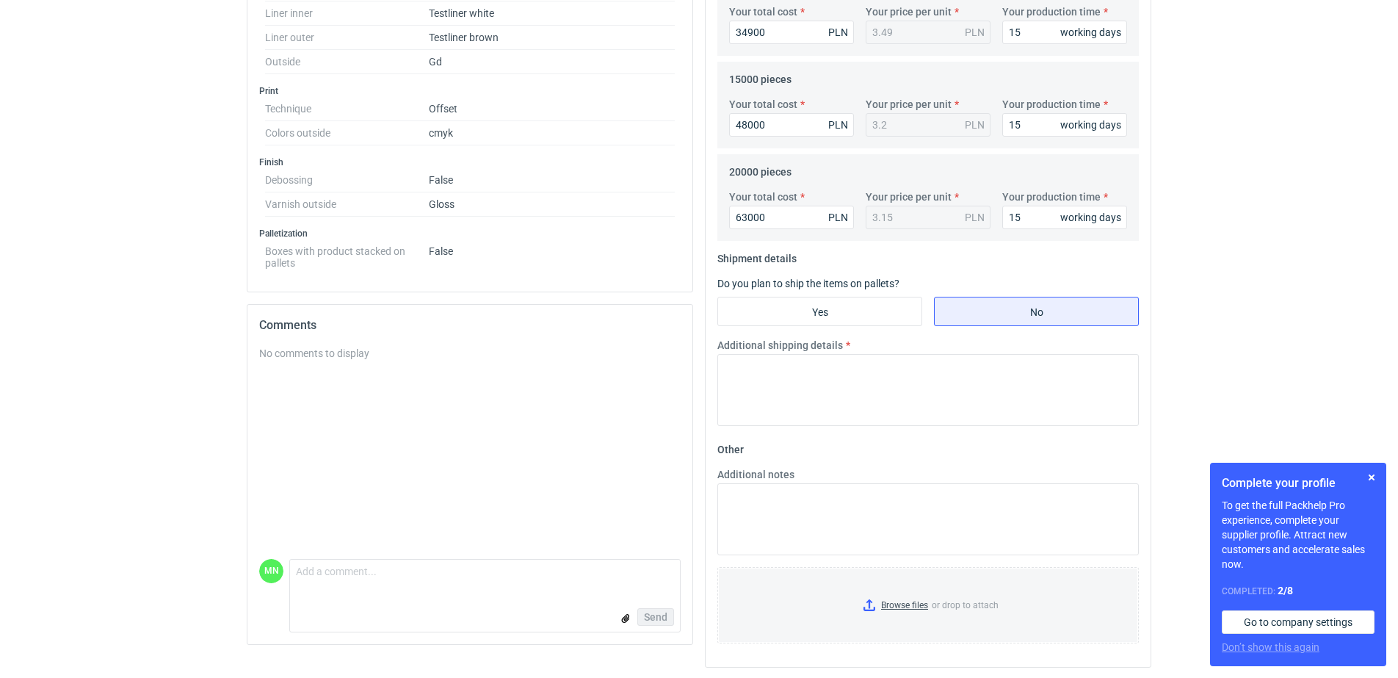
scroll to position [543, 0]
click at [888, 605] on input "Browse files or drop to attach" at bounding box center [928, 603] width 419 height 73
click at [797, 298] on input "Yes" at bounding box center [819, 310] width 203 height 28
radio input "true"
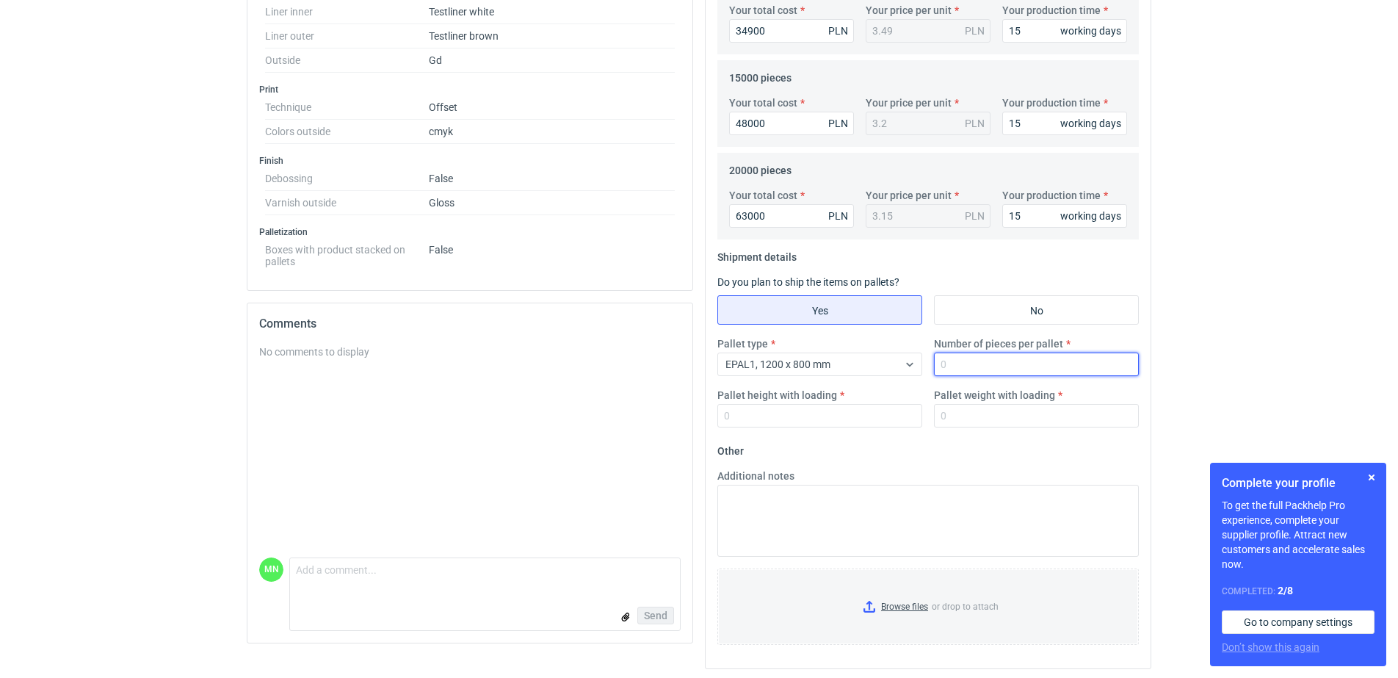
click at [988, 363] on input "Number of pieces per pallet" at bounding box center [1036, 363] width 205 height 23
type input "825"
type input "1800"
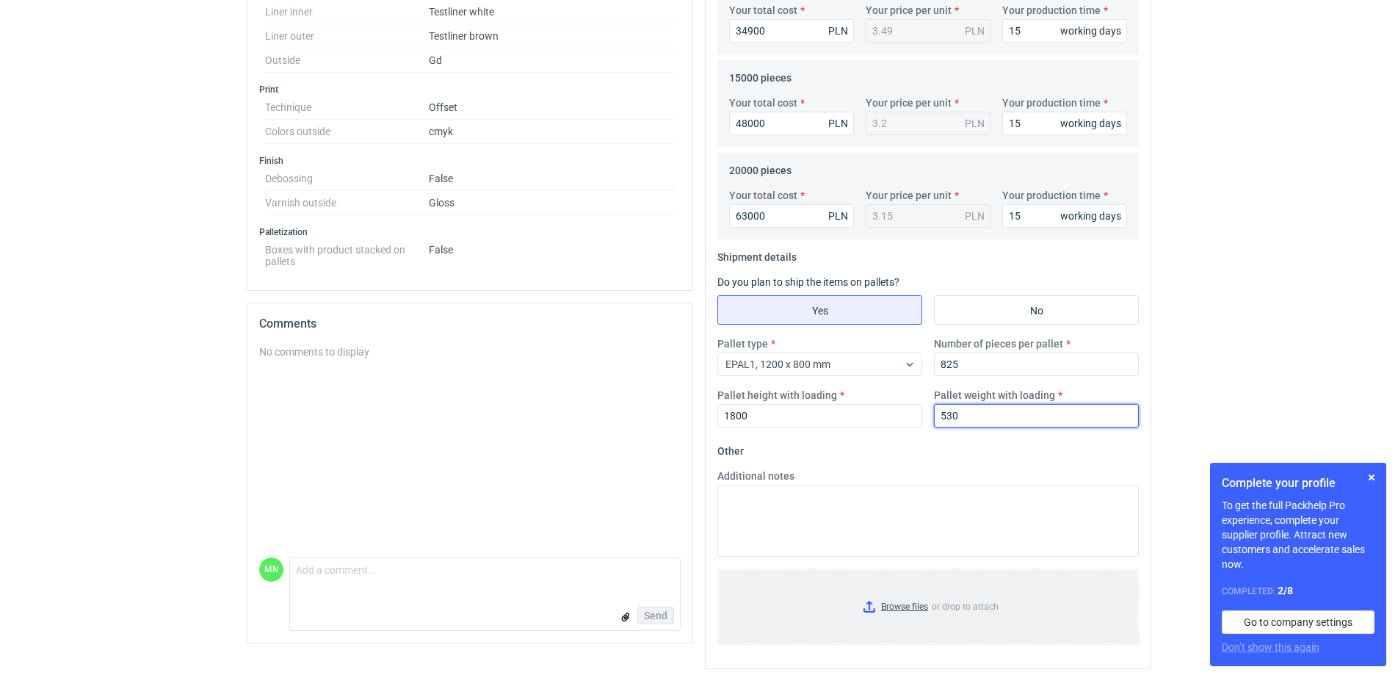
type input "530"
click at [908, 604] on input "Browse files or drop to attach" at bounding box center [928, 606] width 419 height 73
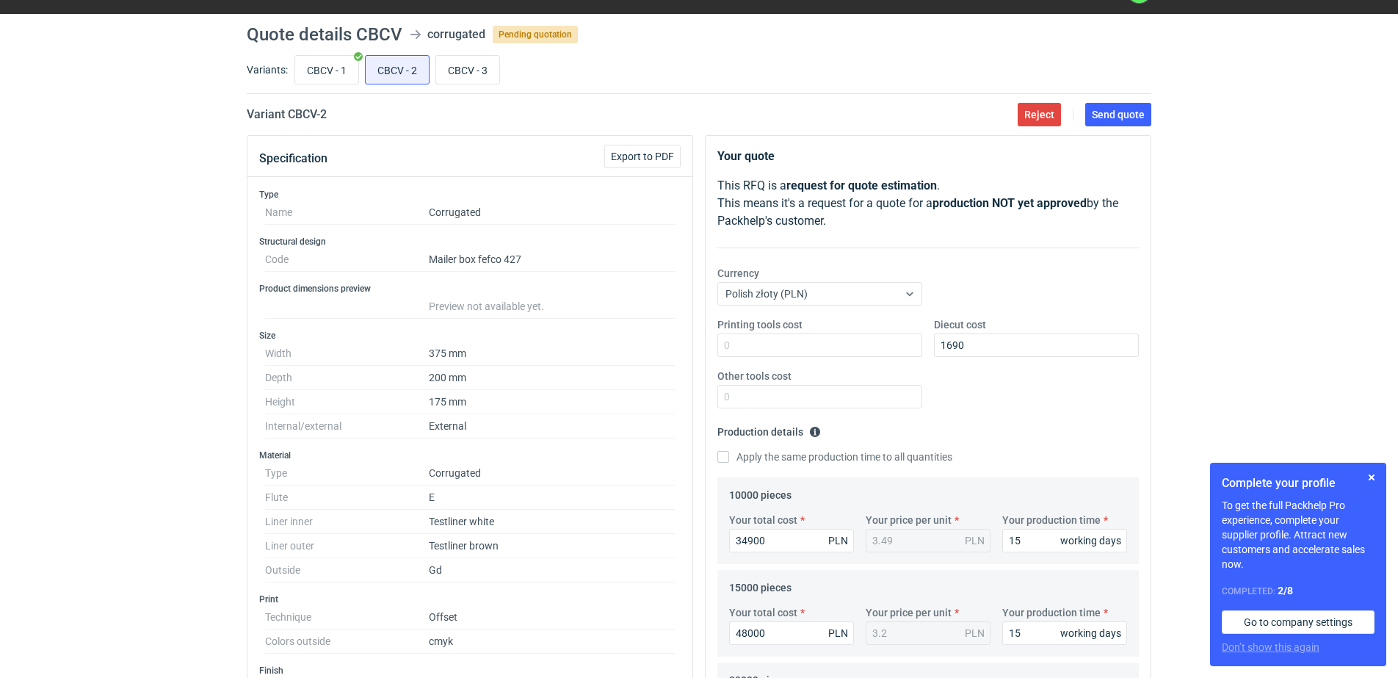
scroll to position [0, 0]
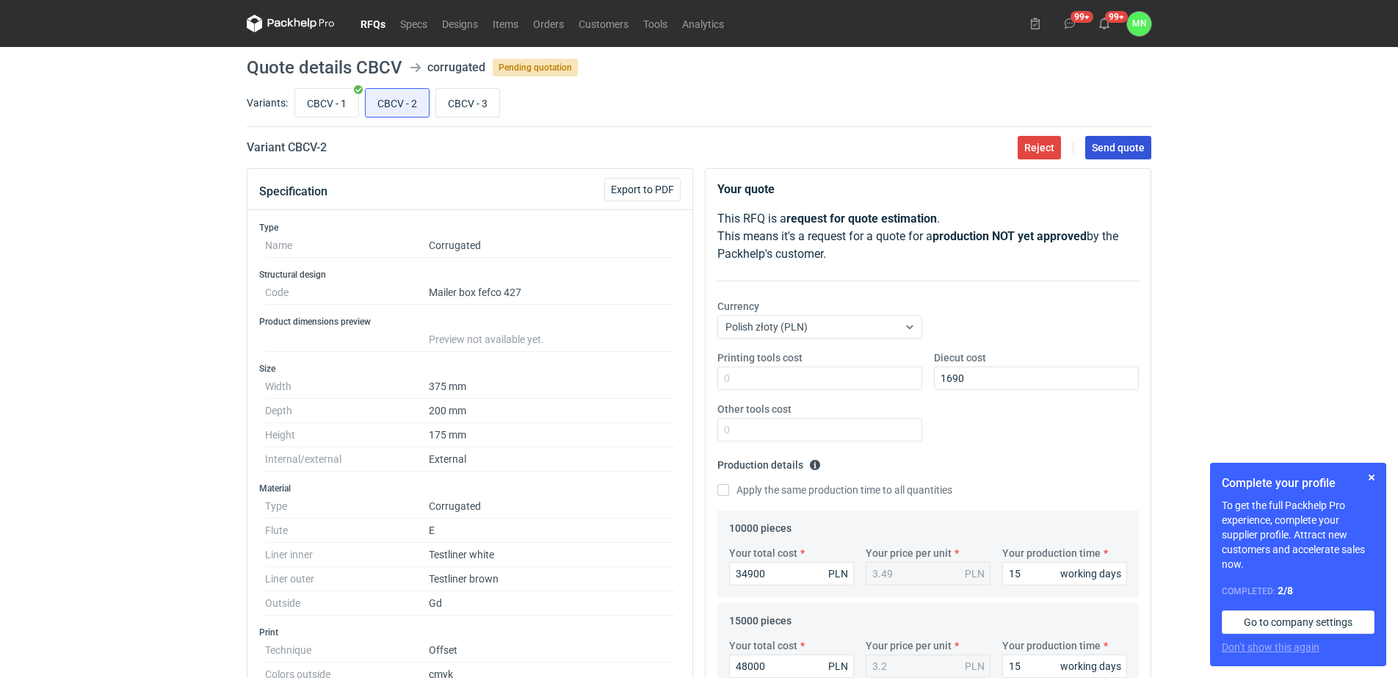
click at [1126, 154] on button "Send quote" at bounding box center [1118, 147] width 66 height 23
click at [1375, 471] on button "button" at bounding box center [1372, 477] width 18 height 18
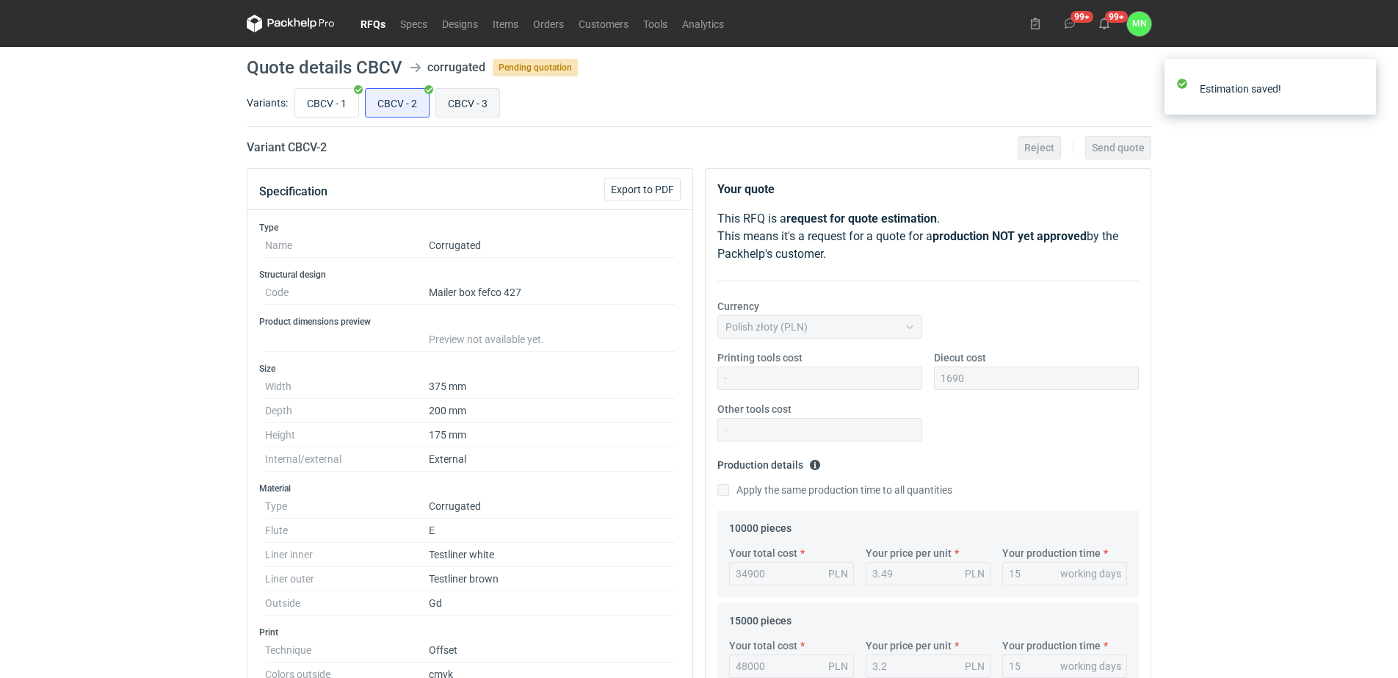
click at [481, 92] on input "CBCV - 3" at bounding box center [467, 103] width 63 height 28
radio input "true"
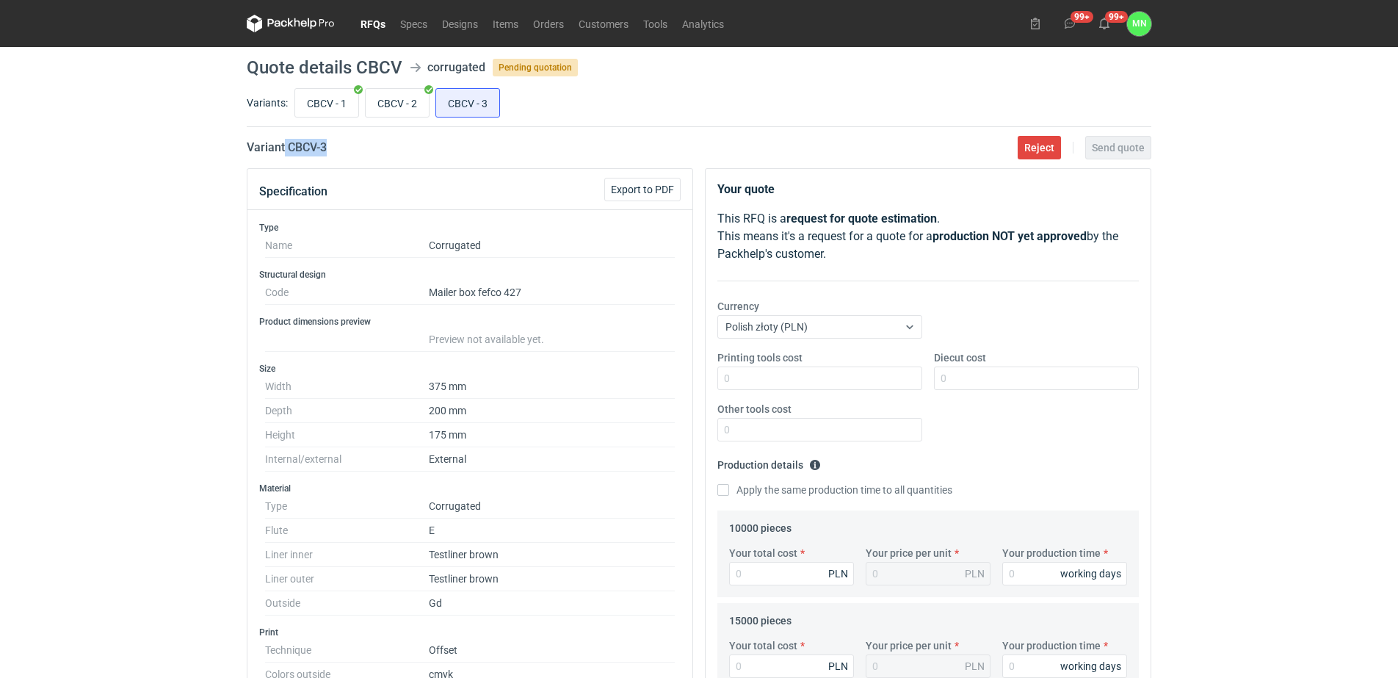
copy h2 "CBCV - 3"
drag, startPoint x: 343, startPoint y: 148, endPoint x: 291, endPoint y: 148, distance: 52.1
click at [291, 148] on div "Variant CBCV - 3 Reject Send quote" at bounding box center [699, 148] width 905 height 18
copy h2 "CBCV - 3"
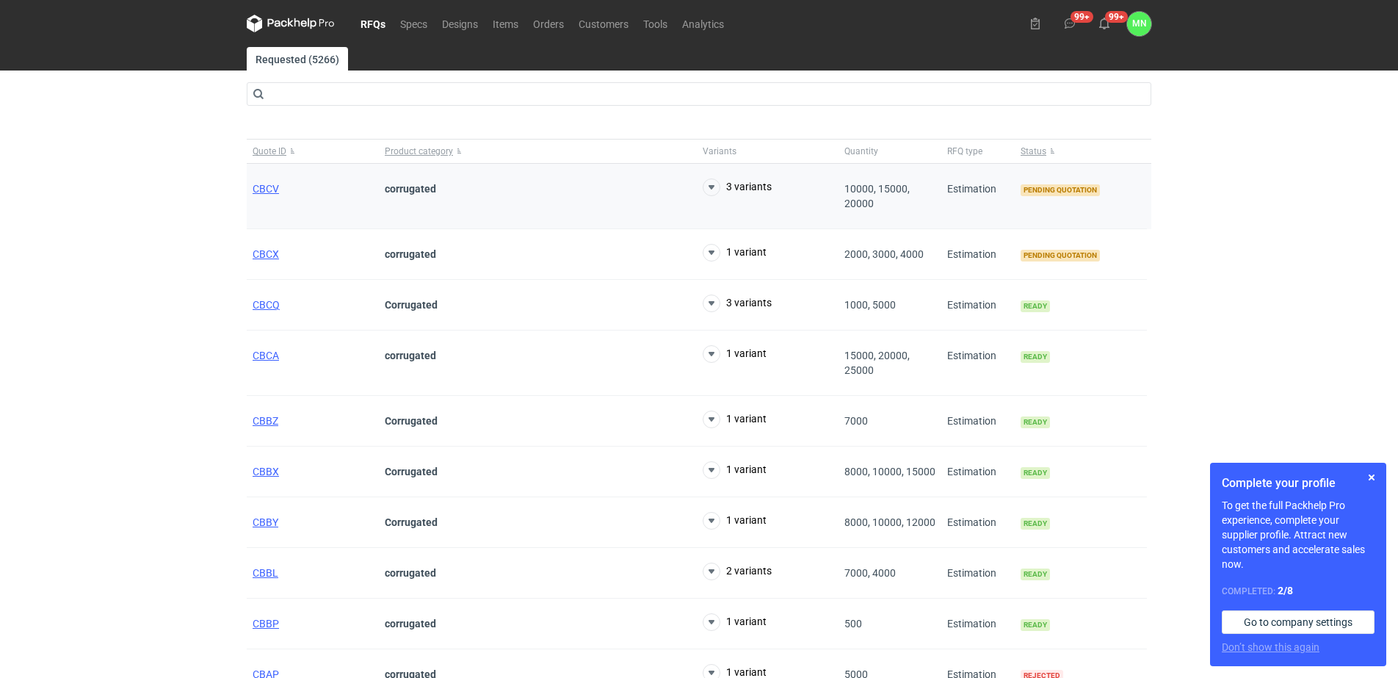
click at [287, 194] on div "CBCV" at bounding box center [313, 196] width 132 height 65
click at [280, 190] on div "CBCV" at bounding box center [313, 196] width 132 height 65
click at [271, 186] on span "CBCV" at bounding box center [266, 189] width 26 height 12
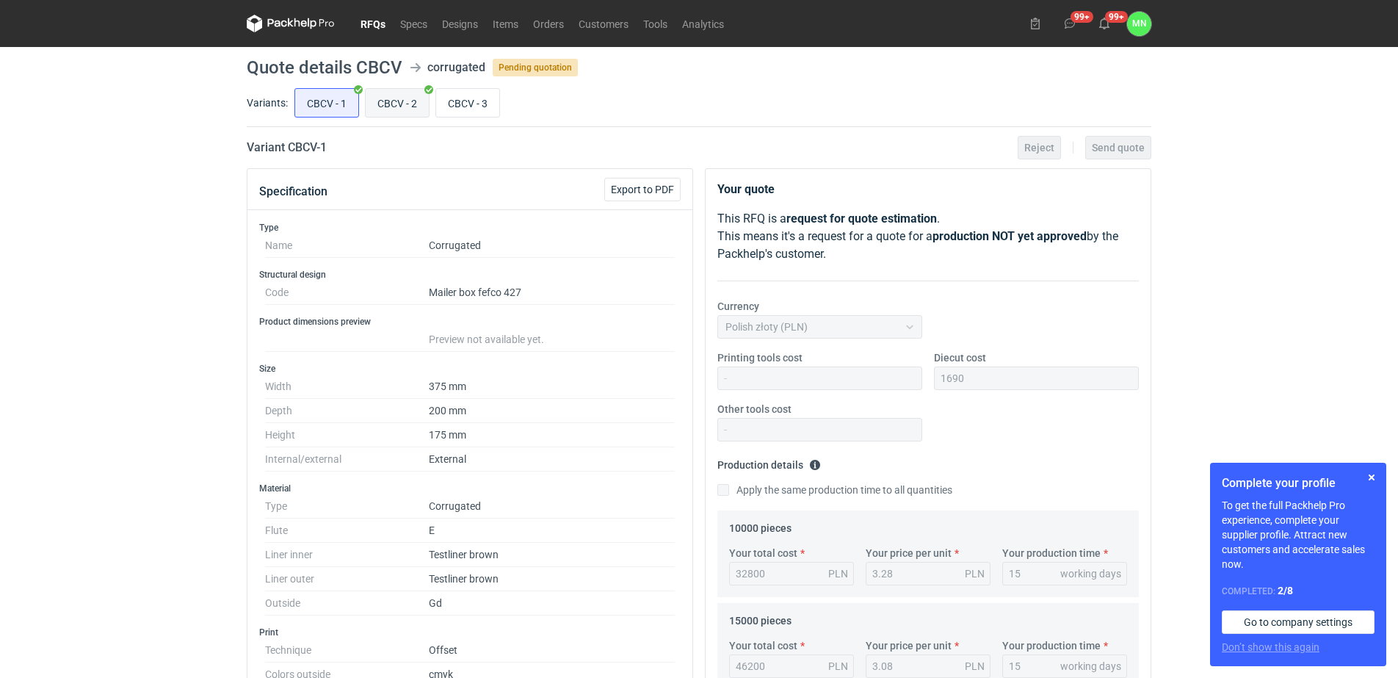
click at [410, 104] on input "CBCV - 2" at bounding box center [397, 103] width 63 height 28
radio input "true"
click at [471, 102] on input "CBCV - 3" at bounding box center [467, 103] width 63 height 28
radio input "true"
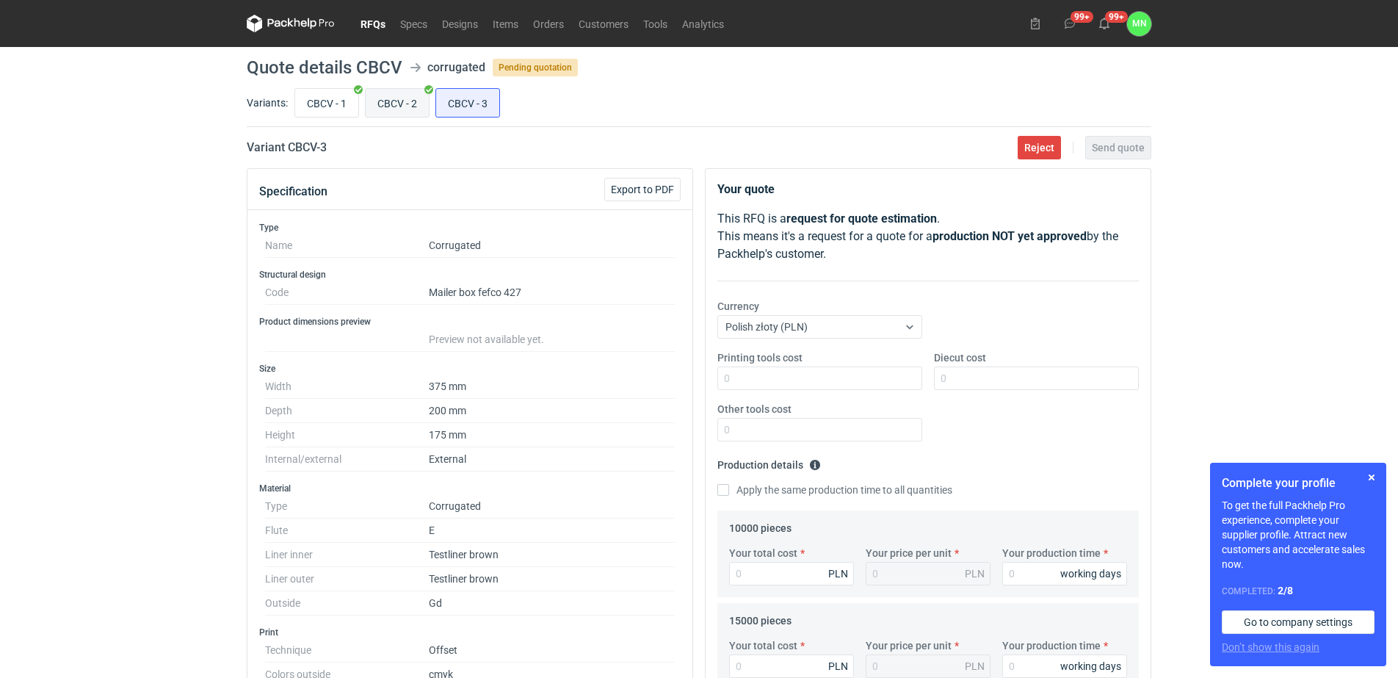
click at [393, 92] on input "CBCV - 2" at bounding box center [397, 103] width 63 height 28
radio input "true"
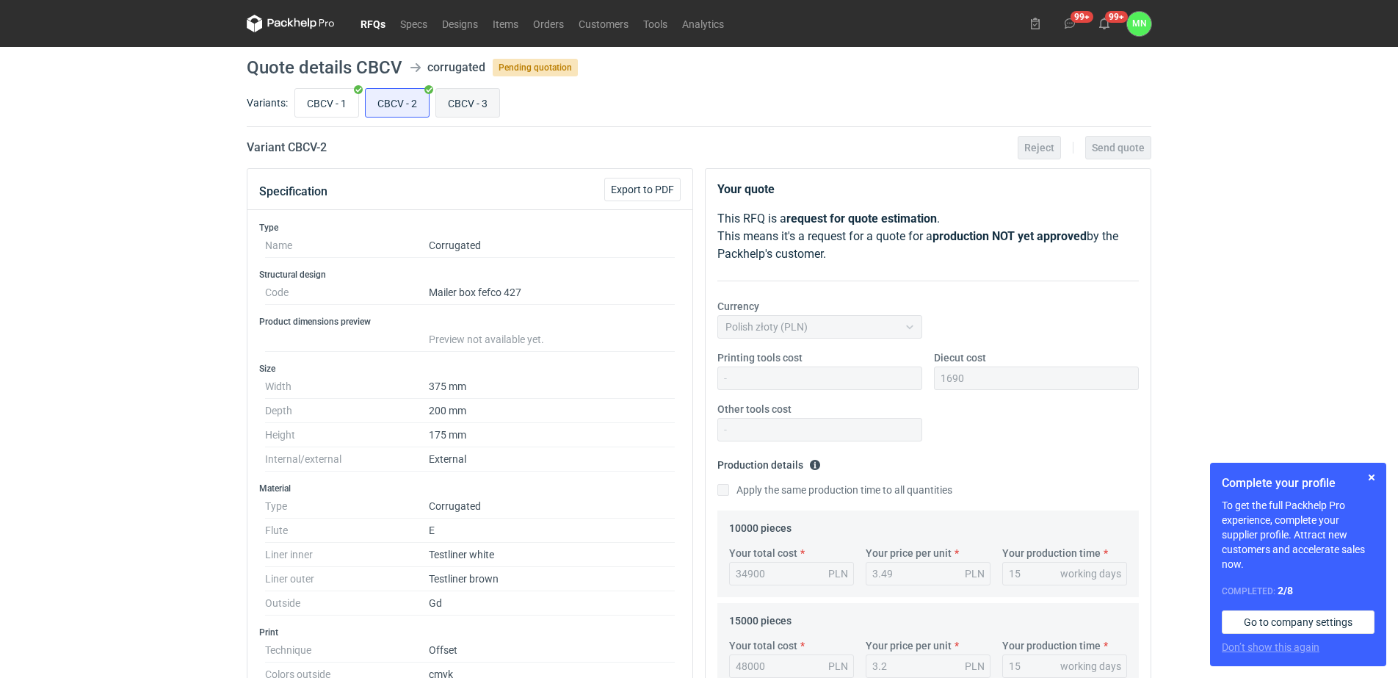
click at [452, 97] on input "CBCV - 3" at bounding box center [467, 103] width 63 height 28
radio input "true"
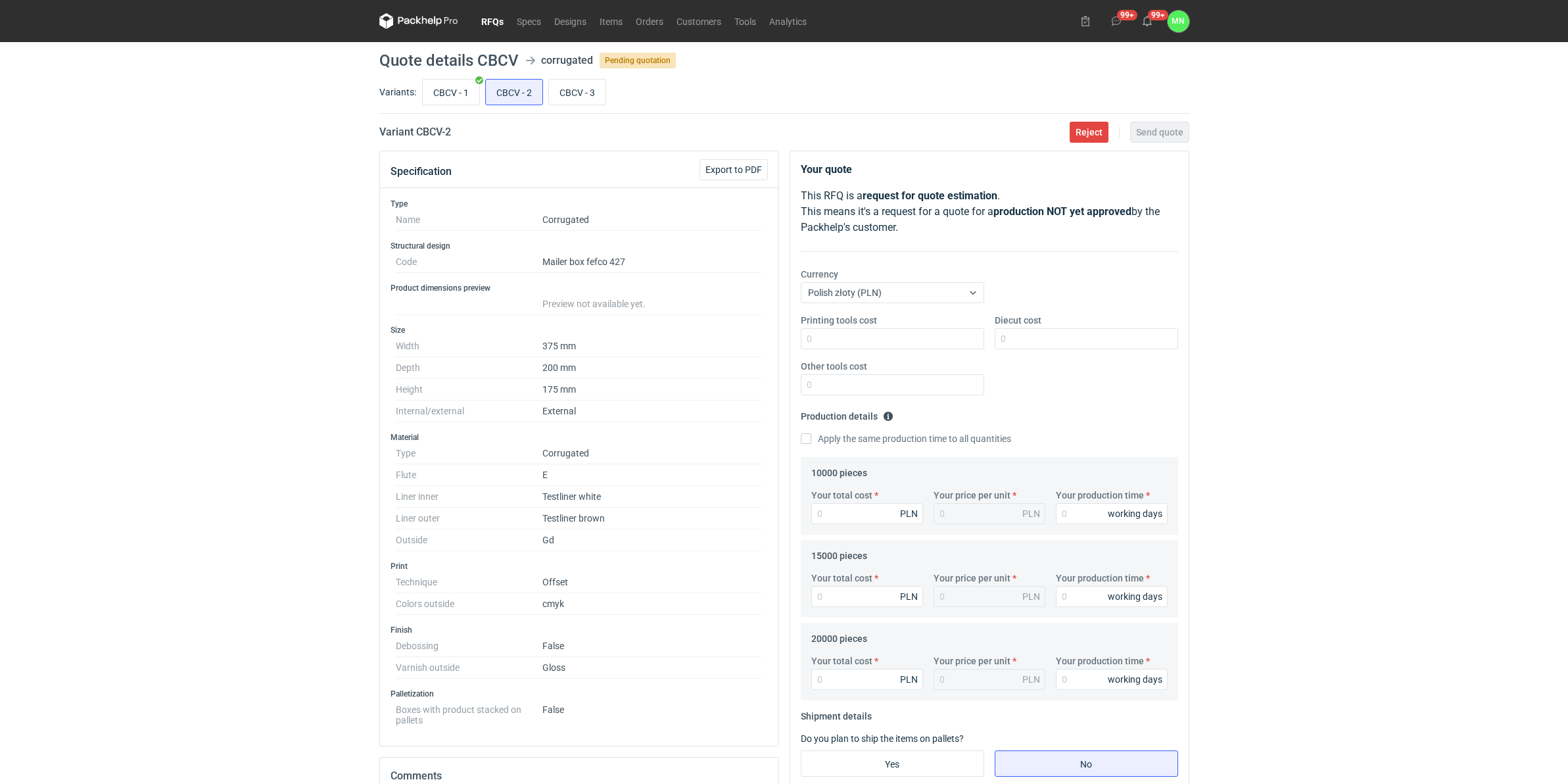
drag, startPoint x: 489, startPoint y: 20, endPoint x: 492, endPoint y: 31, distance: 11.4
click at [489, 20] on link "RFQs" at bounding box center [493, 22] width 36 height 16
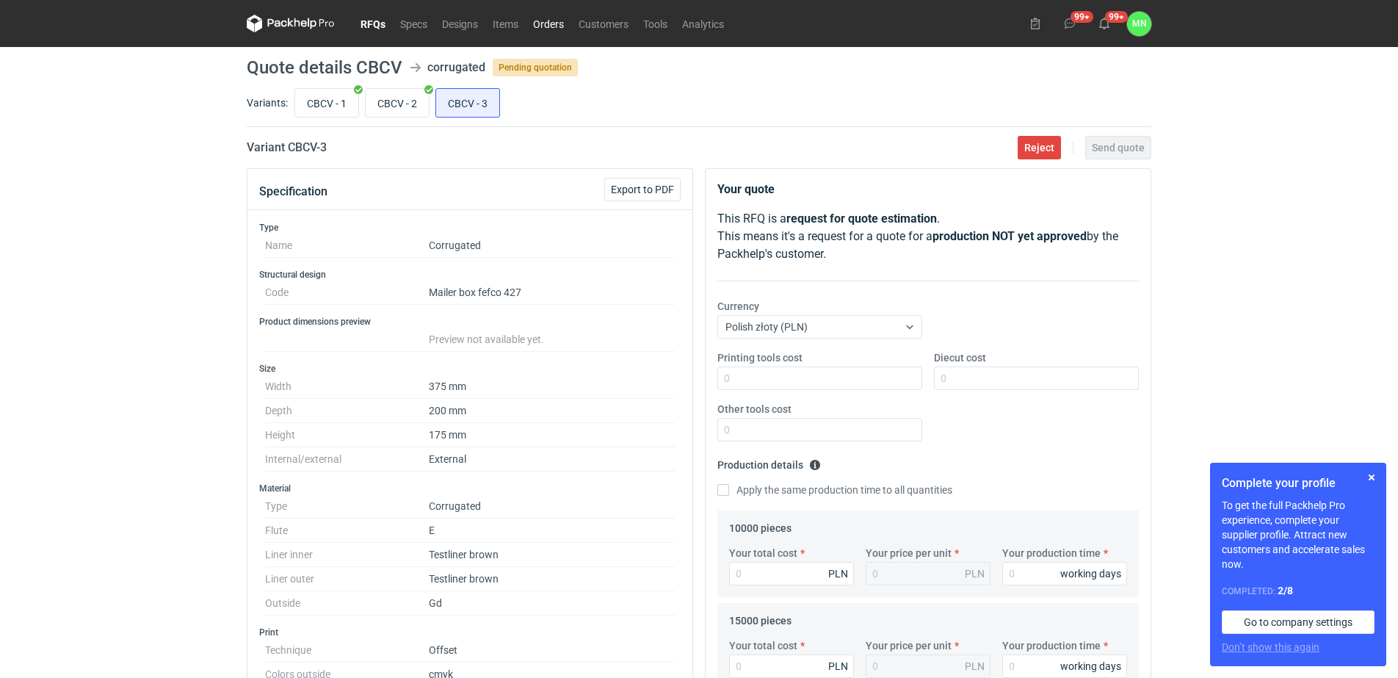
click at [550, 25] on link "Orders" at bounding box center [549, 24] width 46 height 18
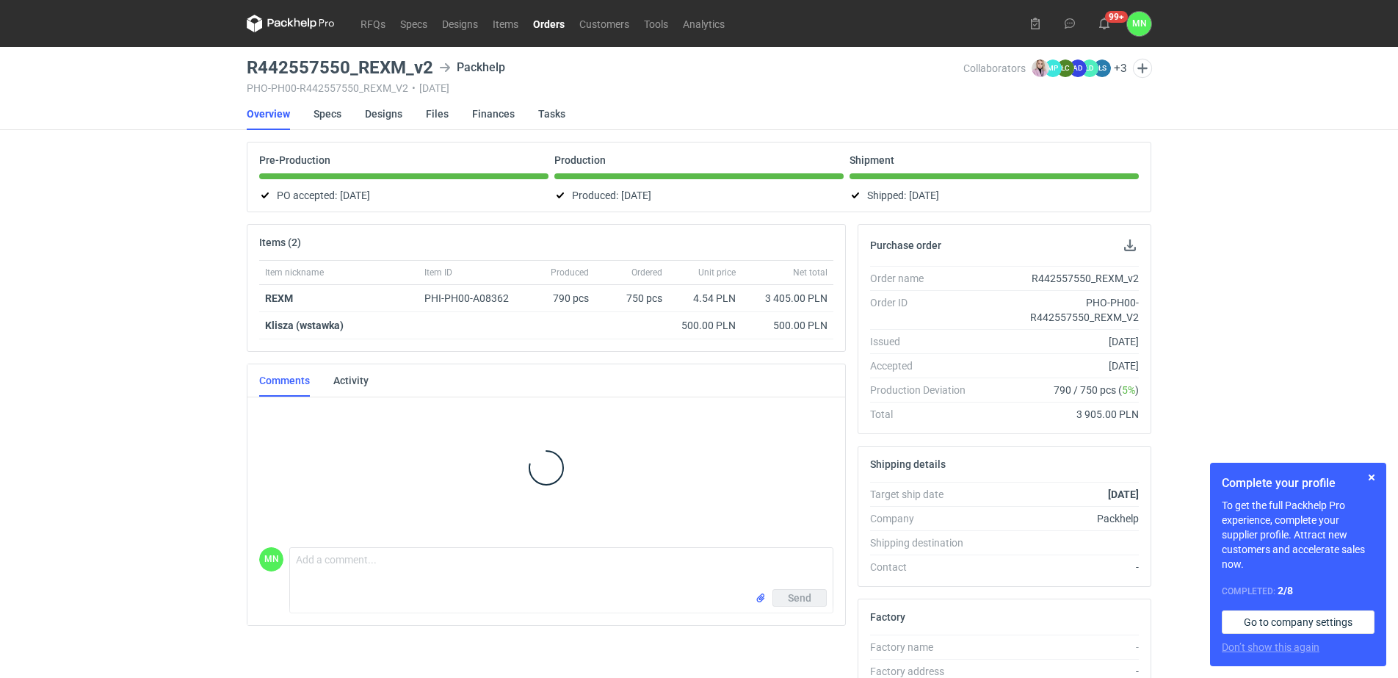
scroll to position [65, 0]
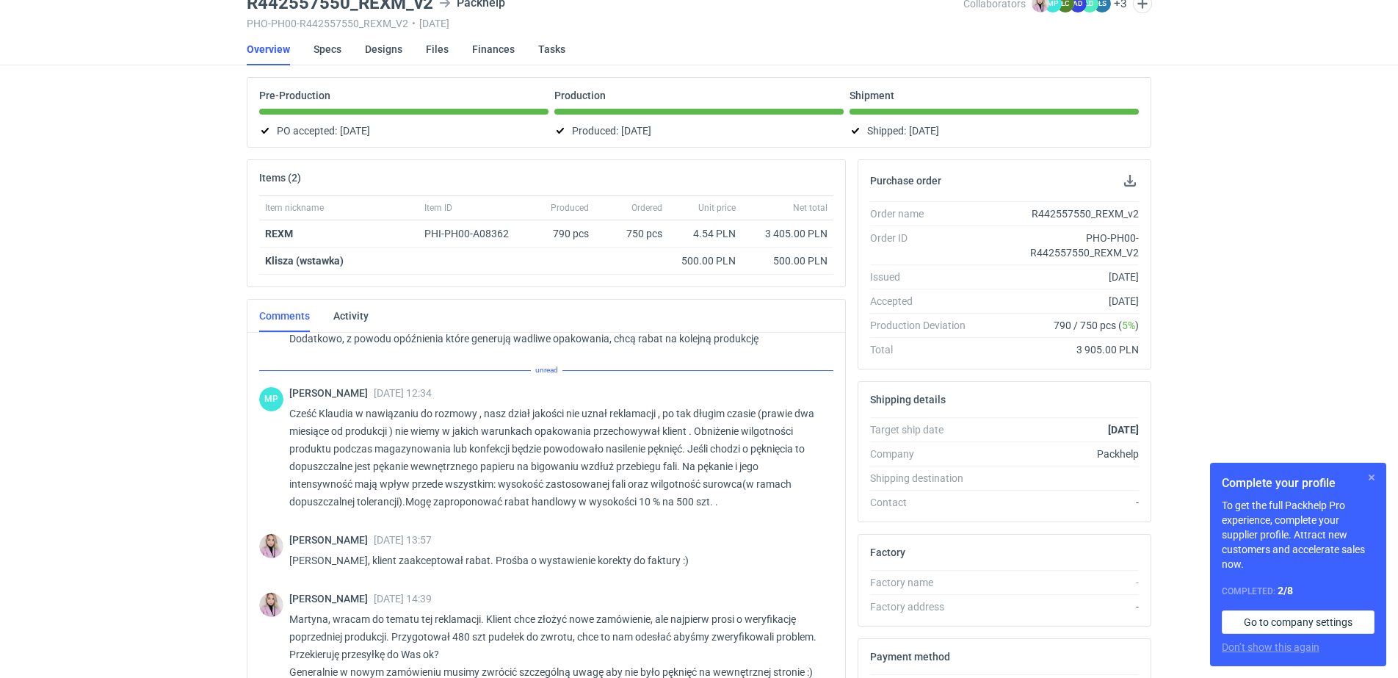
click at [1368, 475] on button "button" at bounding box center [1372, 477] width 18 height 18
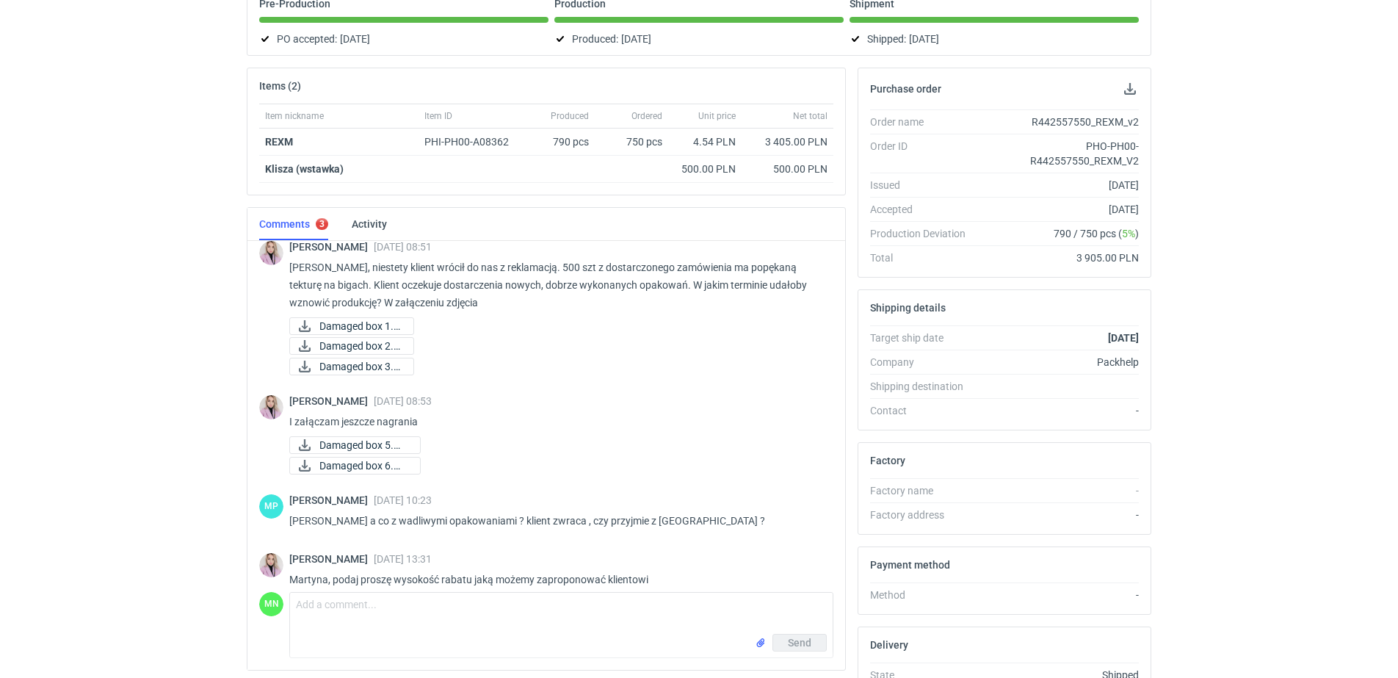
scroll to position [234, 0]
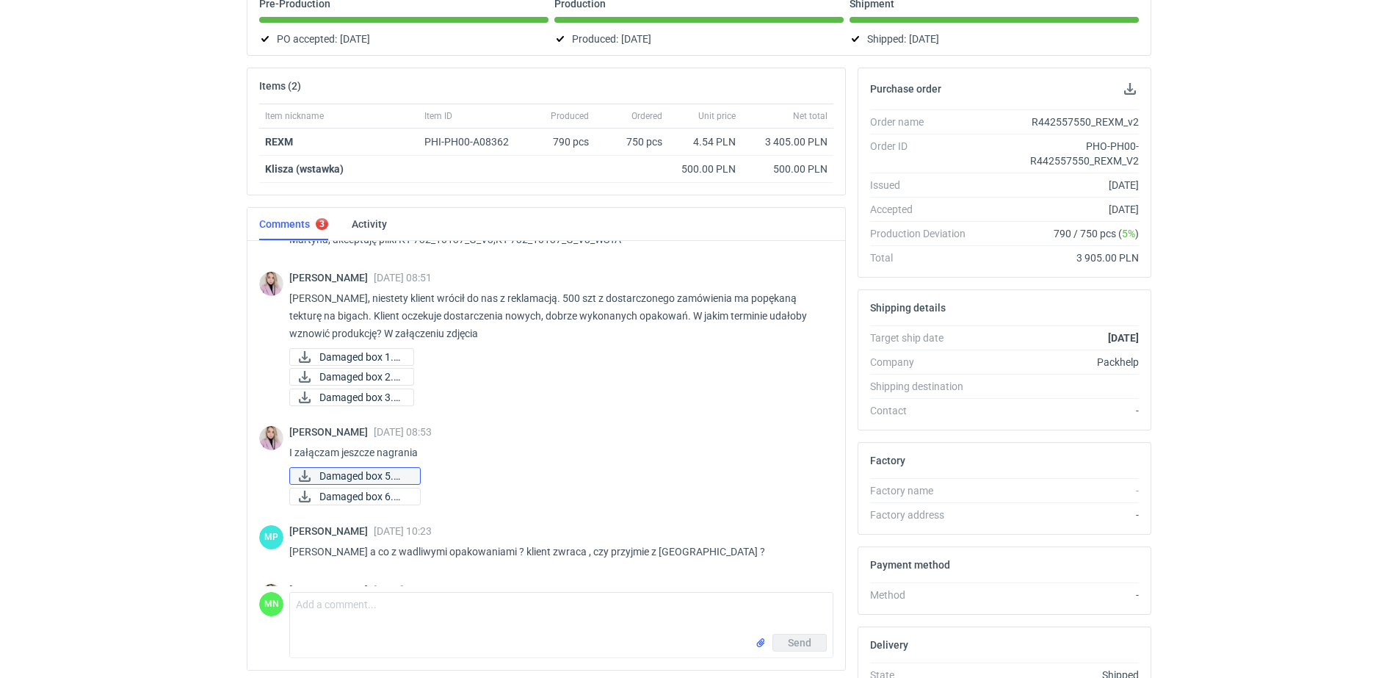
click at [388, 477] on span "Damaged box 5.mp4" at bounding box center [363, 476] width 89 height 16
click at [518, 377] on div "Damaged box 2.jpg" at bounding box center [555, 377] width 532 height 18
click at [377, 357] on span "Damaged box 1.jpg" at bounding box center [360, 357] width 82 height 16
click at [140, 237] on div "RFQs Specs Designs Items Orders Customers Tools Analytics 99+ 99+ MN [PERSON_NA…" at bounding box center [699, 183] width 1398 height 678
drag, startPoint x: 401, startPoint y: 374, endPoint x: 410, endPoint y: 376, distance: 9.1
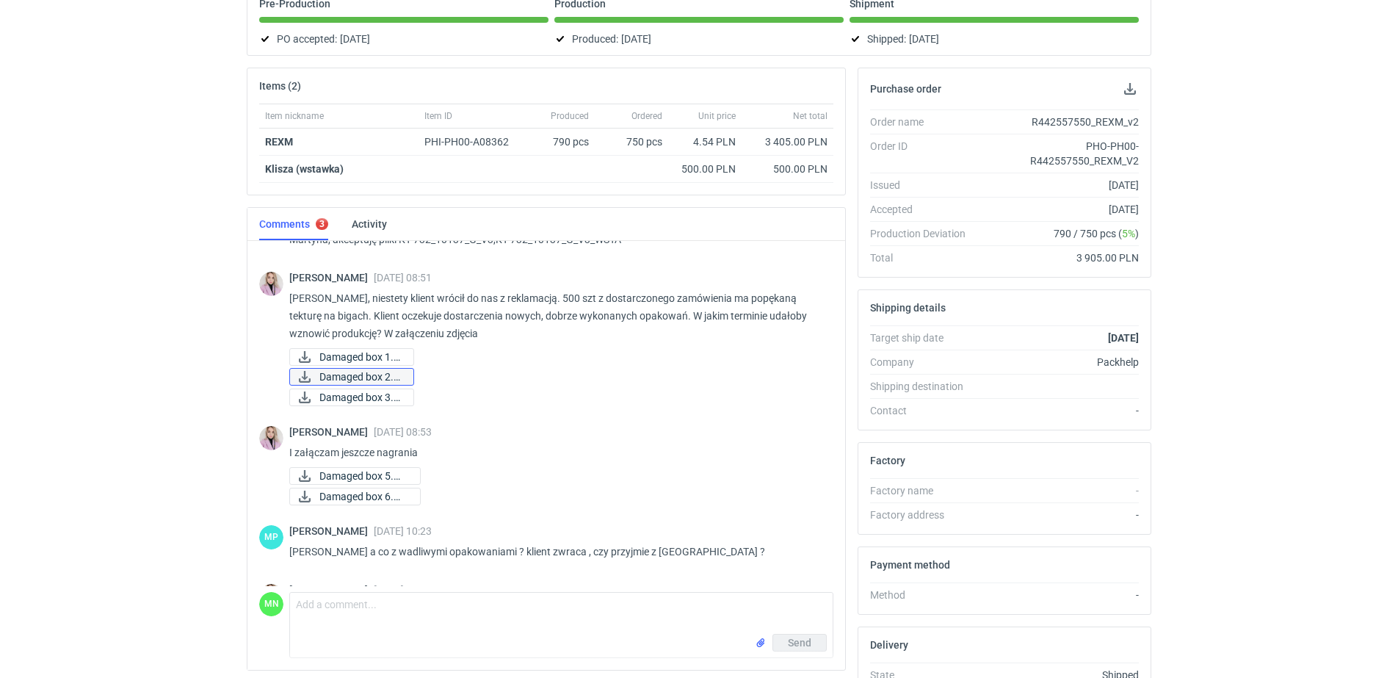
click at [400, 374] on span "Damaged box 2.jpg" at bounding box center [360, 377] width 82 height 16
click at [202, 387] on div "RFQs Specs Designs Items Orders Customers Tools Analytics 99+ 99+ MN [PERSON_NA…" at bounding box center [699, 183] width 1398 height 678
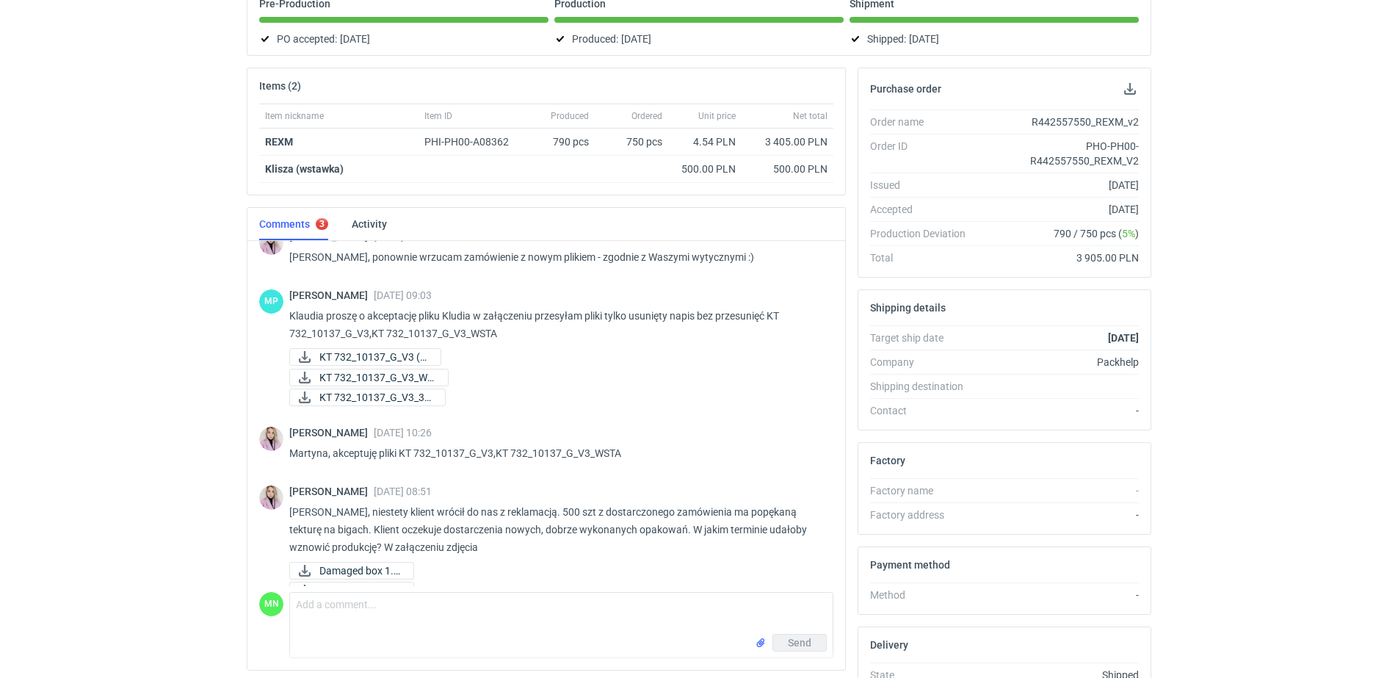
scroll to position [0, 0]
